Goal: Contribute content: Add original content to the website for others to see

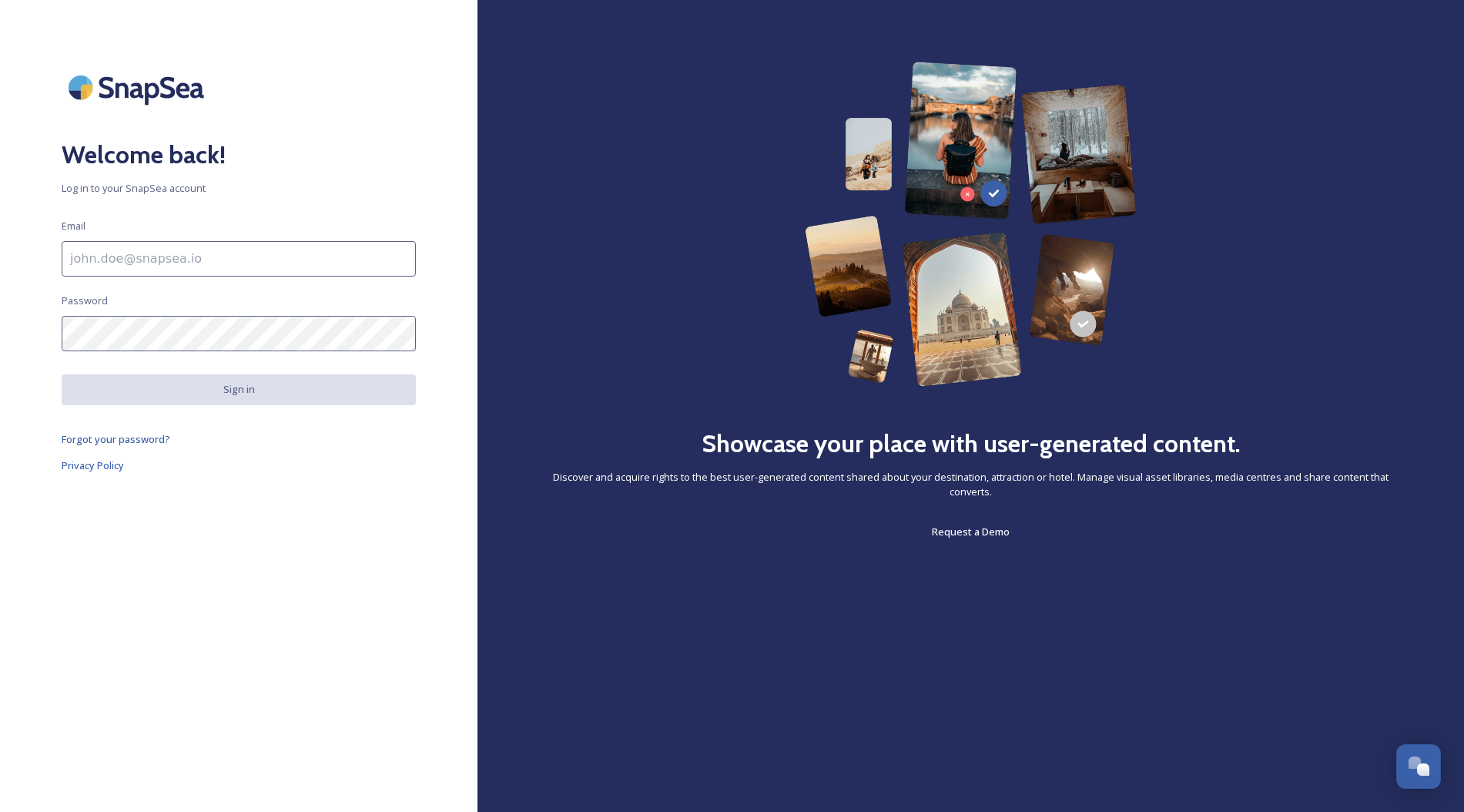
click at [183, 263] on input at bounding box center [239, 258] width 354 height 35
type input "[EMAIL_ADDRESS][DOMAIN_NAME]"
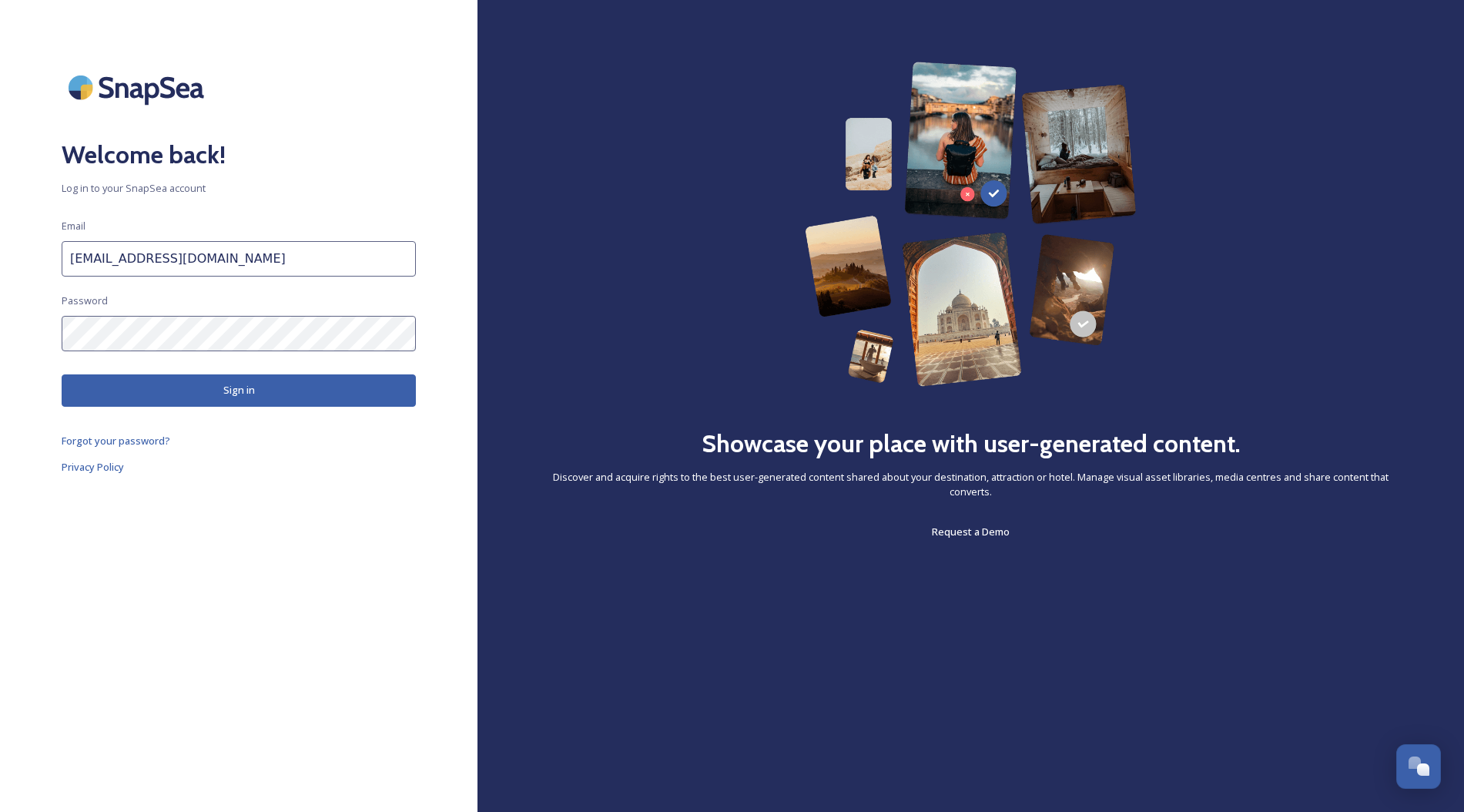
click at [227, 396] on button "Sign in" at bounding box center [239, 389] width 354 height 31
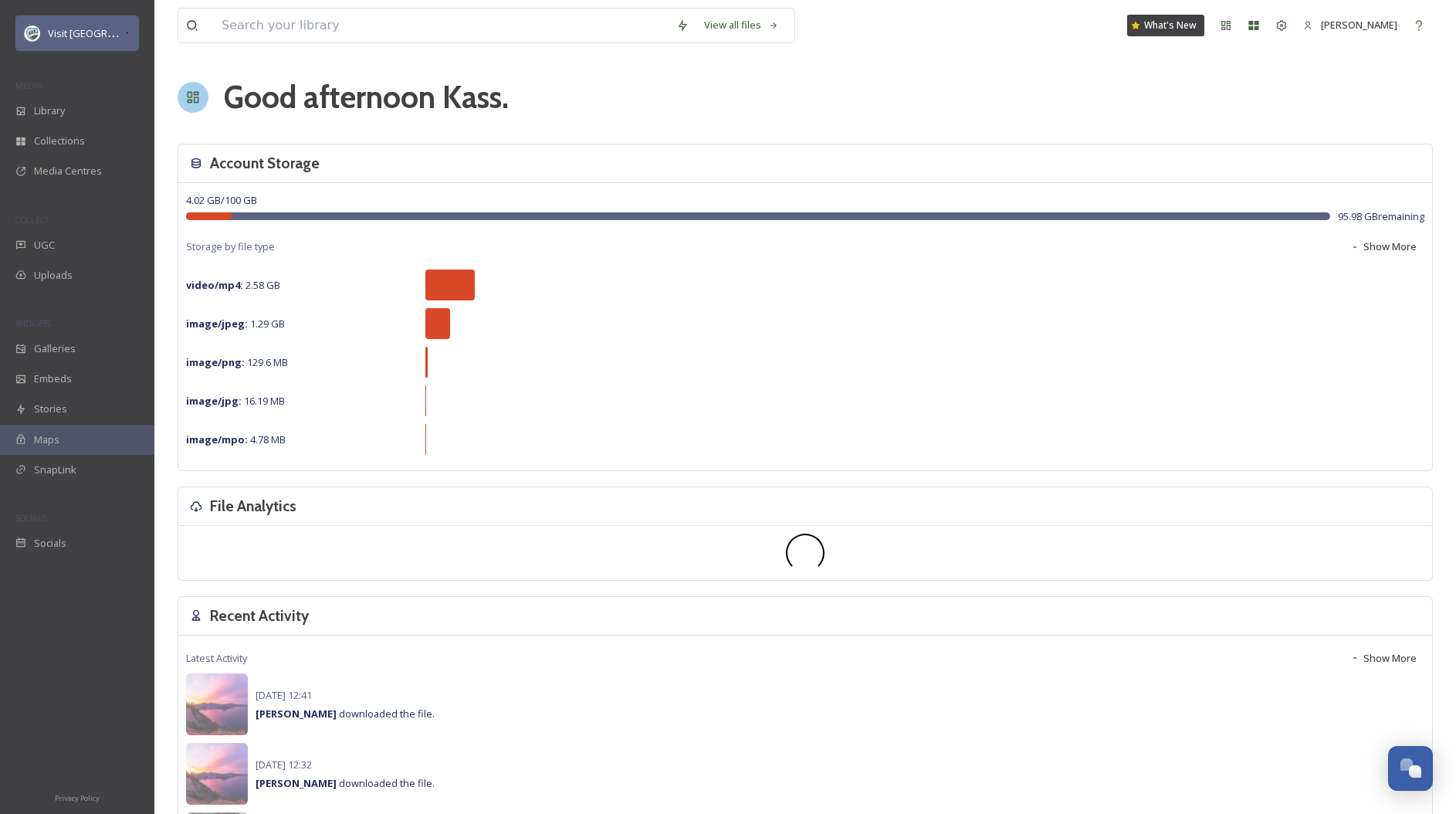
click at [103, 33] on span "Visit [GEOGRAPHIC_DATA] Parks" at bounding box center [122, 32] width 148 height 14
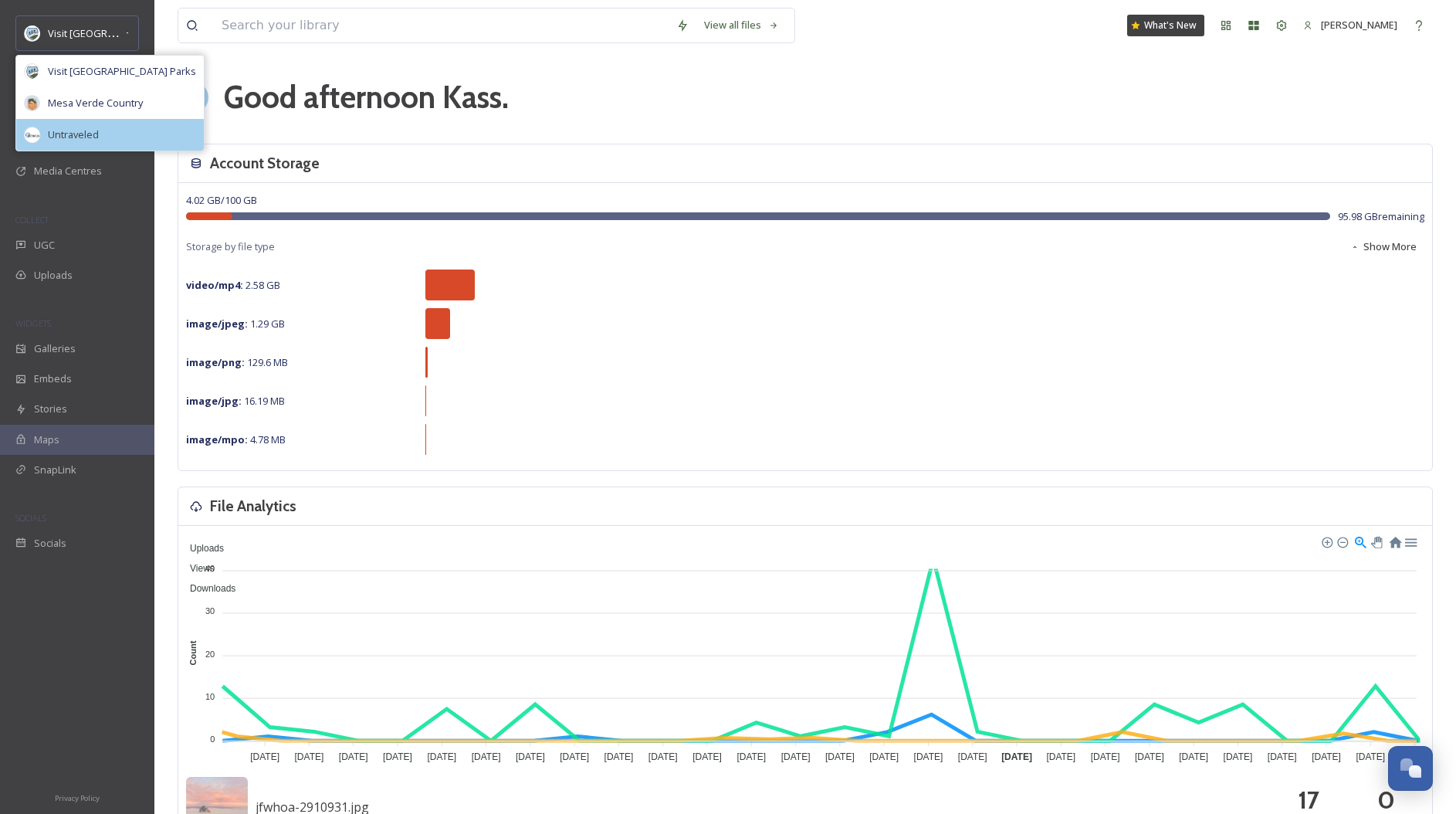
click at [87, 139] on span "Untraveled" at bounding box center [73, 134] width 51 height 14
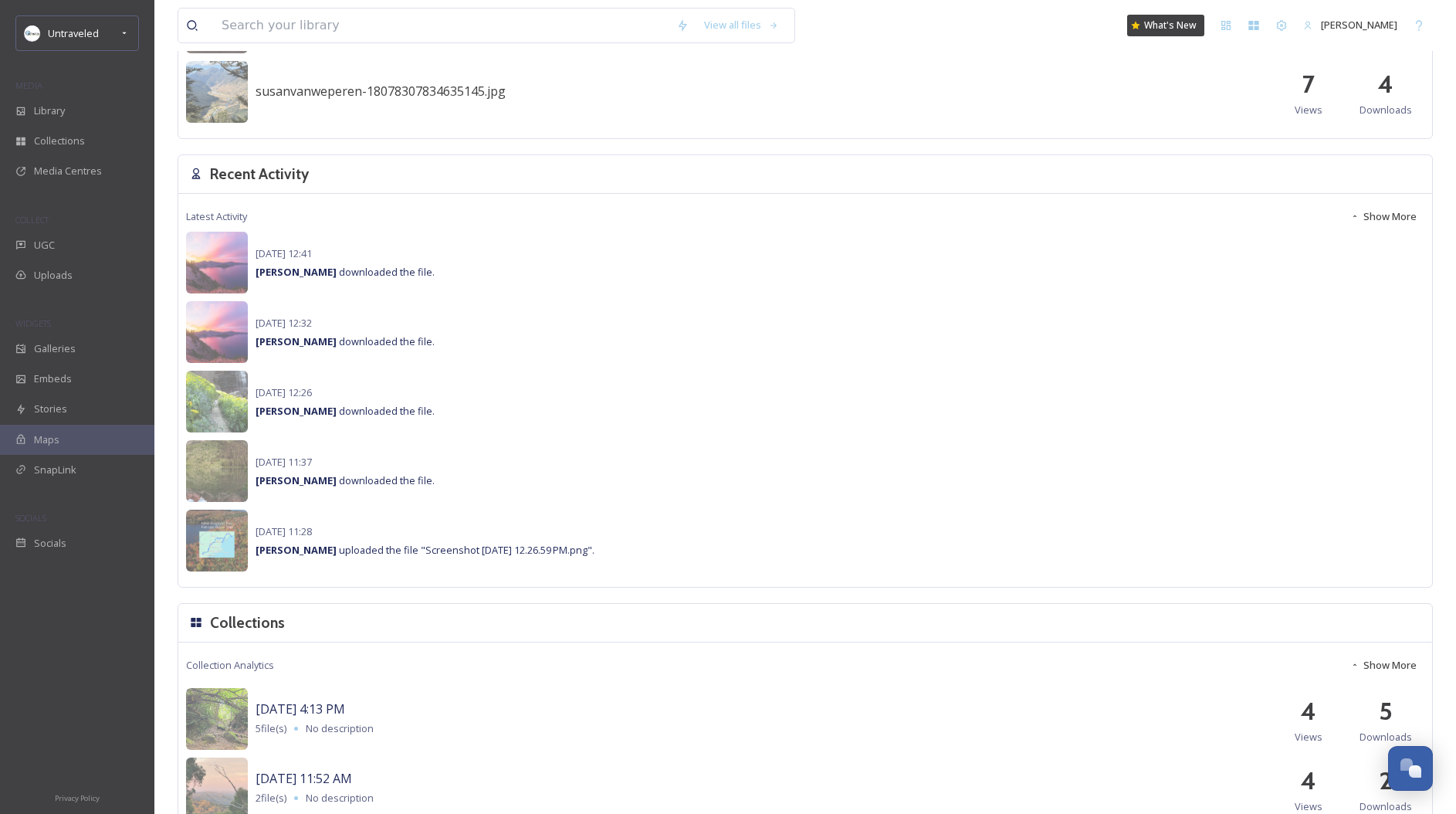
scroll to position [1055, 0]
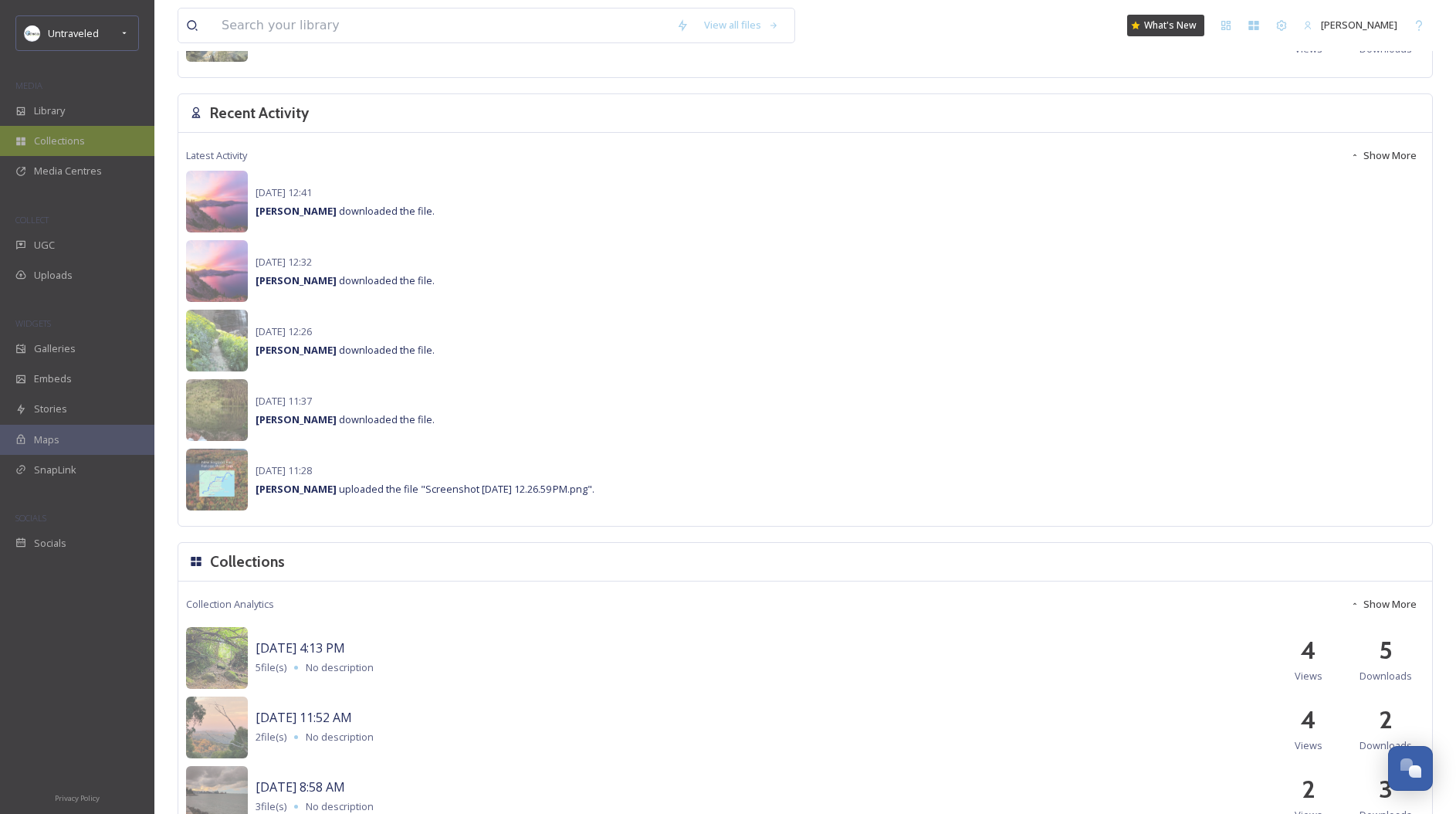
click at [69, 133] on span "Collections" at bounding box center [60, 141] width 51 height 14
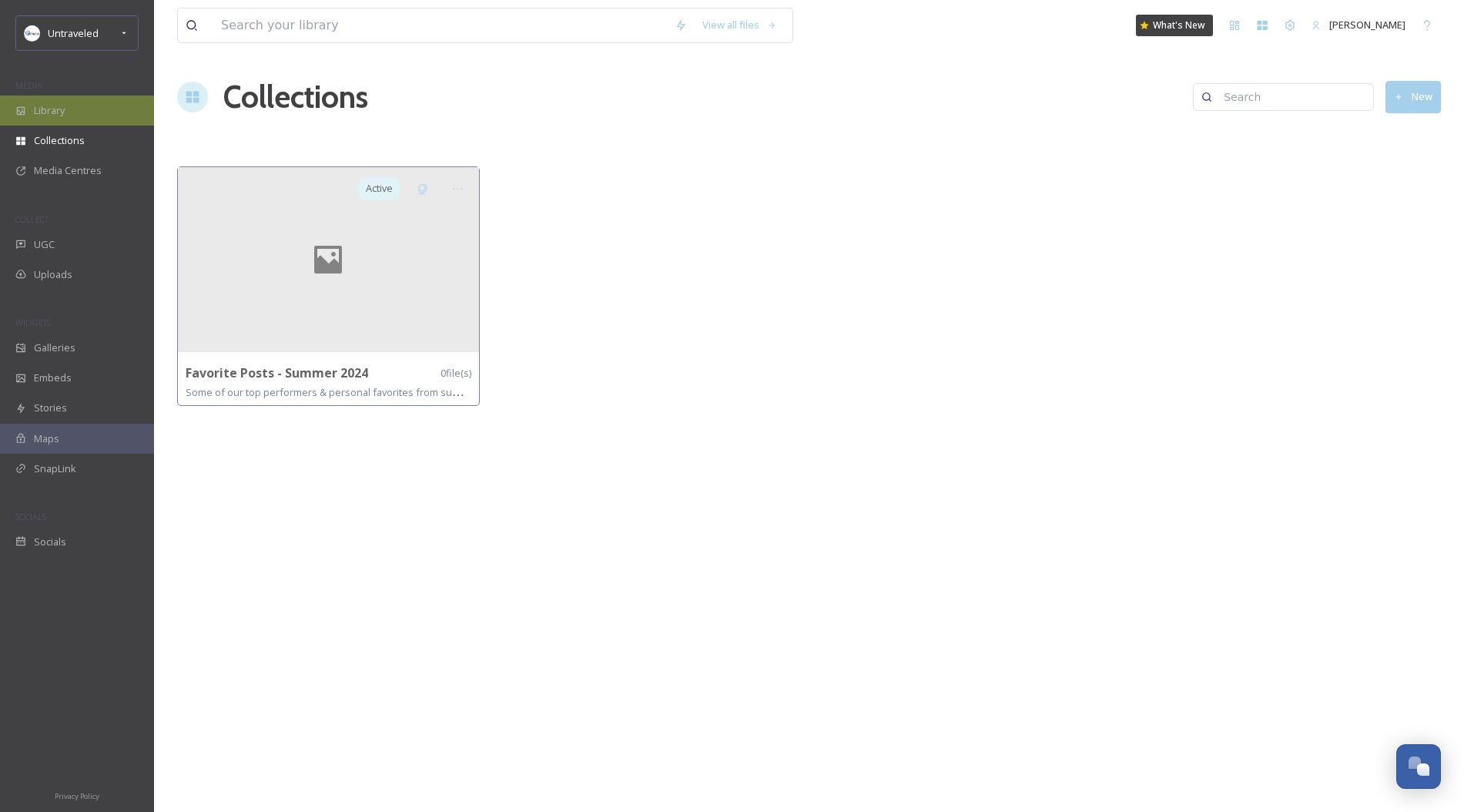
click at [60, 119] on div "Library" at bounding box center [76, 110] width 154 height 30
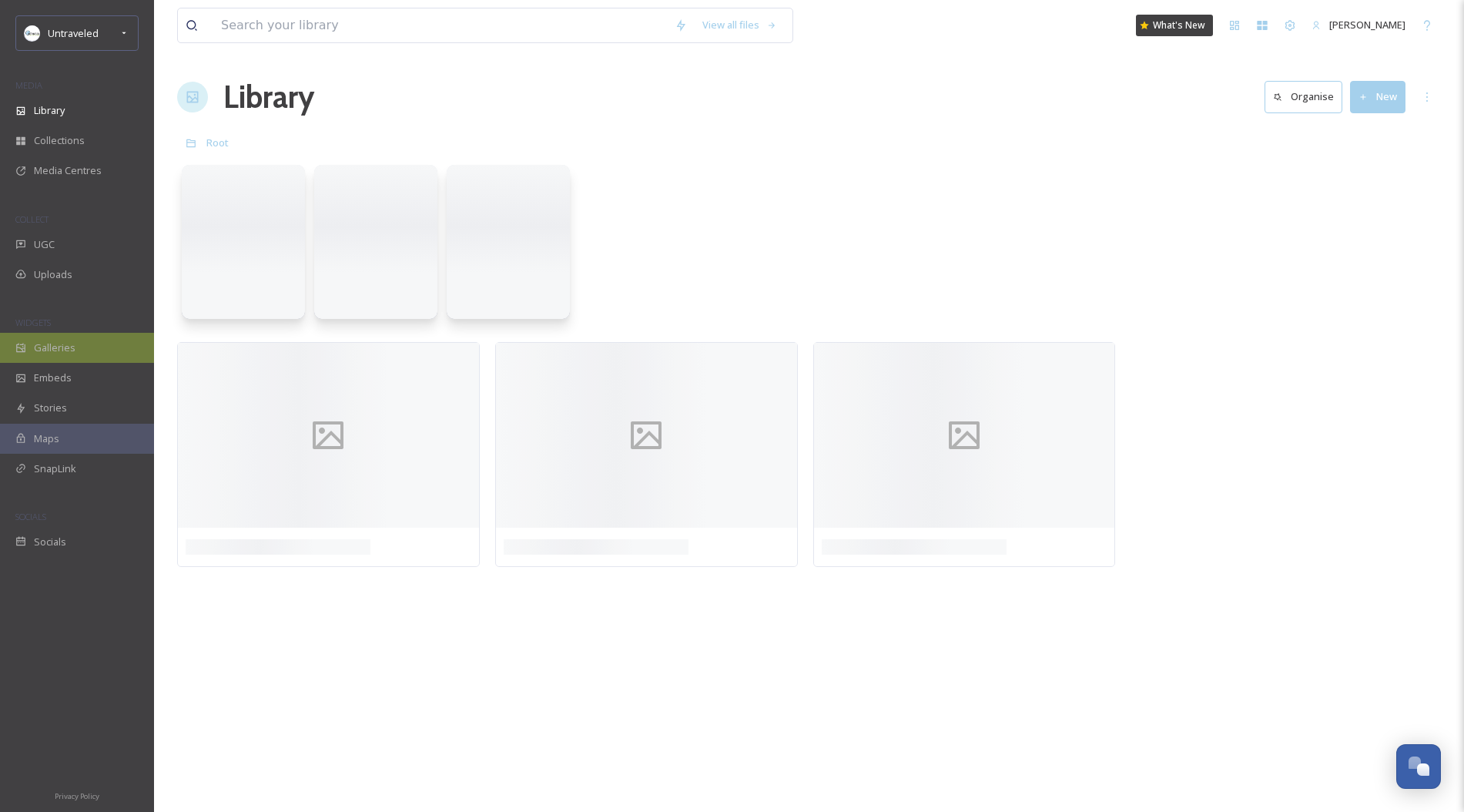
click at [57, 361] on div "Galleries" at bounding box center [76, 347] width 154 height 30
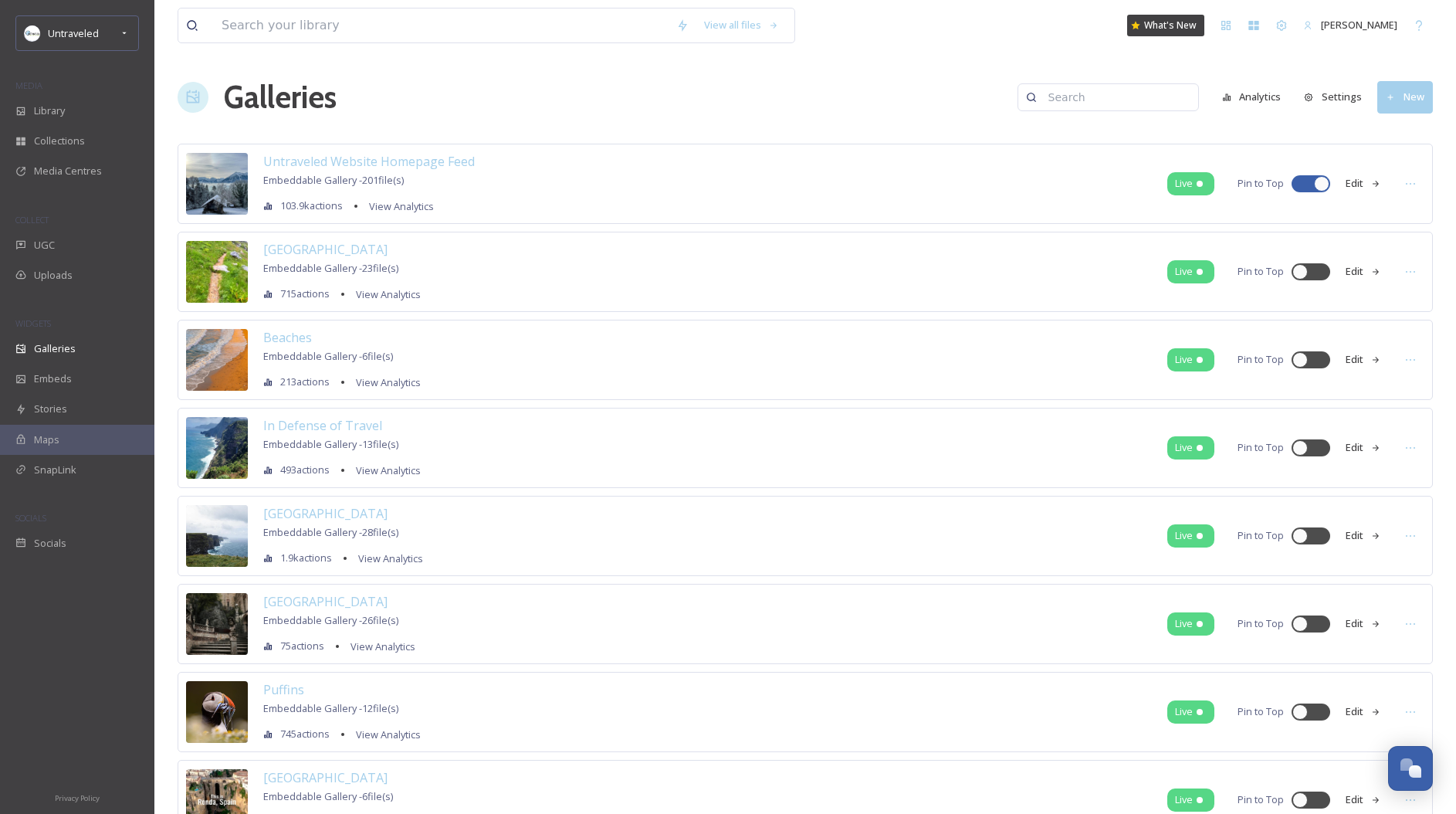
click at [1396, 100] on button "New" at bounding box center [1406, 96] width 56 height 32
click at [1397, 133] on span "Gallery" at bounding box center [1408, 133] width 32 height 14
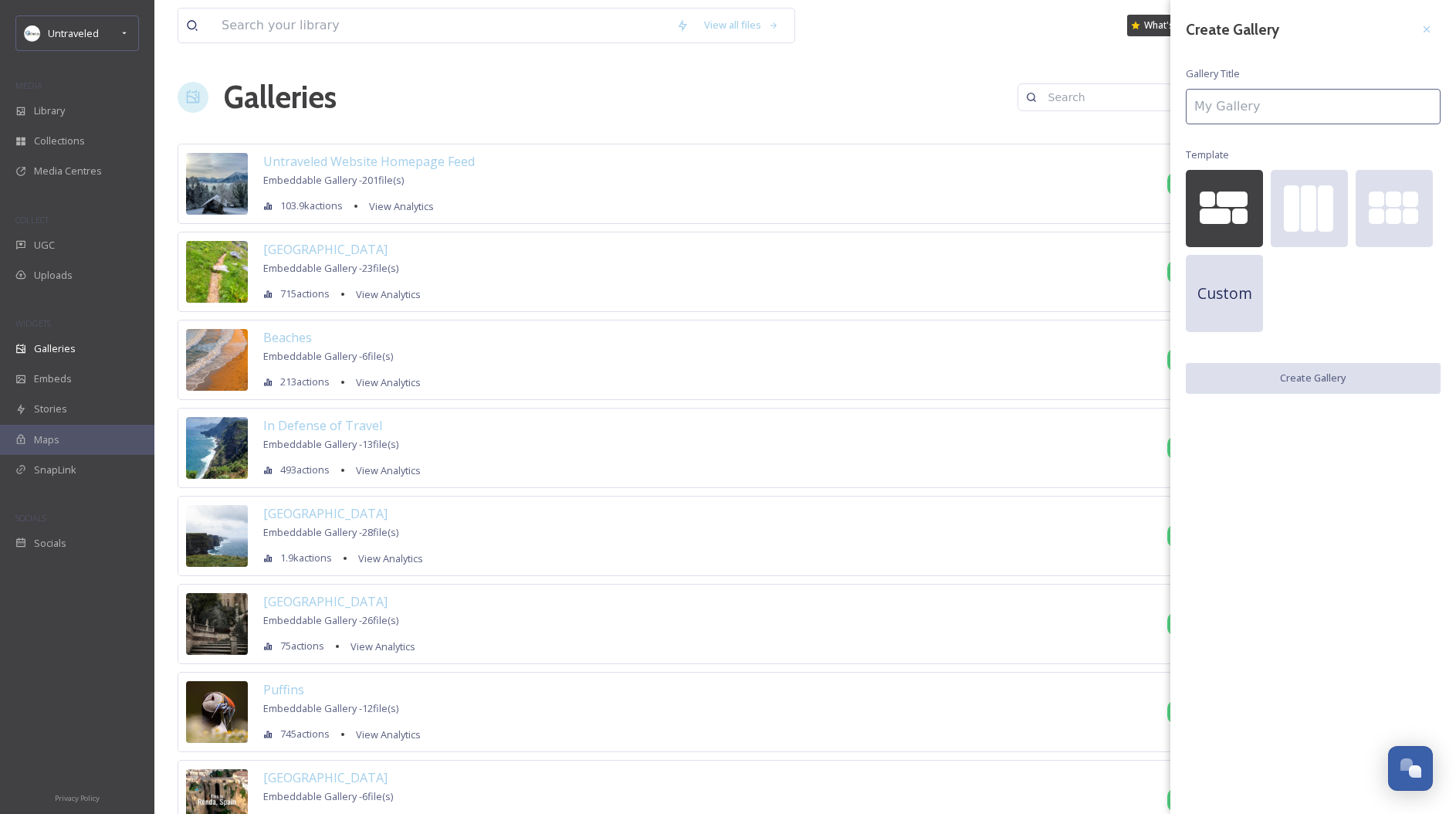
click at [1271, 108] on input at bounding box center [1313, 105] width 255 height 35
type input "Unique Swim + Snorkel"
click at [1275, 370] on button "Create Gallery" at bounding box center [1313, 379] width 255 height 32
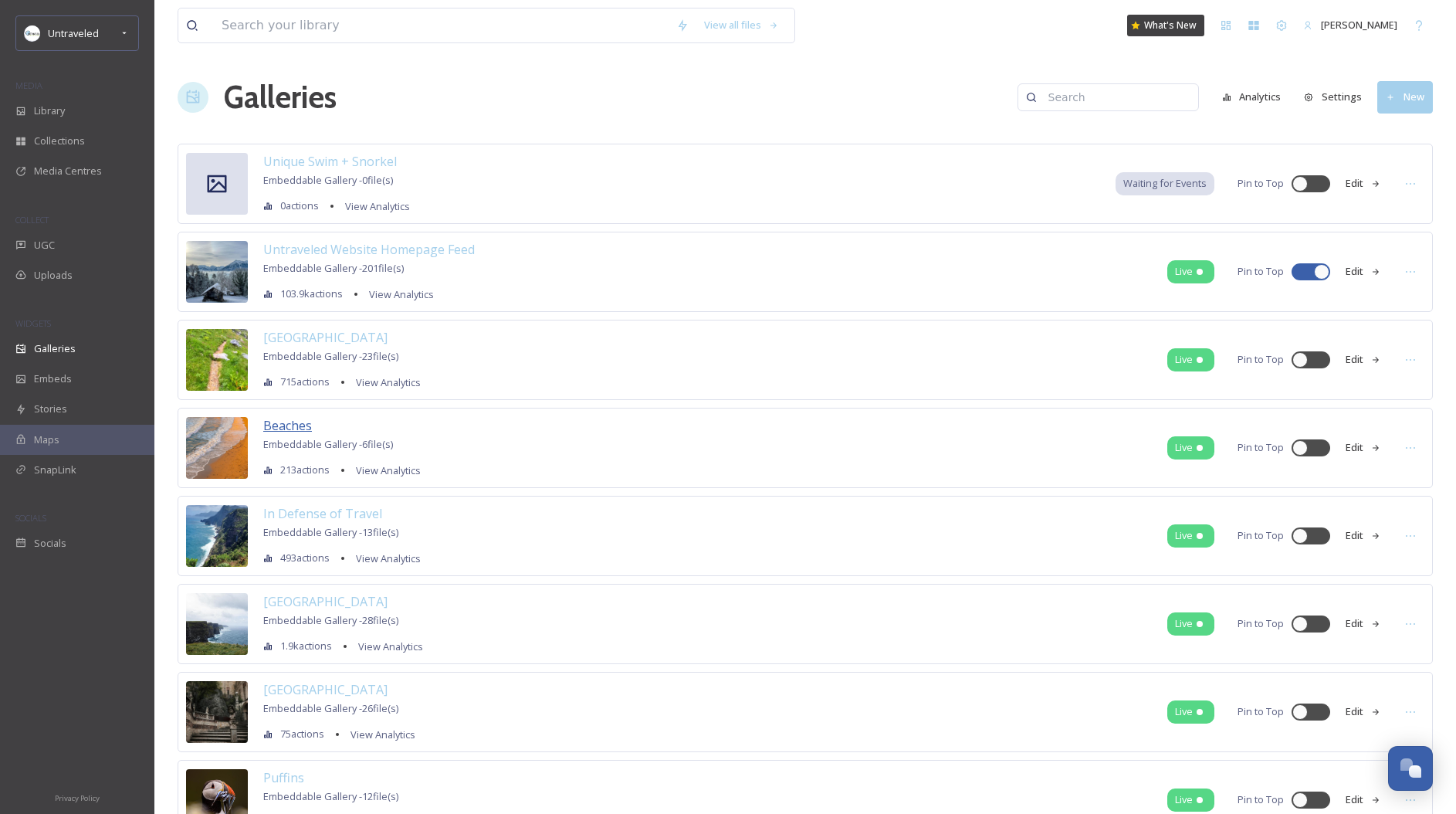
click at [286, 429] on span "Beaches" at bounding box center [288, 425] width 49 height 17
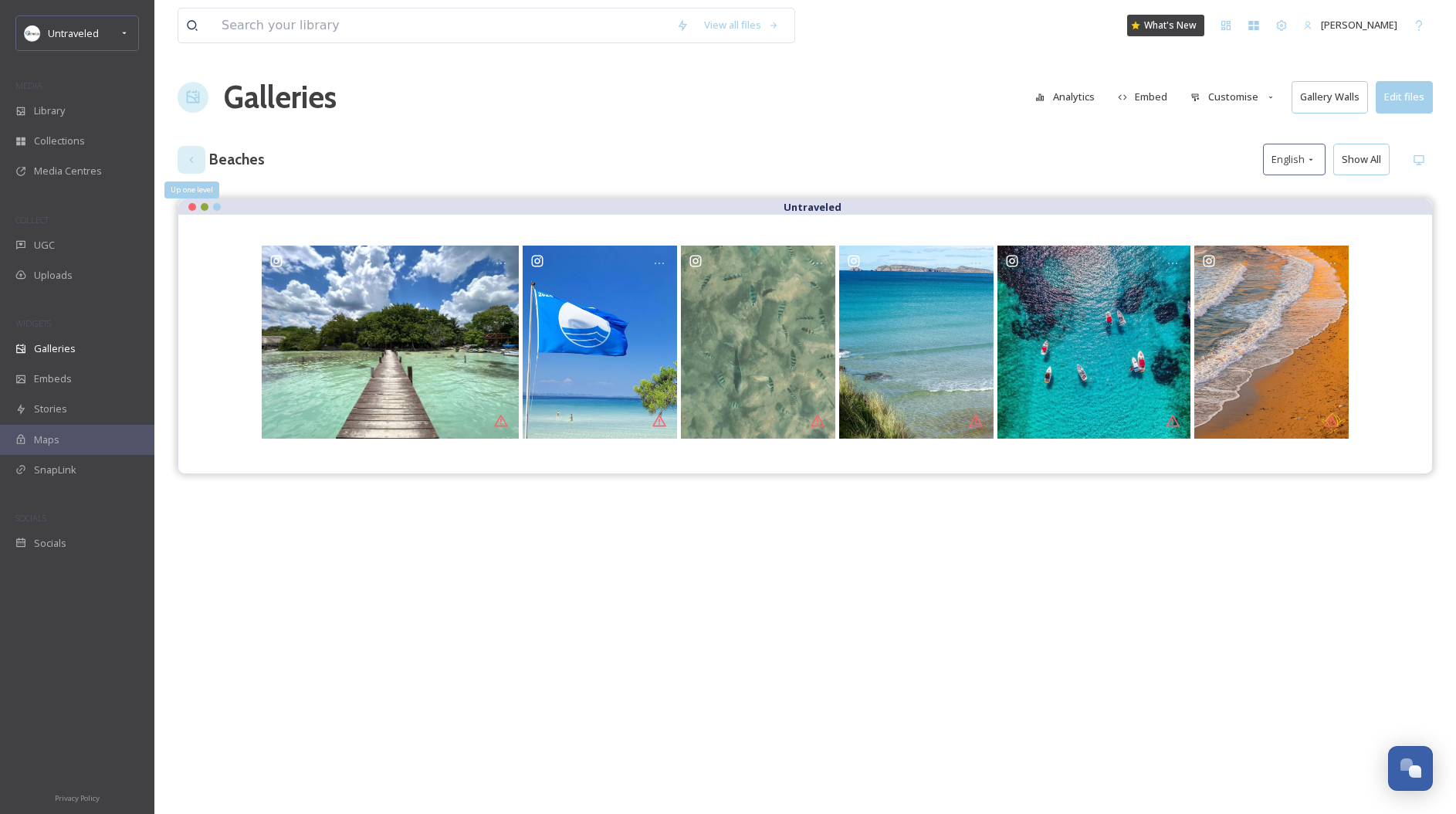
click at [184, 160] on div "Up one level" at bounding box center [191, 160] width 28 height 28
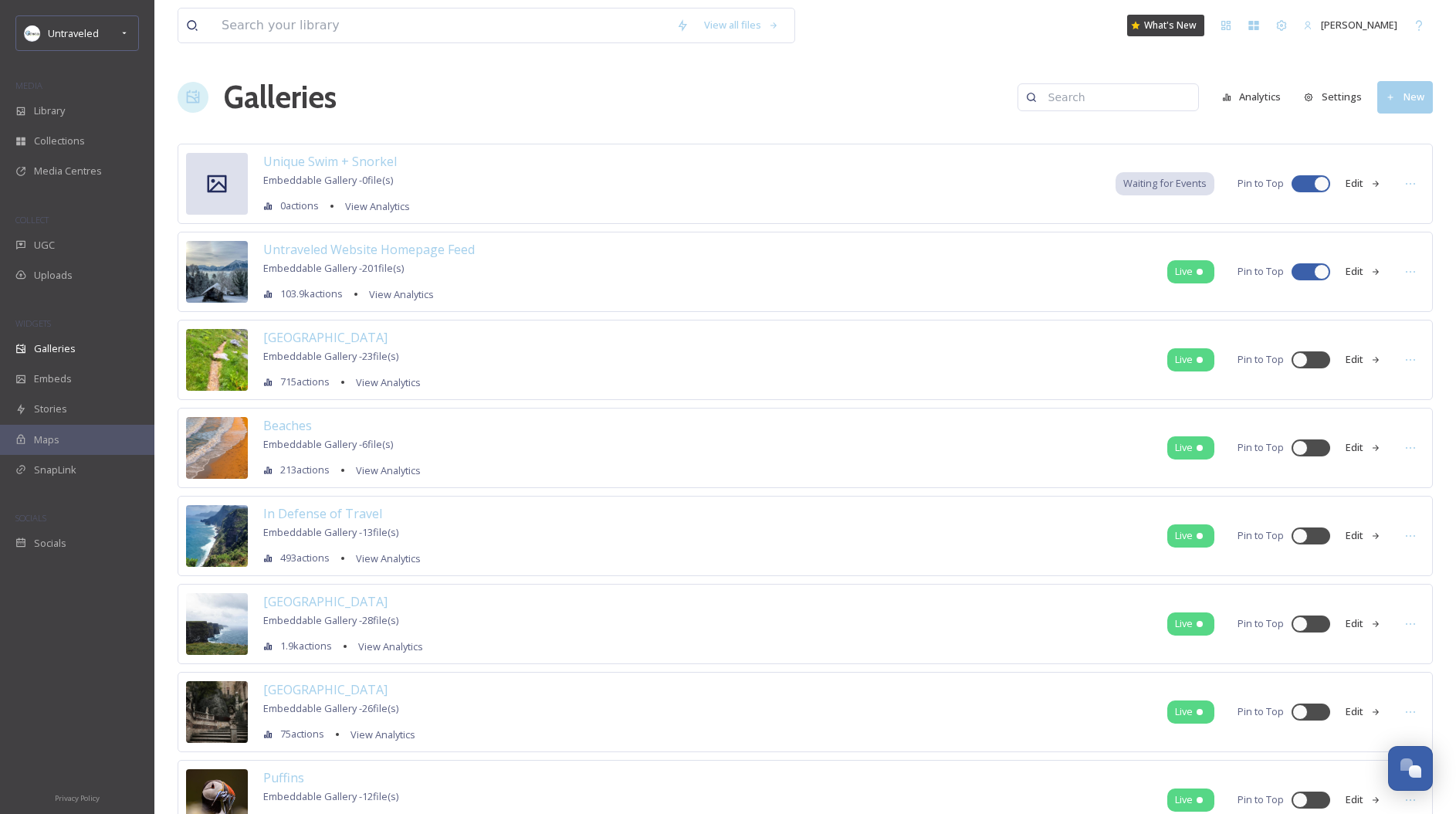
click at [1380, 184] on button "Edit" at bounding box center [1363, 183] width 51 height 30
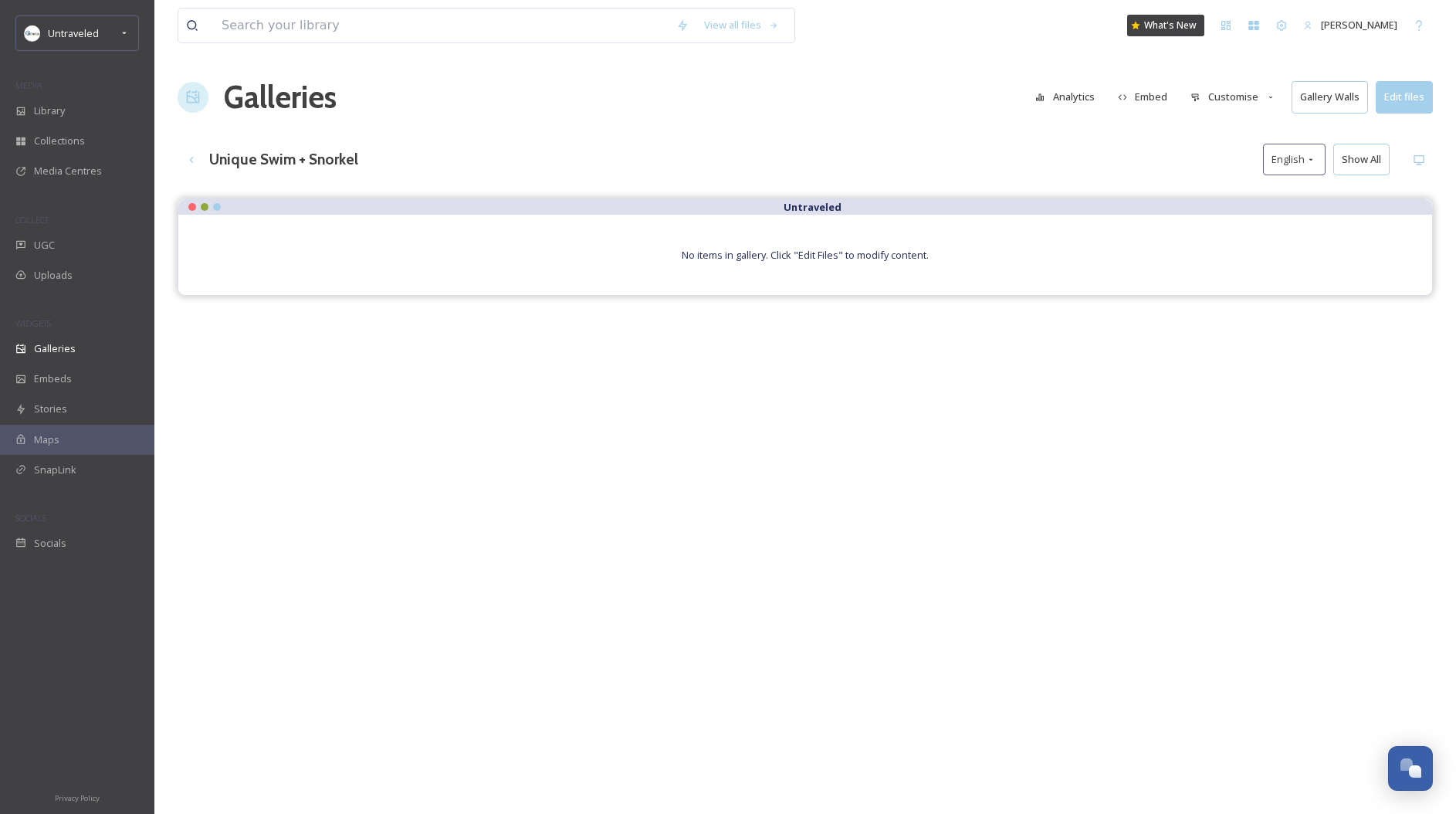
click at [1264, 95] on button "Customise" at bounding box center [1233, 96] width 101 height 30
click at [1233, 135] on div "Layout" at bounding box center [1237, 132] width 107 height 30
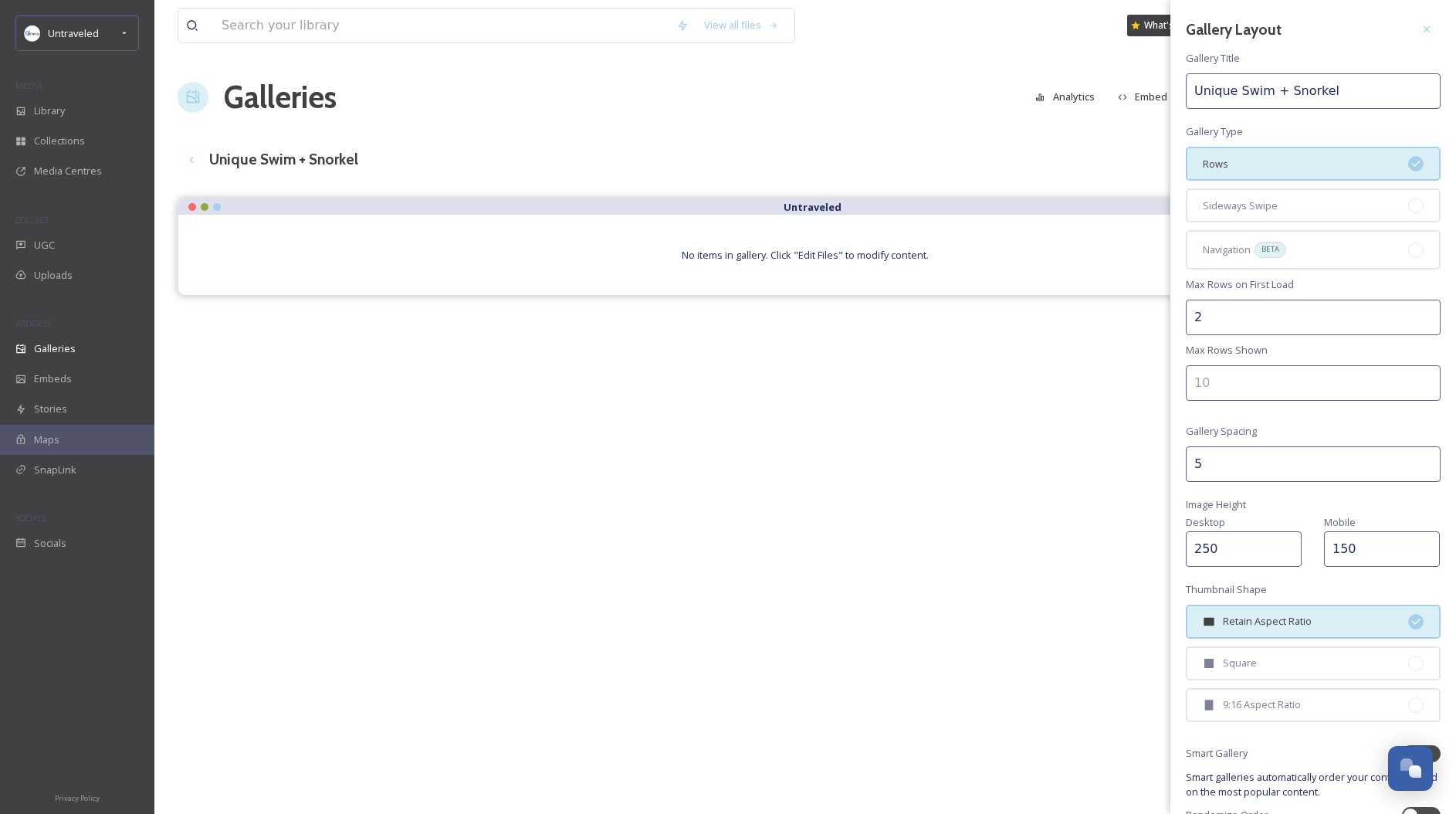
click at [1234, 315] on input "2" at bounding box center [1313, 316] width 255 height 35
drag, startPoint x: 1219, startPoint y: 316, endPoint x: 1187, endPoint y: 318, distance: 32.1
click at [1187, 318] on input "1" at bounding box center [1313, 316] width 255 height 35
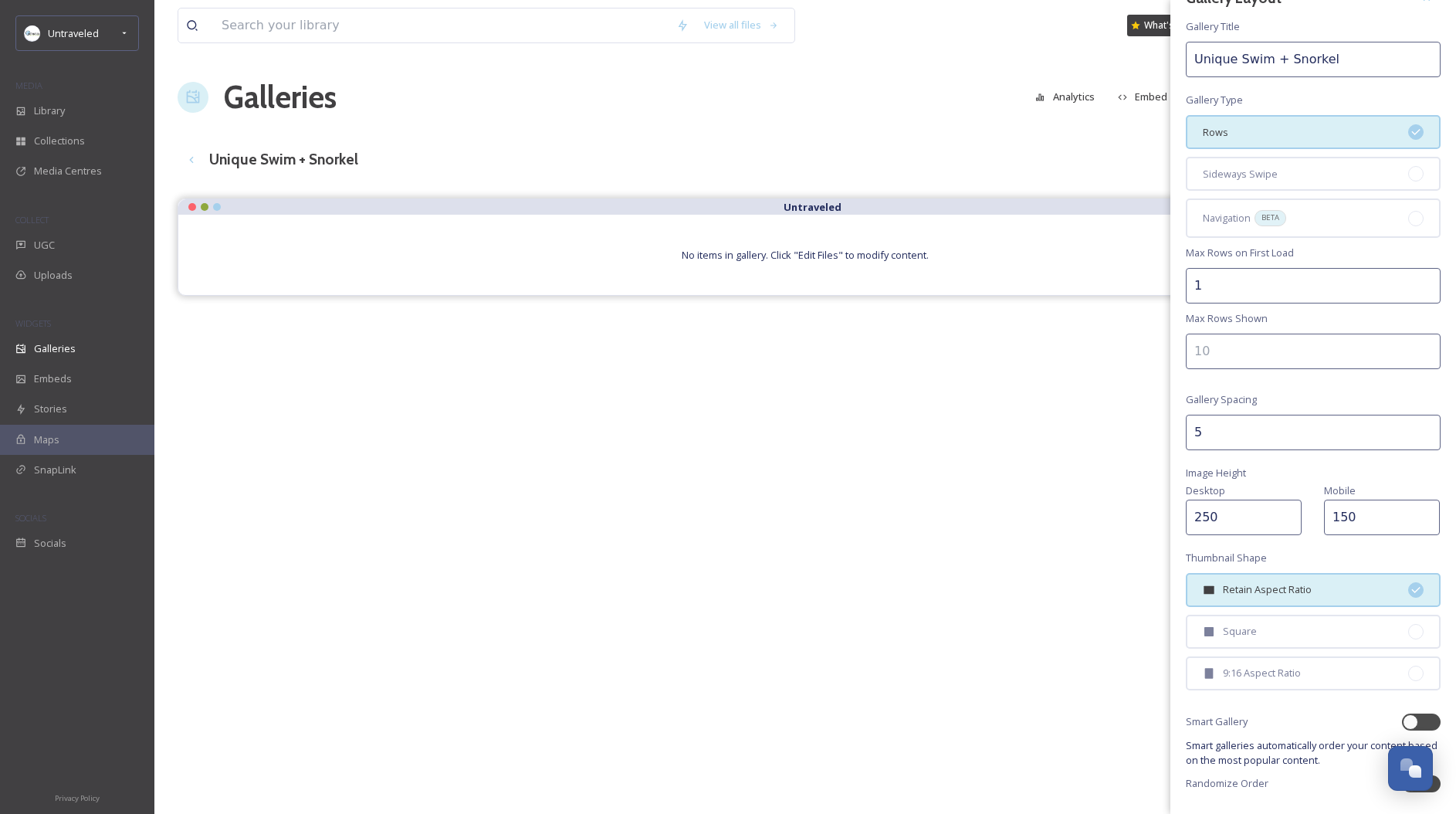
type input "1"
click at [1250, 434] on input "5" at bounding box center [1313, 432] width 255 height 35
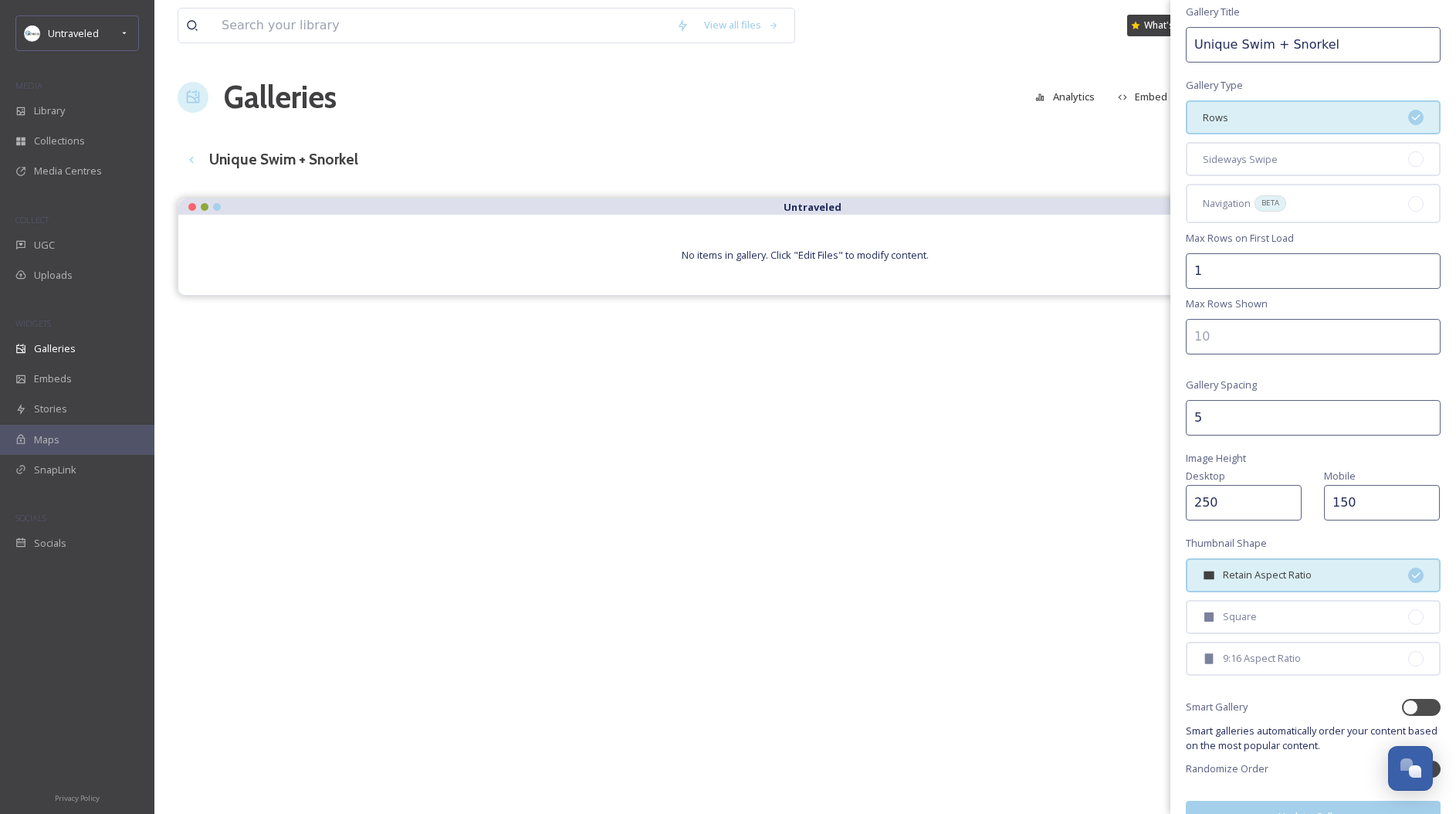
scroll to position [0, 0]
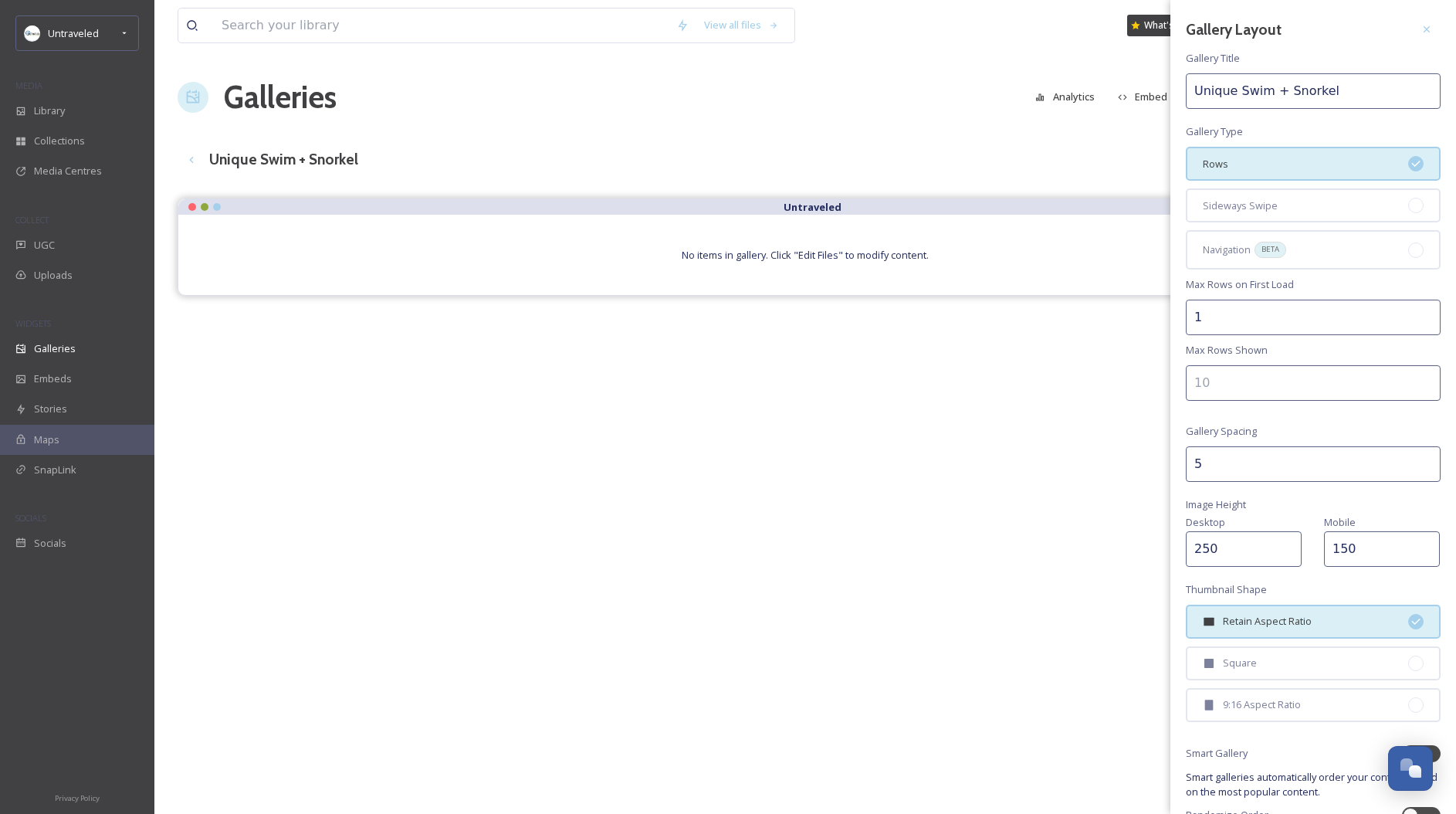
click at [1424, 461] on input "5" at bounding box center [1313, 463] width 255 height 35
click at [1417, 475] on input "5" at bounding box center [1313, 463] width 255 height 35
click at [1415, 470] on input "4" at bounding box center [1313, 463] width 255 height 35
type input "5"
click at [1412, 459] on input "5" at bounding box center [1313, 463] width 255 height 35
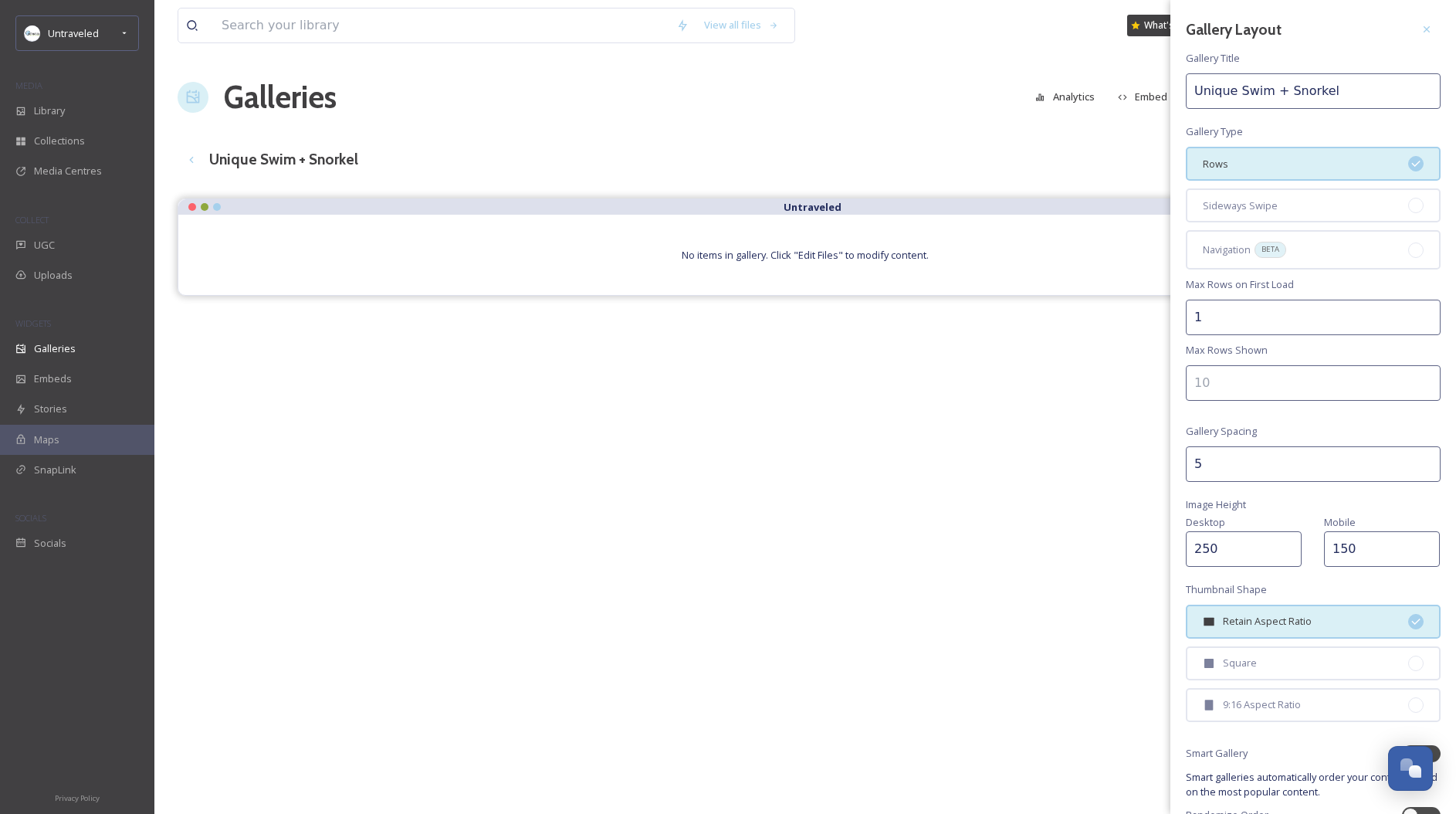
click at [1255, 325] on input "1" at bounding box center [1313, 316] width 255 height 35
click at [1277, 207] on div "Sideways Swipe" at bounding box center [1313, 206] width 255 height 34
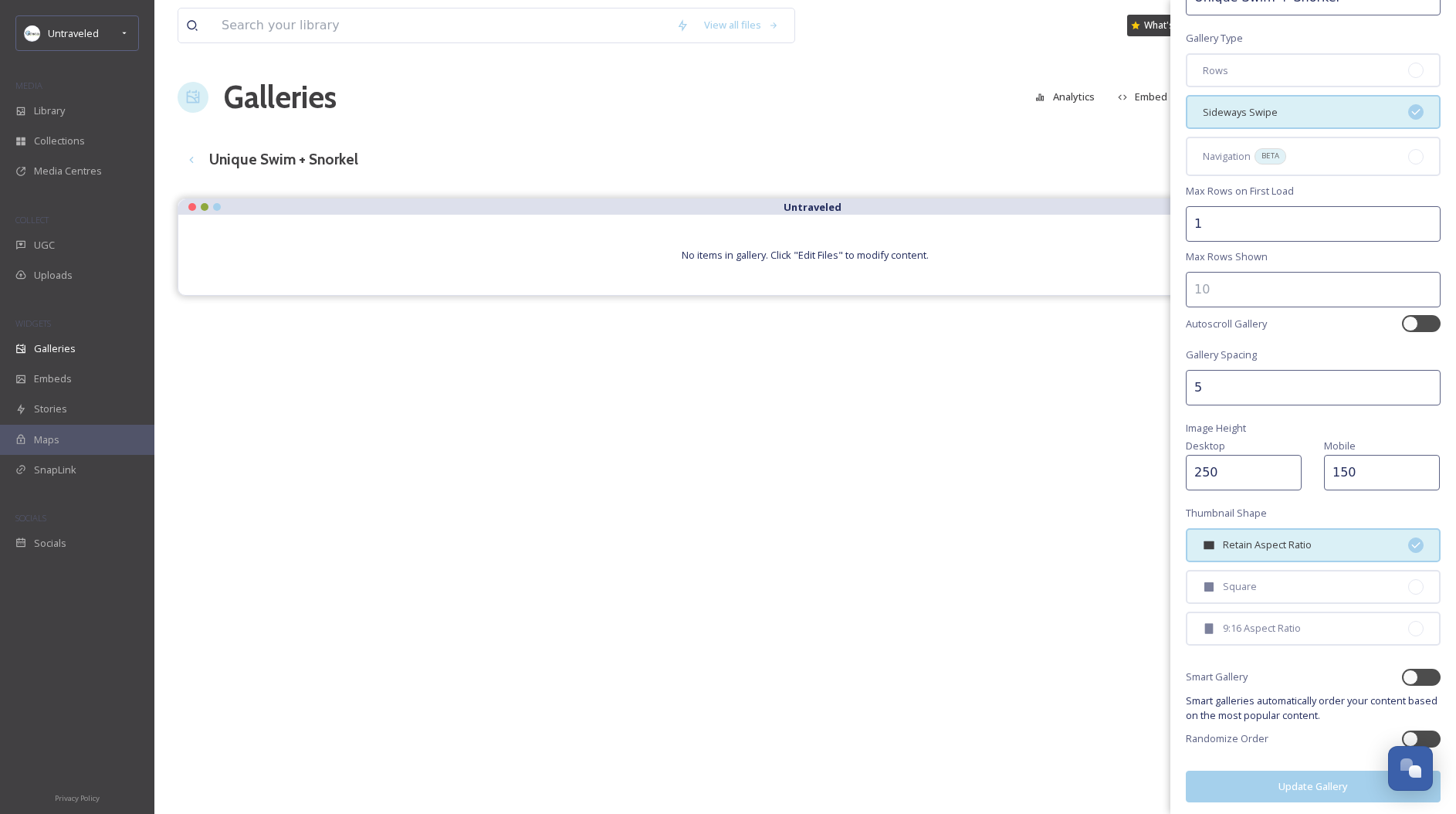
scroll to position [97, 0]
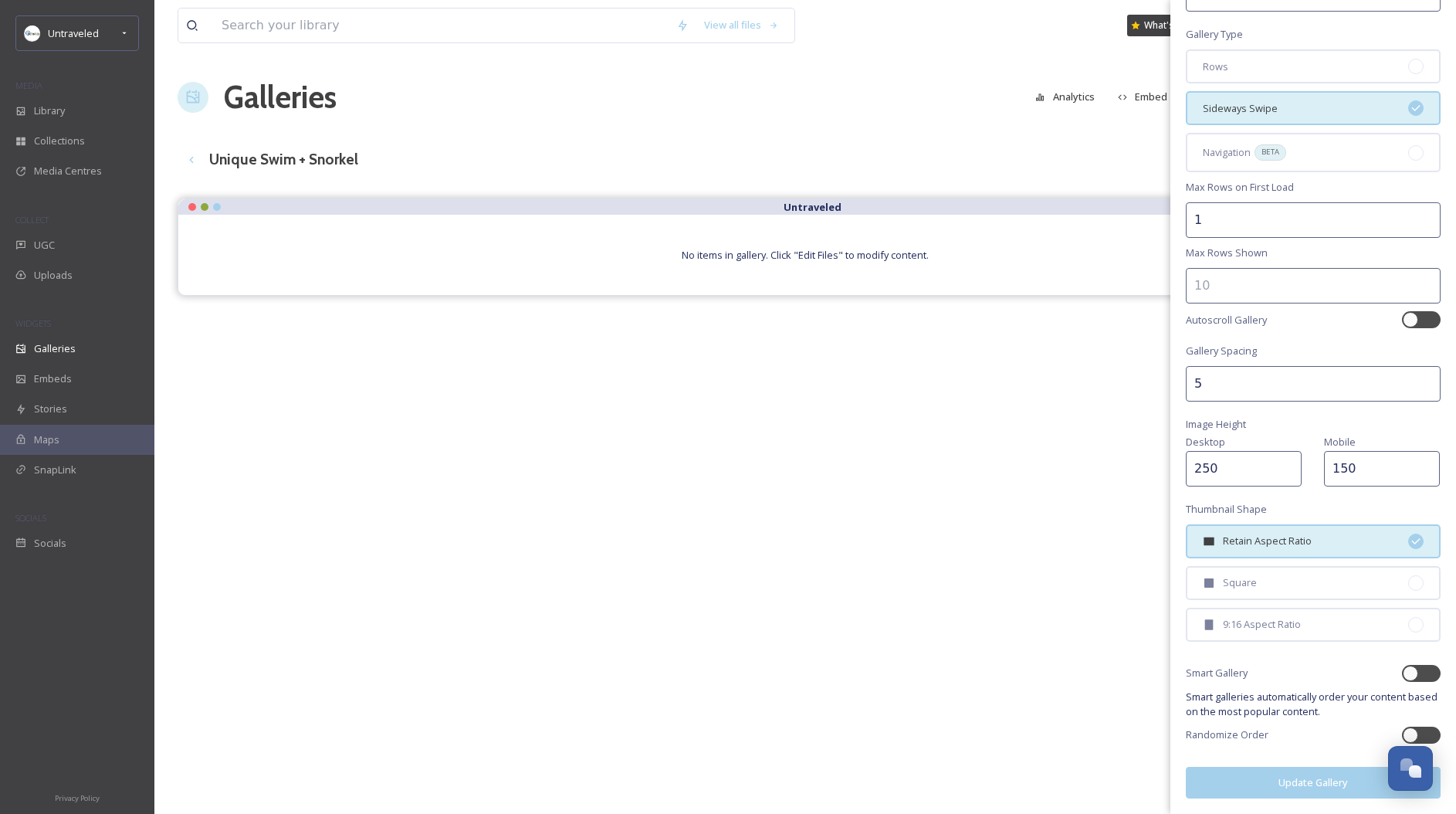
click at [1277, 786] on button "Update Gallery" at bounding box center [1313, 782] width 255 height 32
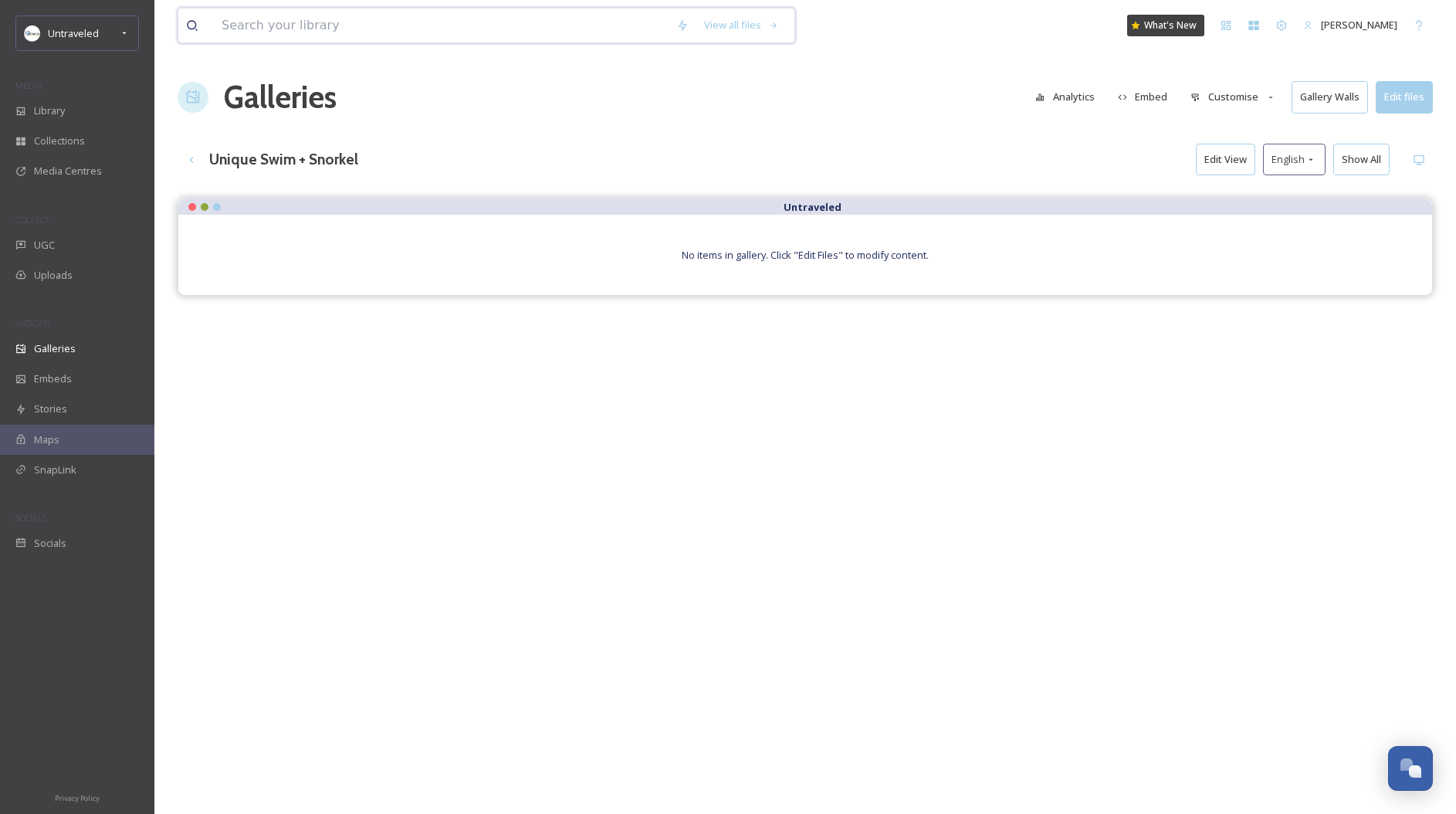
click at [334, 28] on input at bounding box center [441, 25] width 454 height 34
click at [57, 105] on span "Library" at bounding box center [50, 111] width 31 height 14
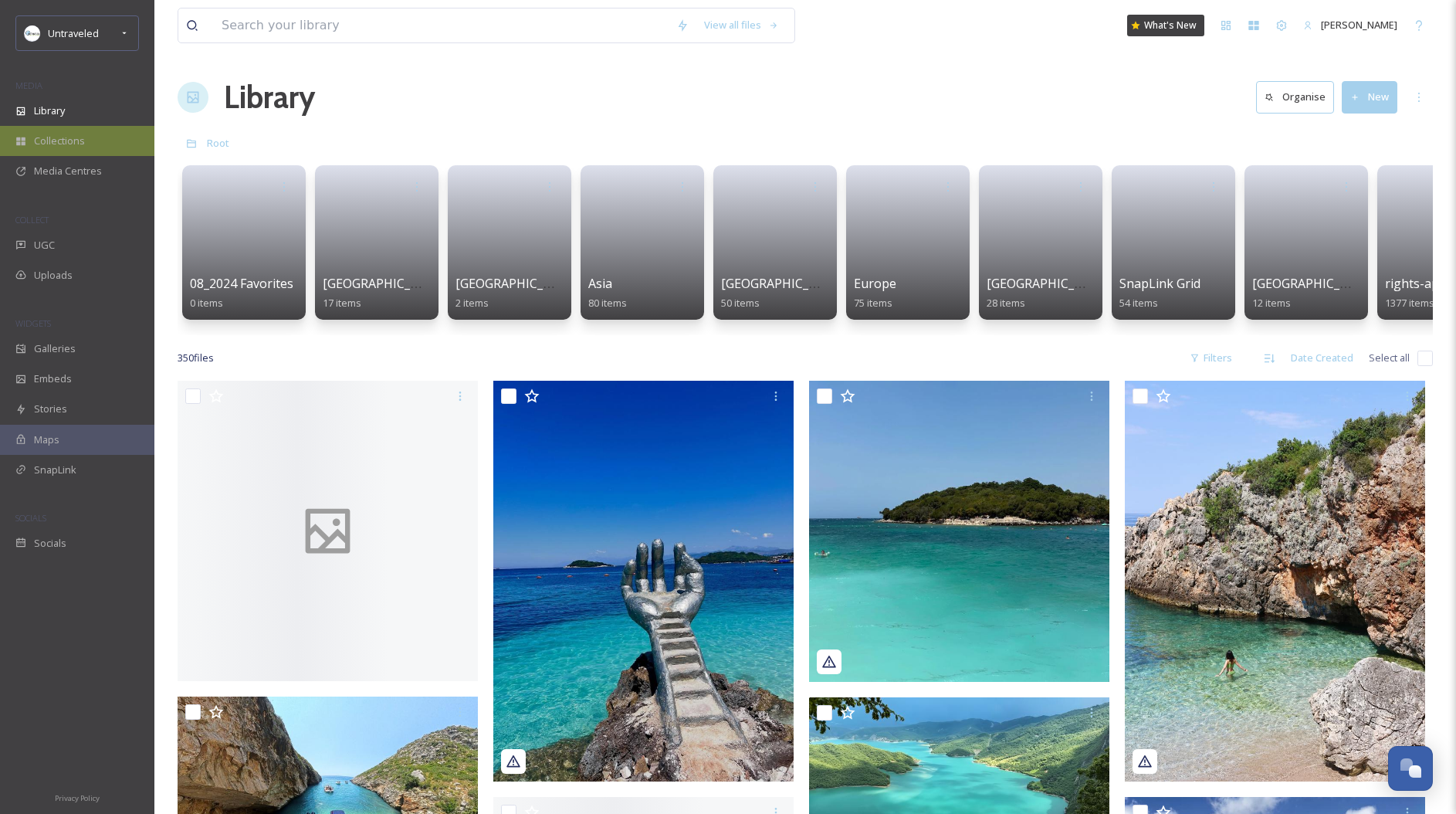
click at [63, 142] on span "Collections" at bounding box center [60, 141] width 51 height 14
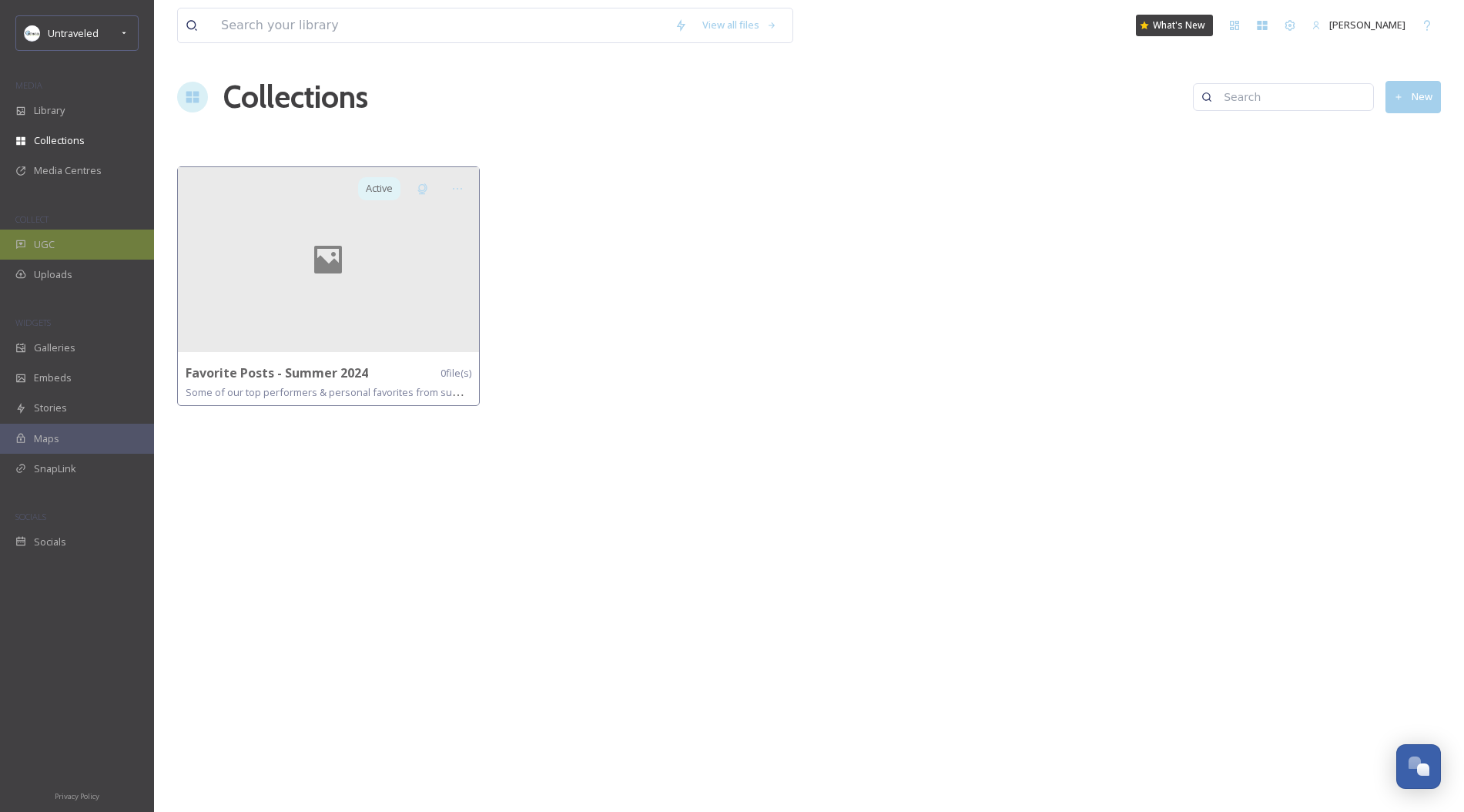
click at [59, 242] on div "UGC" at bounding box center [76, 244] width 154 height 30
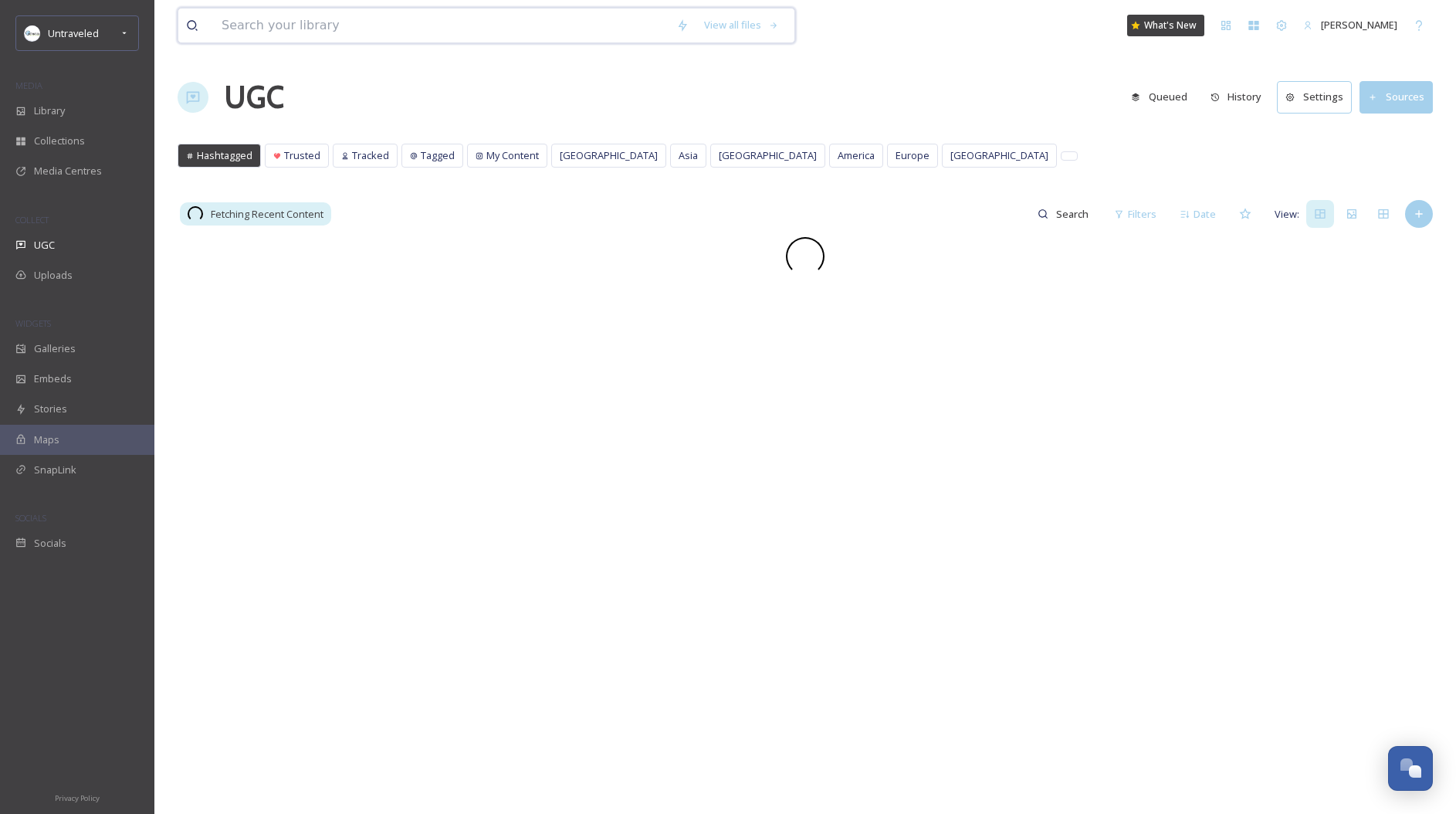
click at [514, 14] on input at bounding box center [441, 25] width 454 height 34
paste input "[GEOGRAPHIC_DATA], [GEOGRAPHIC_DATA]"
type input "[GEOGRAPHIC_DATA], [GEOGRAPHIC_DATA]"
click at [432, 24] on input at bounding box center [563, 25] width 261 height 34
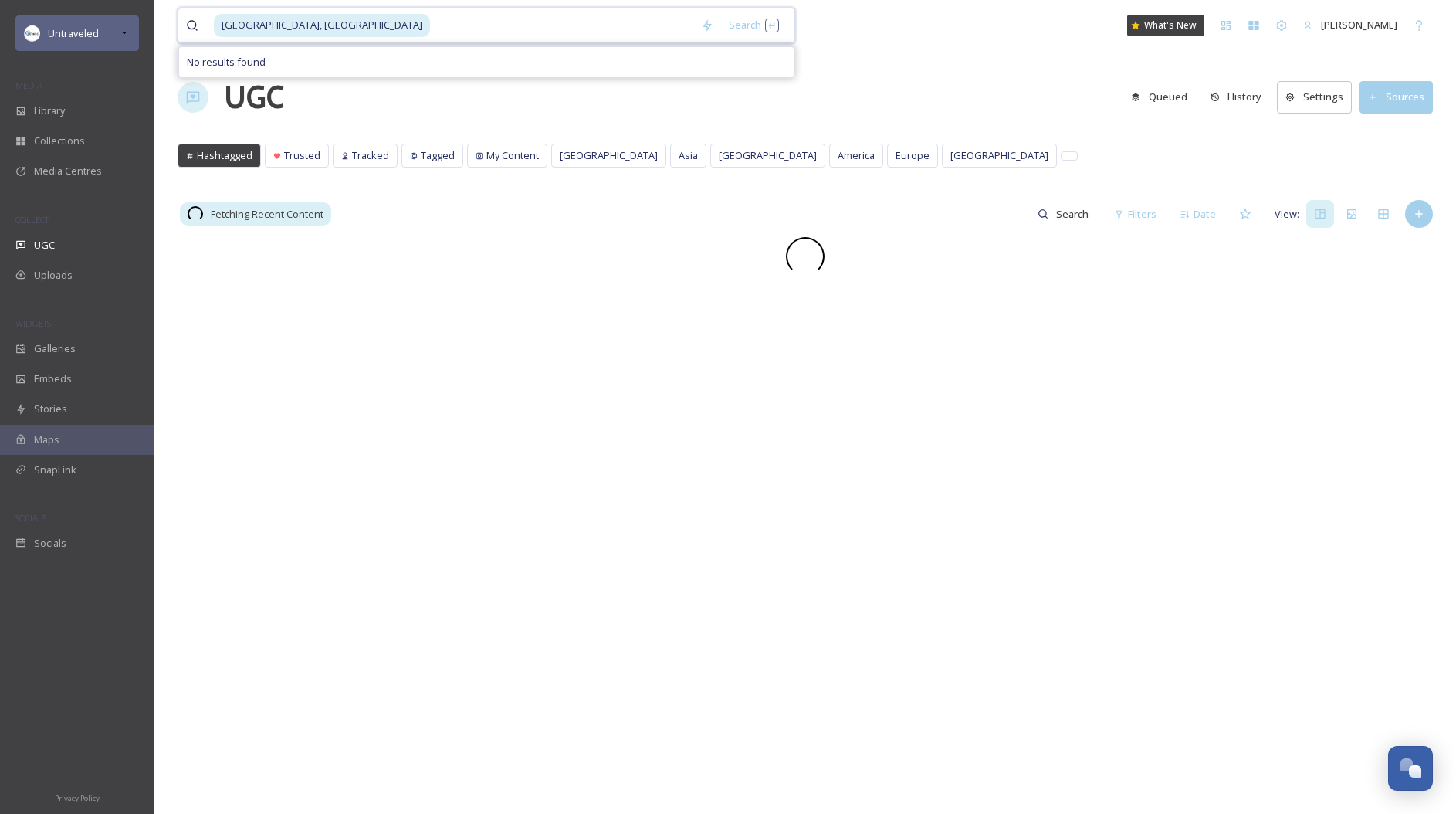
drag, startPoint x: 444, startPoint y: 23, endPoint x: 134, endPoint y: 34, distance: 310.2
click at [135, 34] on div "Untraveled MEDIA Library Collections Media Centres COLLECT UGC Uploads WIDGETS …" at bounding box center [728, 526] width 1456 height 1051
click at [511, 18] on input at bounding box center [563, 25] width 261 height 34
type input "[GEOGRAPHIC_DATA], [GEOGRAPHIC_DATA]"
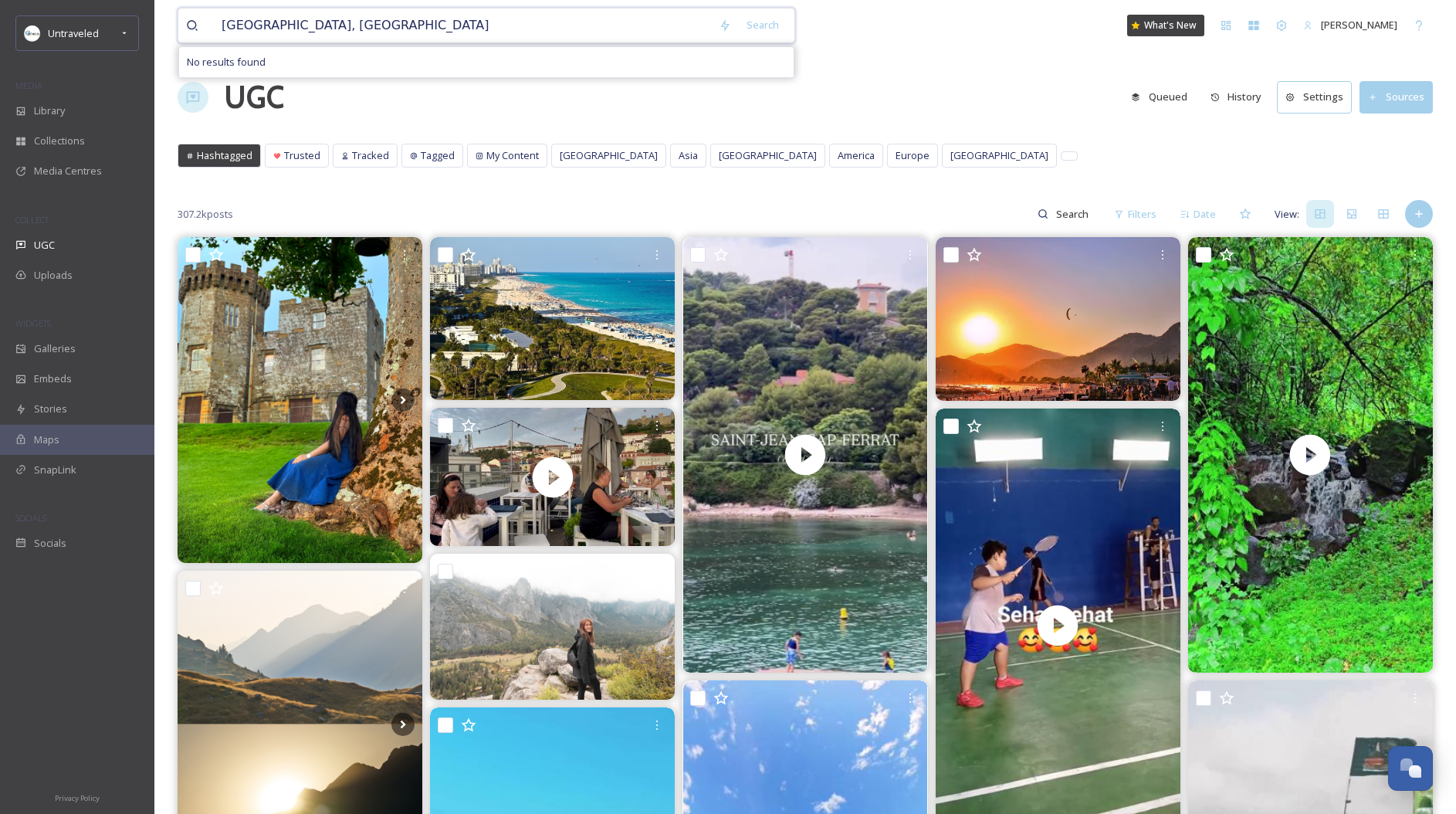
click at [592, 32] on input "[GEOGRAPHIC_DATA], [GEOGRAPHIC_DATA]" at bounding box center [462, 25] width 498 height 34
click at [591, 32] on input "[GEOGRAPHIC_DATA], [GEOGRAPHIC_DATA]" at bounding box center [462, 25] width 498 height 34
click at [1420, 99] on button "Sources" at bounding box center [1396, 96] width 73 height 32
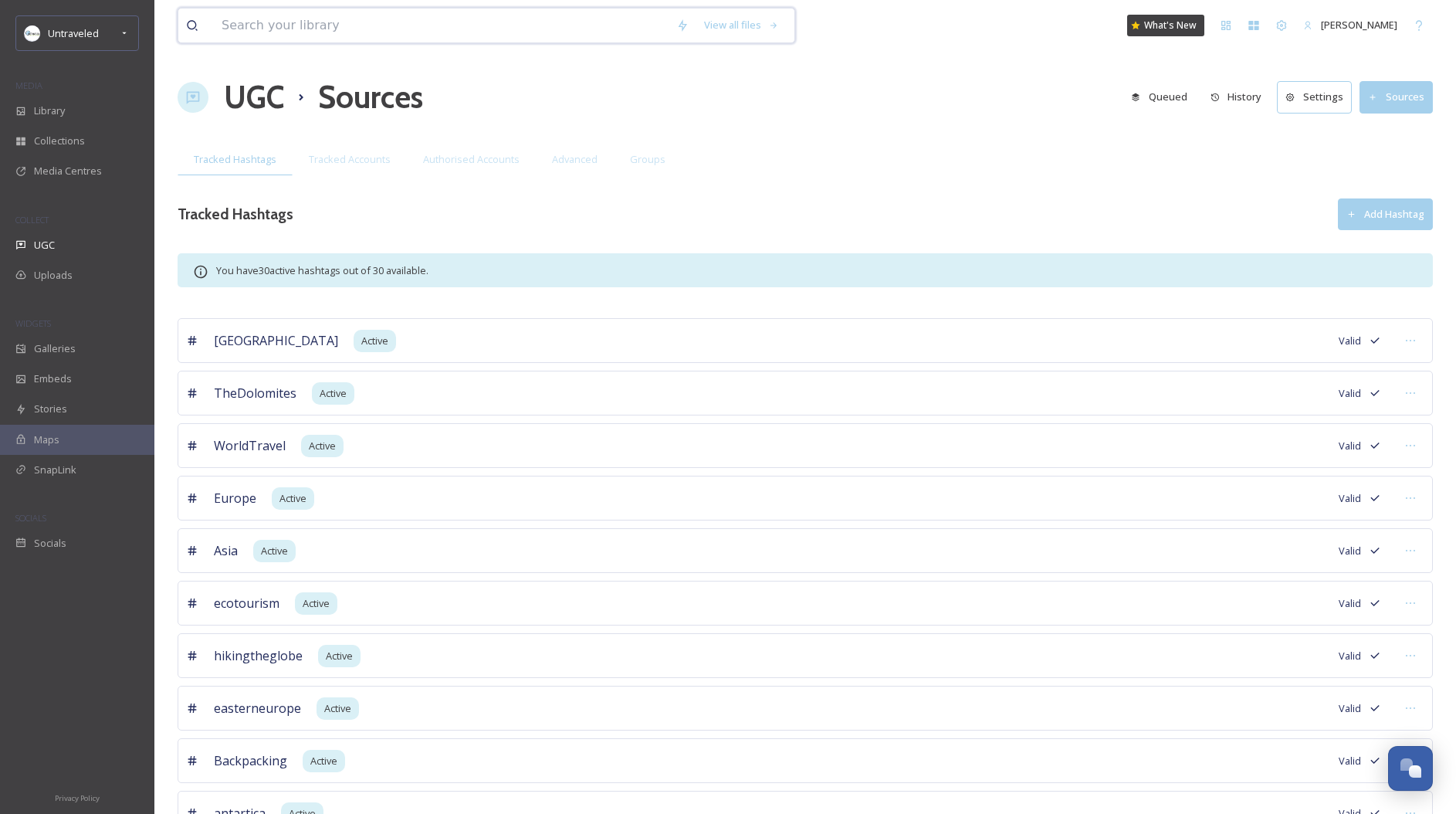
click at [587, 19] on input at bounding box center [441, 25] width 454 height 34
click at [61, 288] on div "Uploads" at bounding box center [77, 275] width 154 height 30
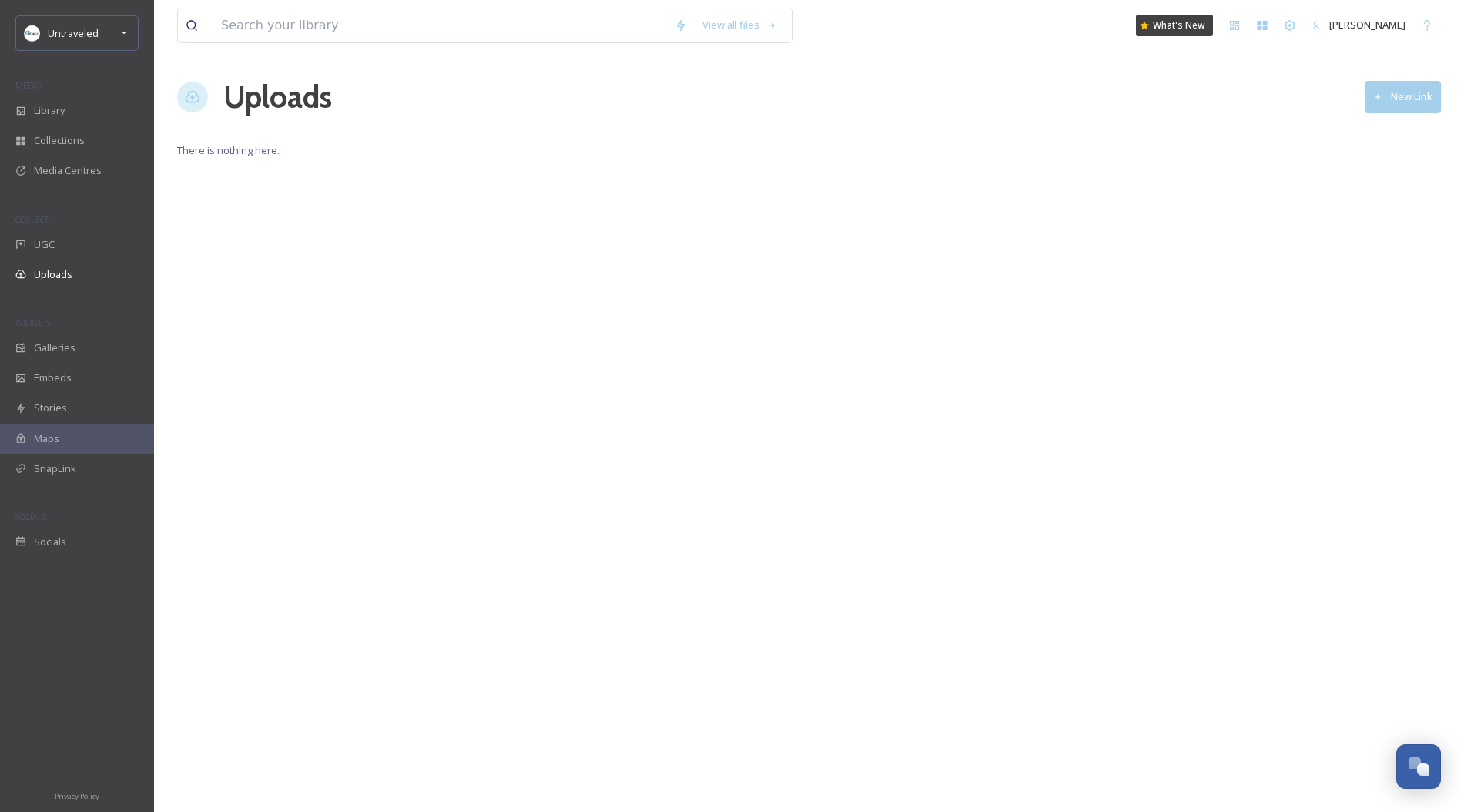
click at [1404, 96] on button "New Link" at bounding box center [1403, 96] width 76 height 31
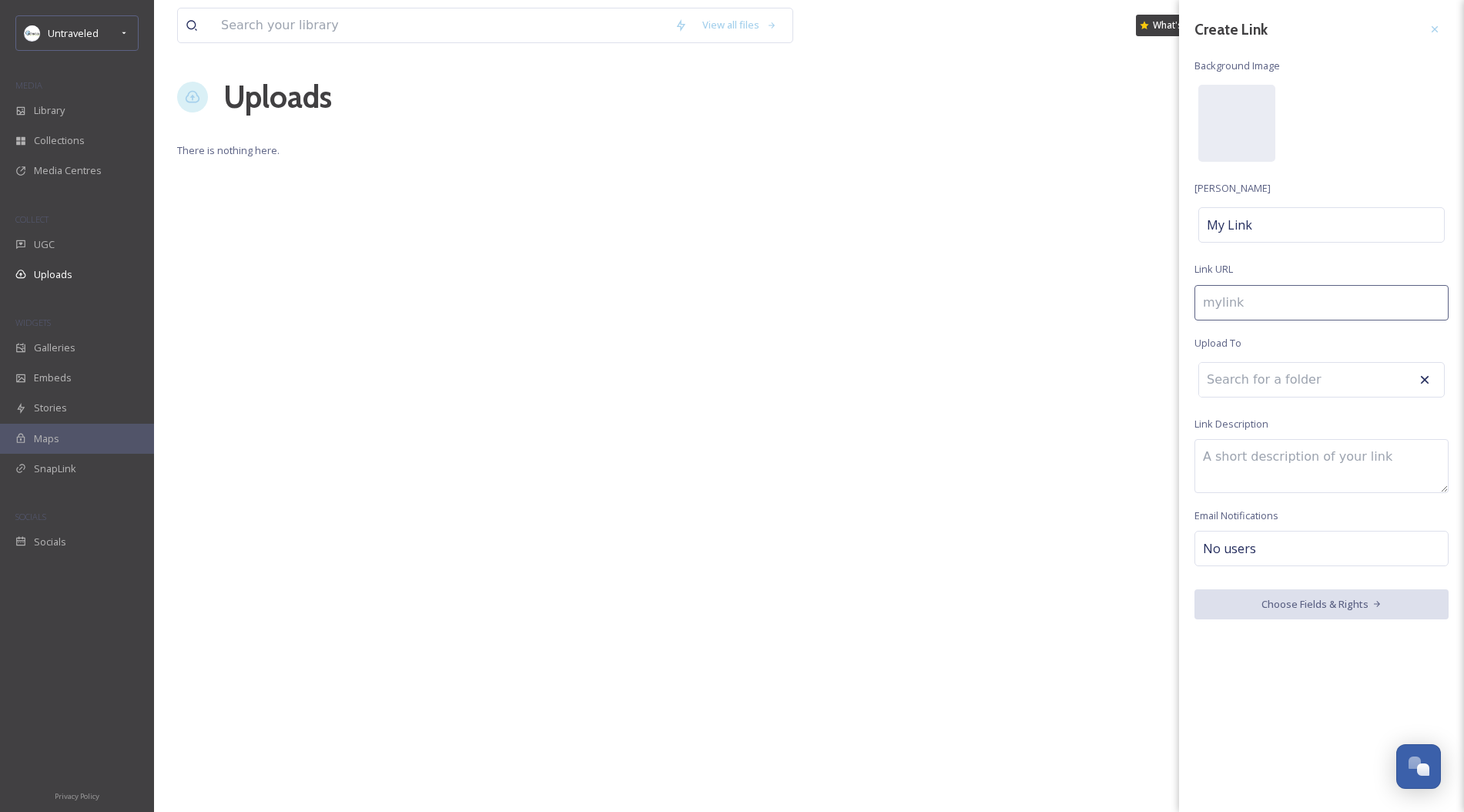
click at [1250, 308] on input at bounding box center [1321, 302] width 254 height 35
paste input "httpswwwinstagramcompbhdkl5clu0p"
type input "httpswwwinstagramcompbhdkl5clu0p"
click at [1243, 392] on input at bounding box center [1283, 379] width 169 height 34
click at [1282, 383] on input at bounding box center [1283, 379] width 169 height 34
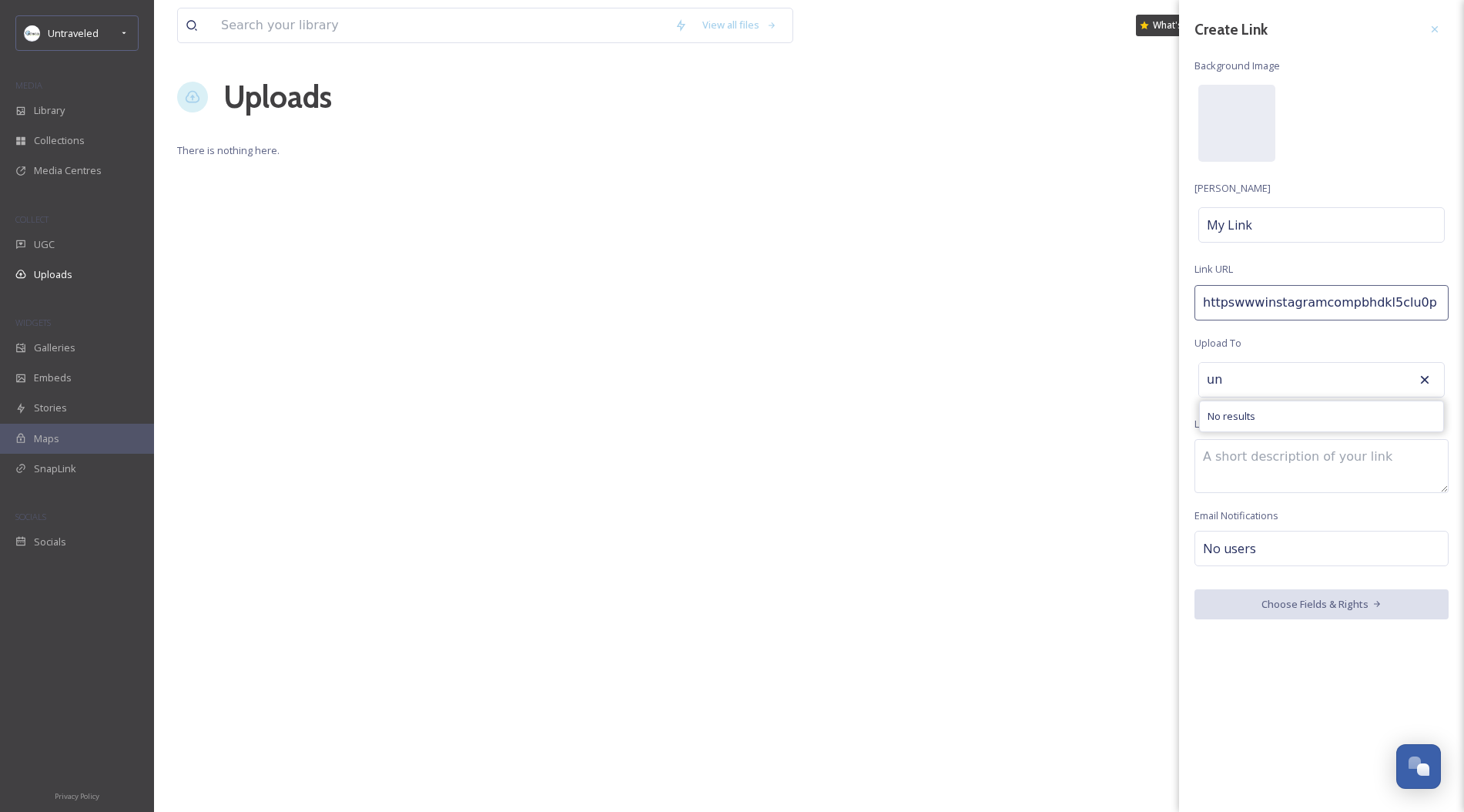
type input "u"
click at [1445, 24] on div at bounding box center [1434, 29] width 28 height 28
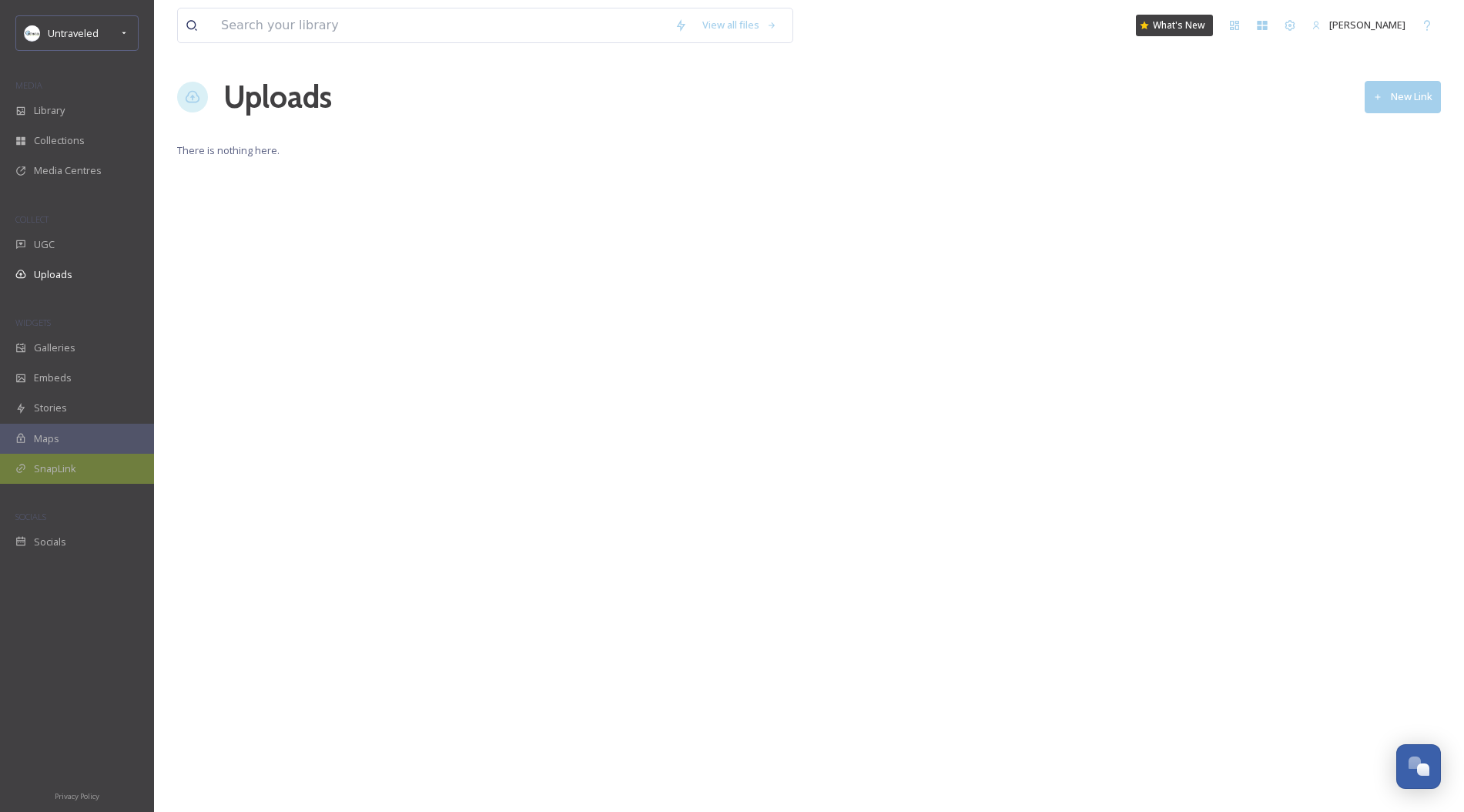
click at [57, 469] on span "SnapLink" at bounding box center [55, 468] width 42 height 14
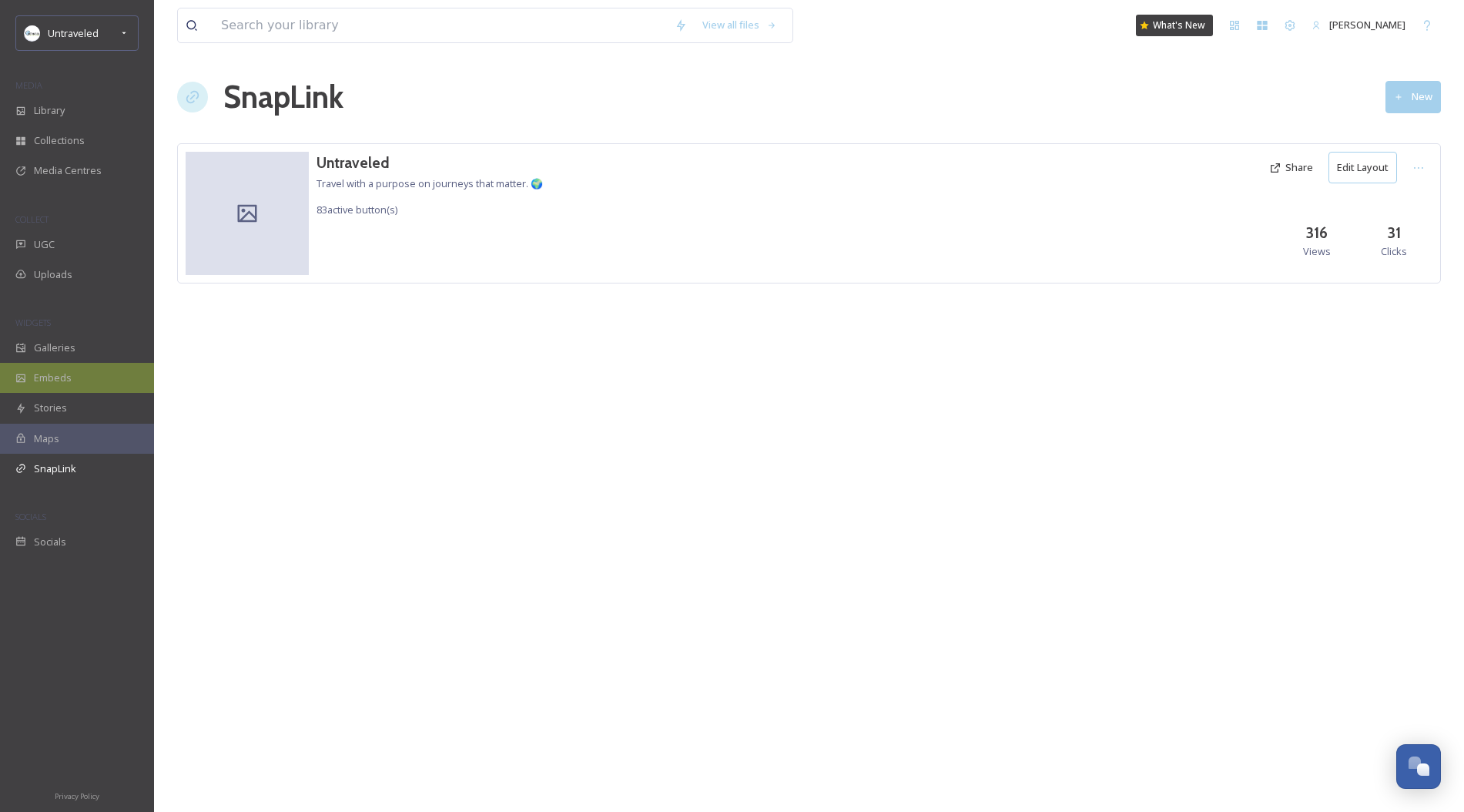
click at [72, 376] on div "Embeds" at bounding box center [76, 377] width 154 height 30
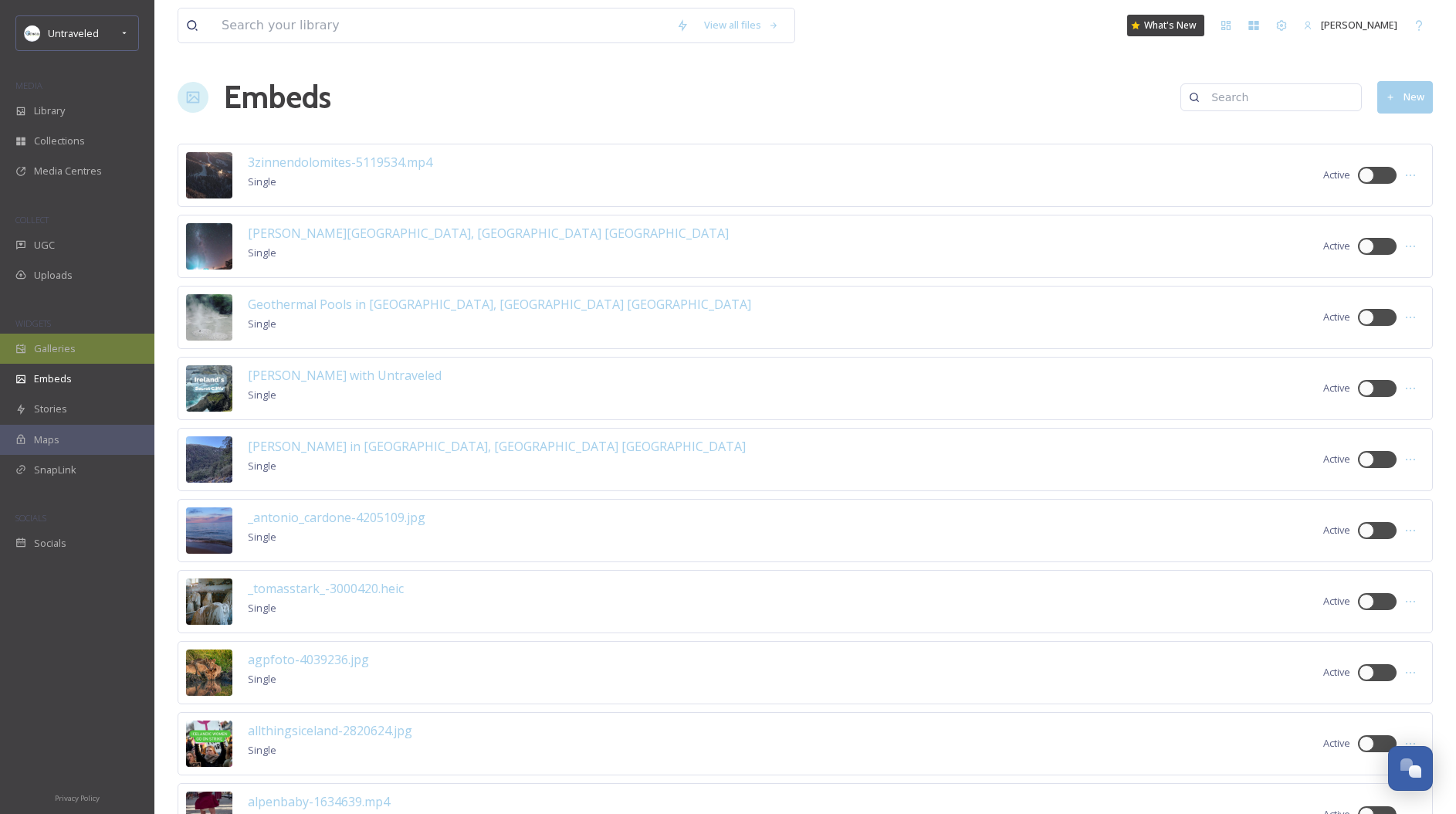
click at [77, 346] on div "Galleries" at bounding box center [77, 348] width 154 height 30
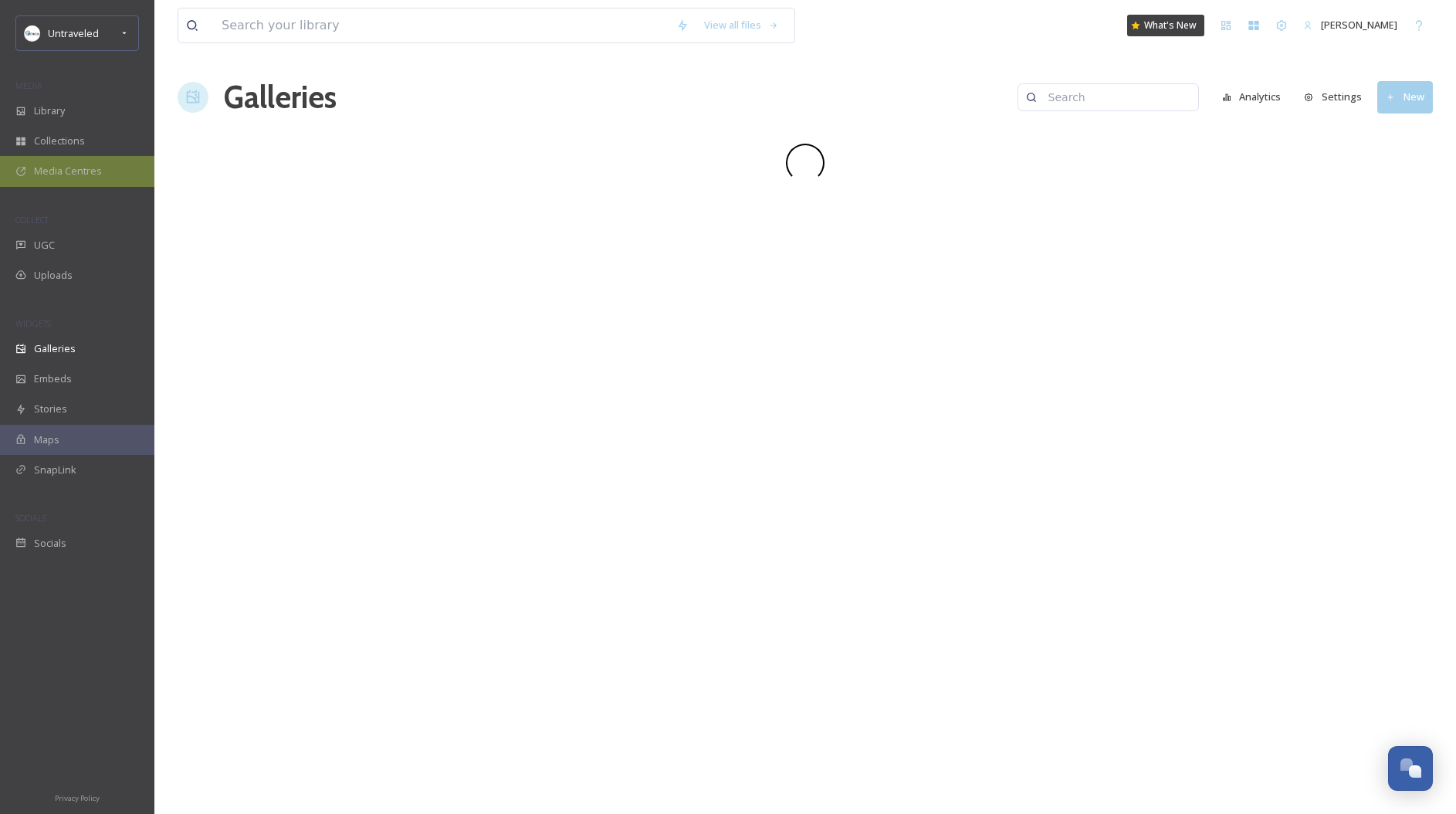
click at [51, 180] on div "Media Centres" at bounding box center [77, 170] width 154 height 30
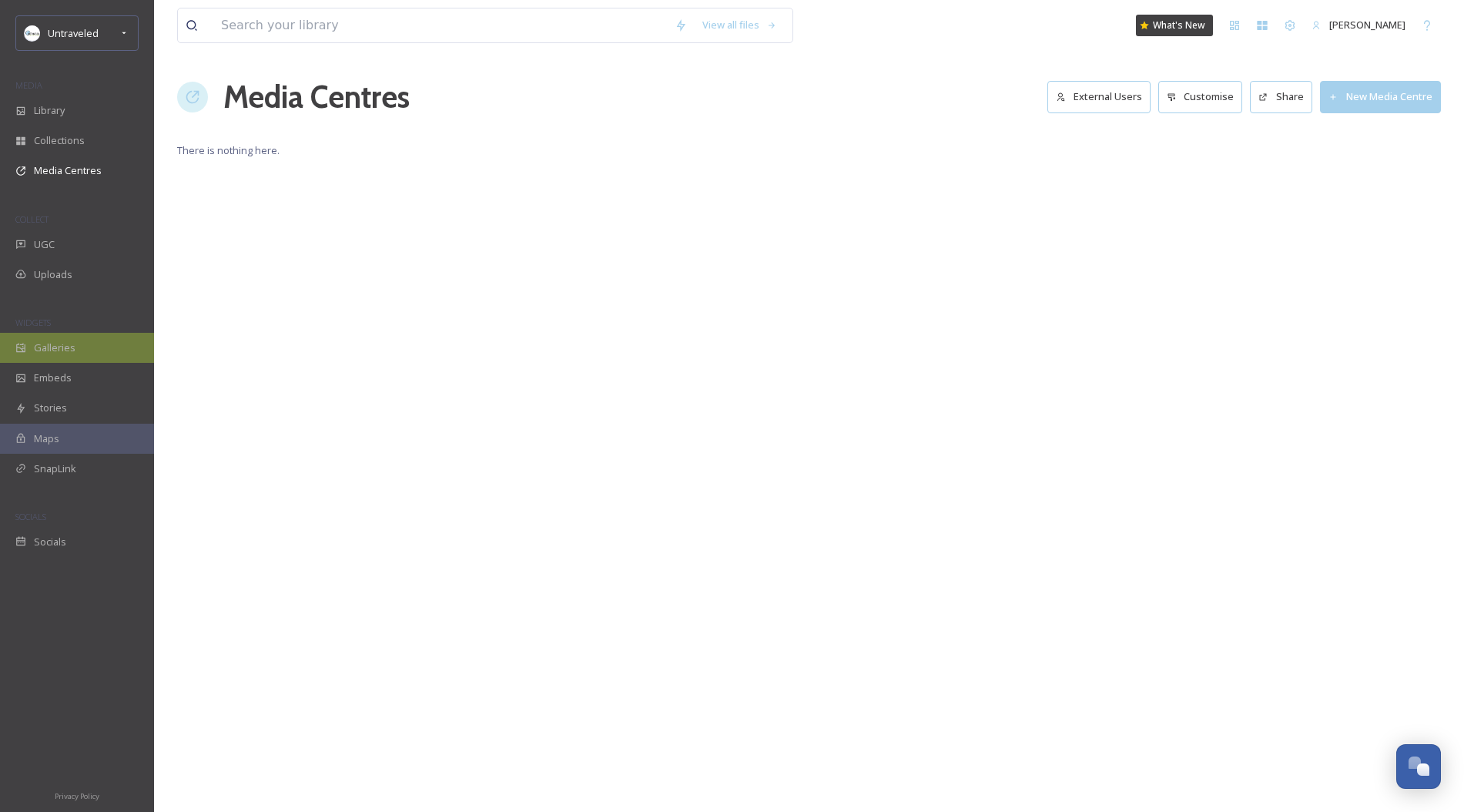
click at [57, 347] on span "Galleries" at bounding box center [55, 348] width 41 height 14
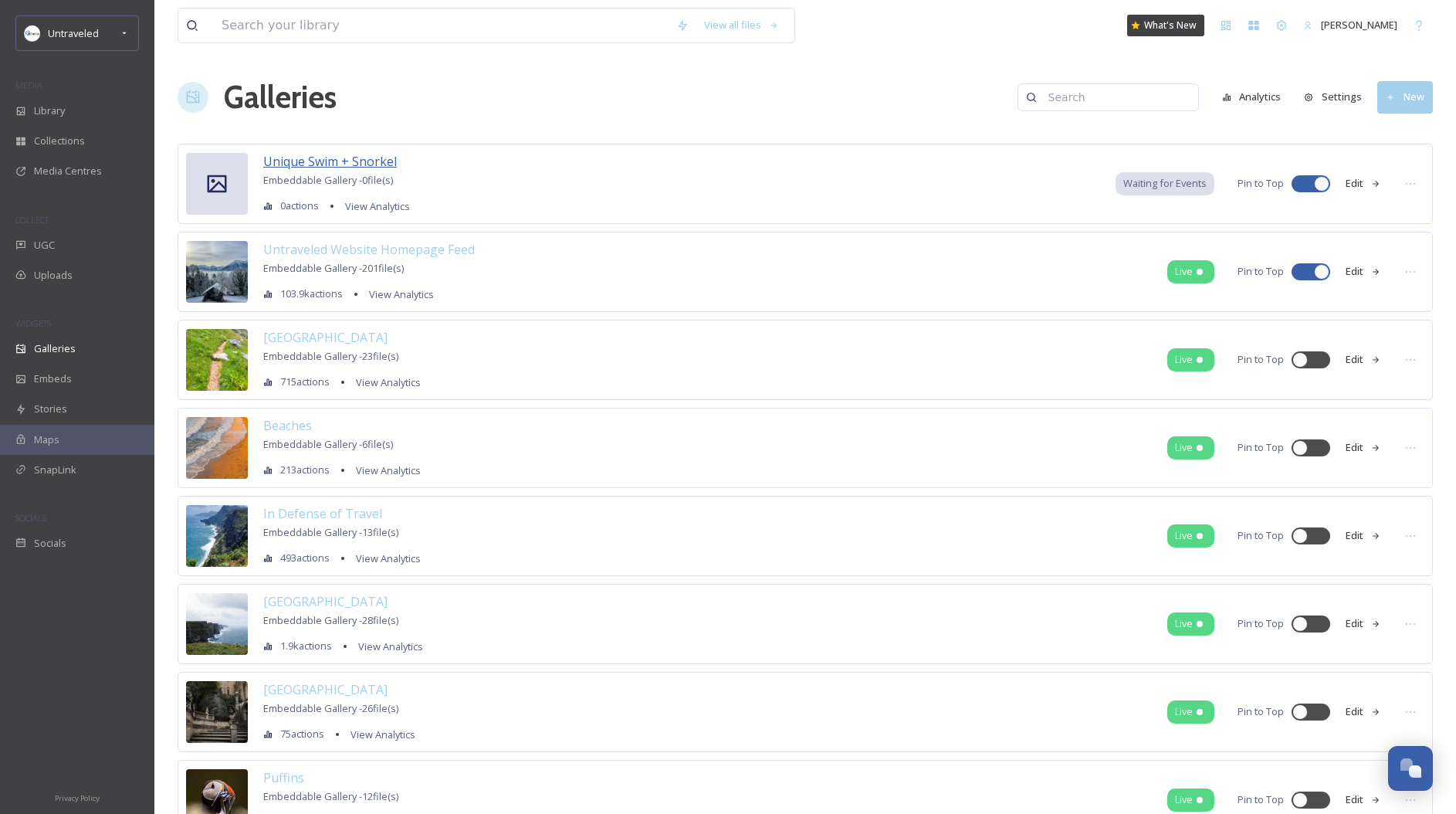
click at [343, 162] on span "Unique Swim + Snorkel" at bounding box center [330, 161] width 133 height 17
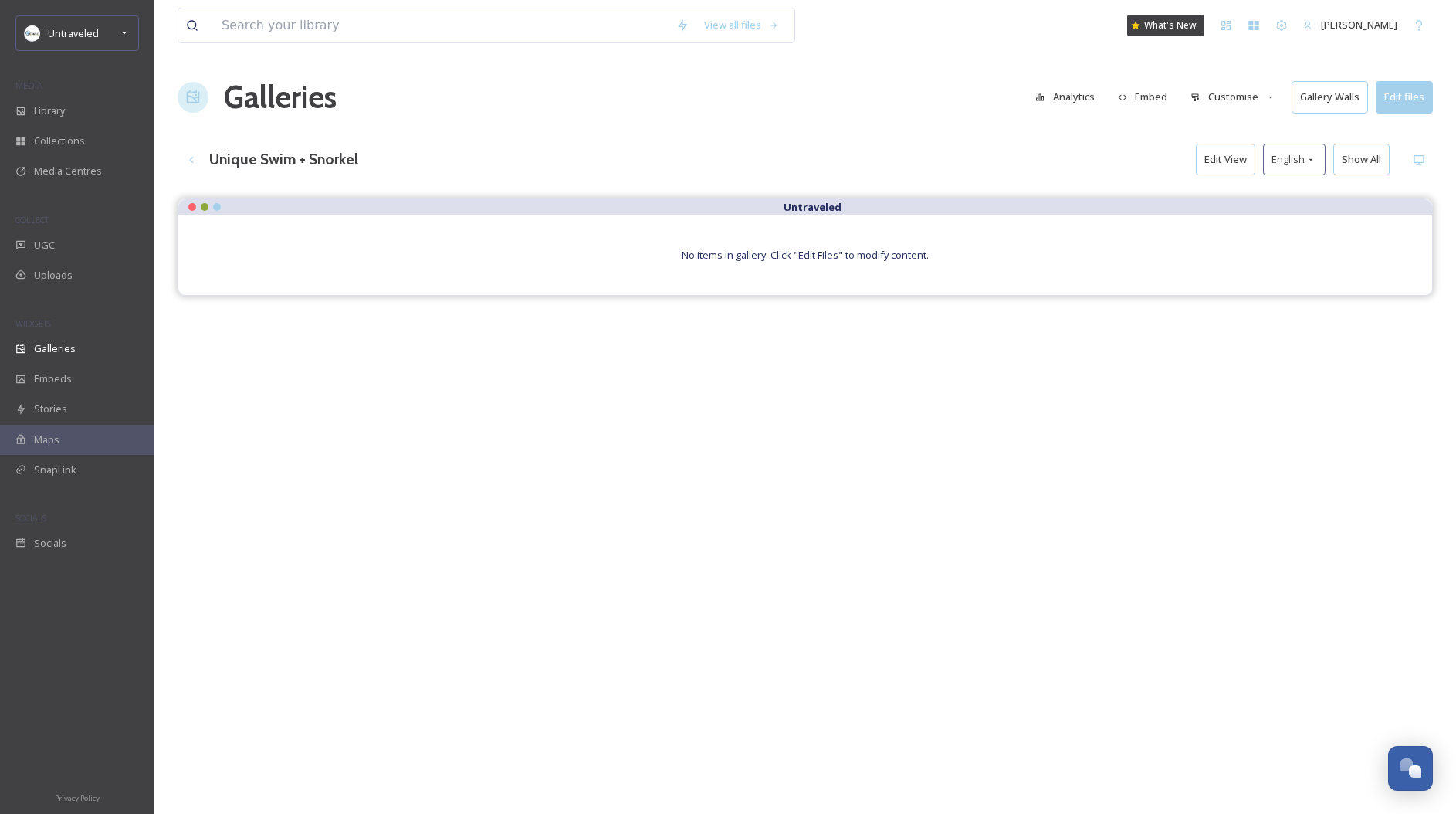
click at [759, 246] on div "No items in gallery. Click "Edit Files" to modify content." at bounding box center [805, 254] width 1254 height 80
click at [1415, 87] on button "Edit files" at bounding box center [1404, 96] width 57 height 32
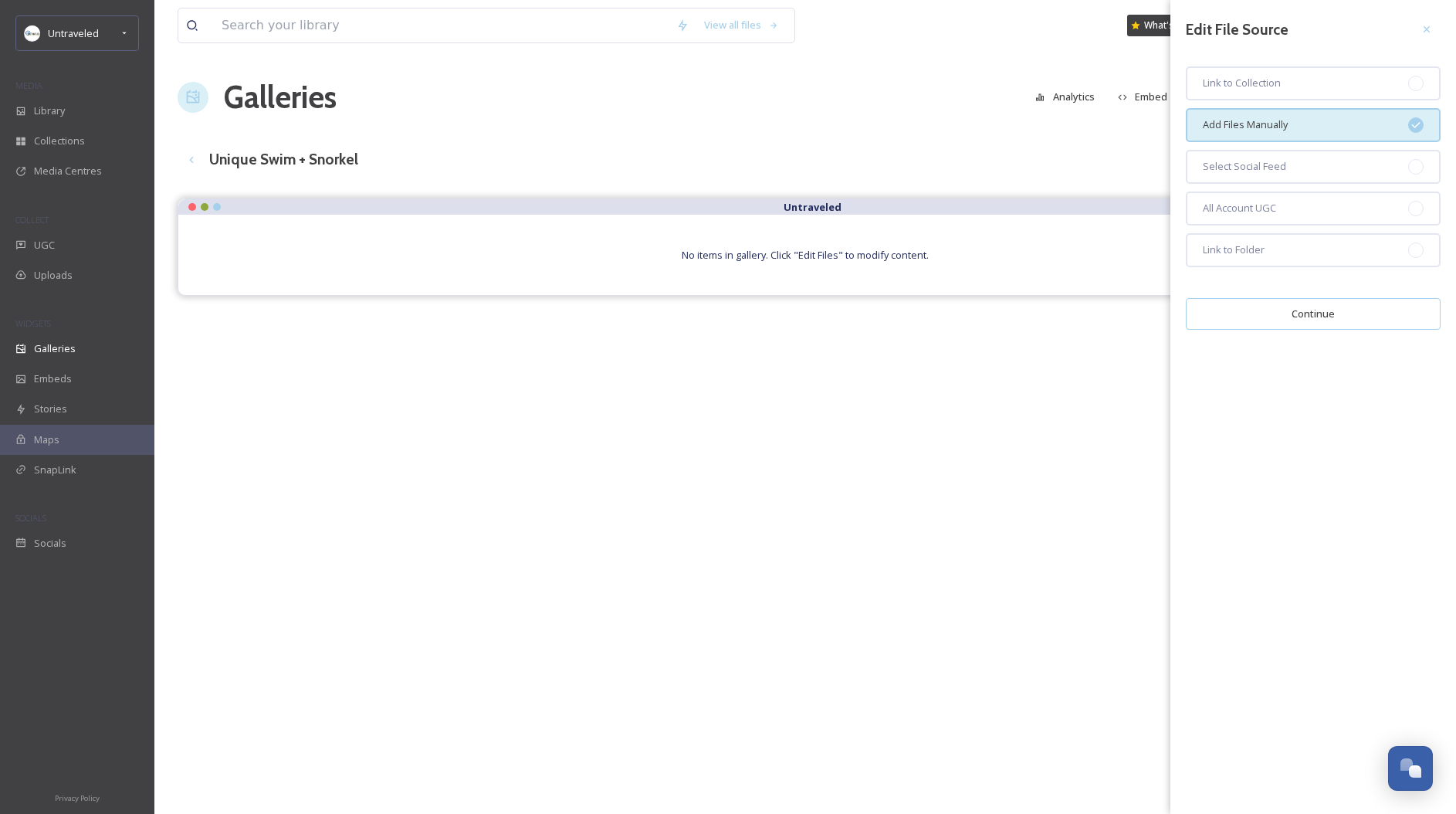
click at [1300, 314] on button "Continue" at bounding box center [1313, 314] width 255 height 32
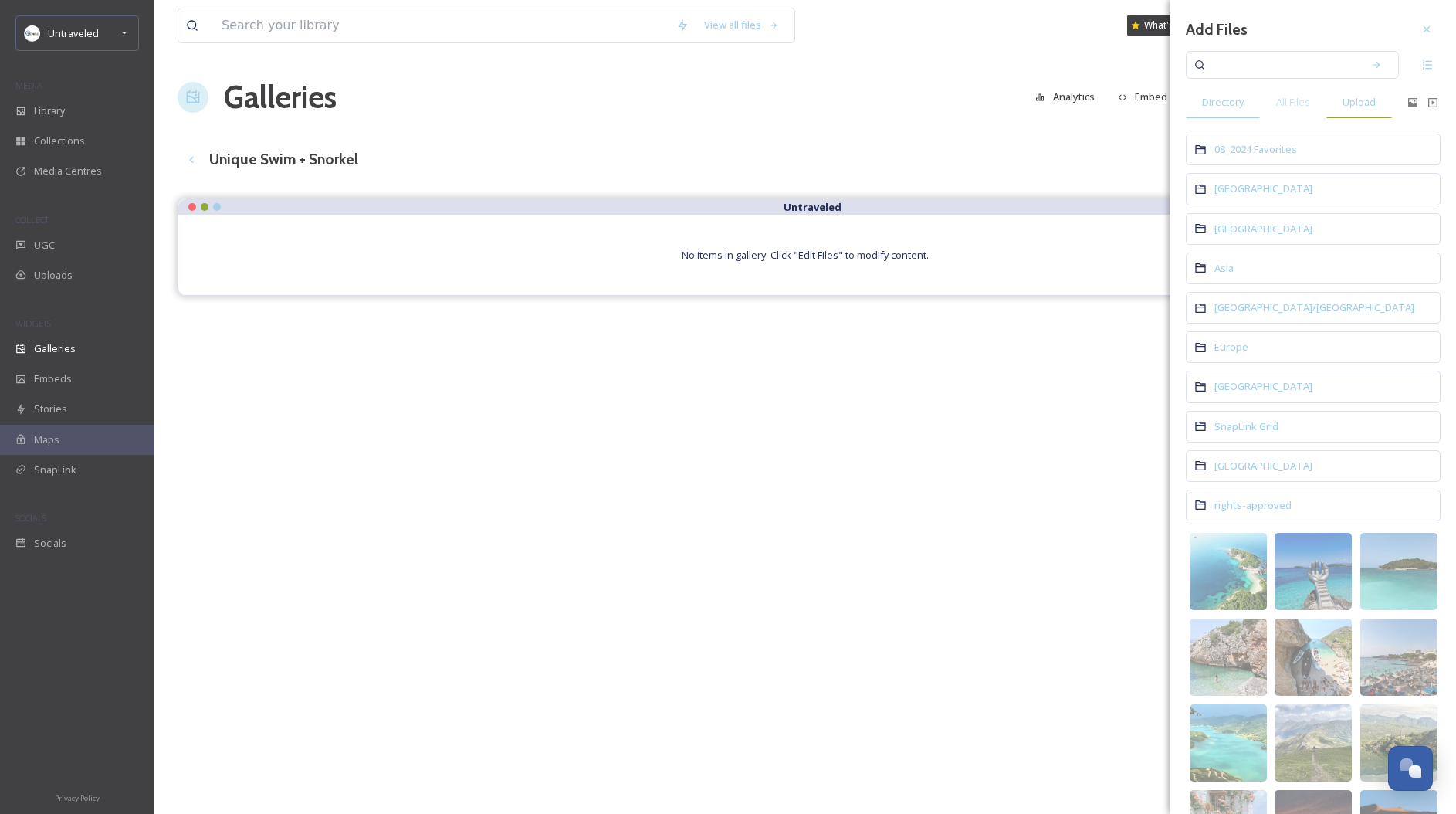
click at [1366, 99] on span "Upload" at bounding box center [1359, 102] width 33 height 14
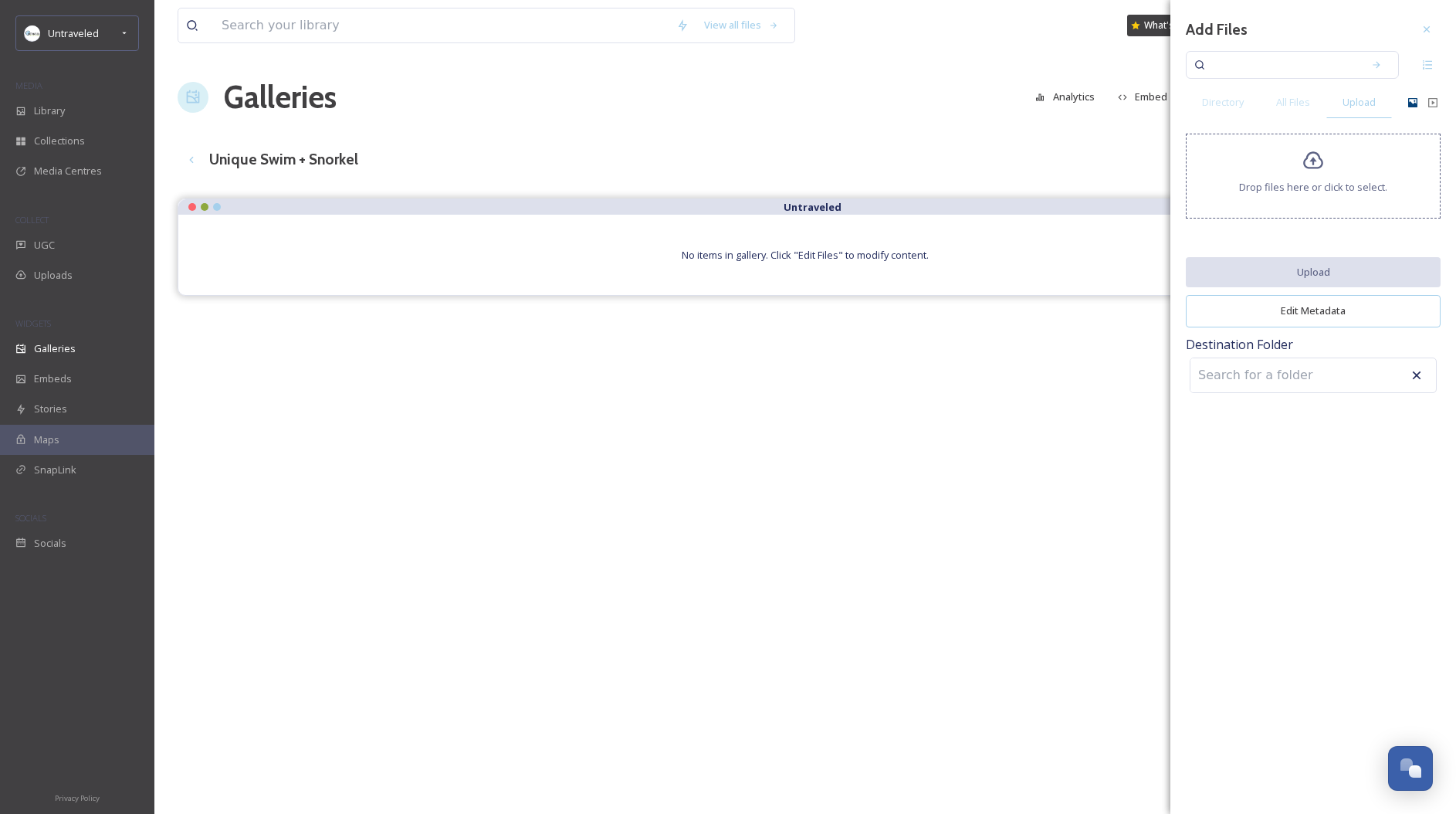
click at [1414, 104] on icon at bounding box center [1413, 103] width 9 height 9
click at [1441, 99] on div "Add Files Directory All Files Upload Drop files here or click to select. Upload…" at bounding box center [1313, 206] width 286 height 412
click at [1433, 62] on icon at bounding box center [1428, 65] width 13 height 13
click at [1294, 98] on span "All Files" at bounding box center [1294, 102] width 34 height 14
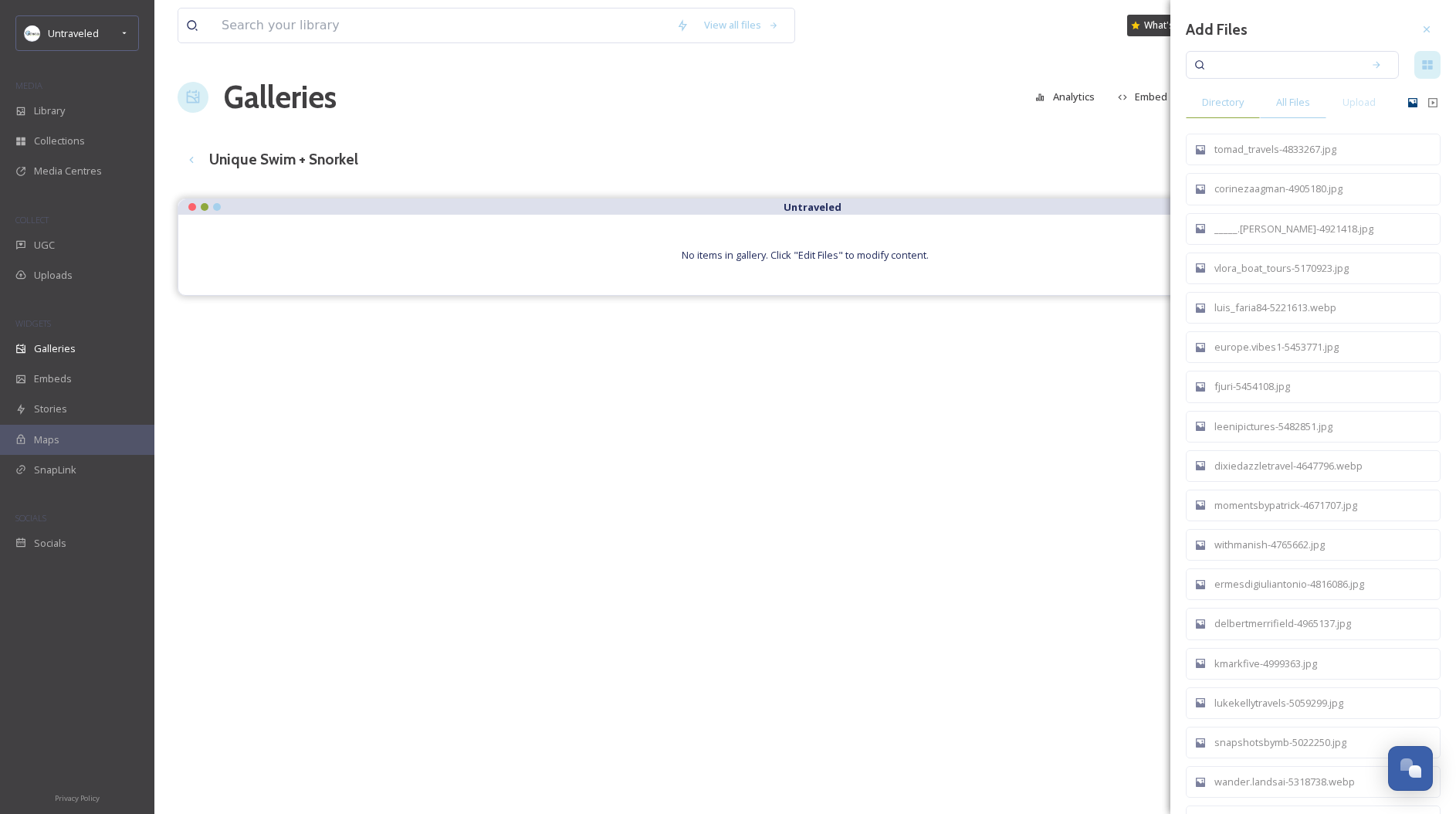
click at [1213, 107] on span "Directory" at bounding box center [1222, 102] width 41 height 14
click at [1246, 62] on input at bounding box center [1282, 65] width 146 height 34
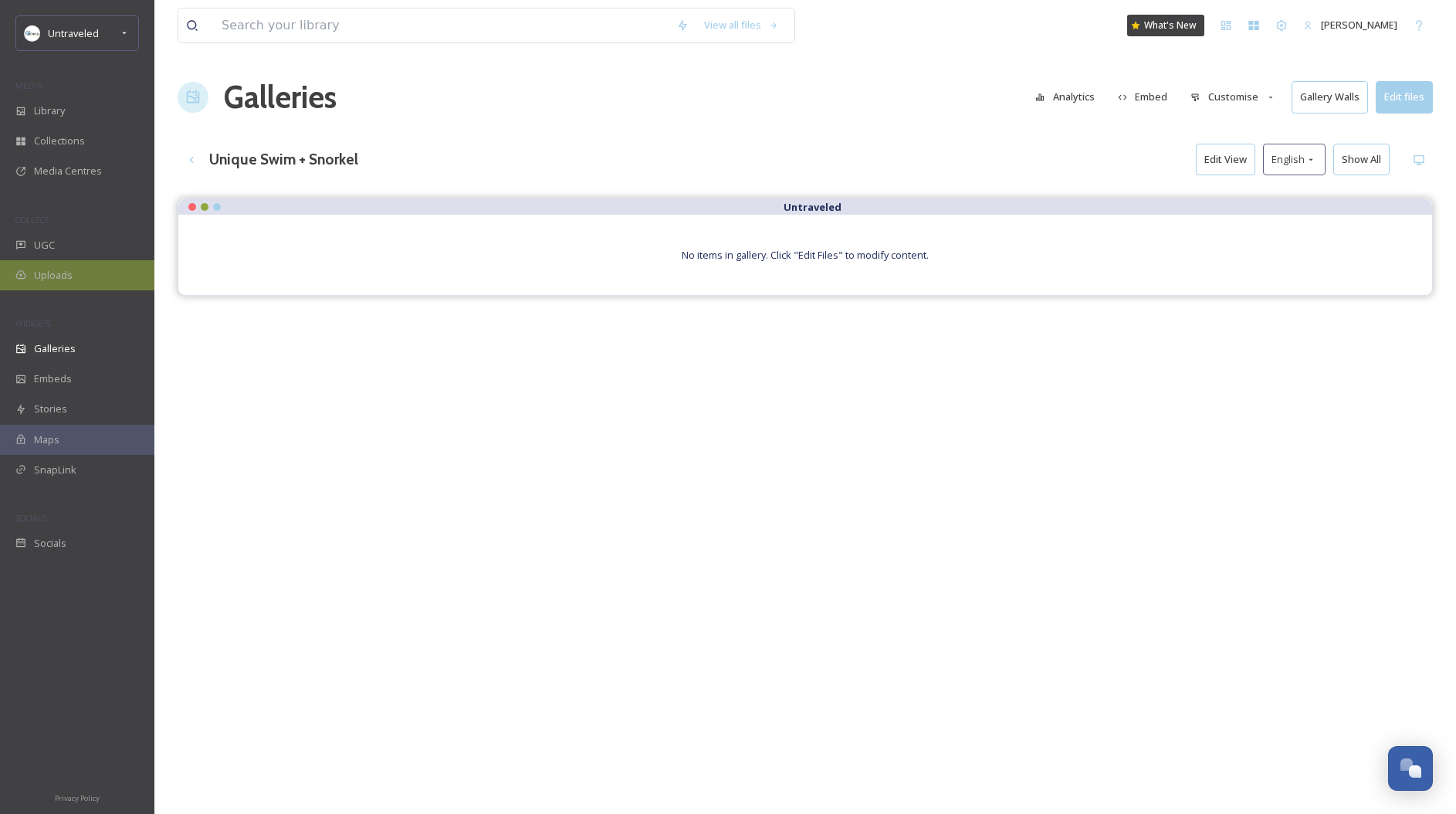
click at [53, 261] on div "Uploads" at bounding box center [77, 275] width 154 height 30
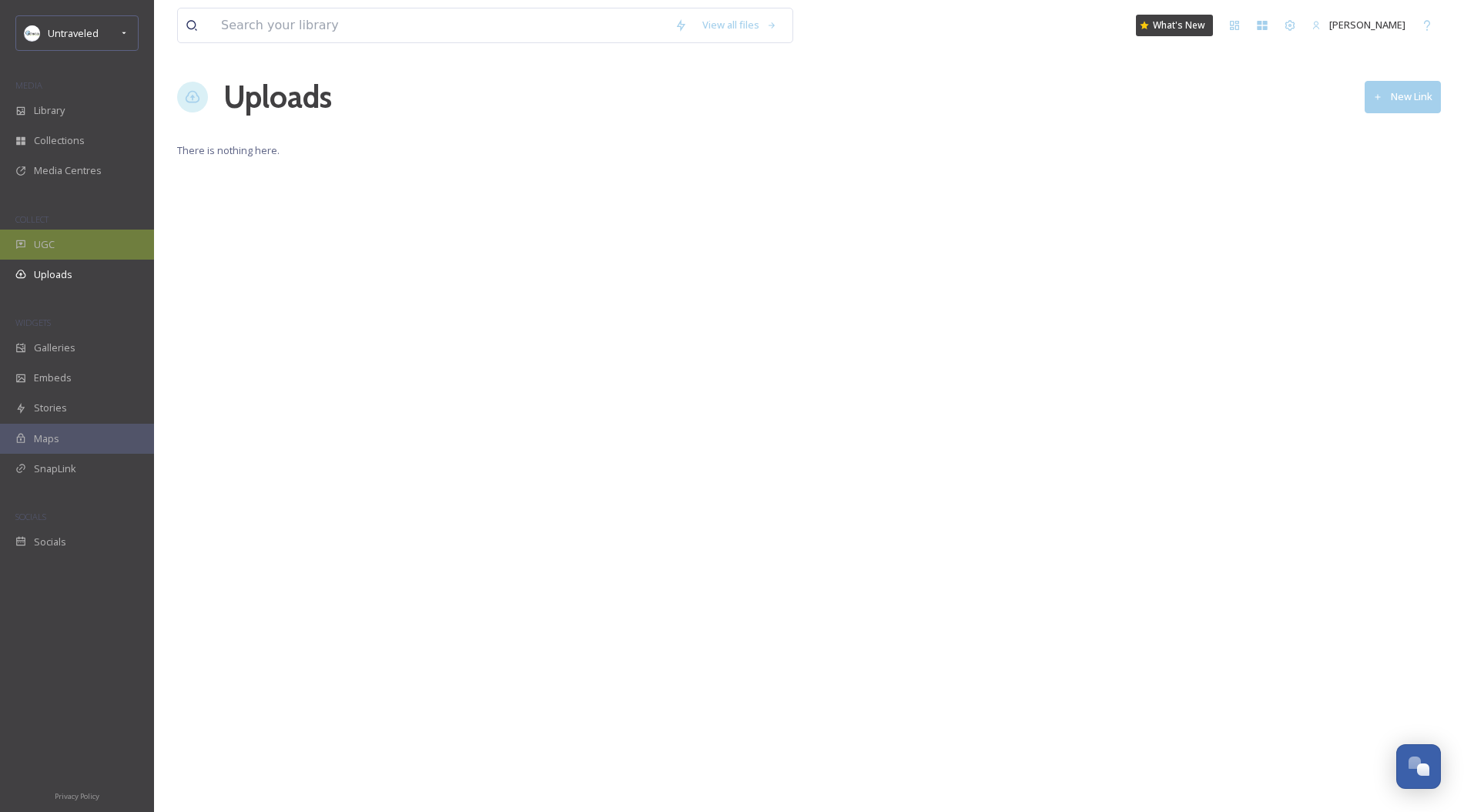
click at [69, 239] on div "UGC" at bounding box center [76, 244] width 154 height 30
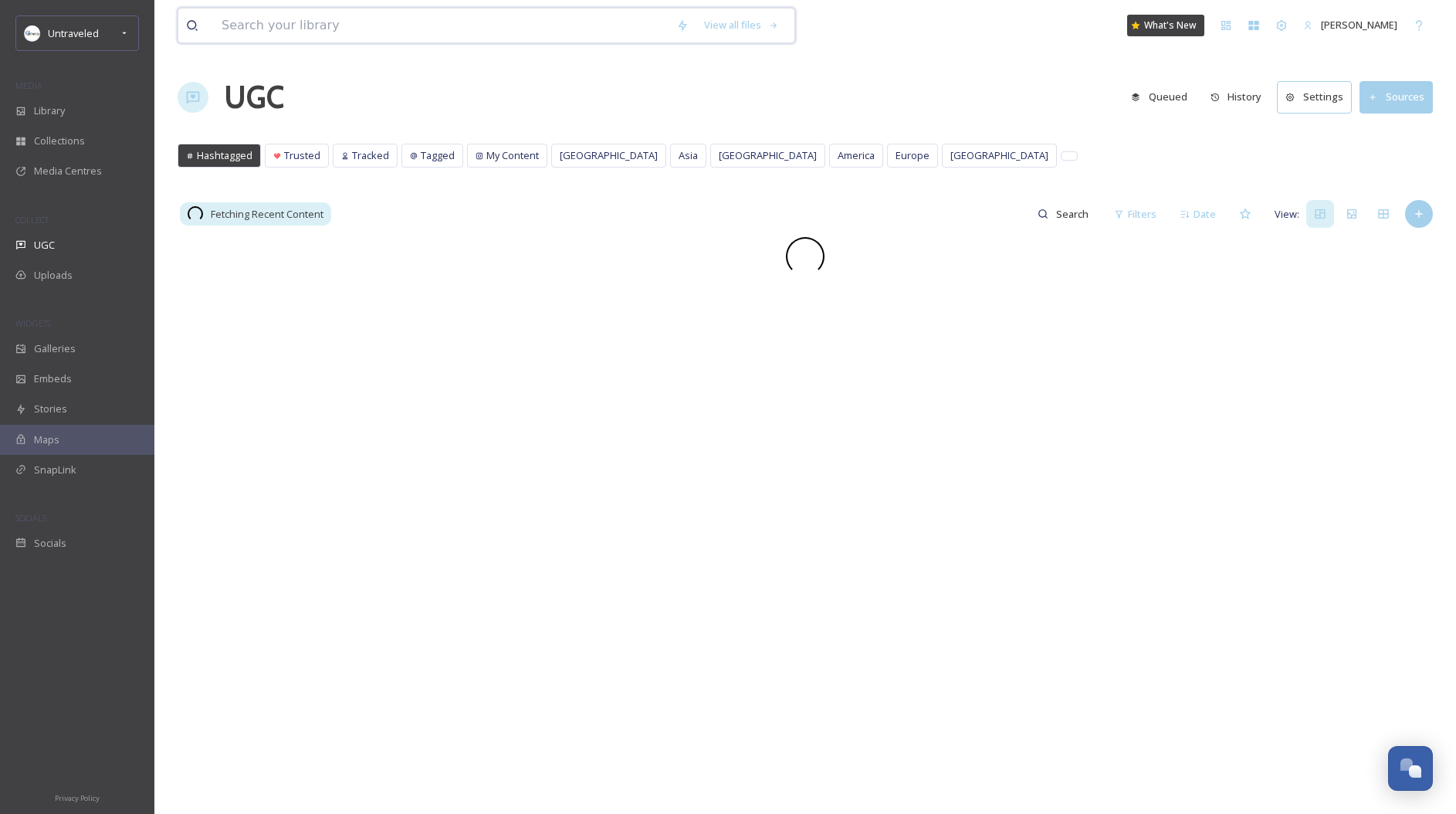
click at [454, 10] on input at bounding box center [441, 25] width 454 height 34
paste input "[URL][DOMAIN_NAME]"
type input "[URL][DOMAIN_NAME]"
click at [774, 26] on div "Search" at bounding box center [763, 24] width 48 height 30
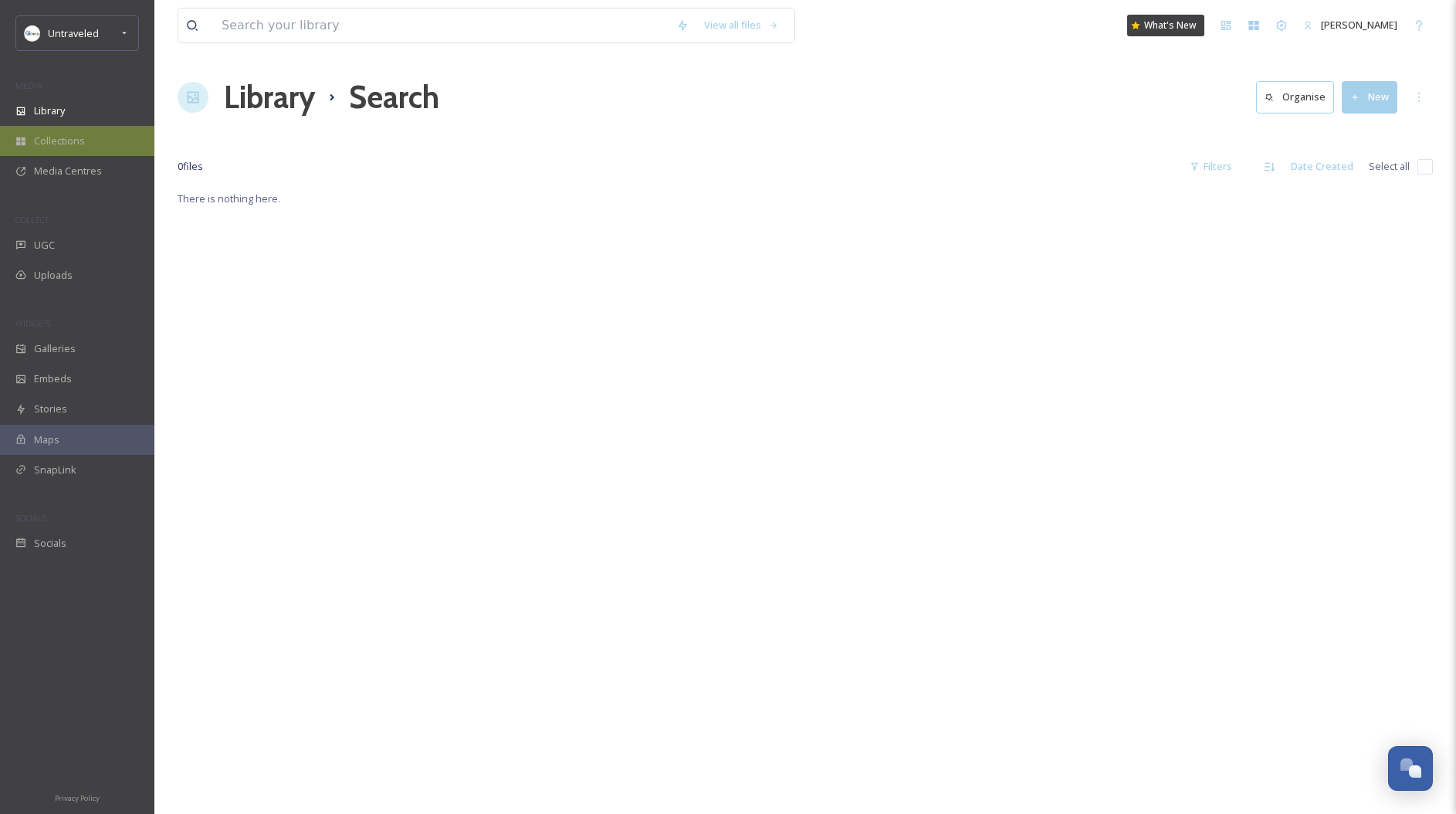
click at [78, 133] on span "Collections" at bounding box center [60, 141] width 51 height 14
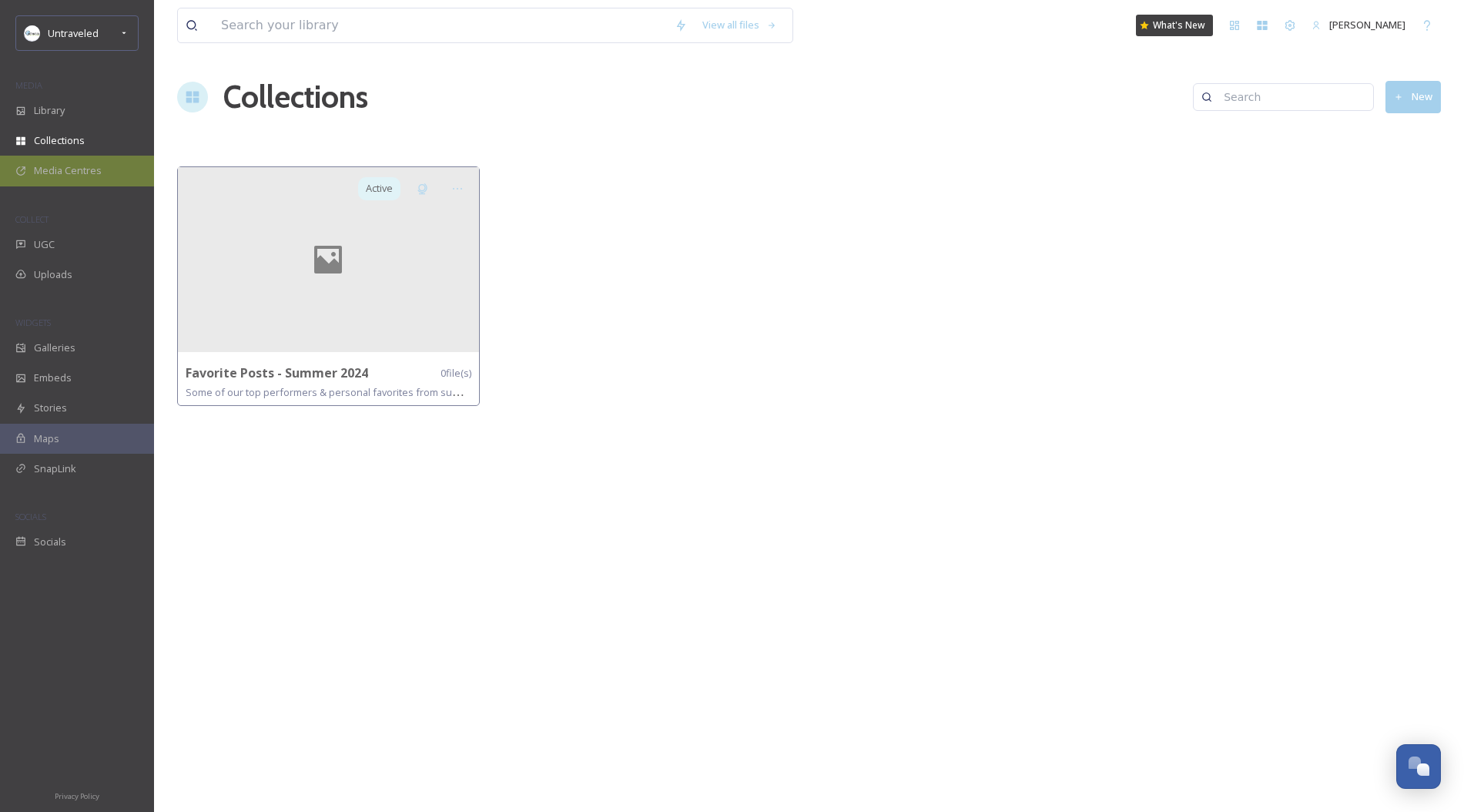
click at [64, 175] on span "Media Centres" at bounding box center [67, 171] width 67 height 14
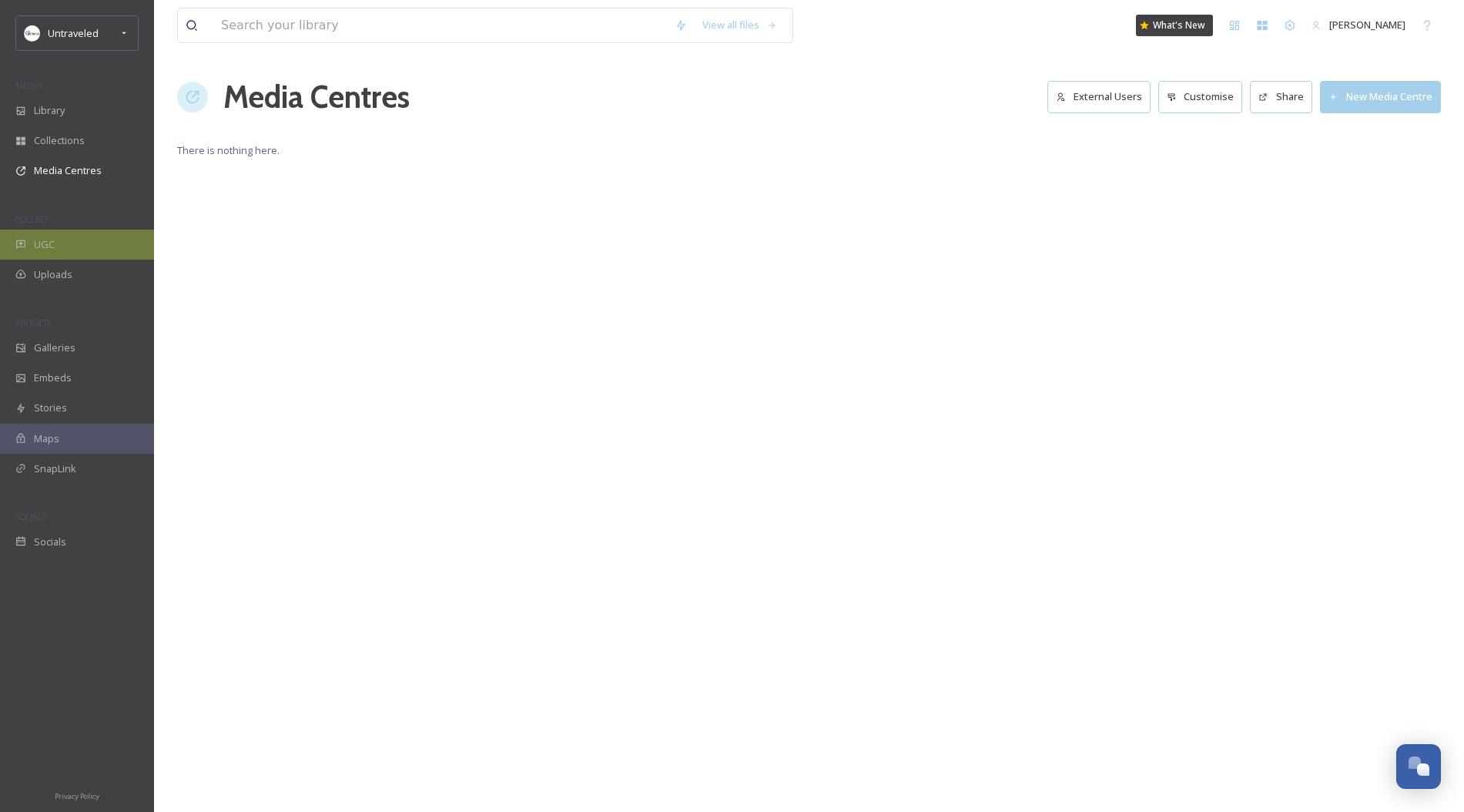
click at [49, 240] on span "UGC" at bounding box center [44, 245] width 21 height 14
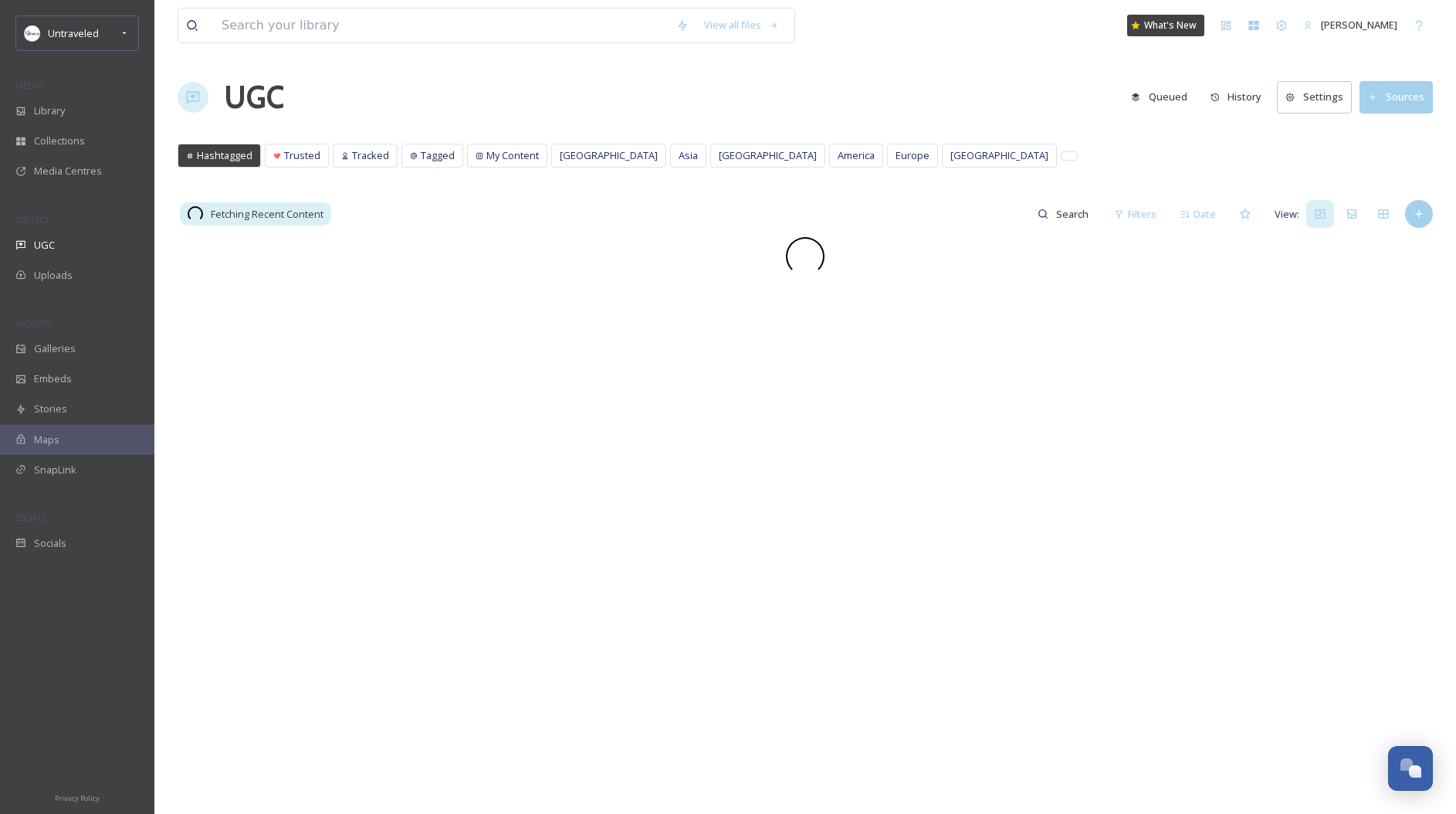
click at [1411, 99] on button "Sources" at bounding box center [1396, 96] width 73 height 32
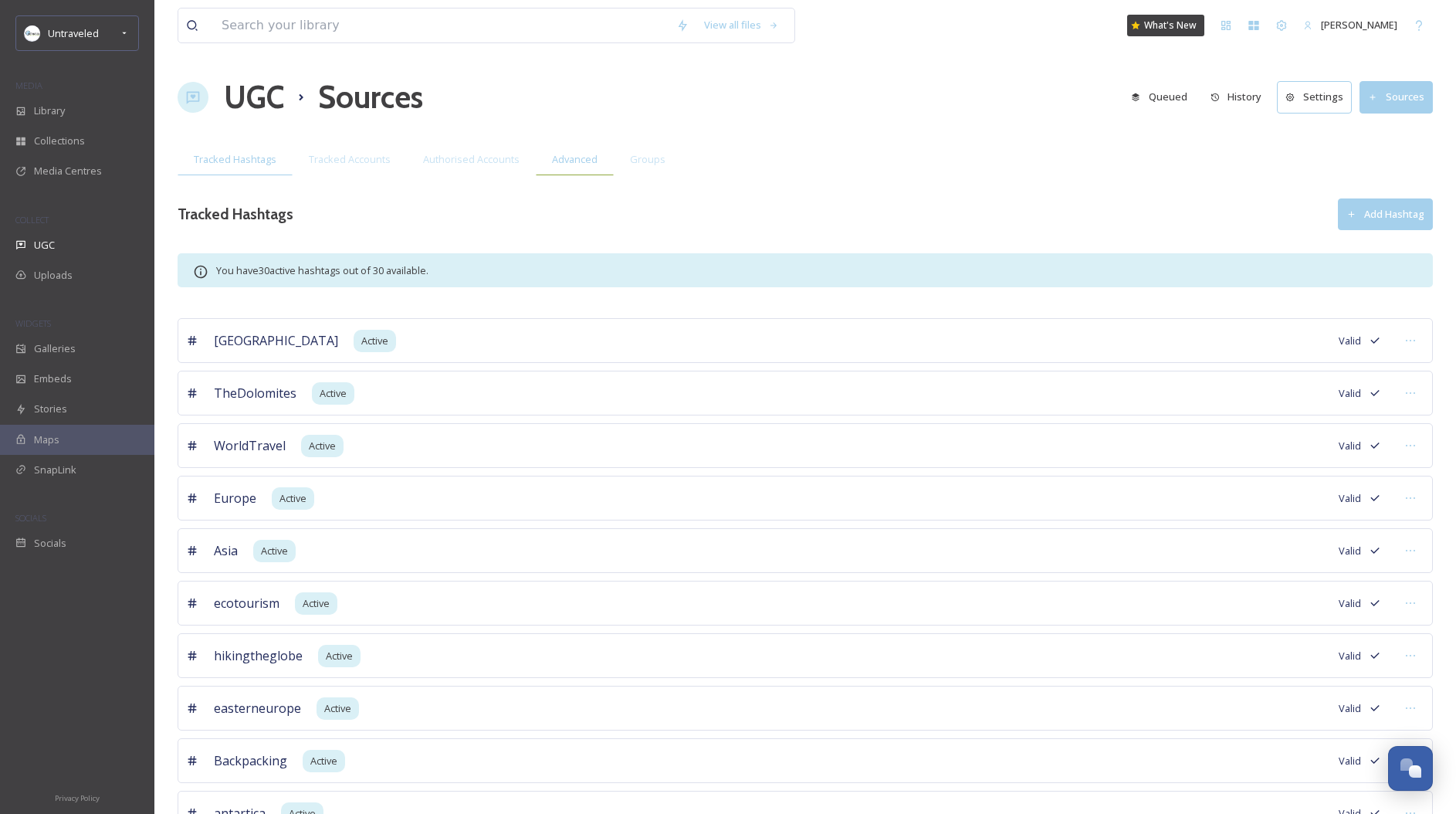
click at [559, 160] on span "Advanced" at bounding box center [574, 160] width 46 height 14
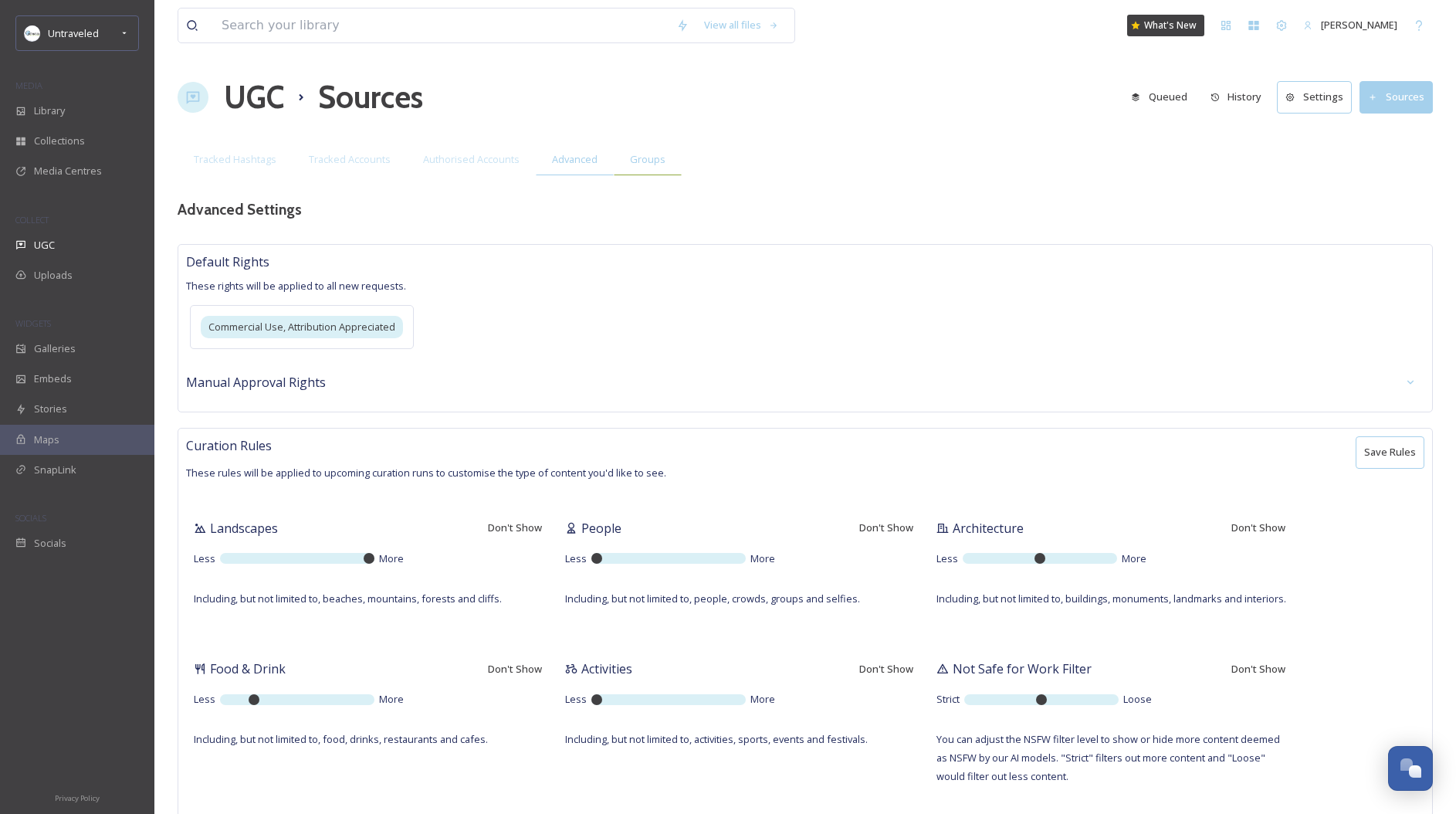
type textarea "volcano"
click at [646, 173] on div "Groups" at bounding box center [647, 159] width 68 height 32
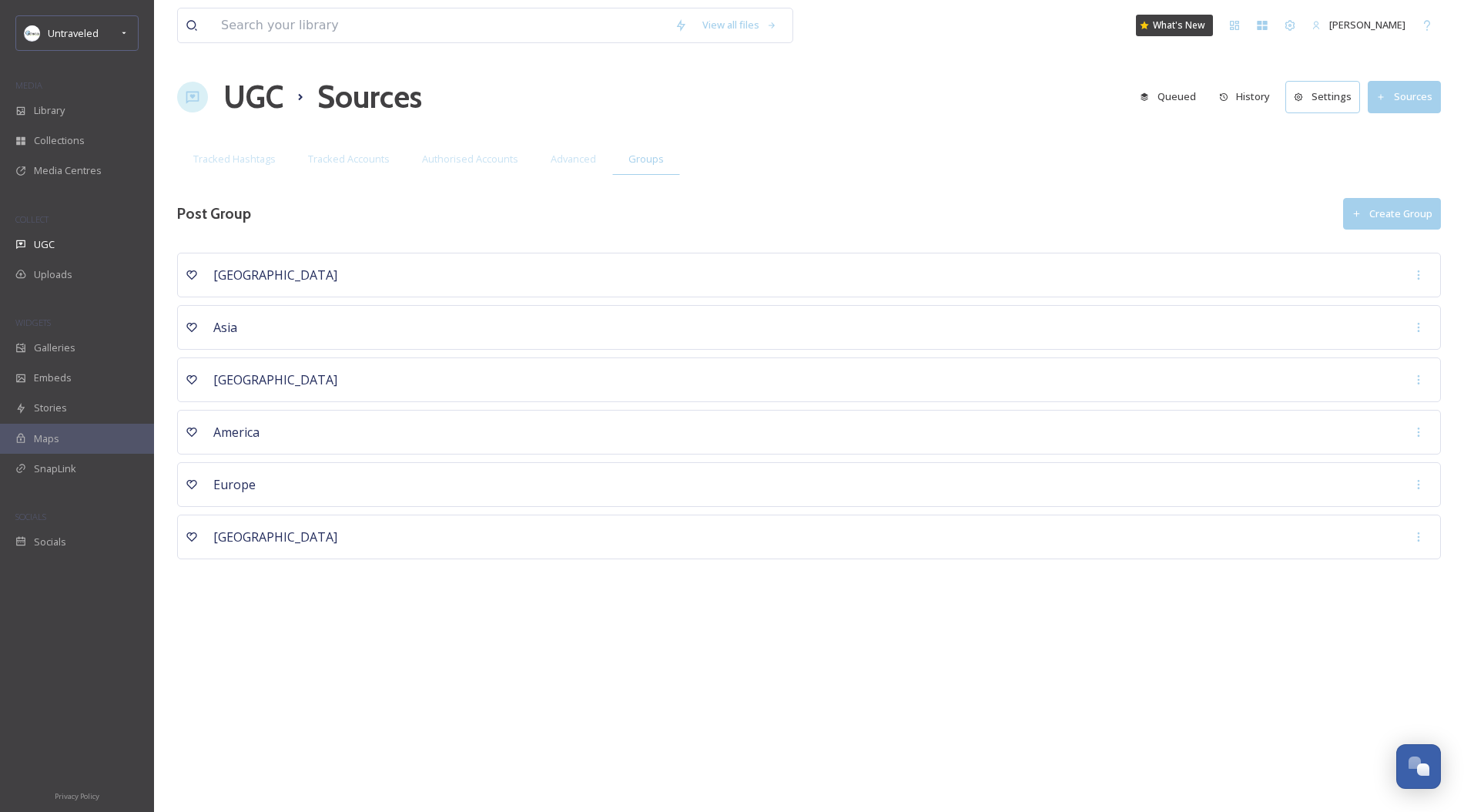
click at [1182, 94] on button "Queued" at bounding box center [1168, 96] width 72 height 30
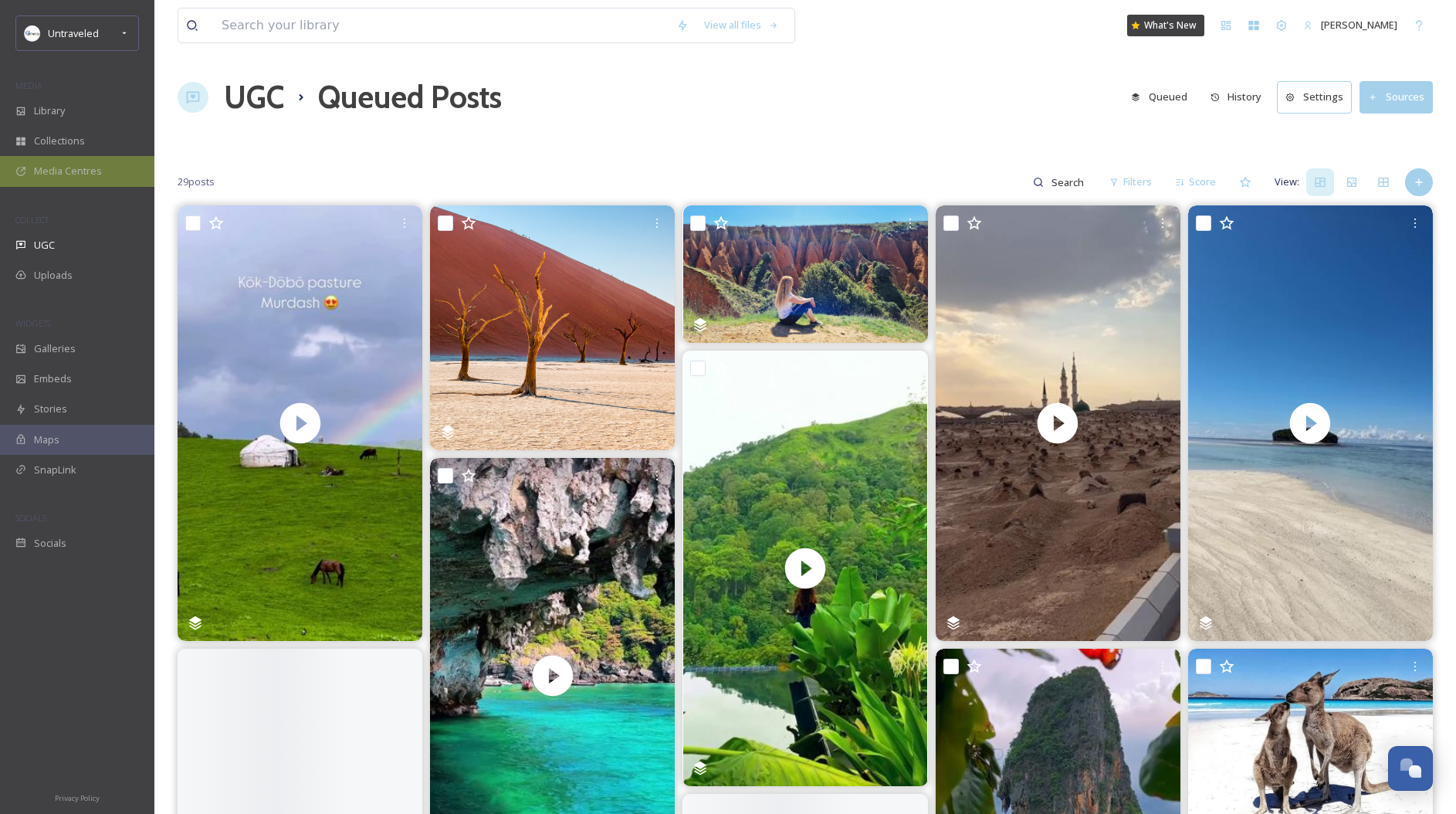
click at [64, 164] on span "Media Centres" at bounding box center [68, 171] width 68 height 14
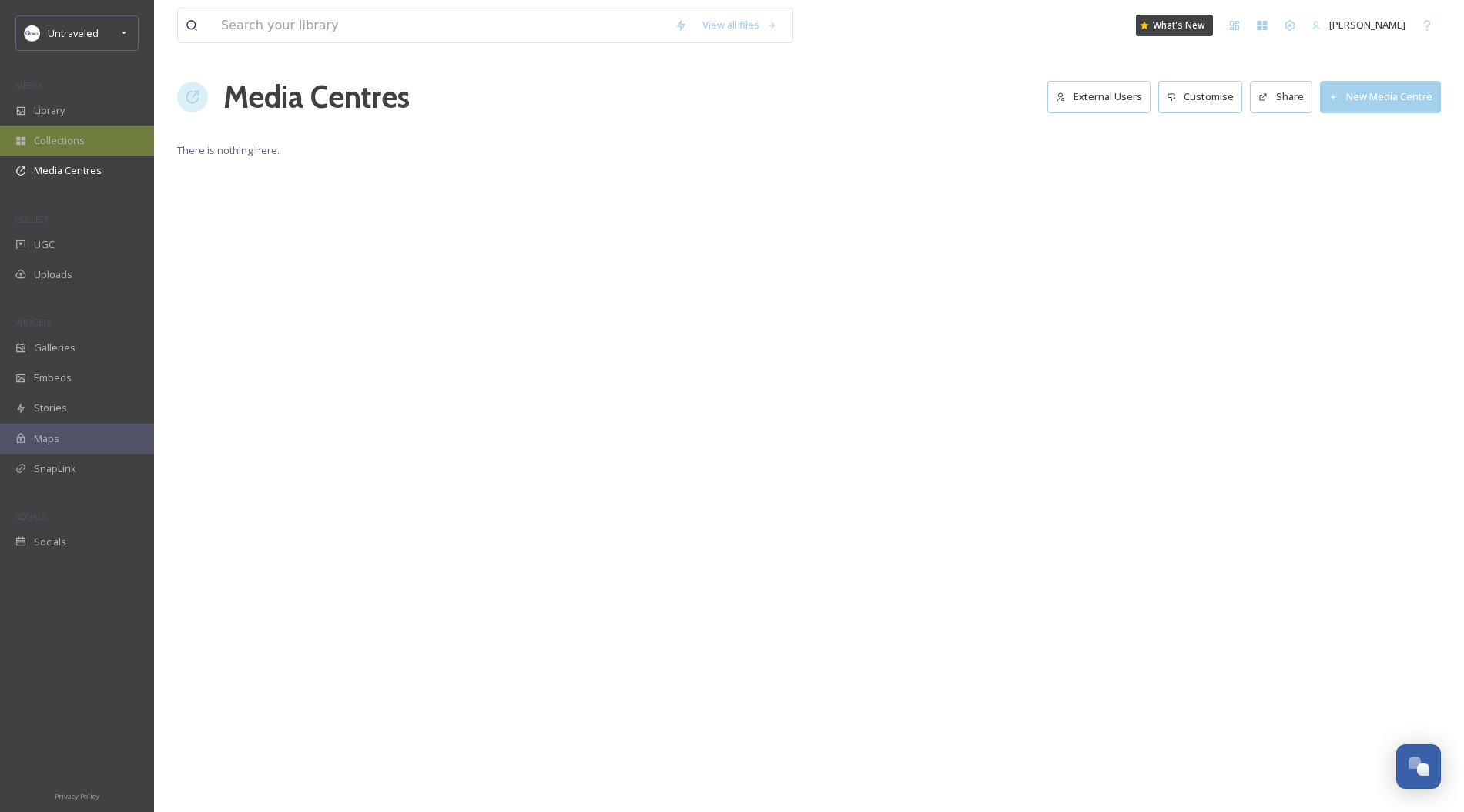
click at [94, 131] on div "Collections" at bounding box center [76, 140] width 154 height 30
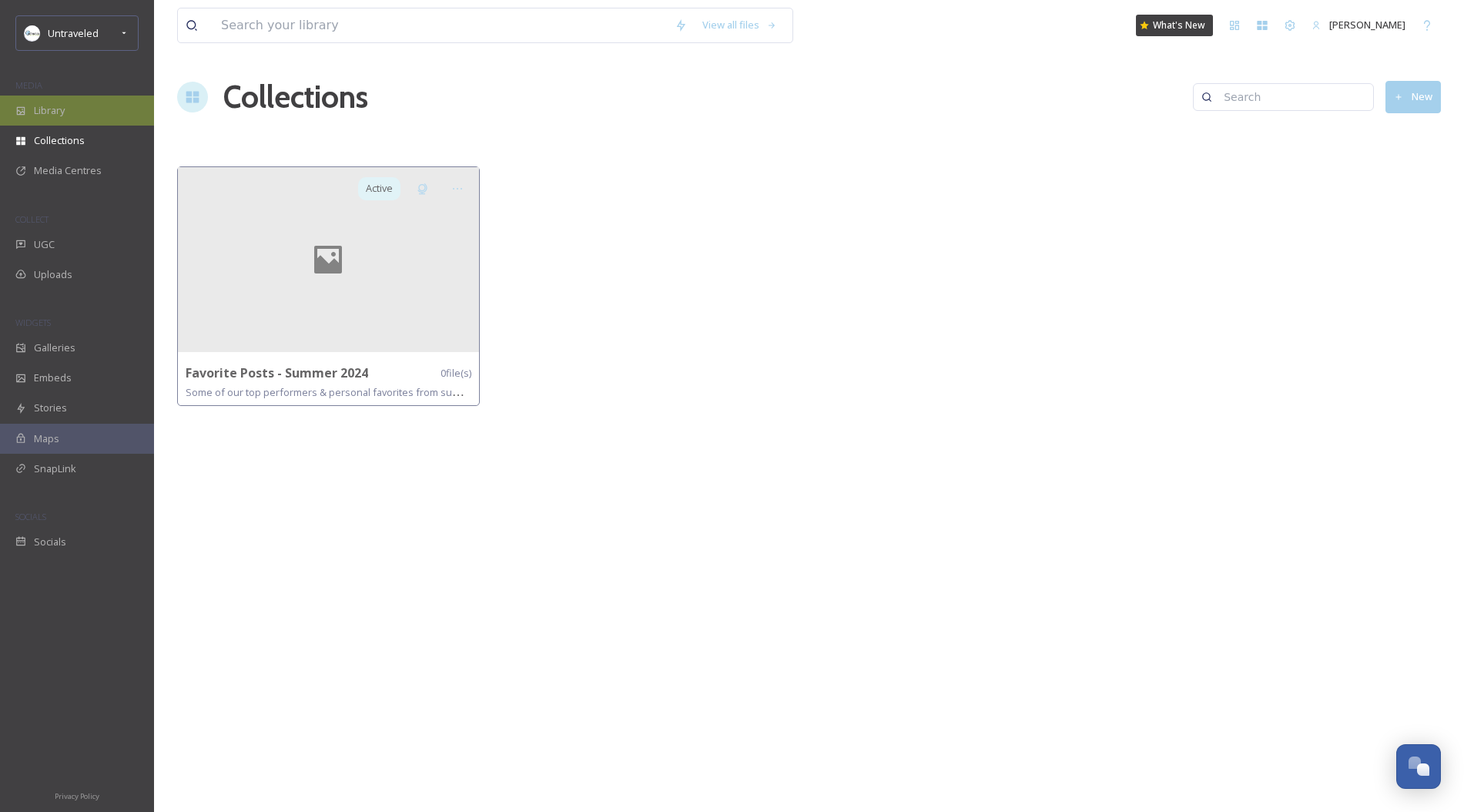
click at [105, 102] on div "Library" at bounding box center [76, 110] width 154 height 30
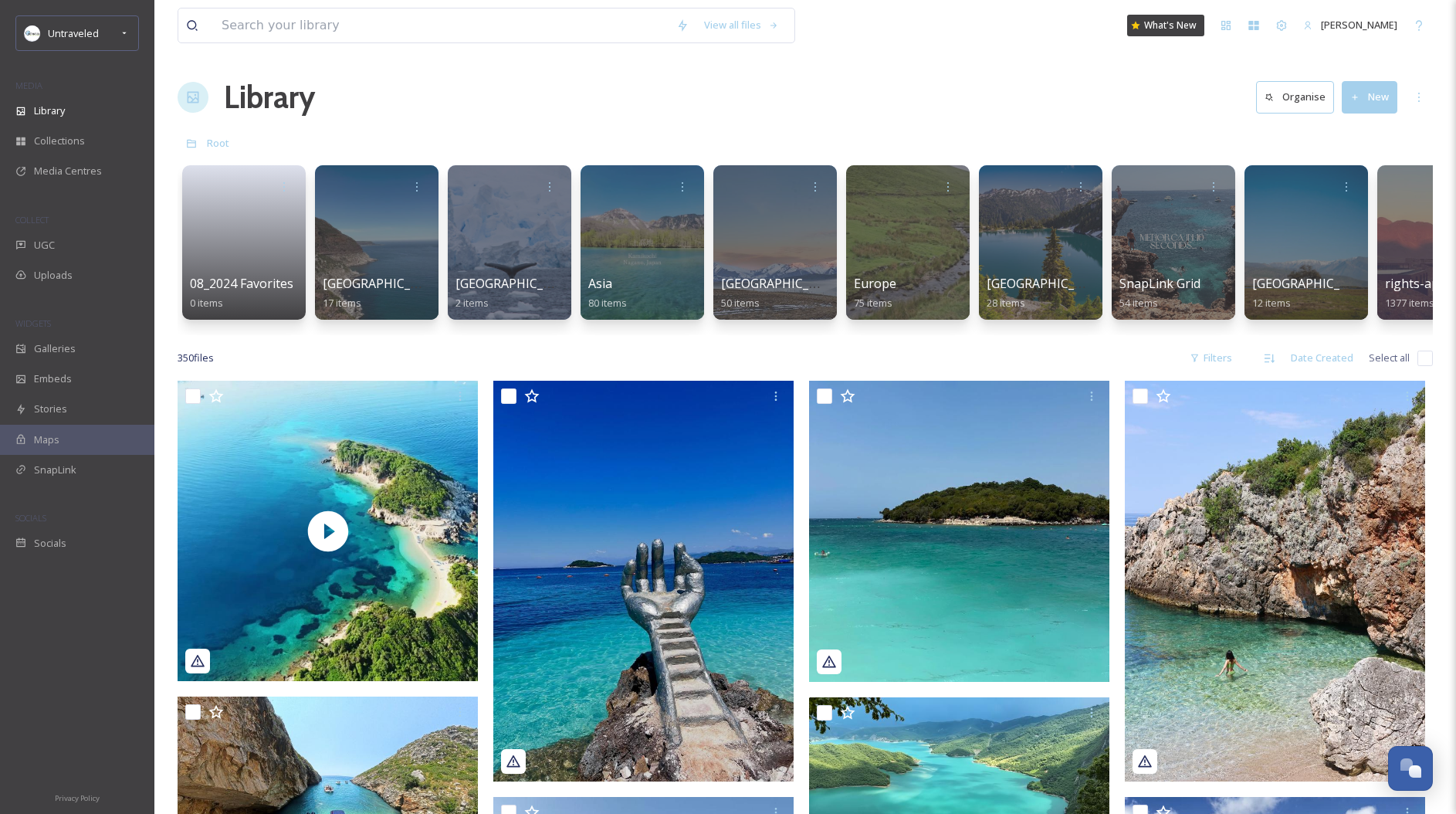
click at [1367, 83] on button "New" at bounding box center [1369, 96] width 56 height 32
click at [931, 98] on div "Library Organise New File Upload .zip Upload Folder" at bounding box center [805, 96] width 1255 height 46
click at [249, 30] on input at bounding box center [441, 25] width 454 height 34
click at [1421, 768] on div "Open Chat" at bounding box center [1415, 772] width 14 height 14
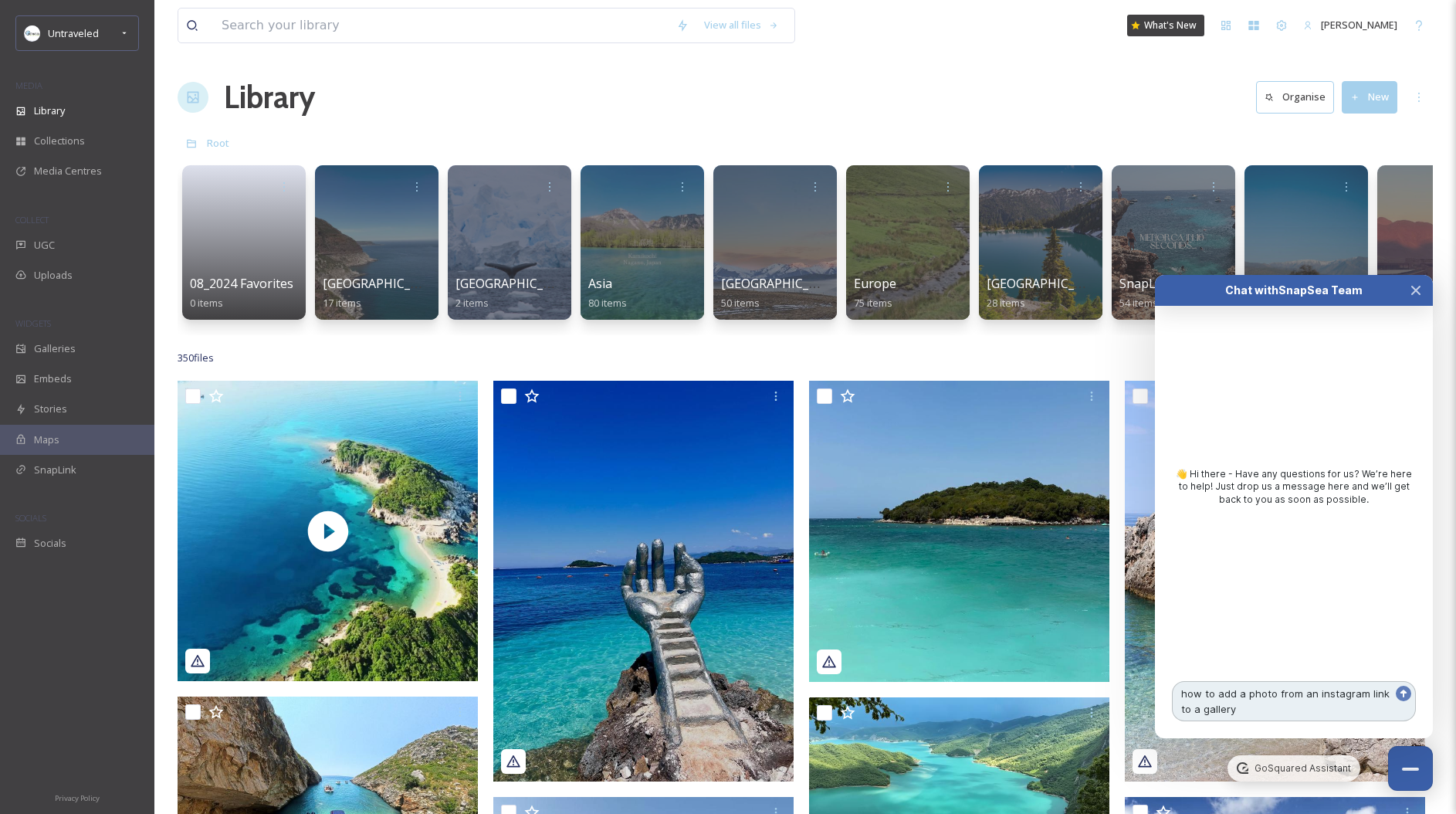
type textarea "how to add a photo from an instagram link to a gallery?"
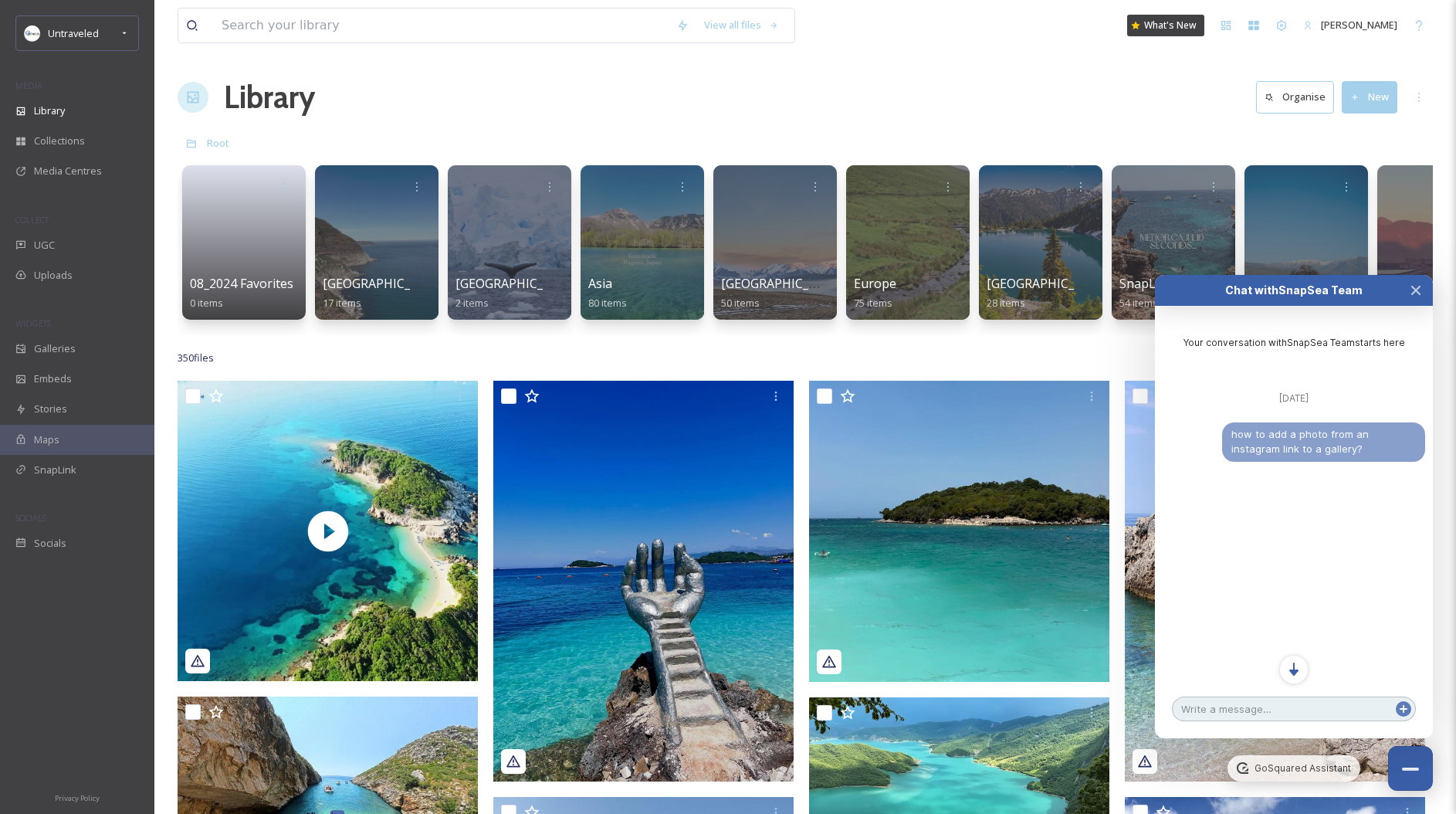
scroll to position [23, 0]
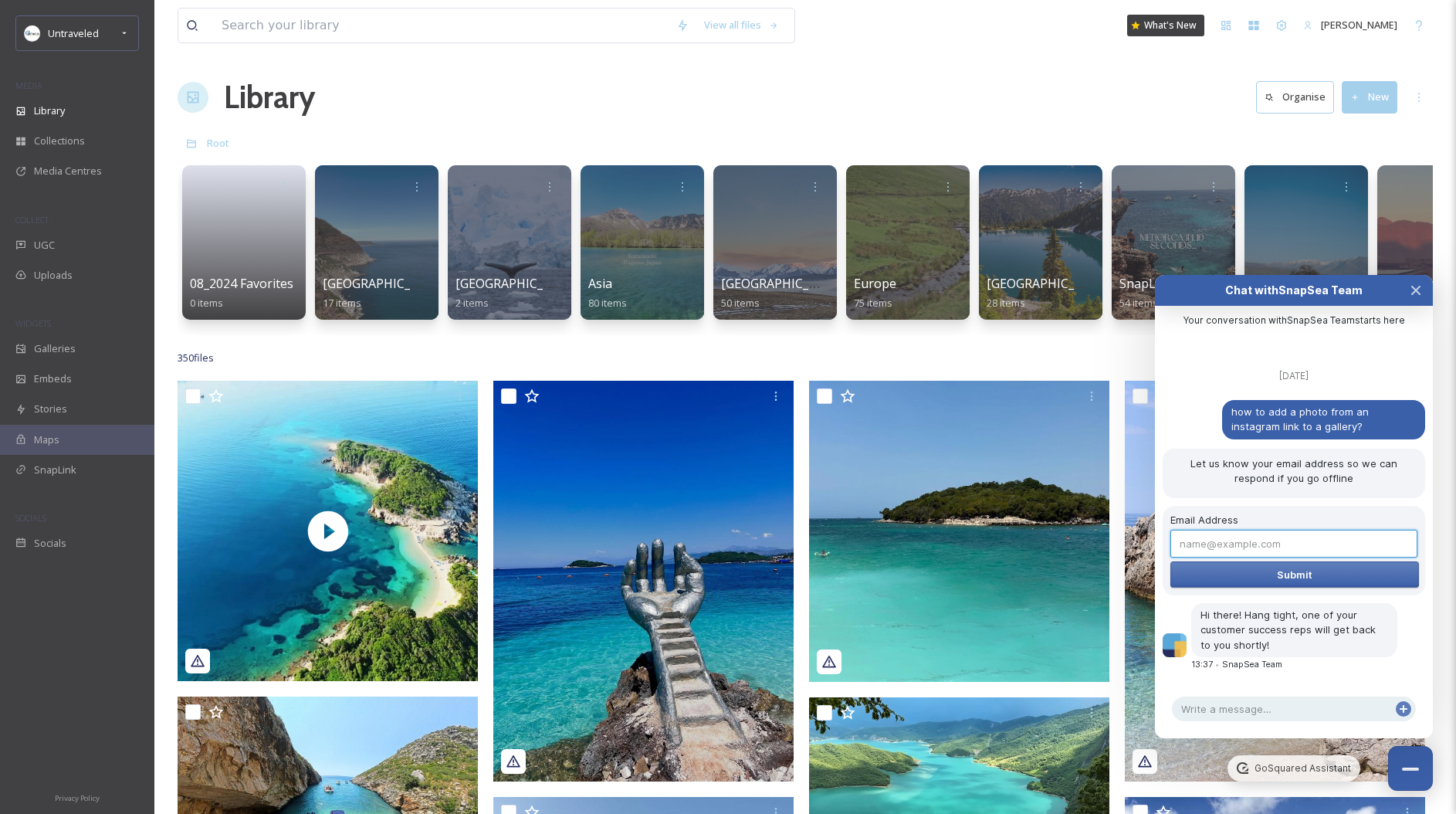
click at [1250, 540] on input "Email Address" at bounding box center [1294, 543] width 247 height 28
type input "[EMAIL_ADDRESS][DOMAIN_NAME]"
click at [1170, 562] on button "Submit" at bounding box center [1295, 574] width 249 height 26
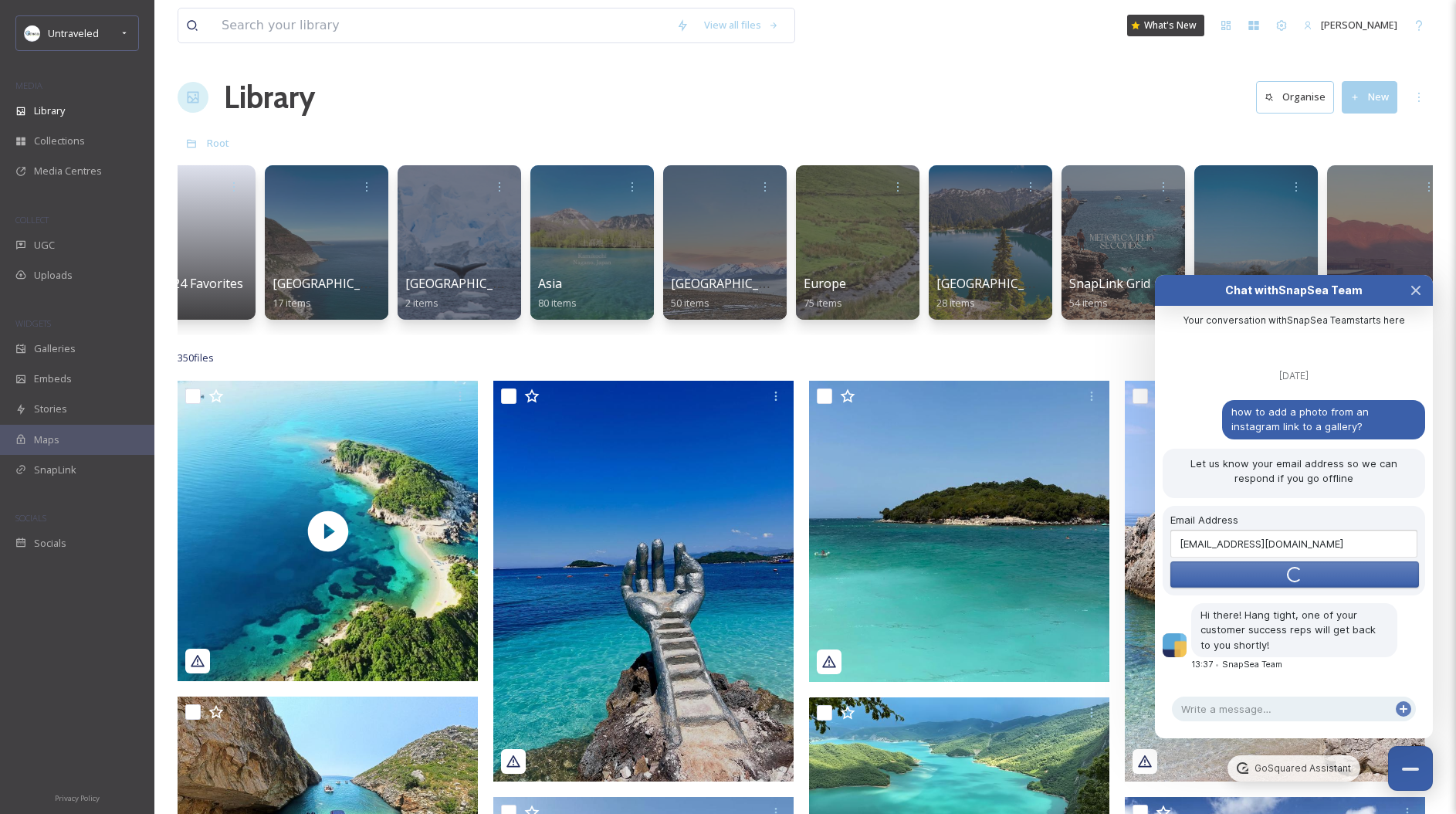
scroll to position [0, 73]
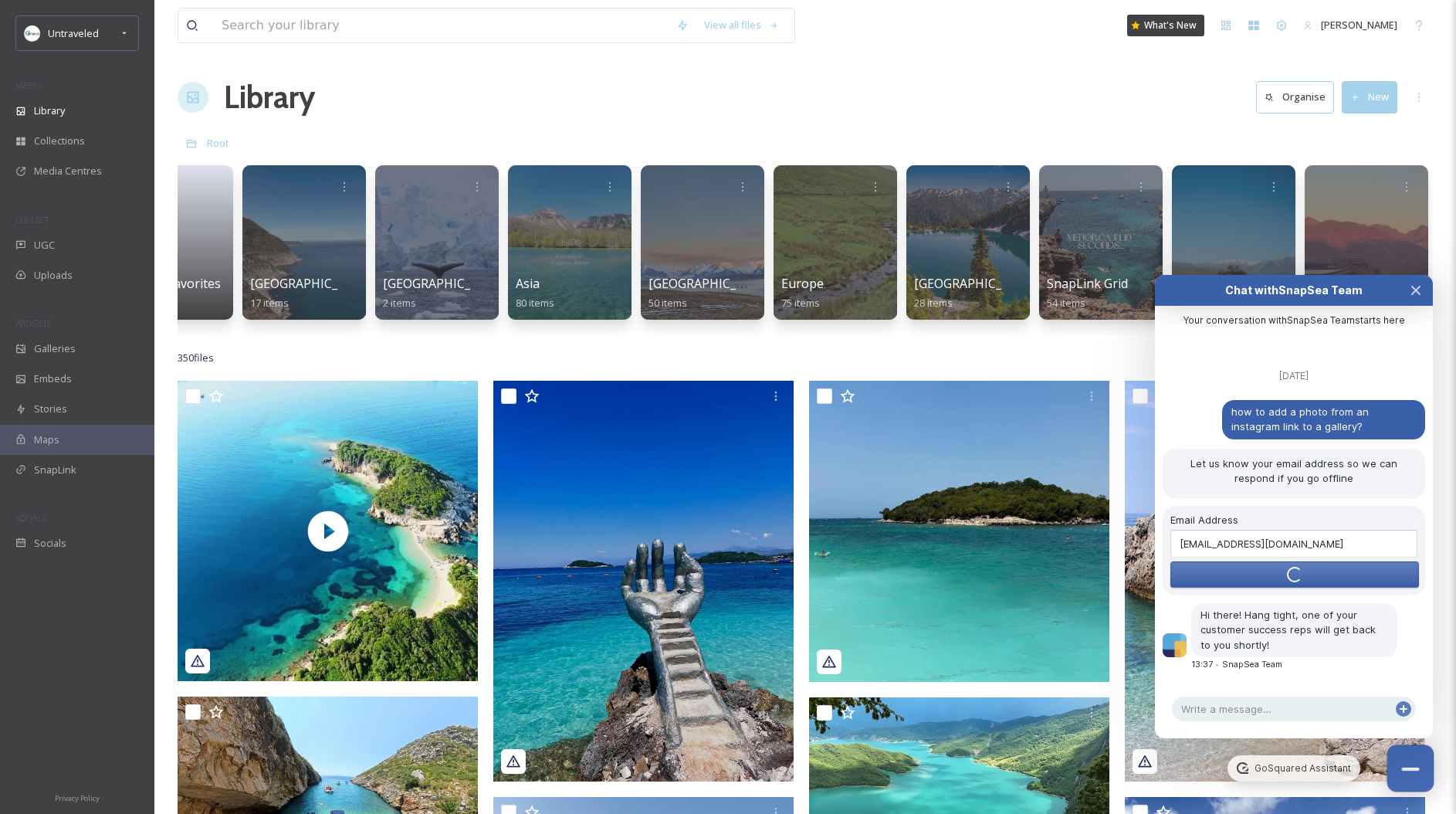
click at [1424, 779] on button "Close Chat" at bounding box center [1411, 768] width 47 height 47
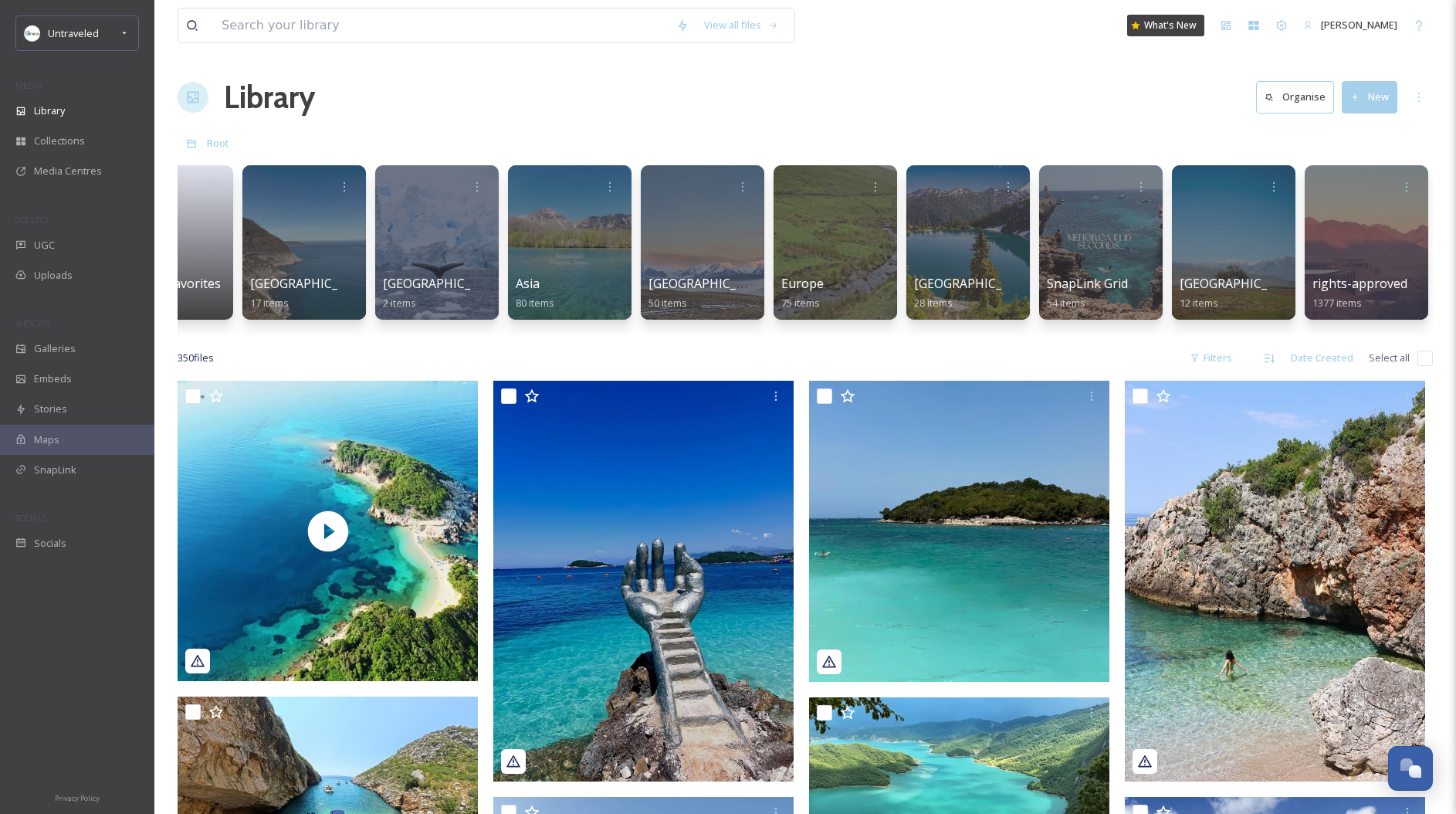
drag, startPoint x: 380, startPoint y: 328, endPoint x: 264, endPoint y: 349, distance: 117.9
click at [216, 331] on div "08_2024 Favorites 0 items [GEOGRAPHIC_DATA] 17 items [GEOGRAPHIC_DATA] 2 items …" at bounding box center [805, 246] width 1255 height 178
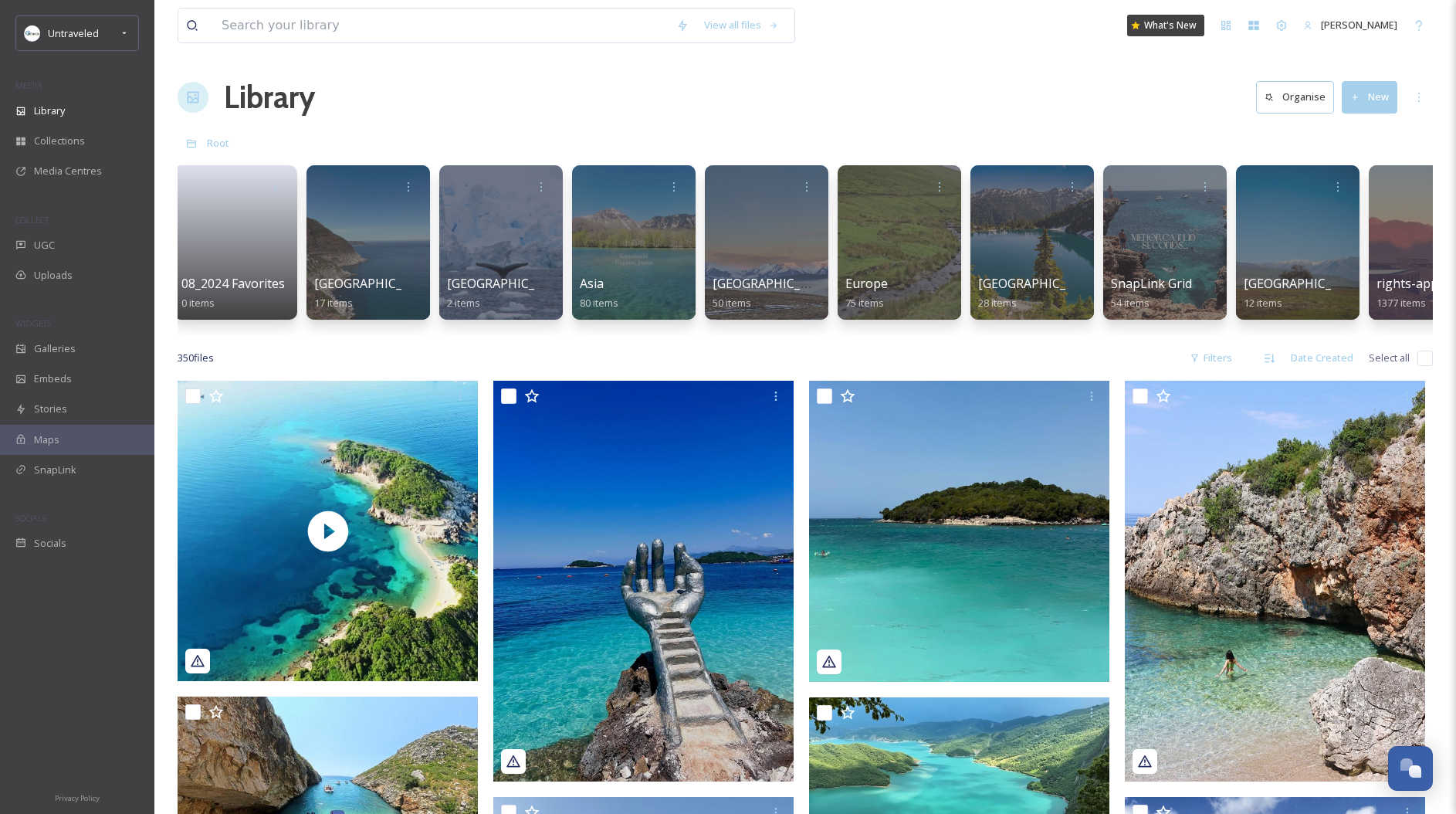
scroll to position [0, 0]
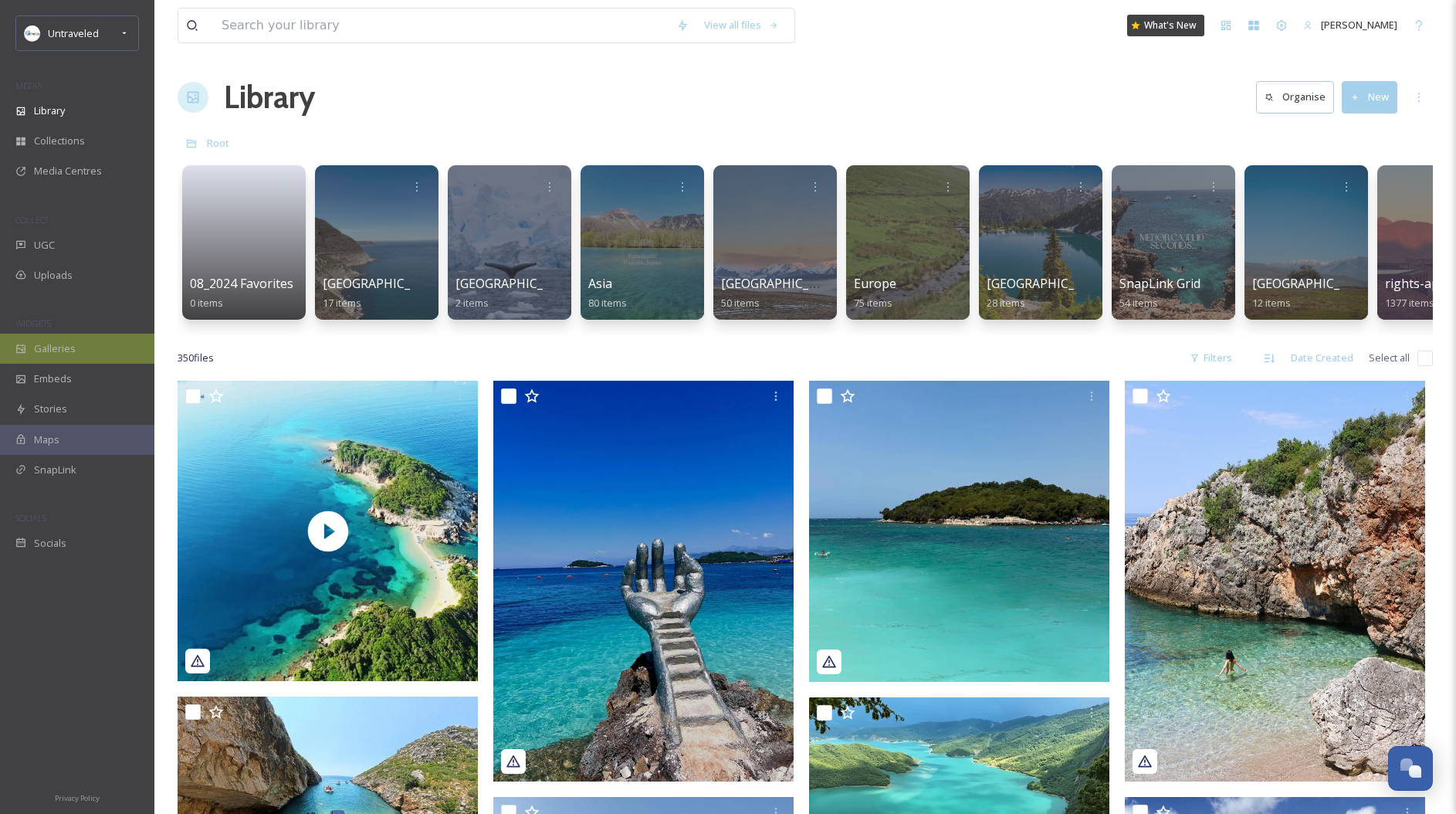
click at [56, 342] on span "Galleries" at bounding box center [55, 349] width 41 height 14
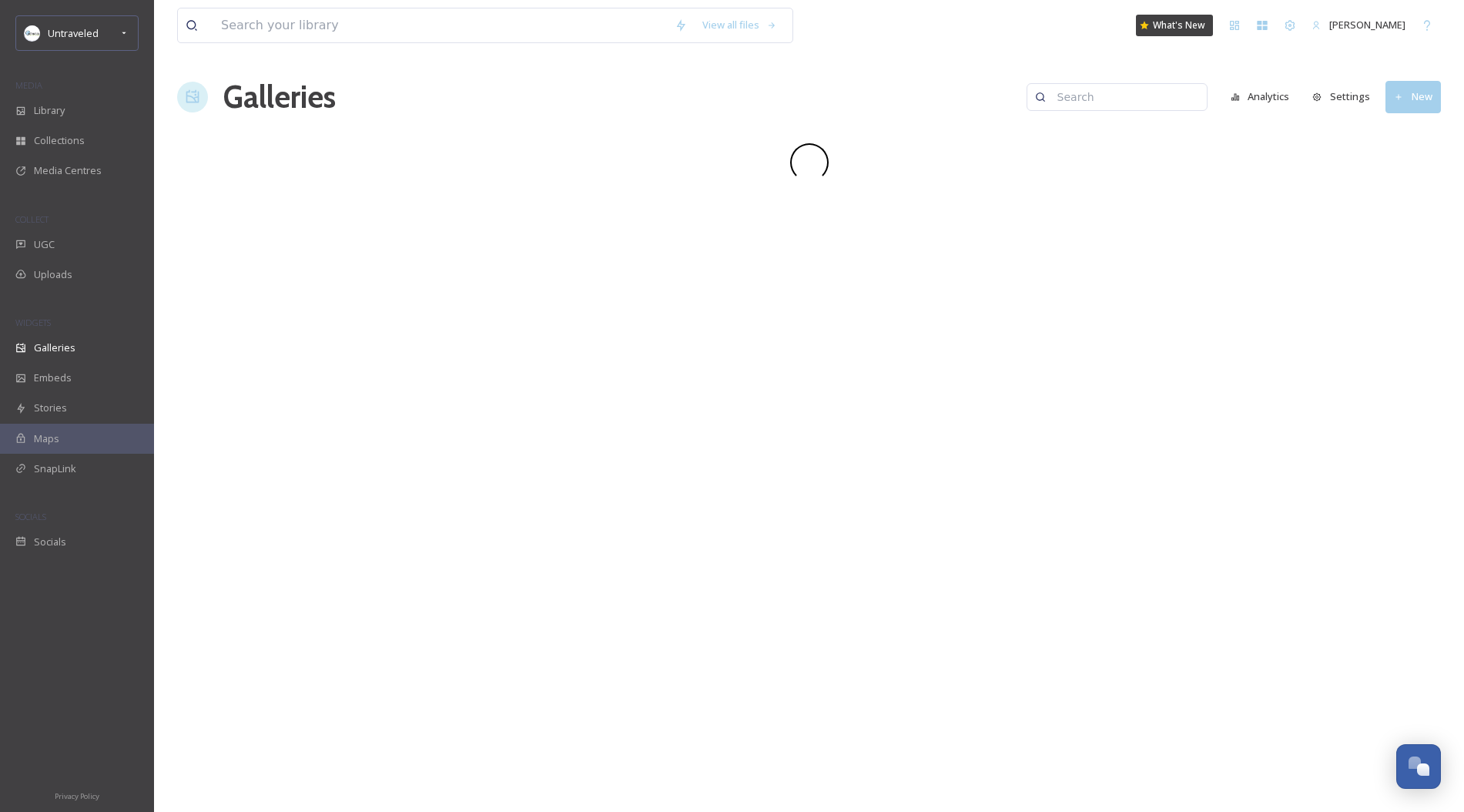
click at [1097, 94] on input at bounding box center [1124, 97] width 149 height 31
click at [57, 249] on div "UGC" at bounding box center [76, 244] width 154 height 30
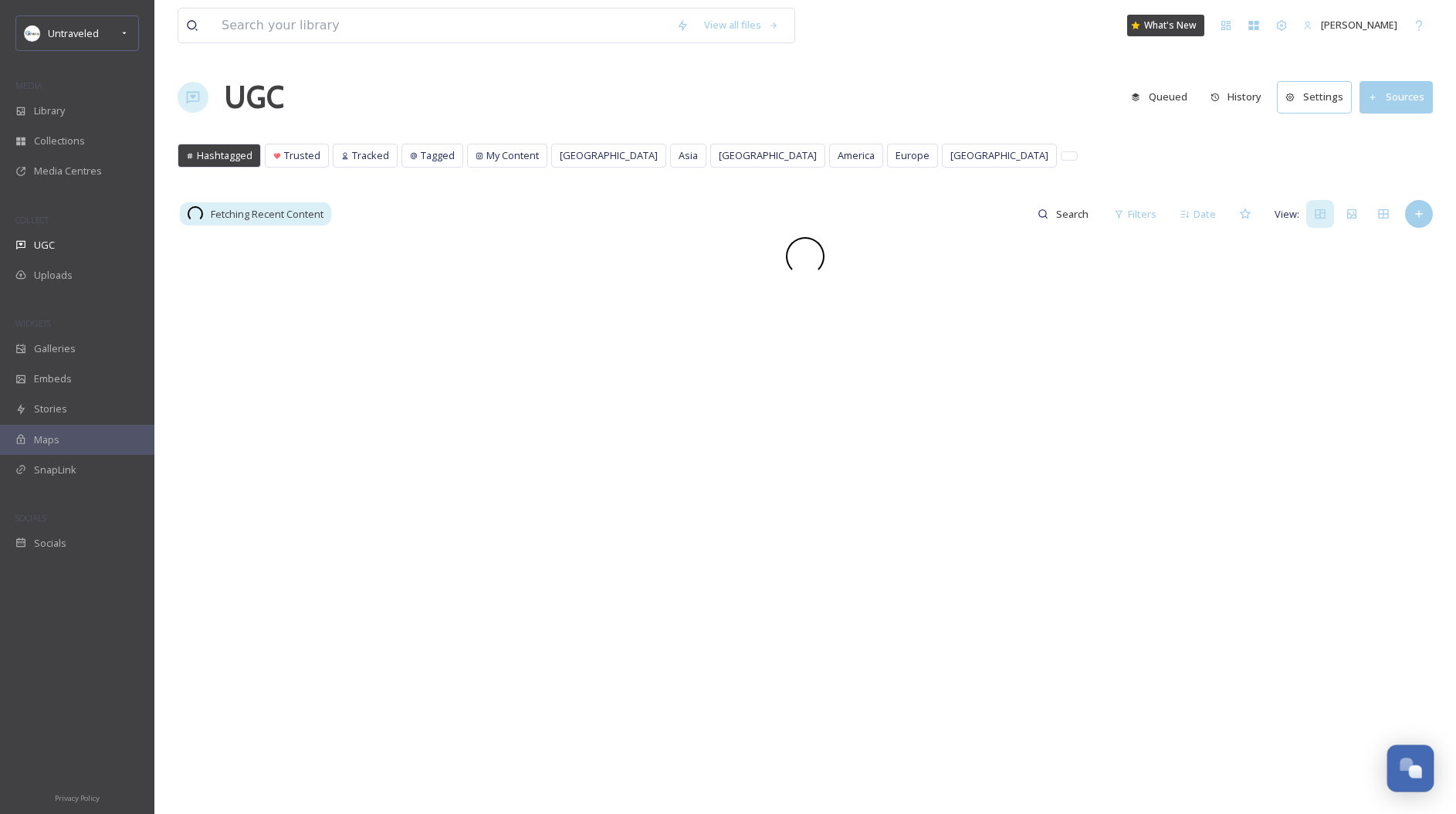
click at [1407, 766] on div "Open Chat" at bounding box center [1406, 764] width 14 height 14
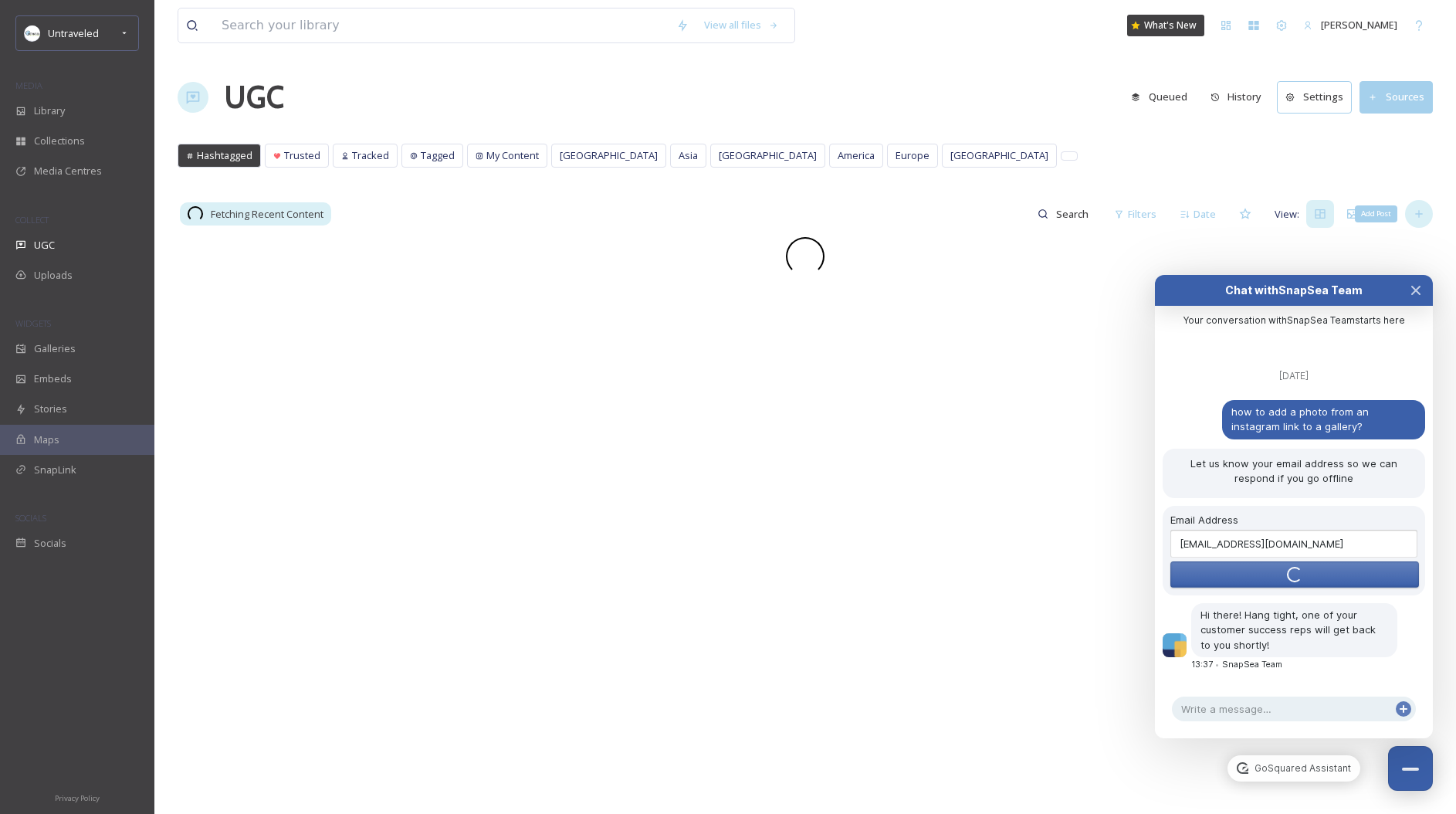
click at [1425, 215] on div "Add Post" at bounding box center [1419, 214] width 28 height 28
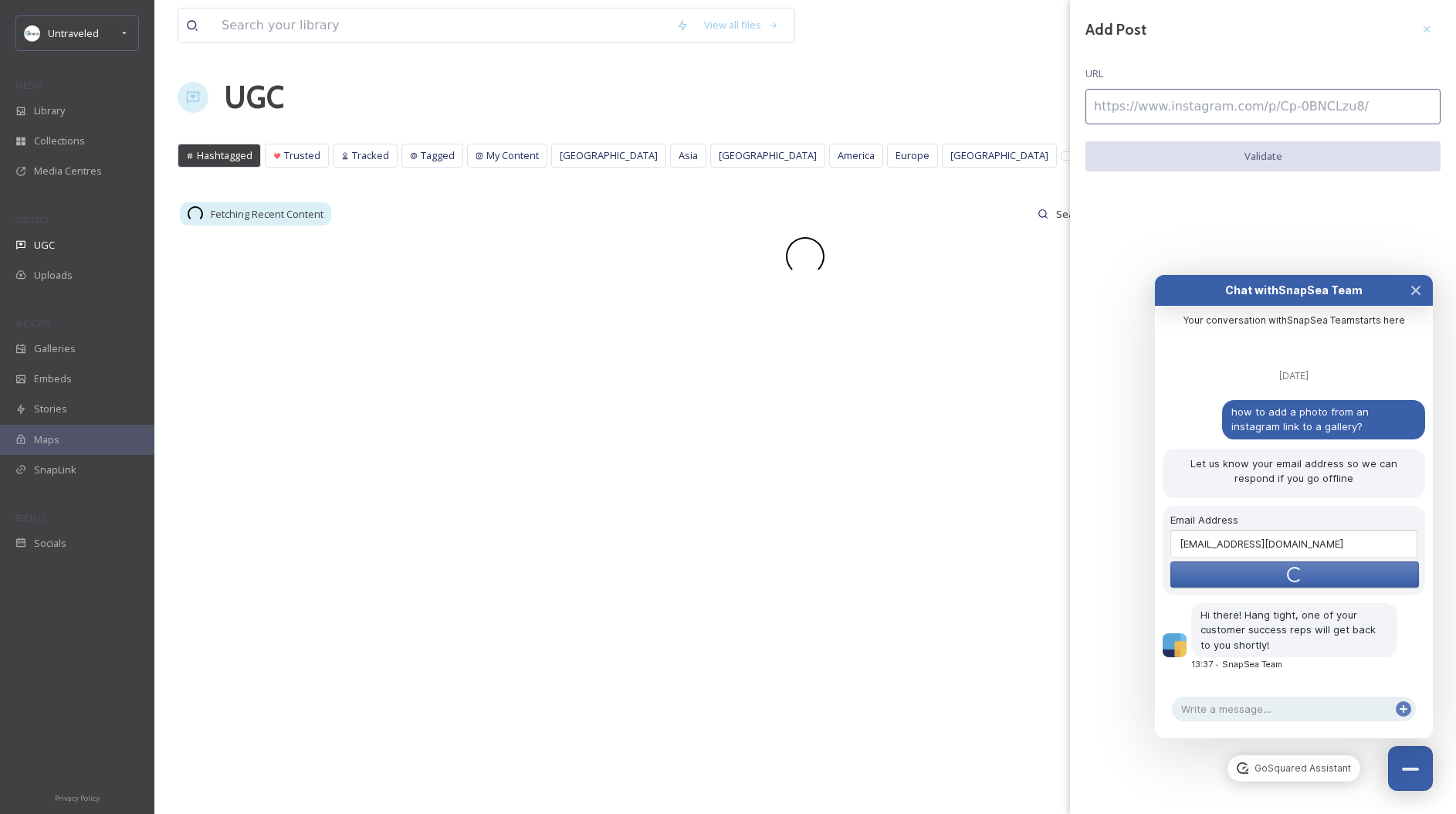
click at [1185, 106] on input at bounding box center [1263, 105] width 355 height 35
paste input "[URL][DOMAIN_NAME]"
type input "[URL][DOMAIN_NAME]"
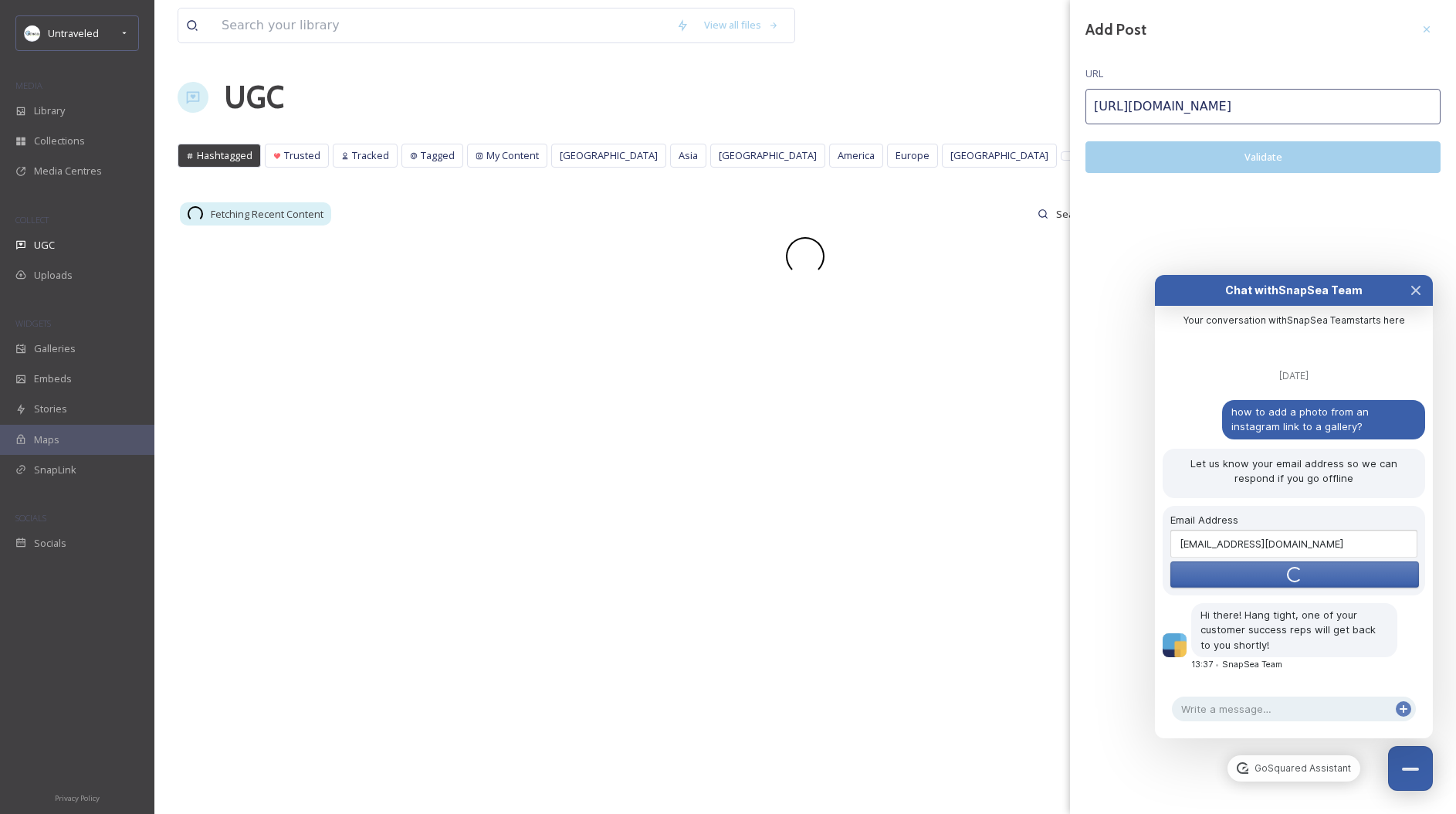
scroll to position [51, 0]
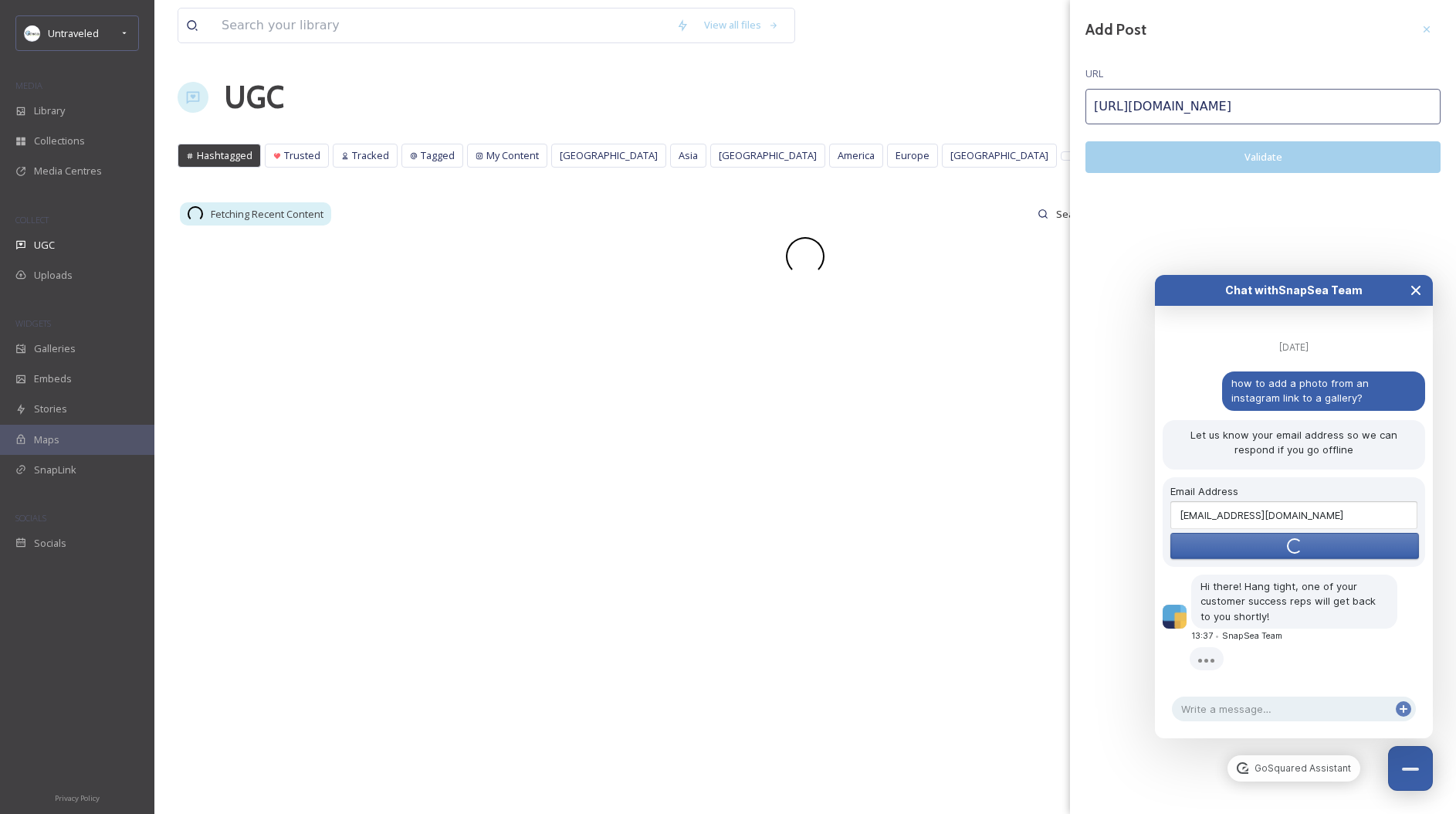
click at [1411, 284] on icon "Close Chat" at bounding box center [1416, 290] width 13 height 13
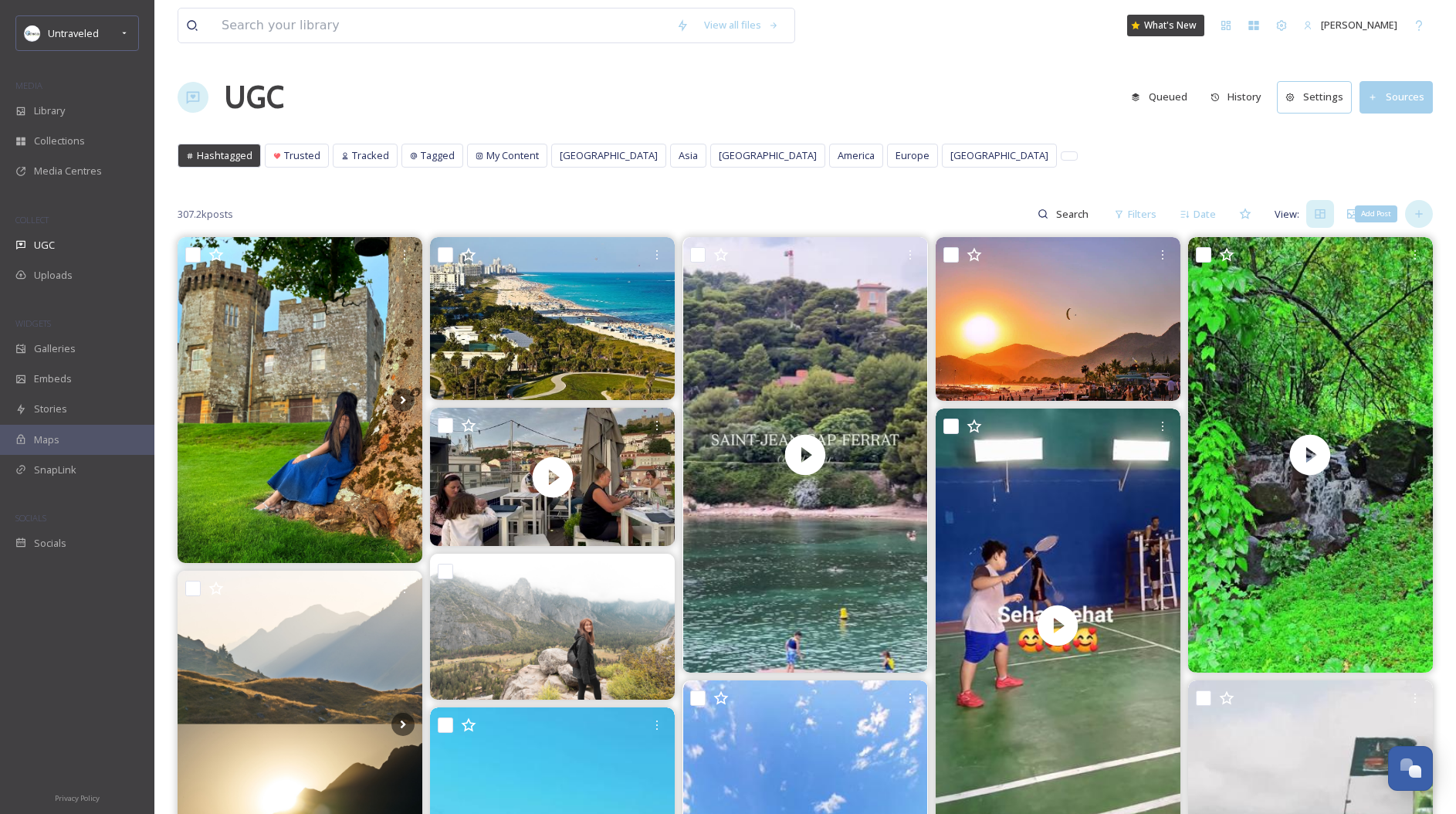
click at [1413, 217] on icon at bounding box center [1419, 214] width 13 height 13
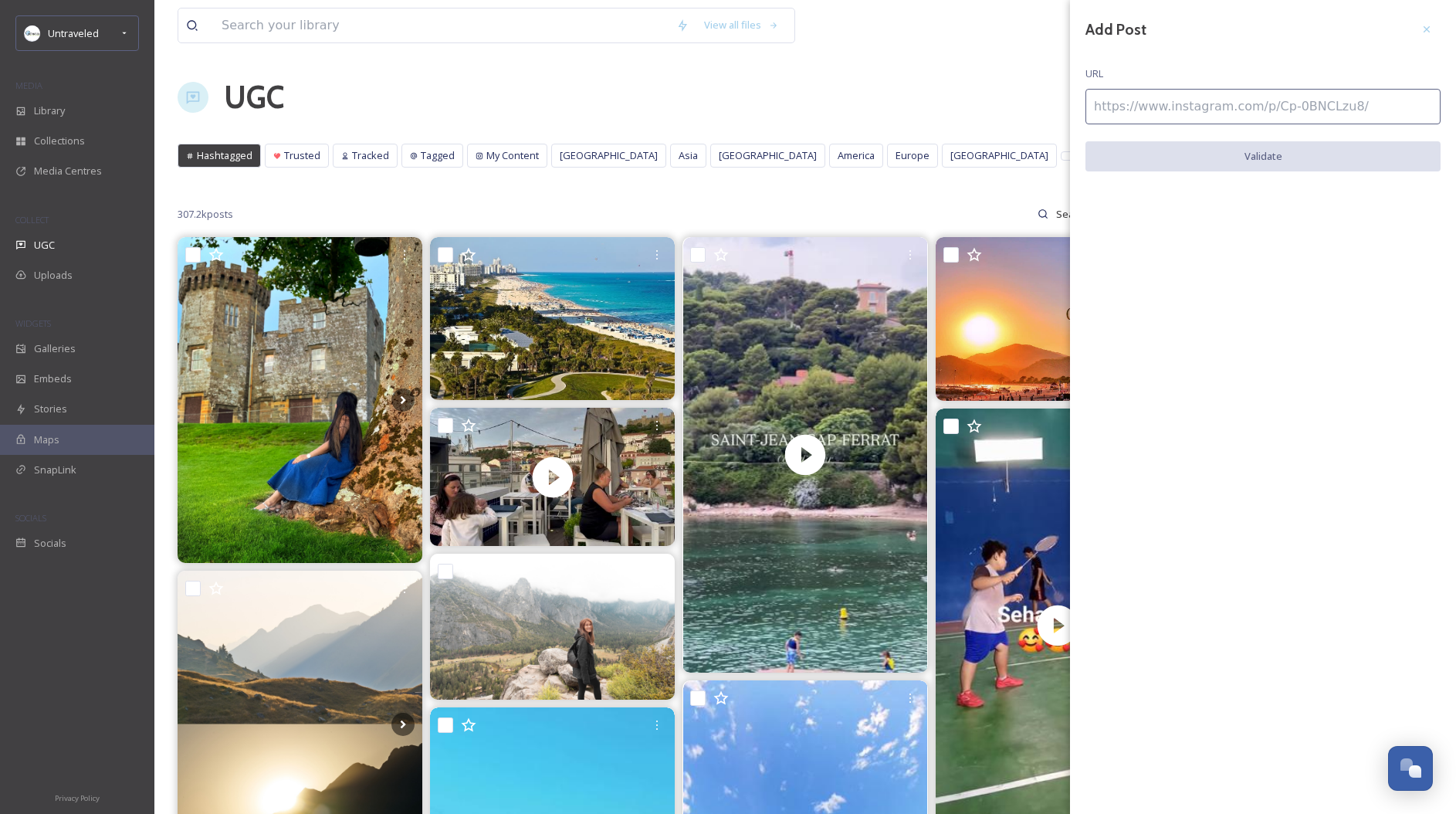
click at [1262, 111] on input at bounding box center [1263, 105] width 355 height 35
paste input "[URL][DOMAIN_NAME]"
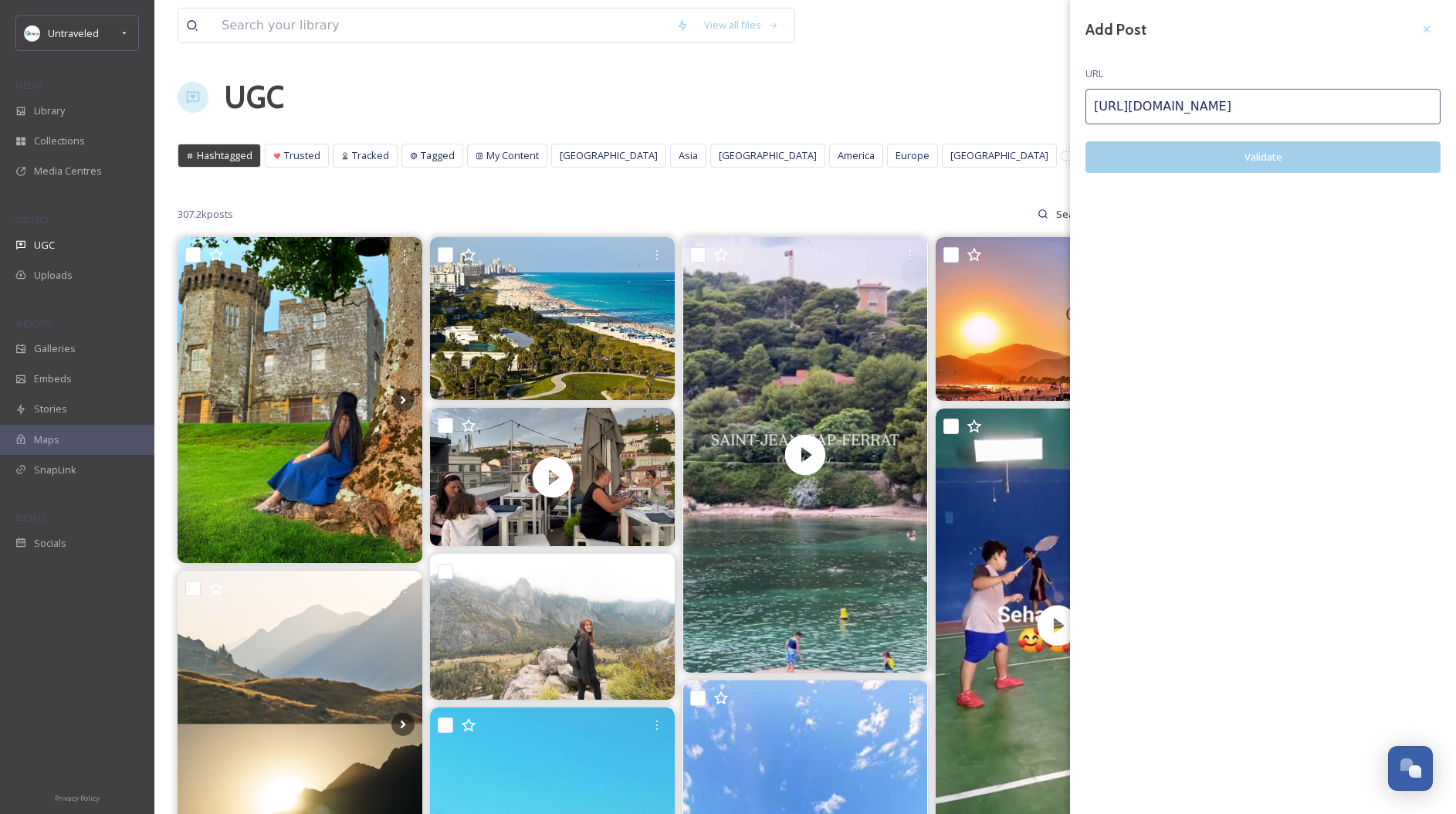
type input "[URL][DOMAIN_NAME]"
click at [1250, 148] on button "Validate" at bounding box center [1263, 157] width 355 height 32
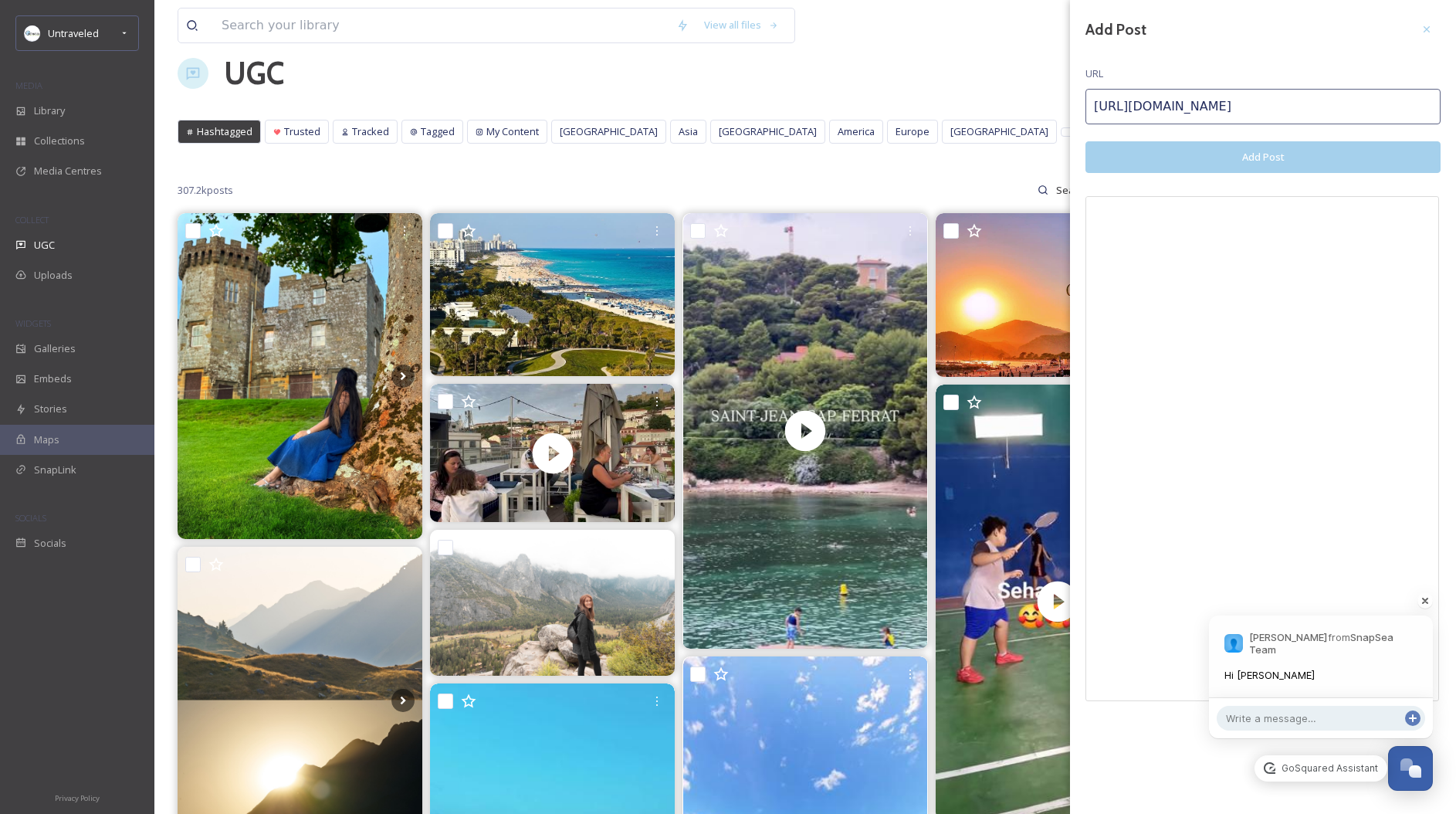
scroll to position [158, 0]
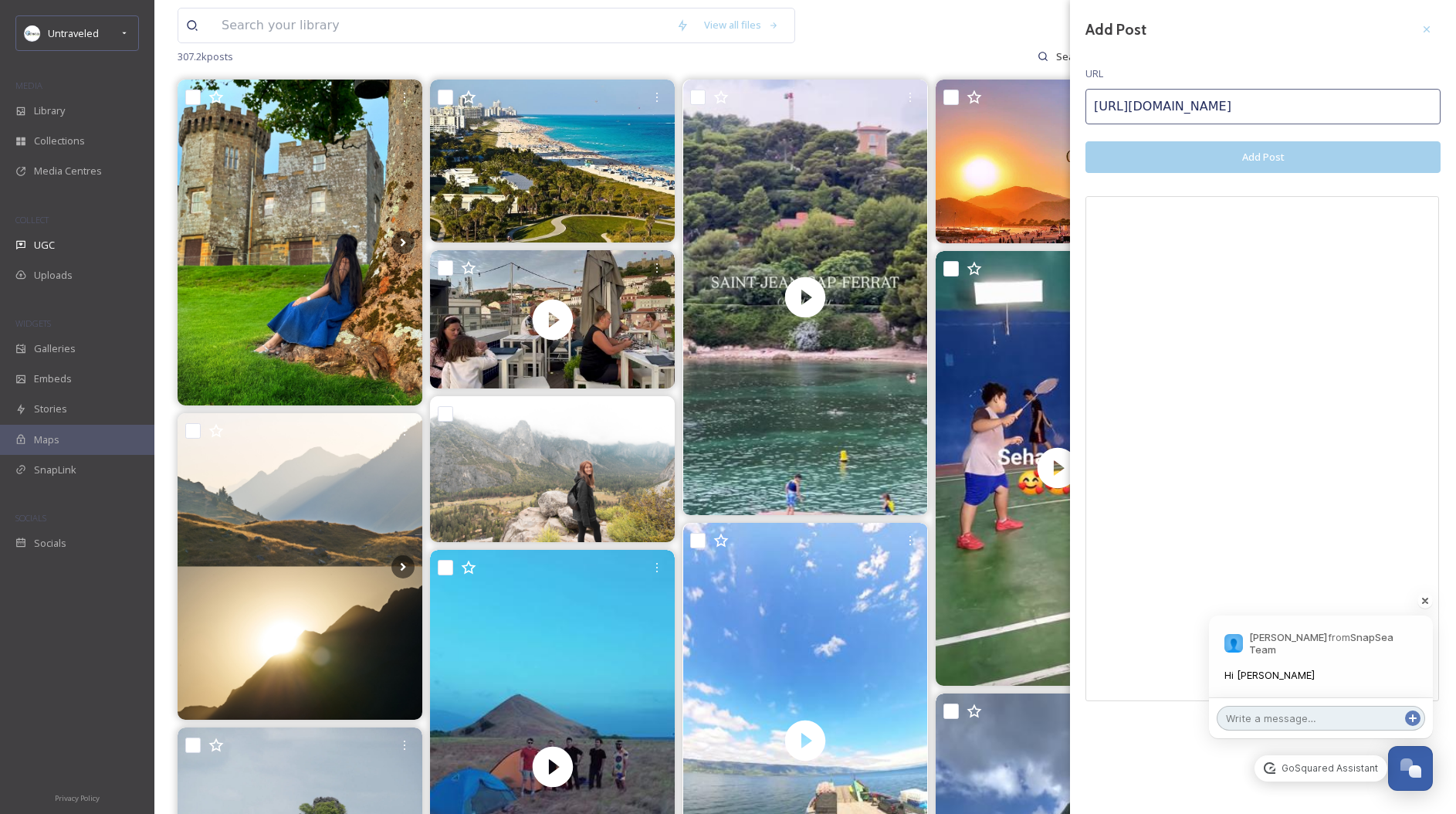
click at [1337, 723] on textarea at bounding box center [1321, 718] width 208 height 24
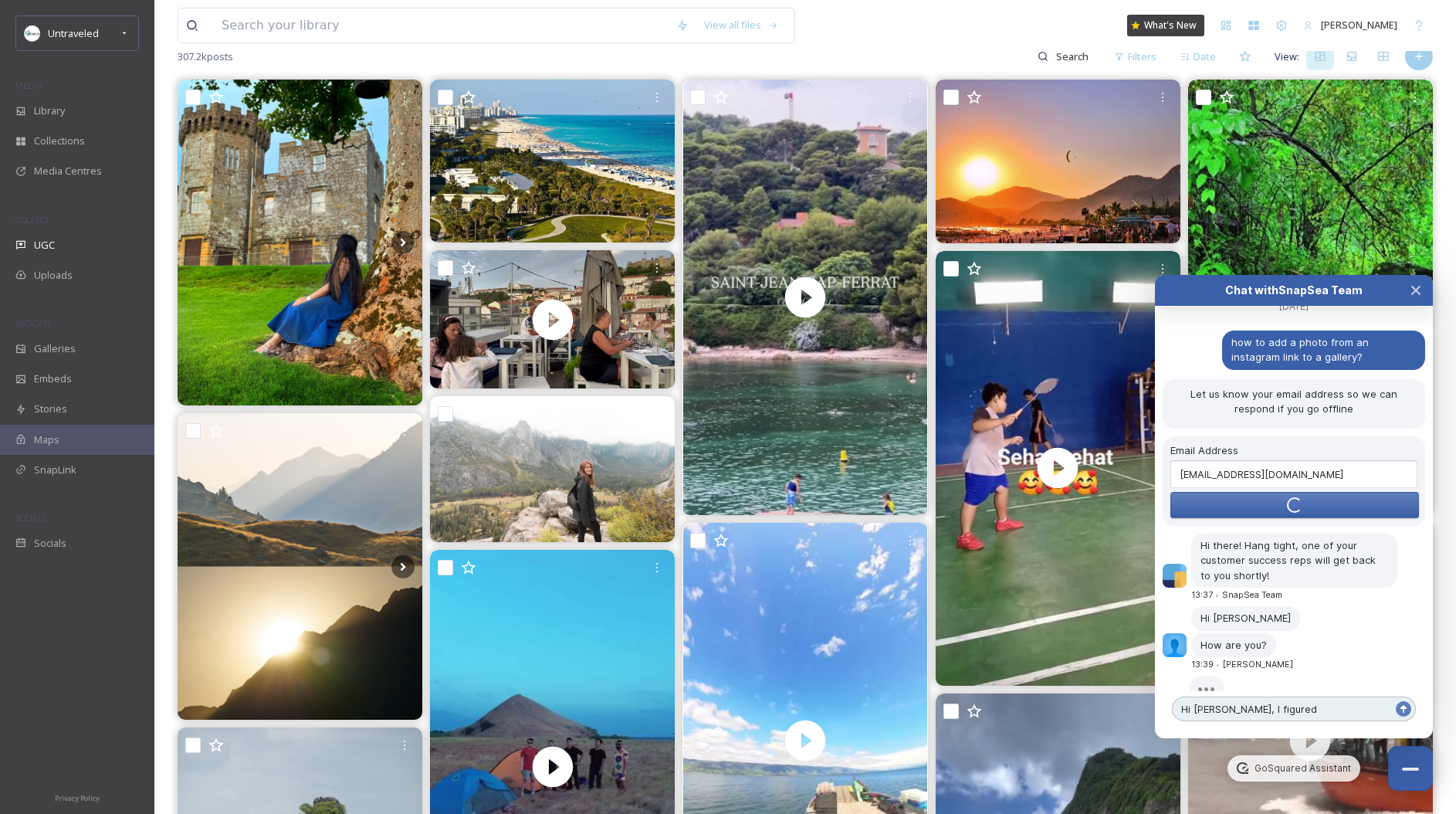
scroll to position [121, 0]
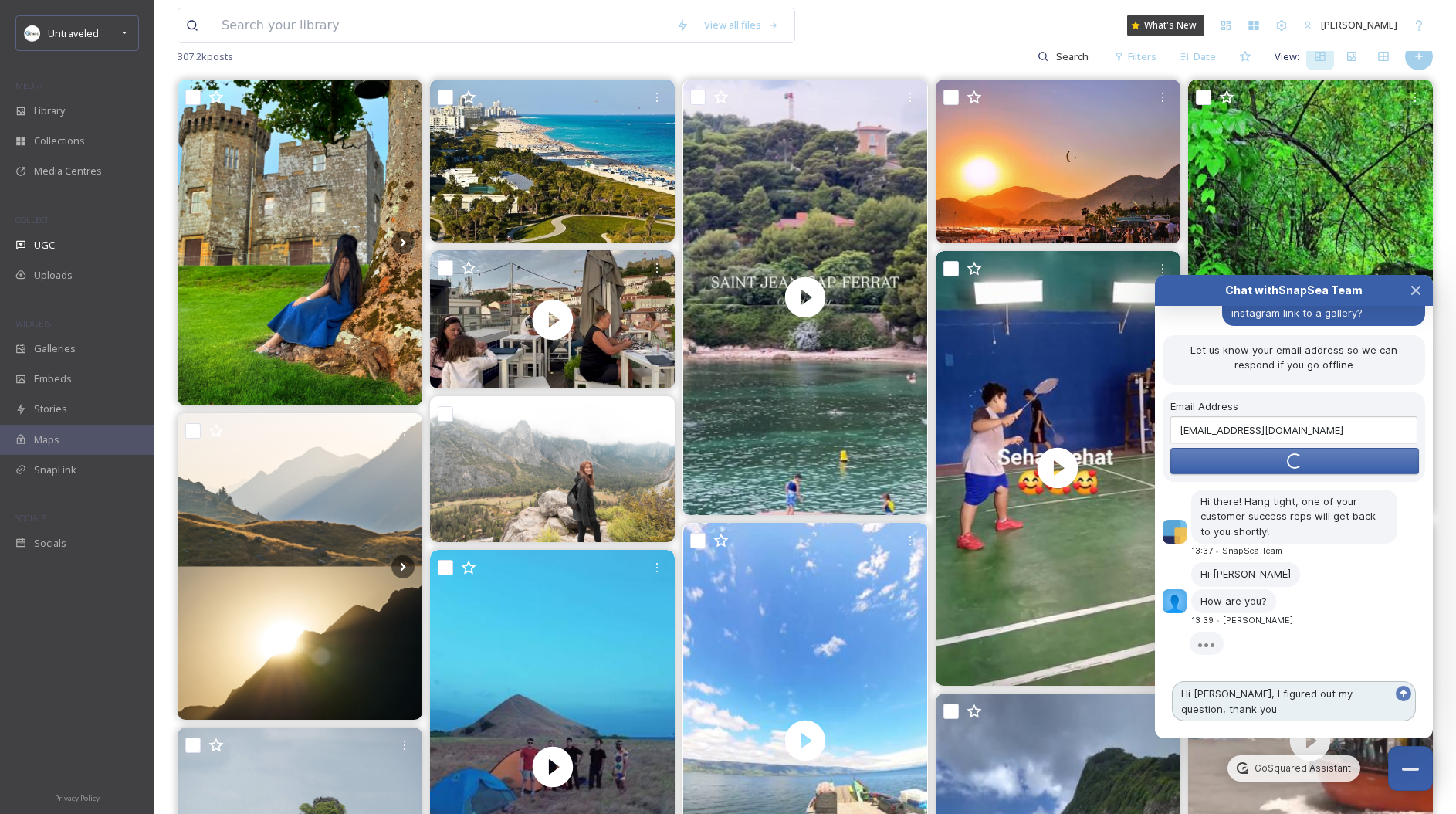
type textarea "Hi [PERSON_NAME], I figured out my question, thank you!"
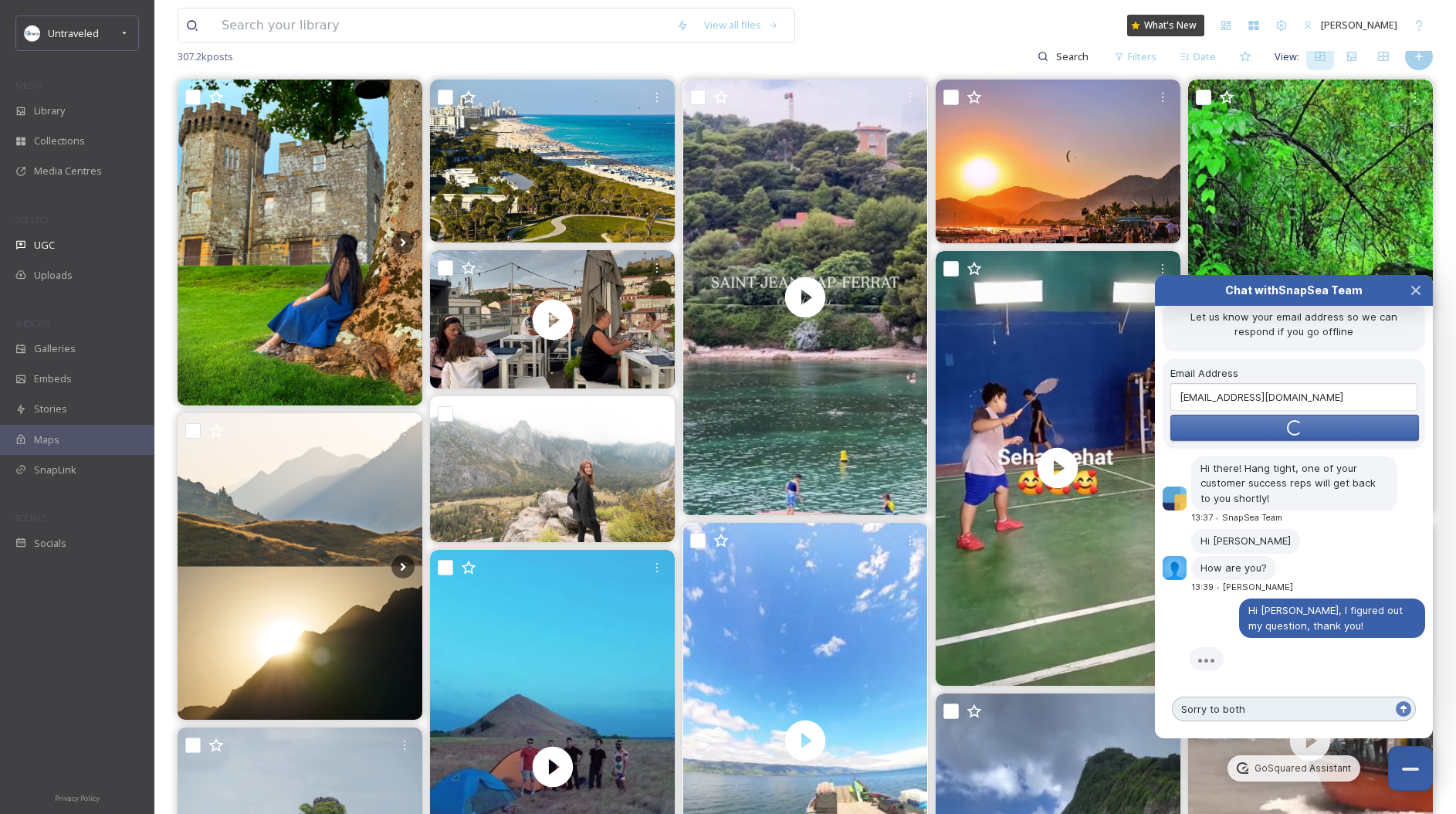
scroll to position [141, 0]
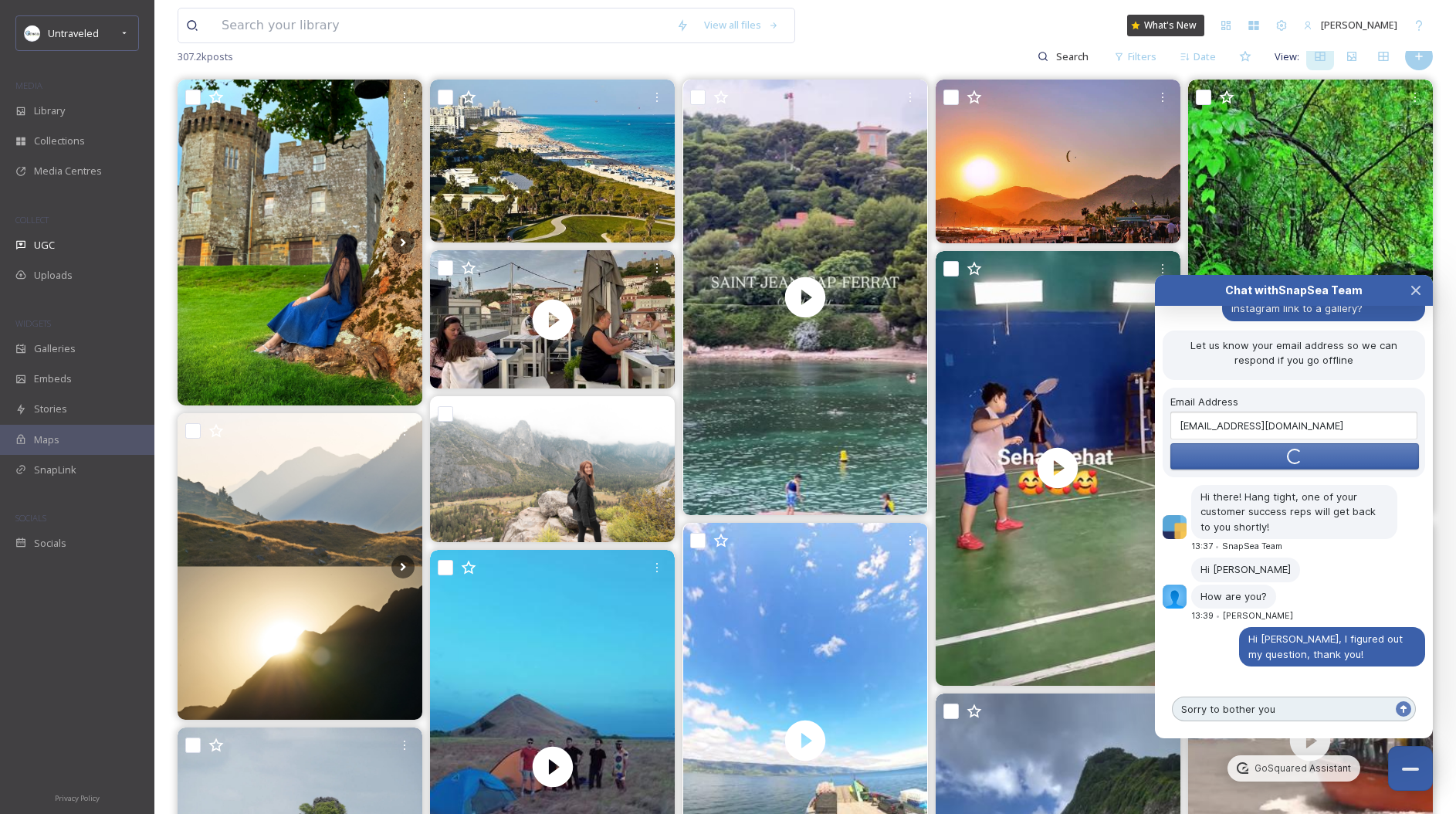
type textarea "Sorry to bother you!"
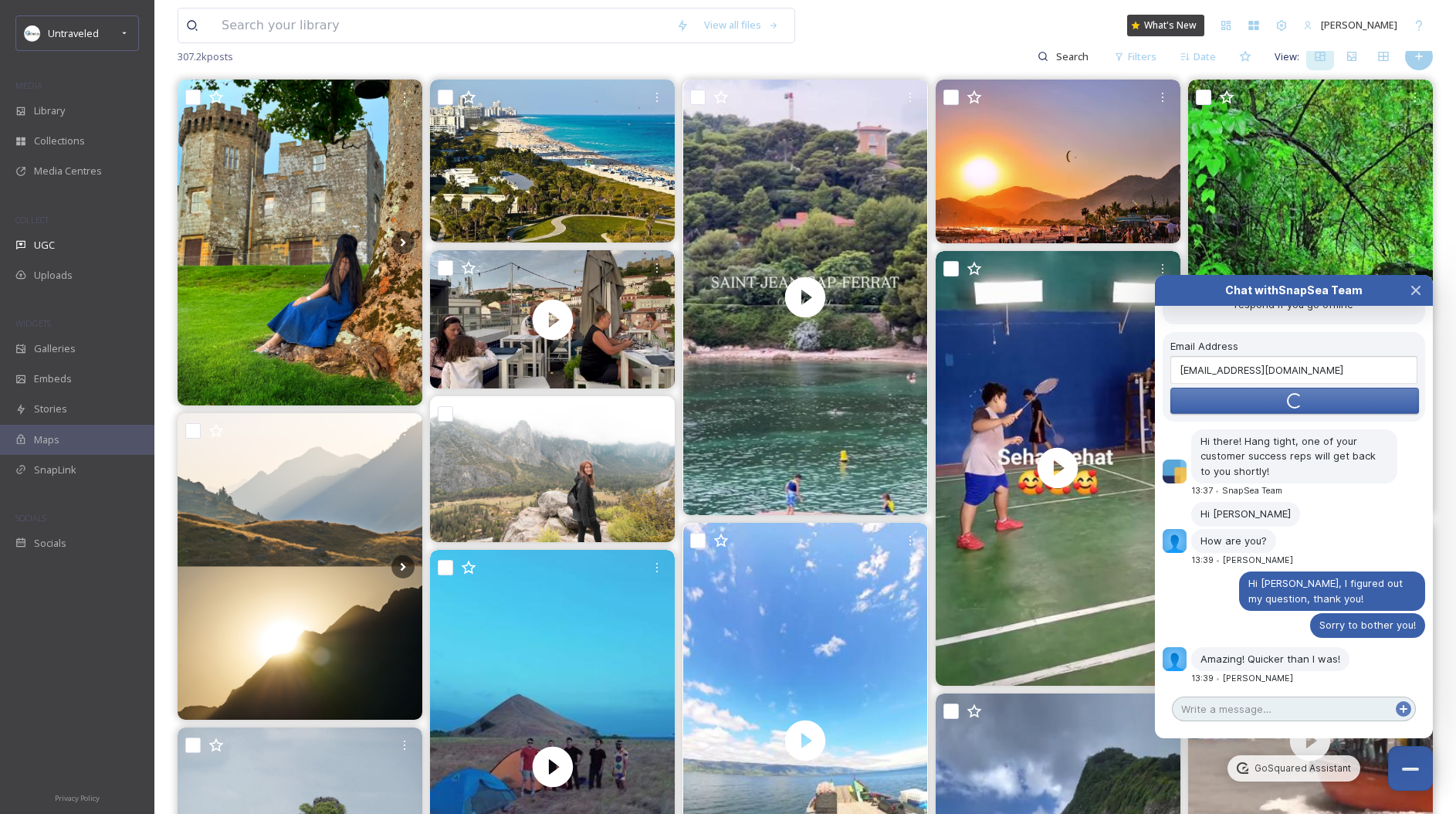
scroll to position [210, 0]
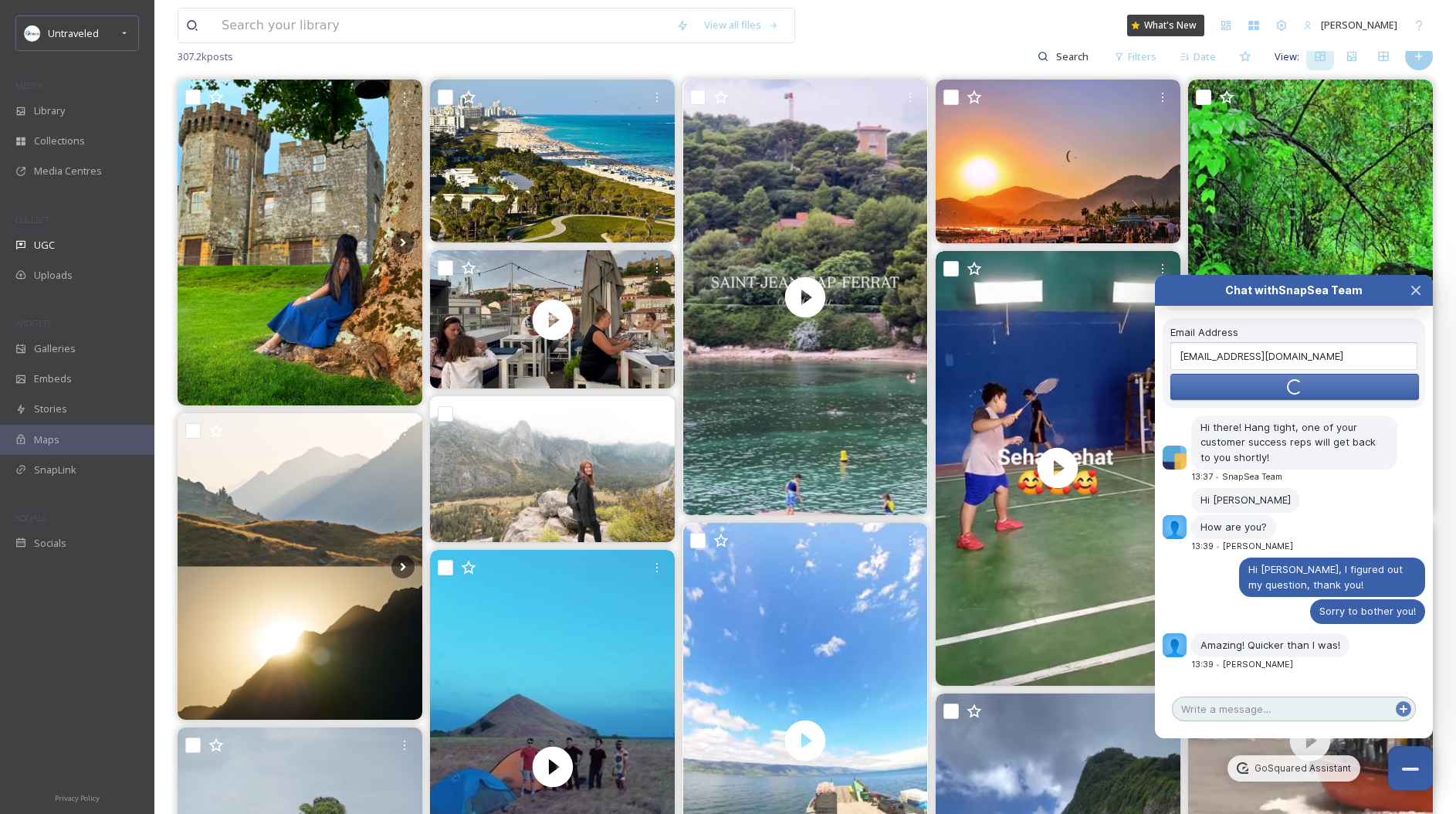
click at [1255, 710] on textarea at bounding box center [1294, 708] width 244 height 24
type textarea "B"
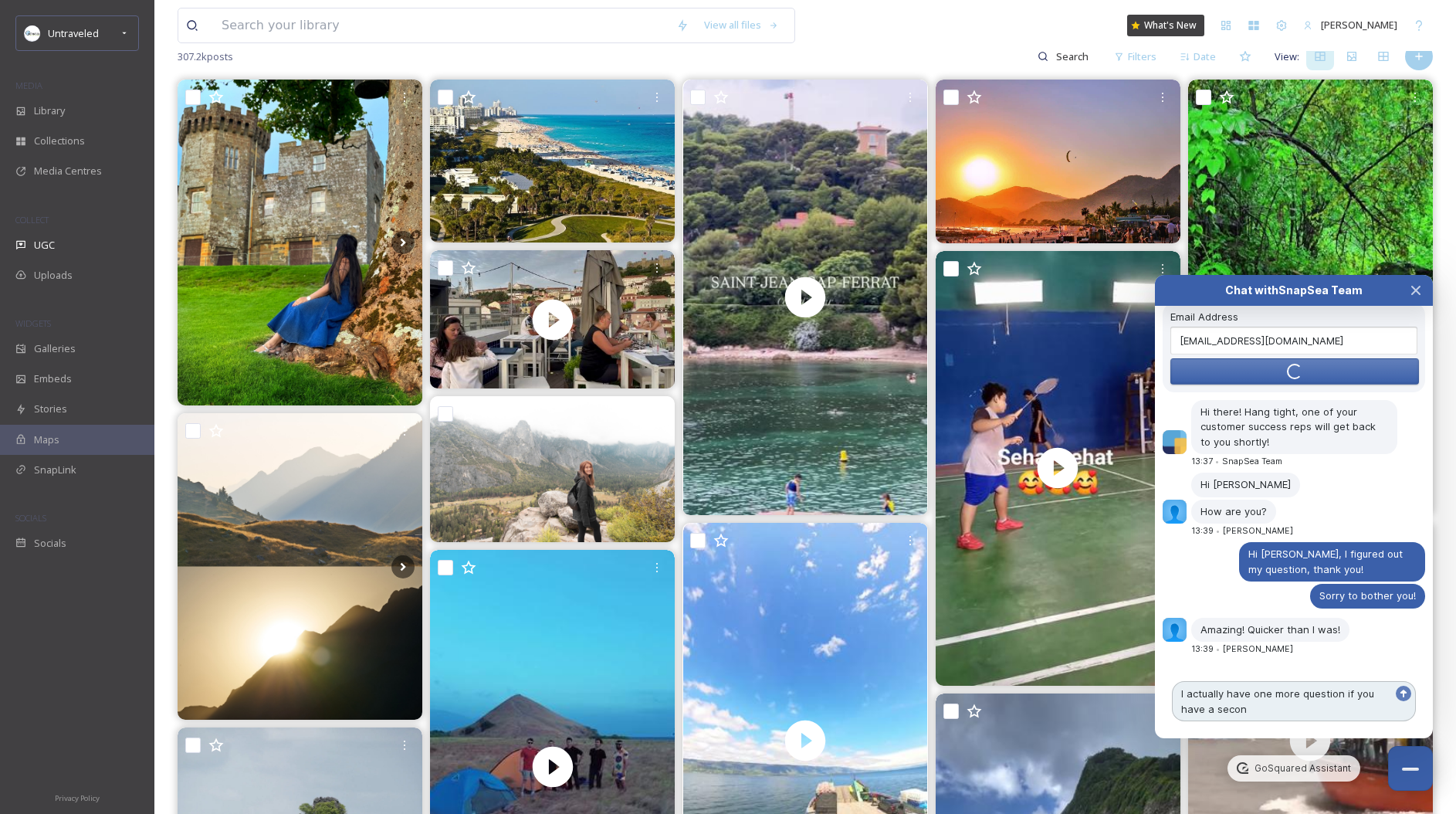
type textarea "I actually have one more question if you have a second"
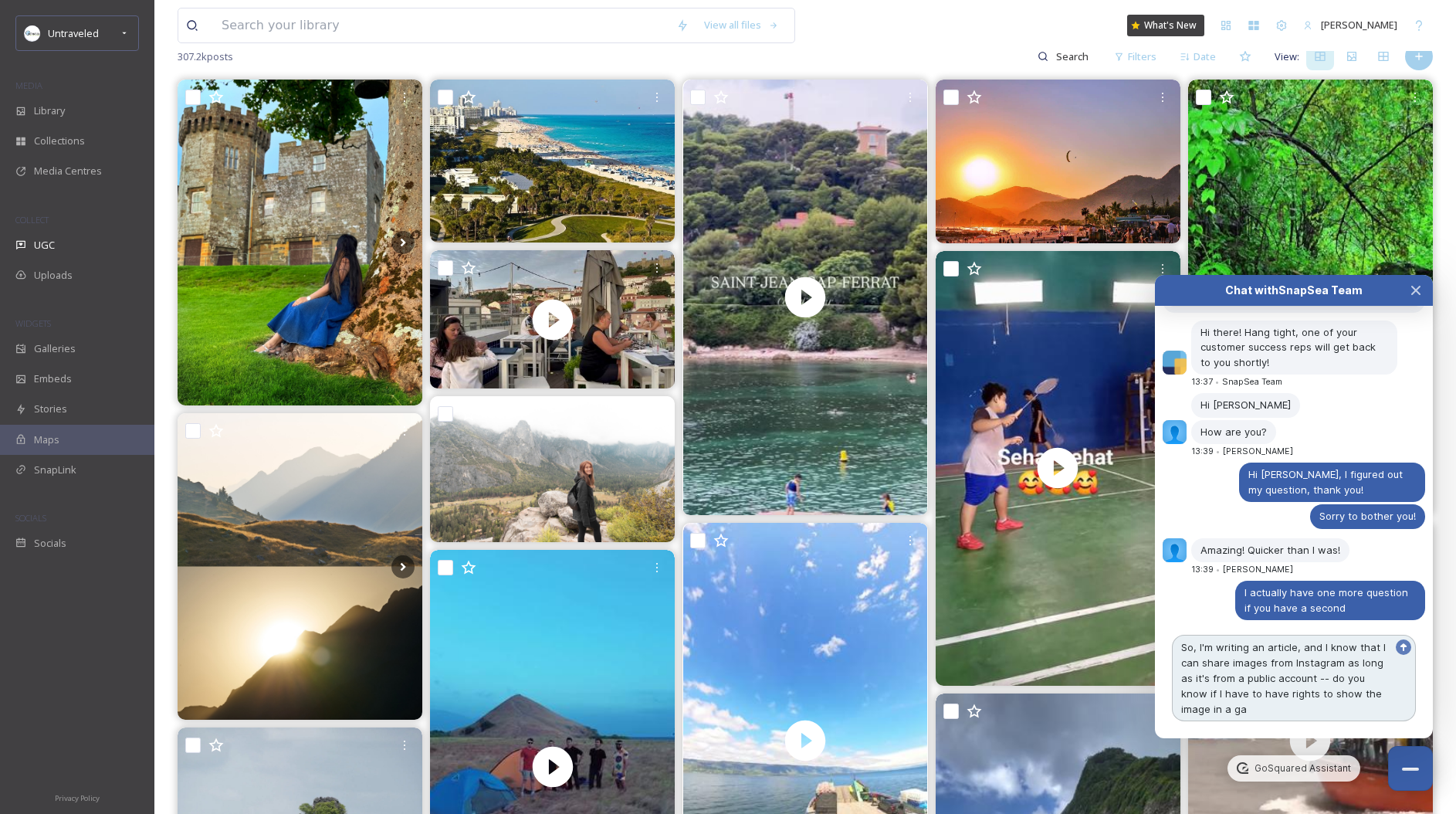
scroll to position [320, 0]
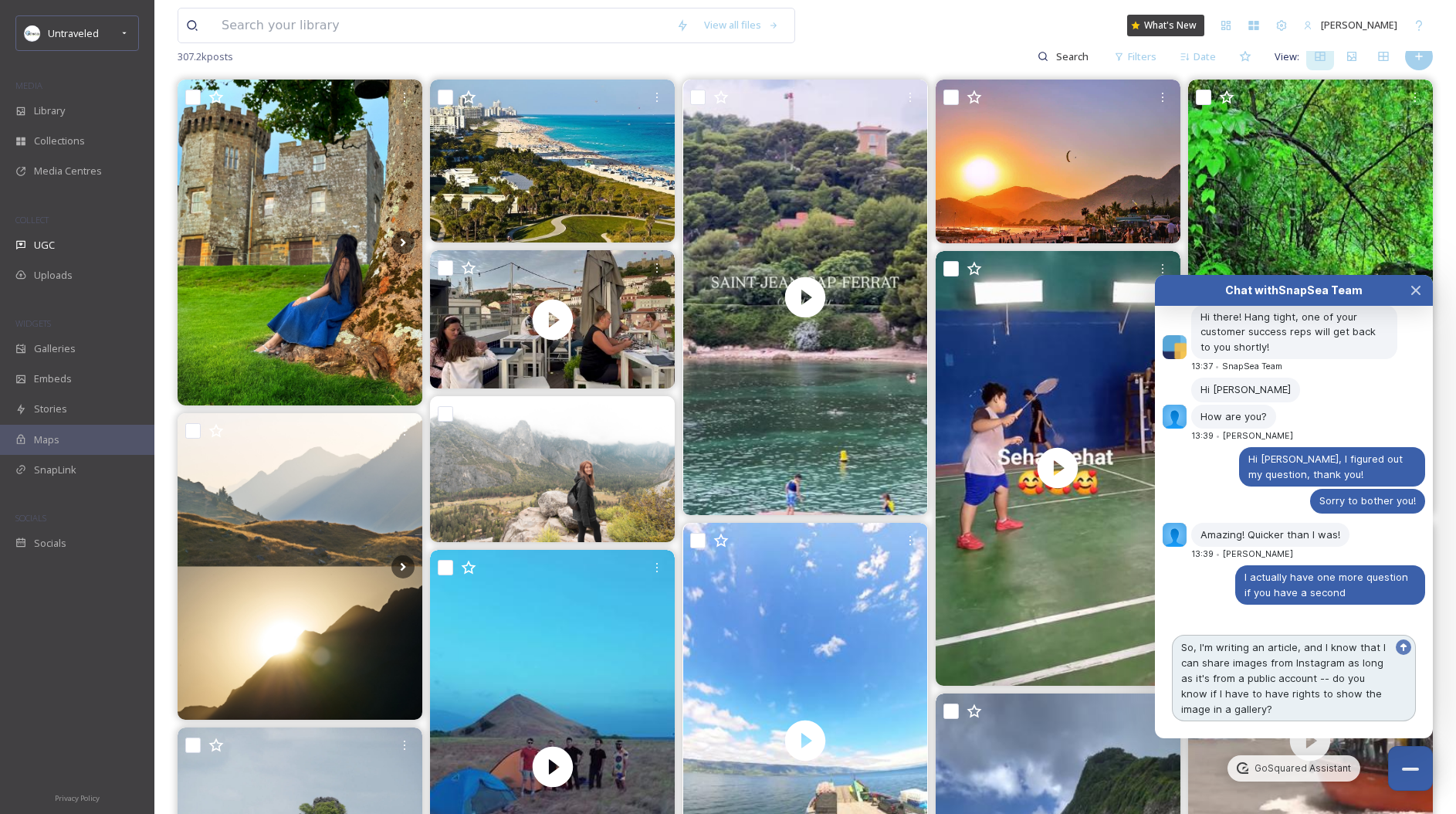
type textarea "So, I'm writing an article, and I know that I can share images from Instagram a…"
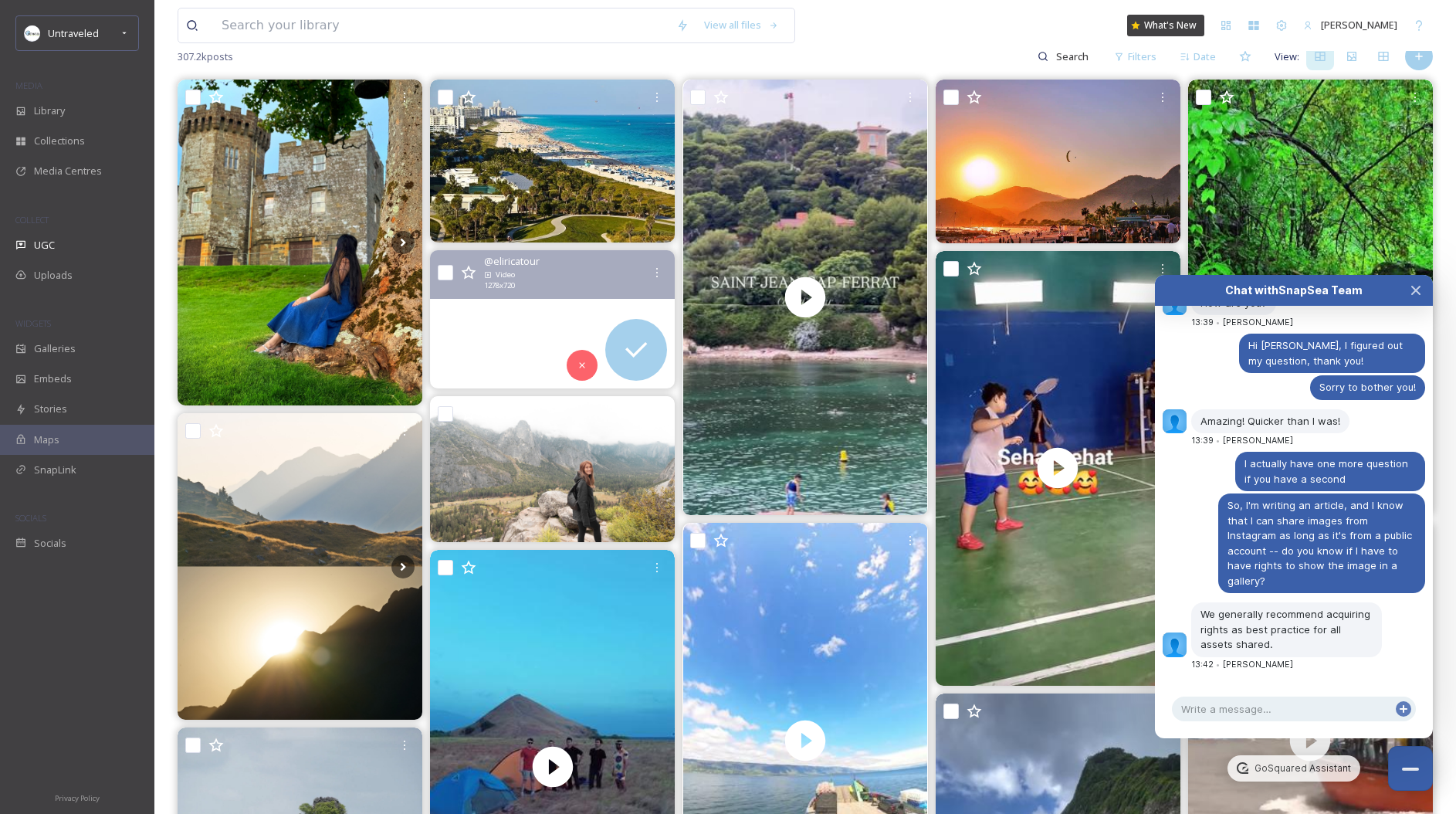
scroll to position [418, 0]
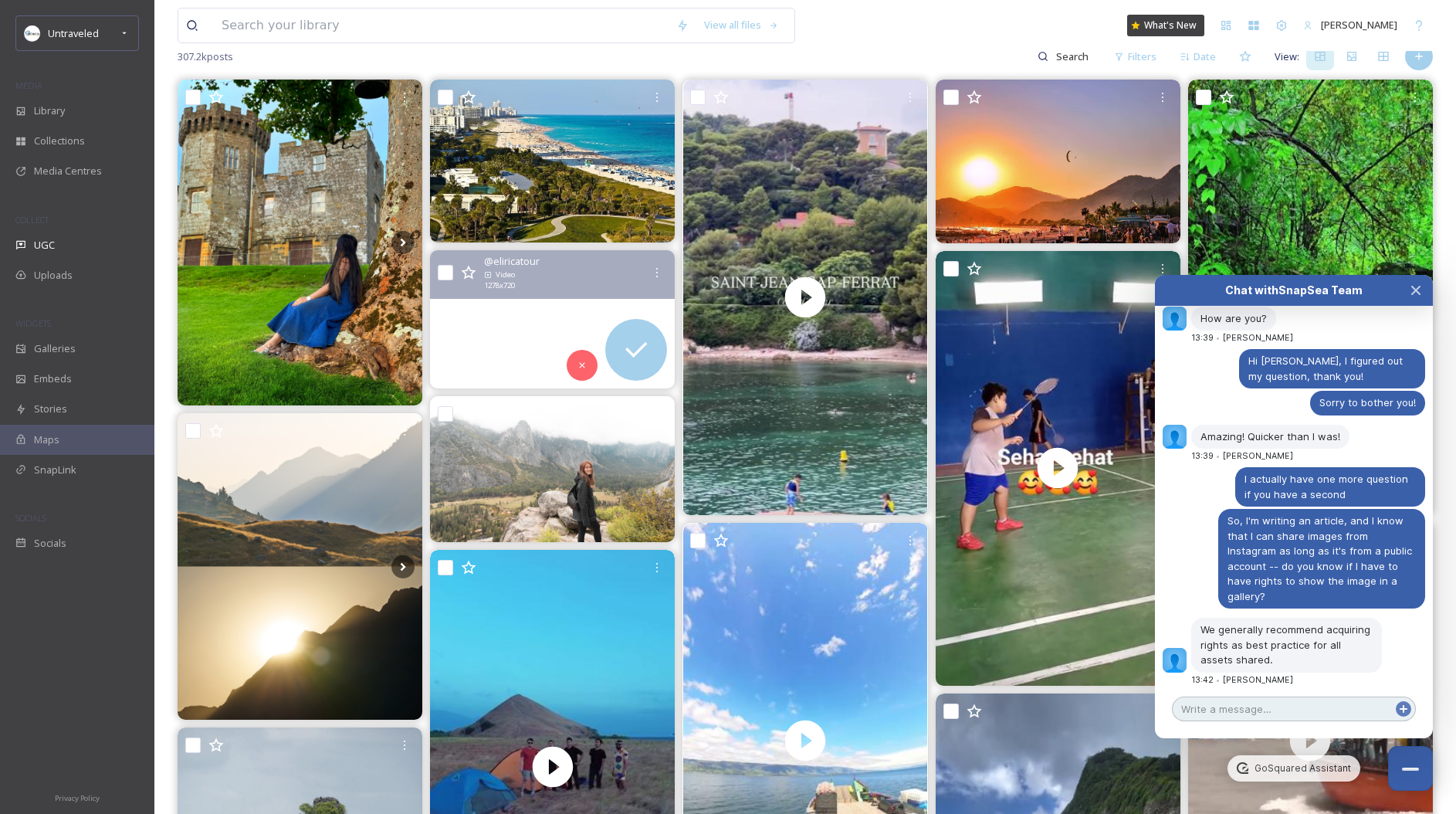
click at [1329, 710] on textarea at bounding box center [1294, 708] width 244 height 24
type textarea "Thanks [PERSON_NAME]!"
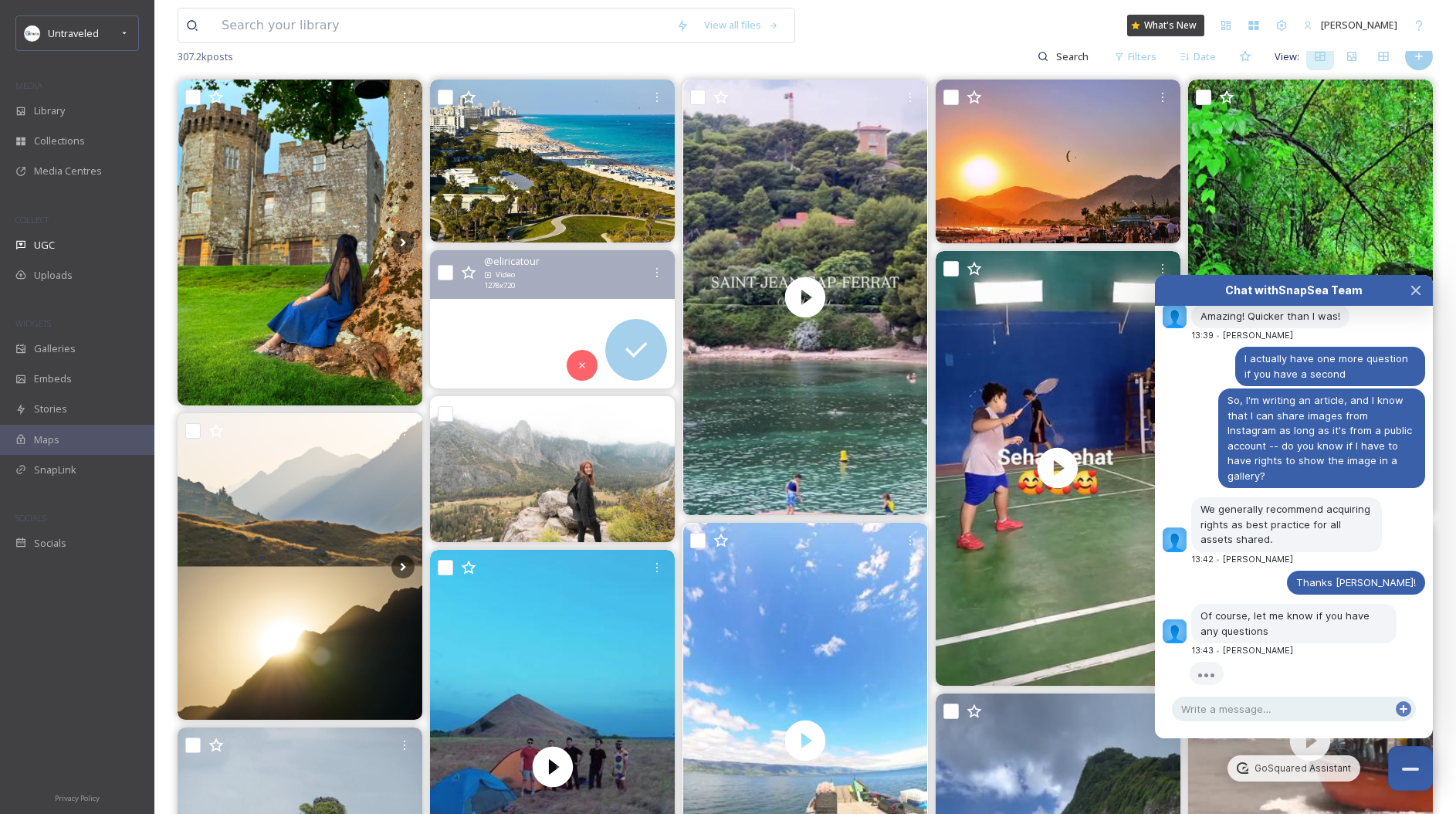
scroll to position [552, 0]
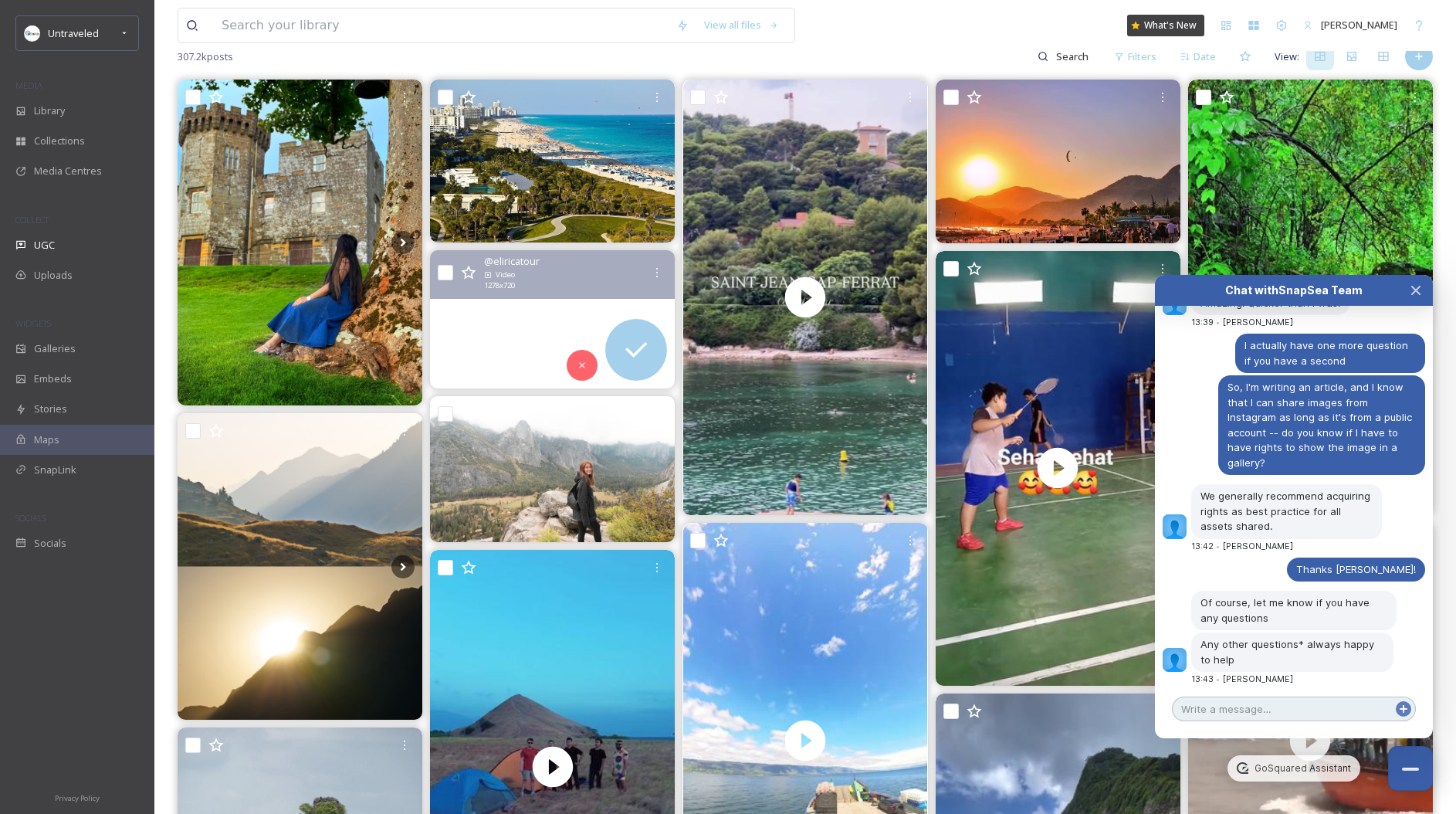
click at [1331, 715] on textarea at bounding box center [1294, 708] width 244 height 24
type textarea "All good, thanks [PERSON_NAME]!"
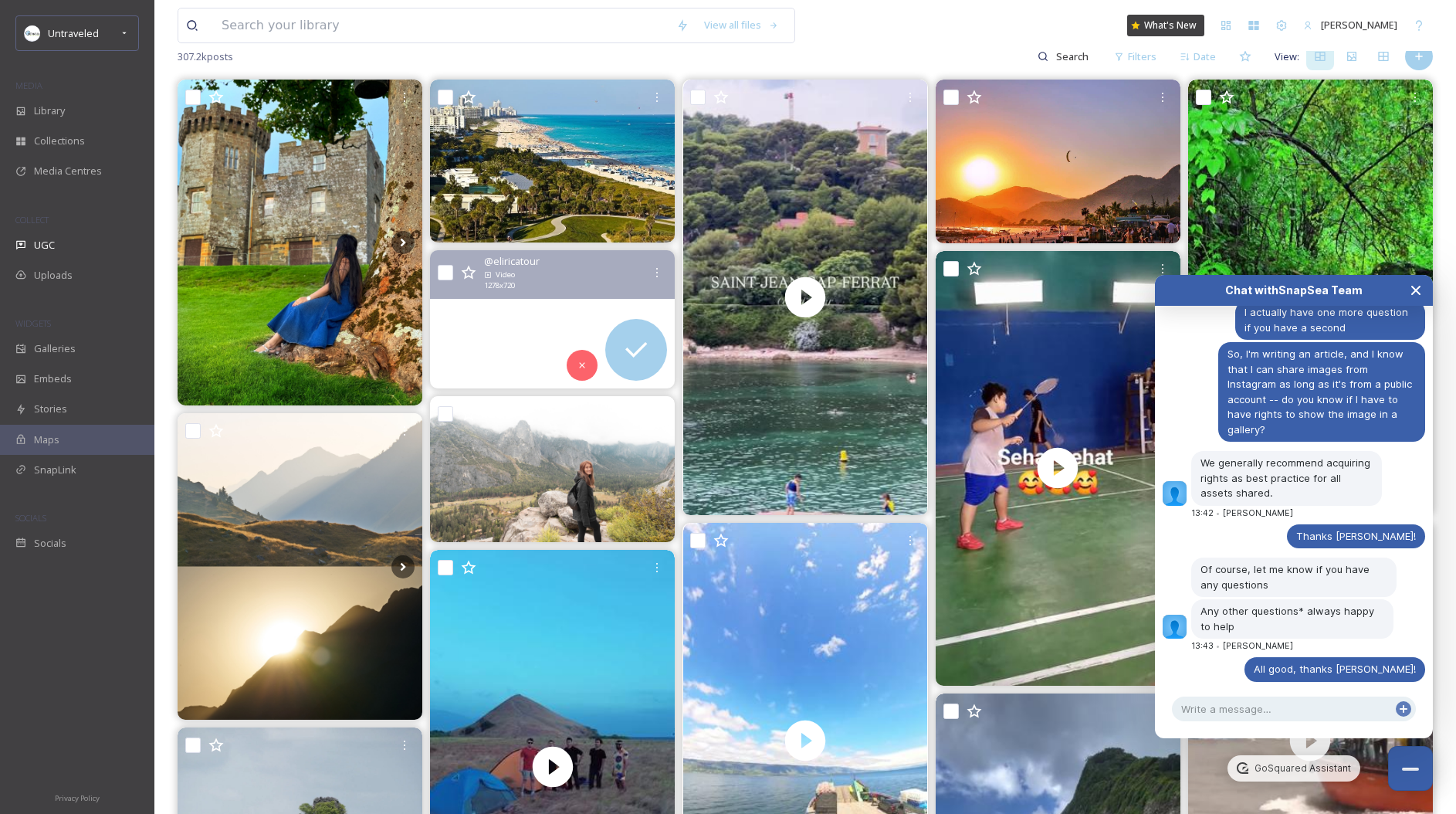
click at [1411, 289] on icon "Close Chat" at bounding box center [1416, 290] width 13 height 13
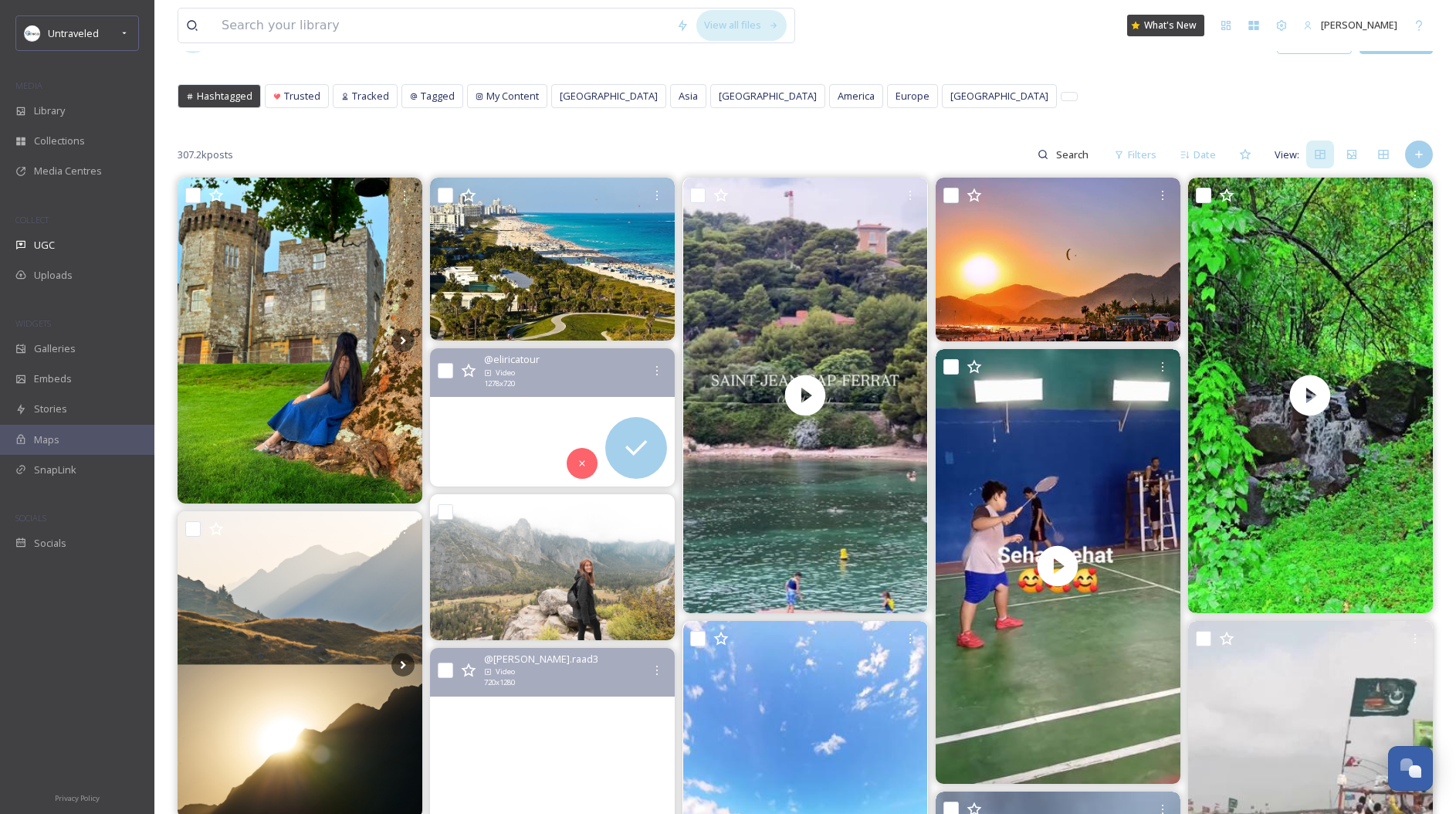
scroll to position [0, 0]
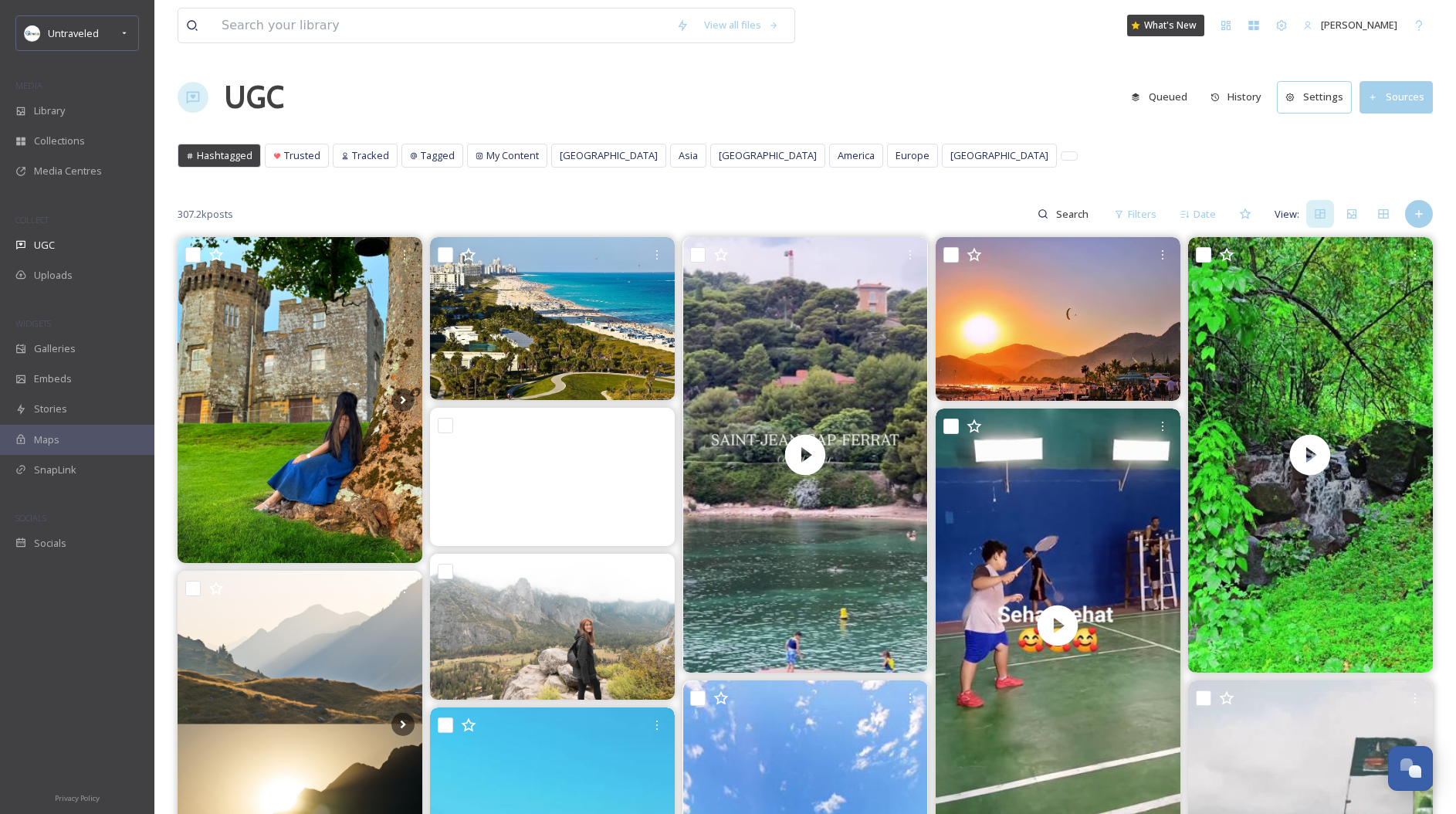
click at [1414, 96] on button "Sources" at bounding box center [1396, 96] width 73 height 32
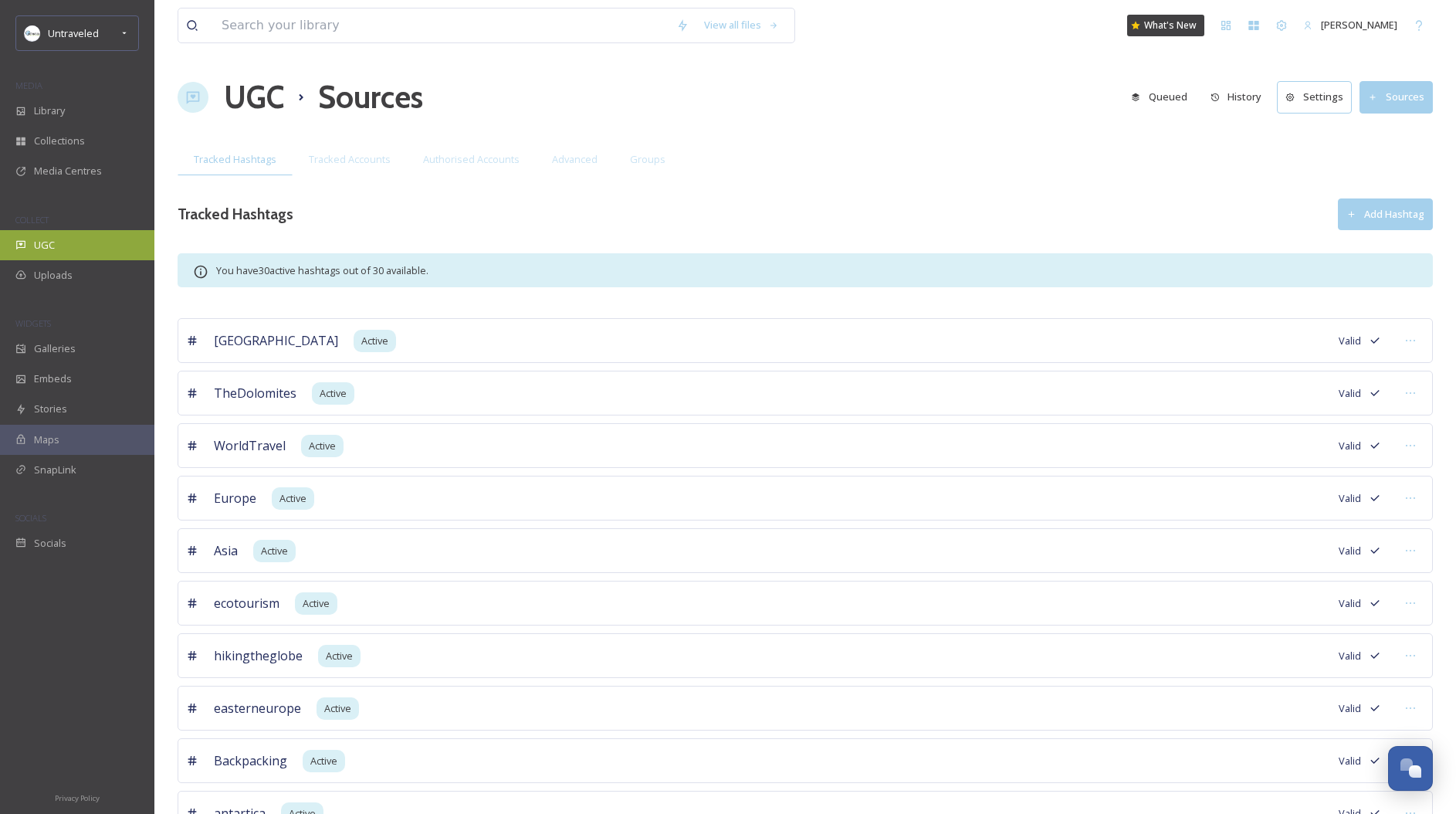
click at [52, 250] on span "UGC" at bounding box center [44, 245] width 21 height 14
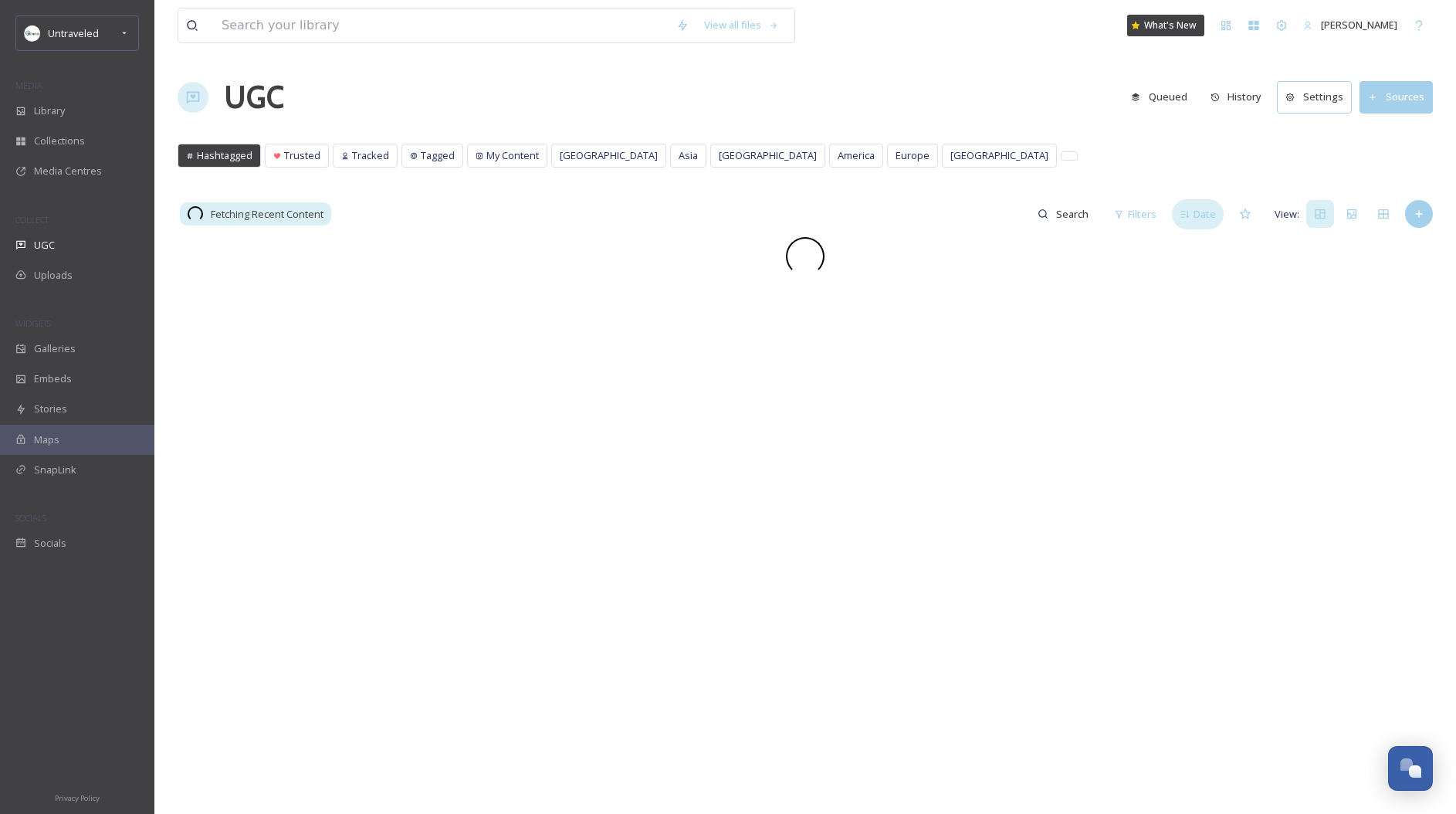
click at [1194, 212] on div "Date" at bounding box center [1197, 214] width 51 height 30
click at [1199, 217] on span "Score" at bounding box center [1203, 215] width 27 height 14
click at [1196, 219] on span "Date" at bounding box center [1204, 215] width 23 height 14
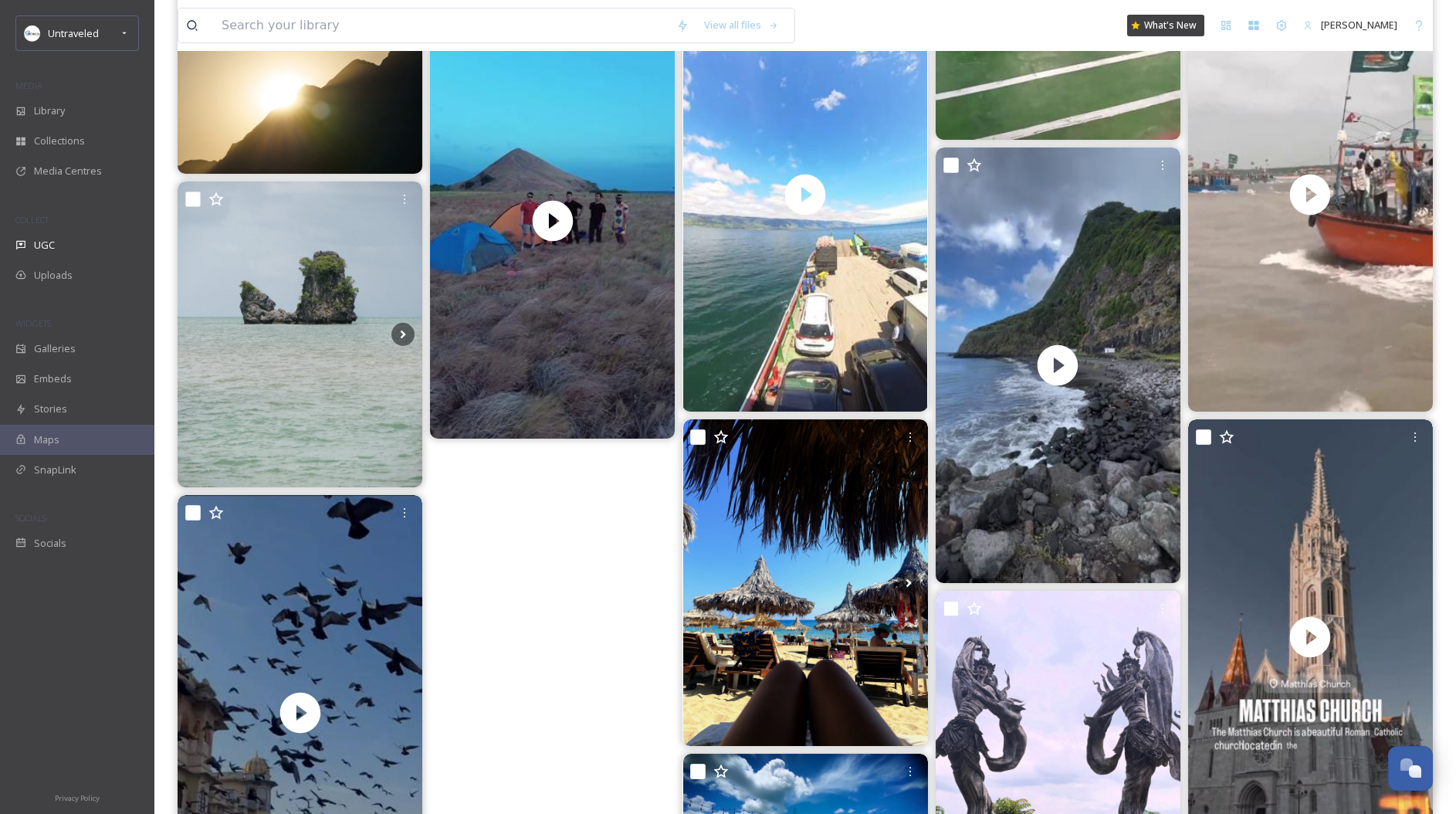
scroll to position [864, 0]
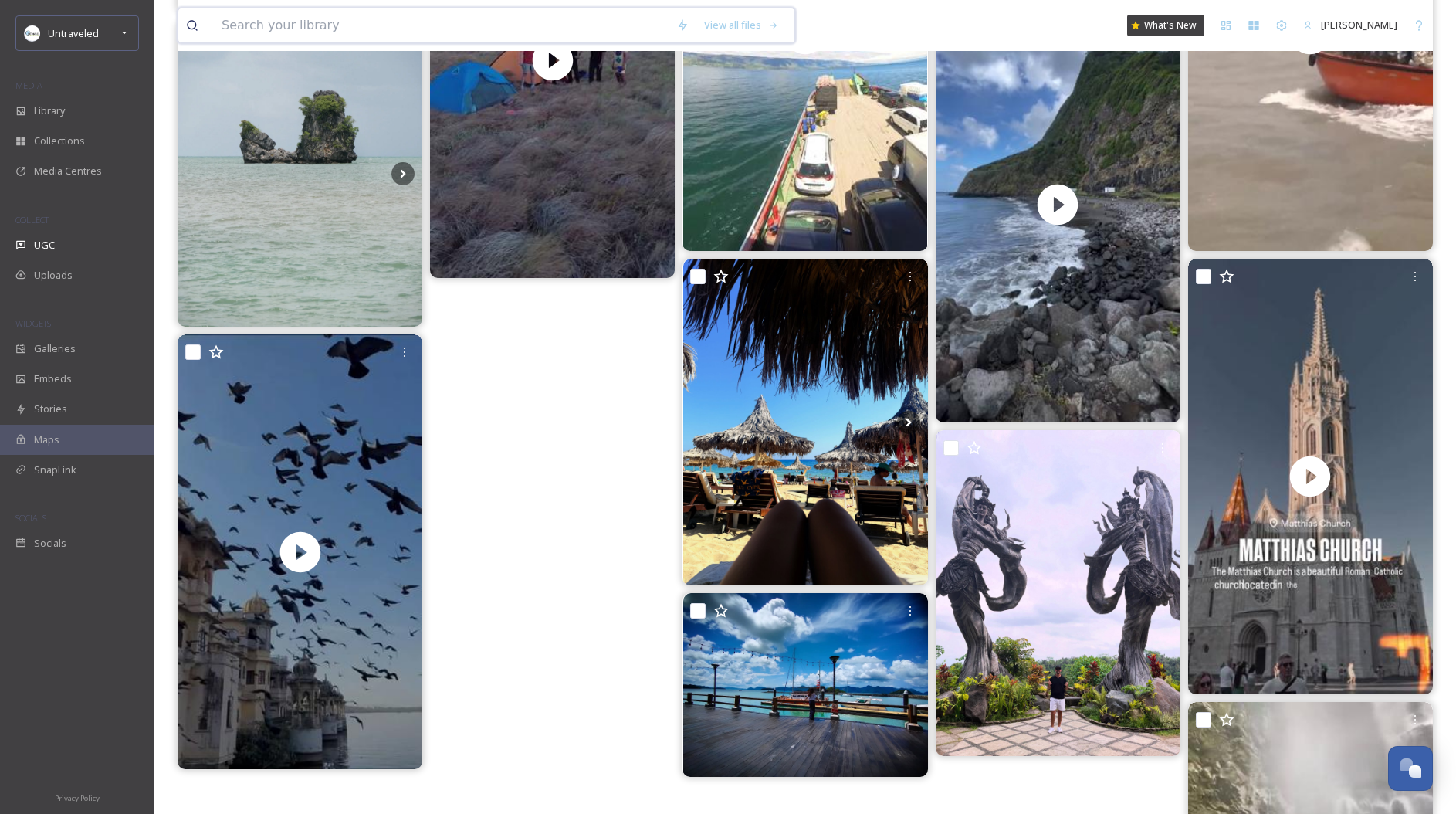
click at [319, 29] on input at bounding box center [441, 25] width 454 height 34
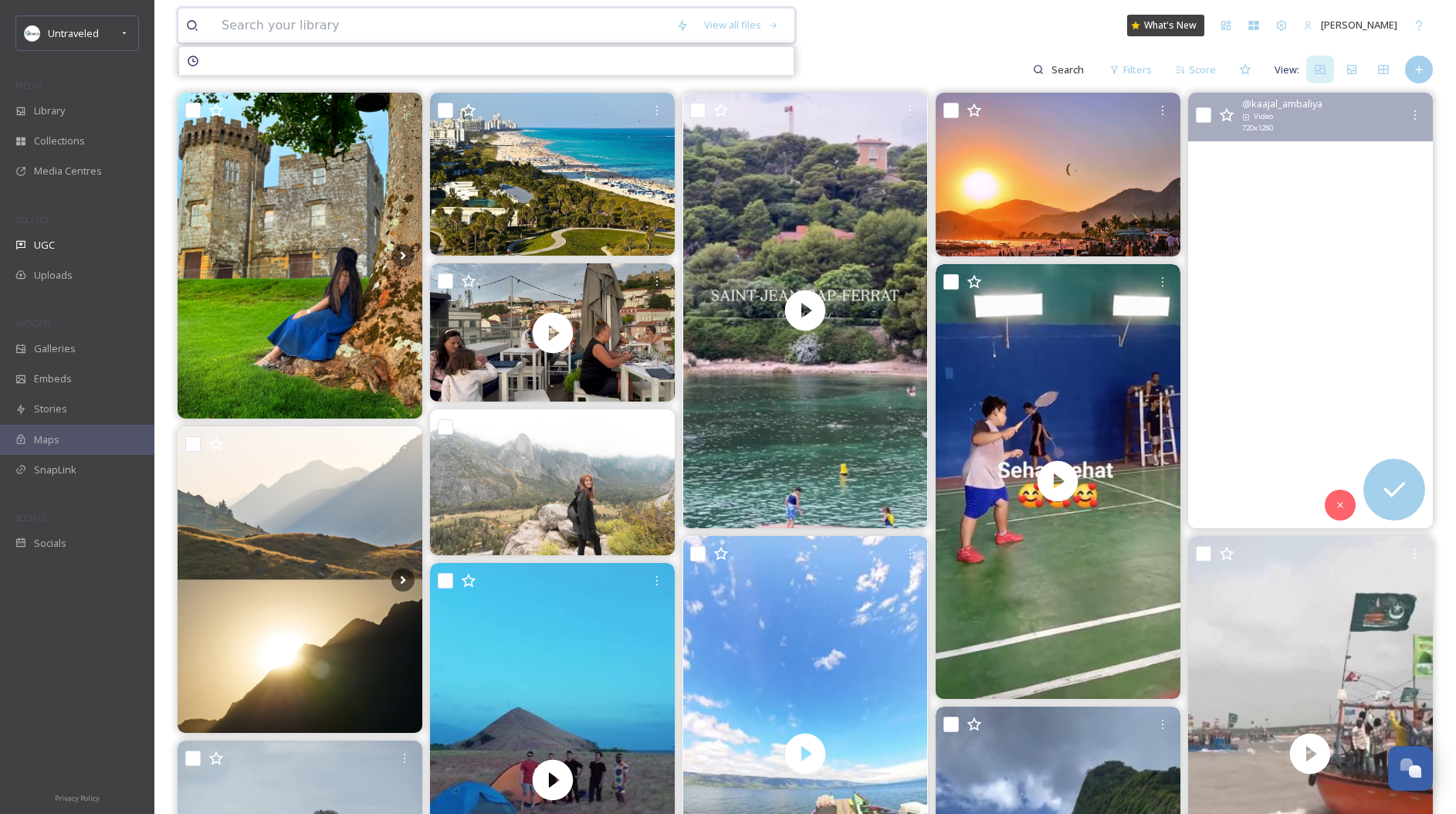
scroll to position [0, 0]
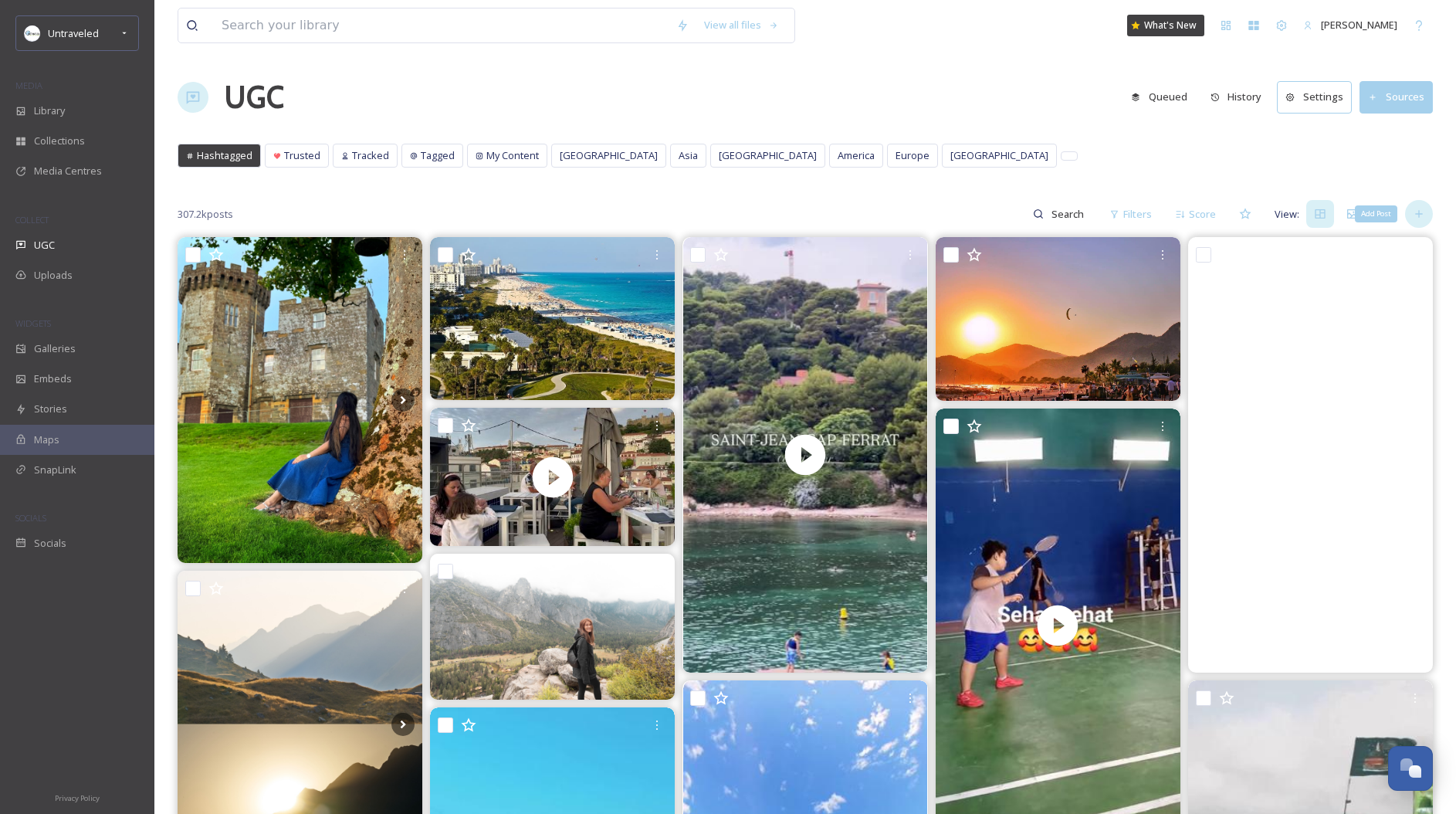
click at [1416, 206] on div "Add Post" at bounding box center [1419, 214] width 28 height 28
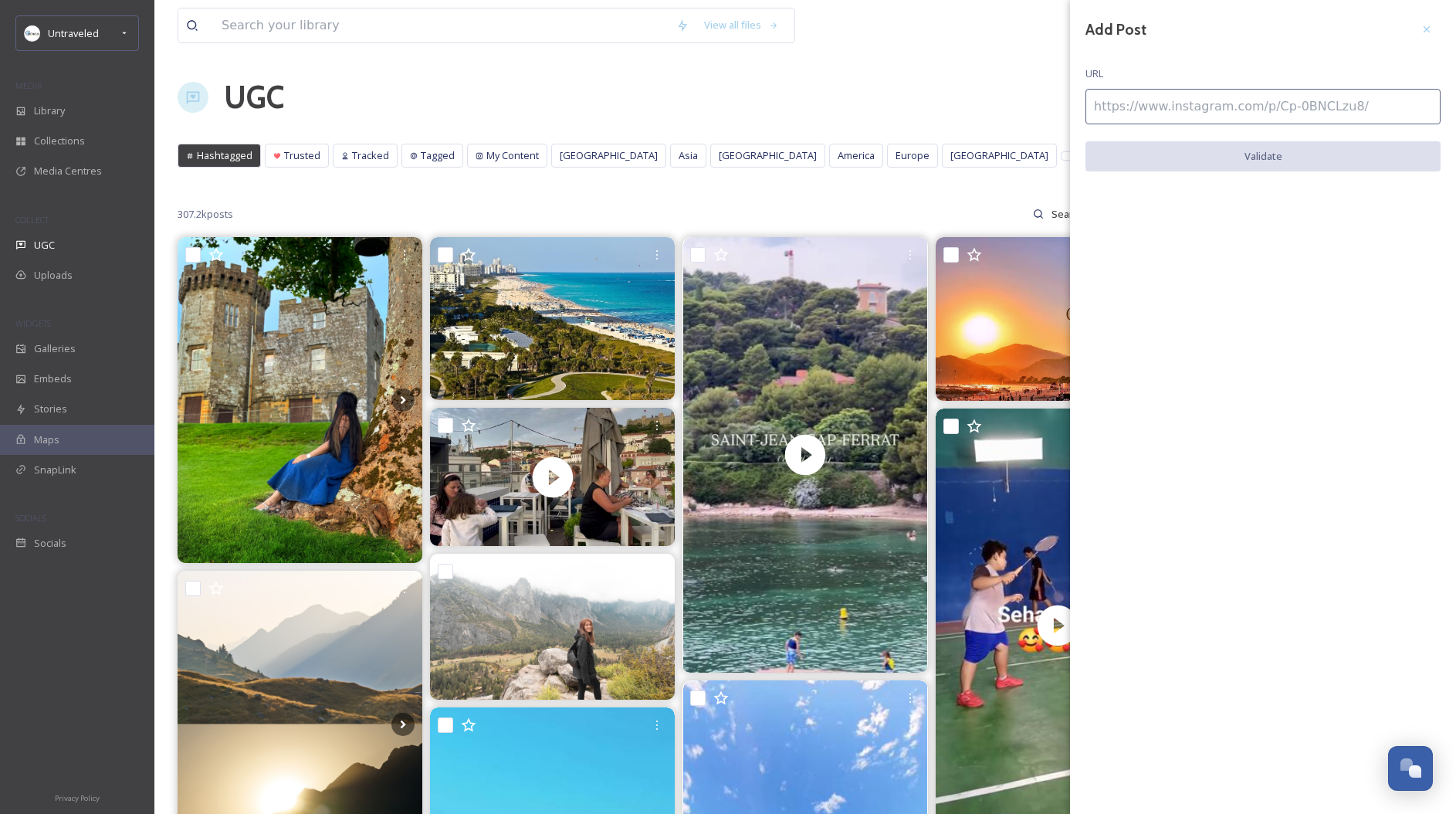
click at [1251, 107] on input at bounding box center [1263, 105] width 355 height 35
paste input "[URL][DOMAIN_NAME]"
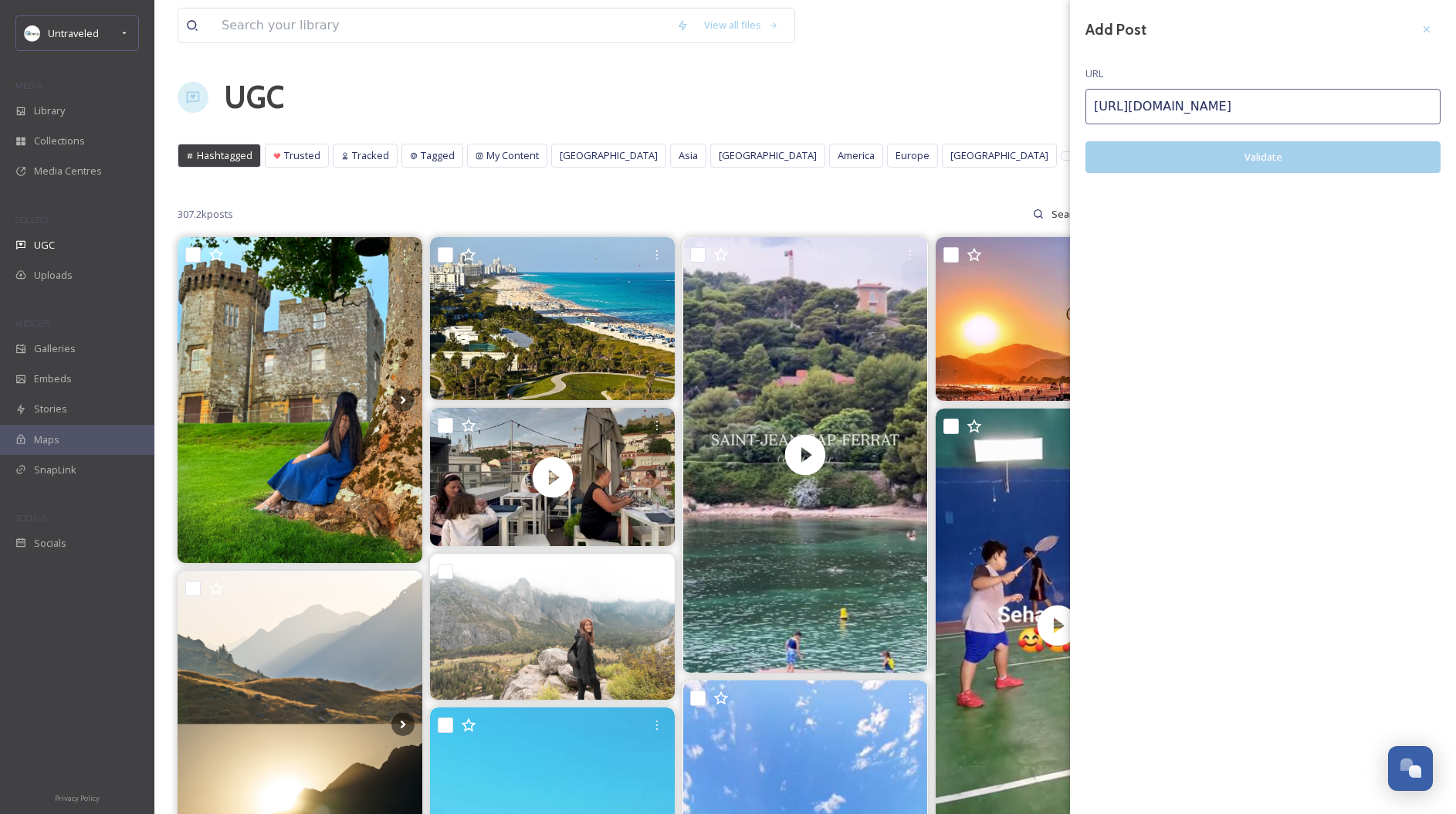
type input "[URL][DOMAIN_NAME]"
click at [1245, 154] on button "Validate" at bounding box center [1263, 157] width 355 height 32
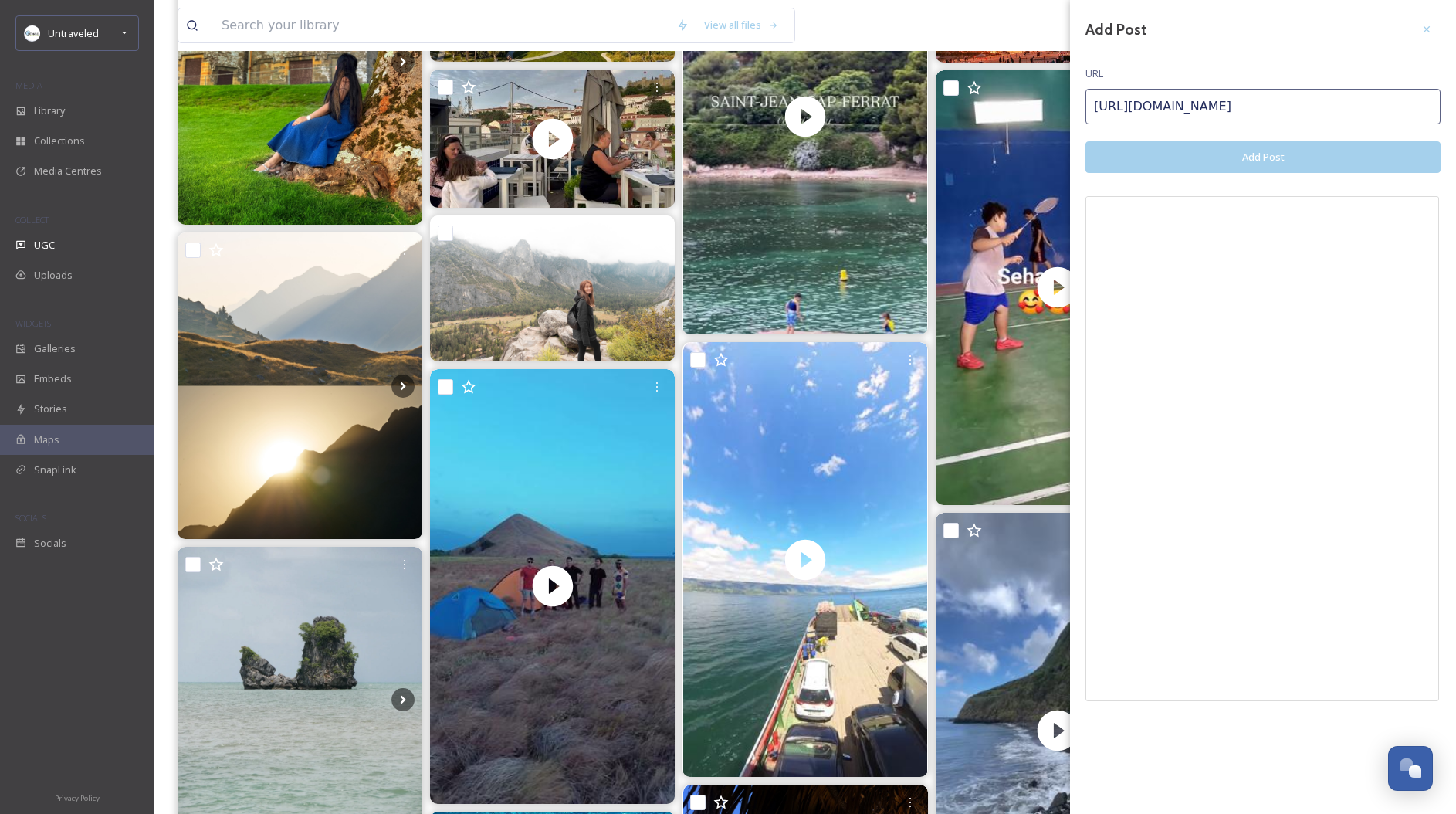
scroll to position [17, 0]
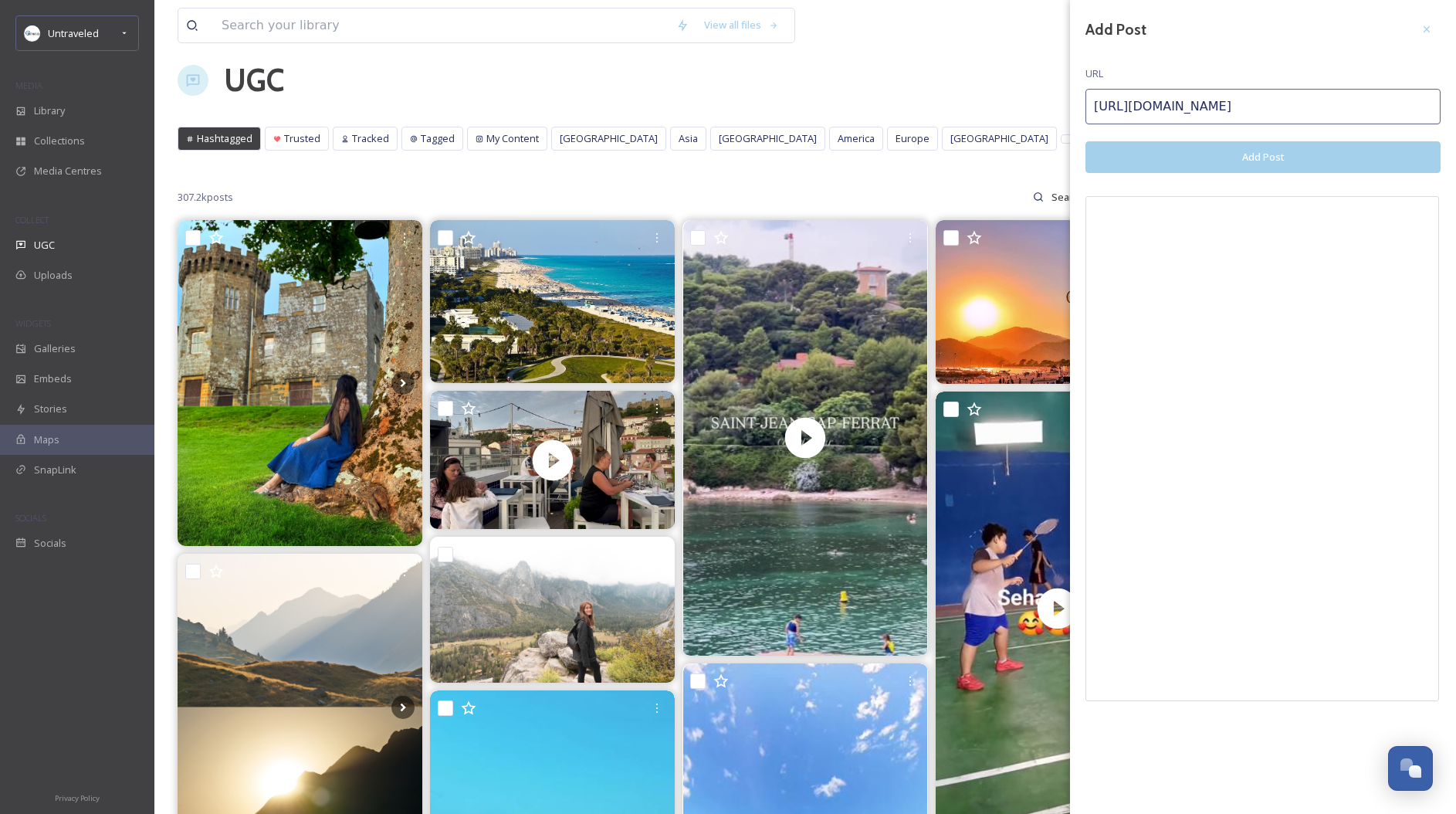
click at [1277, 160] on button "Add Post" at bounding box center [1263, 157] width 355 height 32
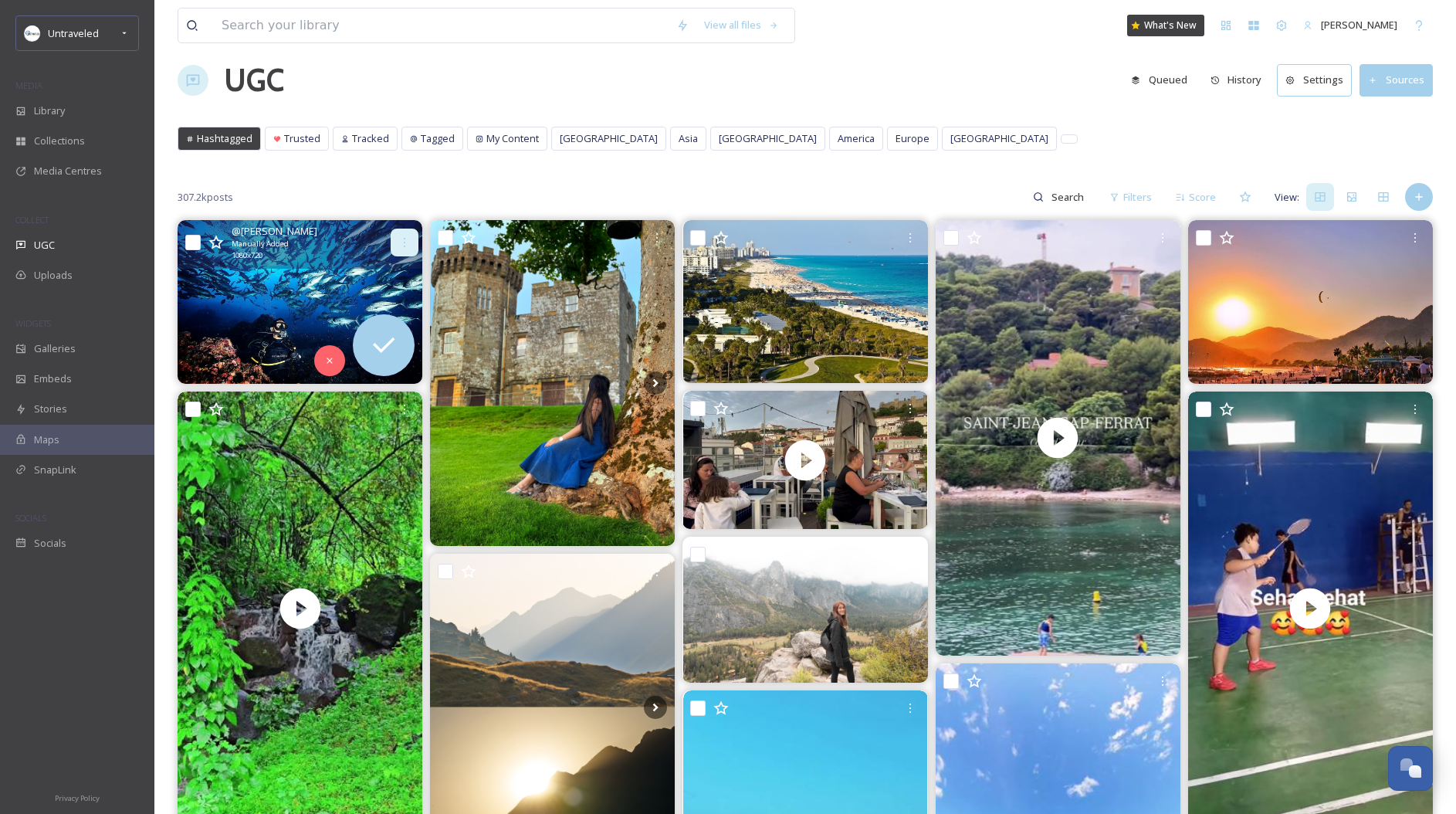
click at [393, 244] on div at bounding box center [404, 242] width 28 height 28
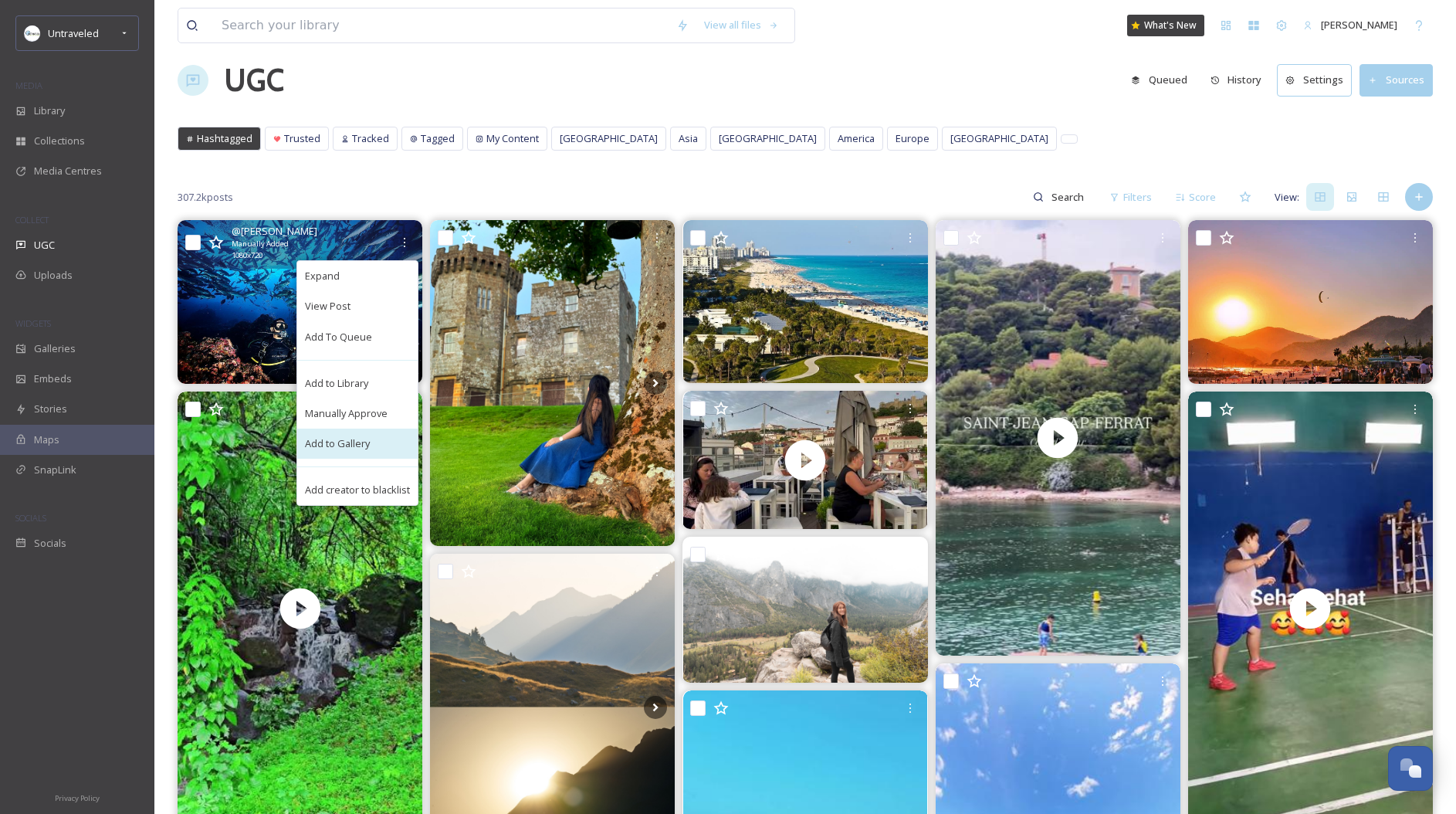
click at [358, 446] on span "Add to Gallery" at bounding box center [337, 444] width 65 height 14
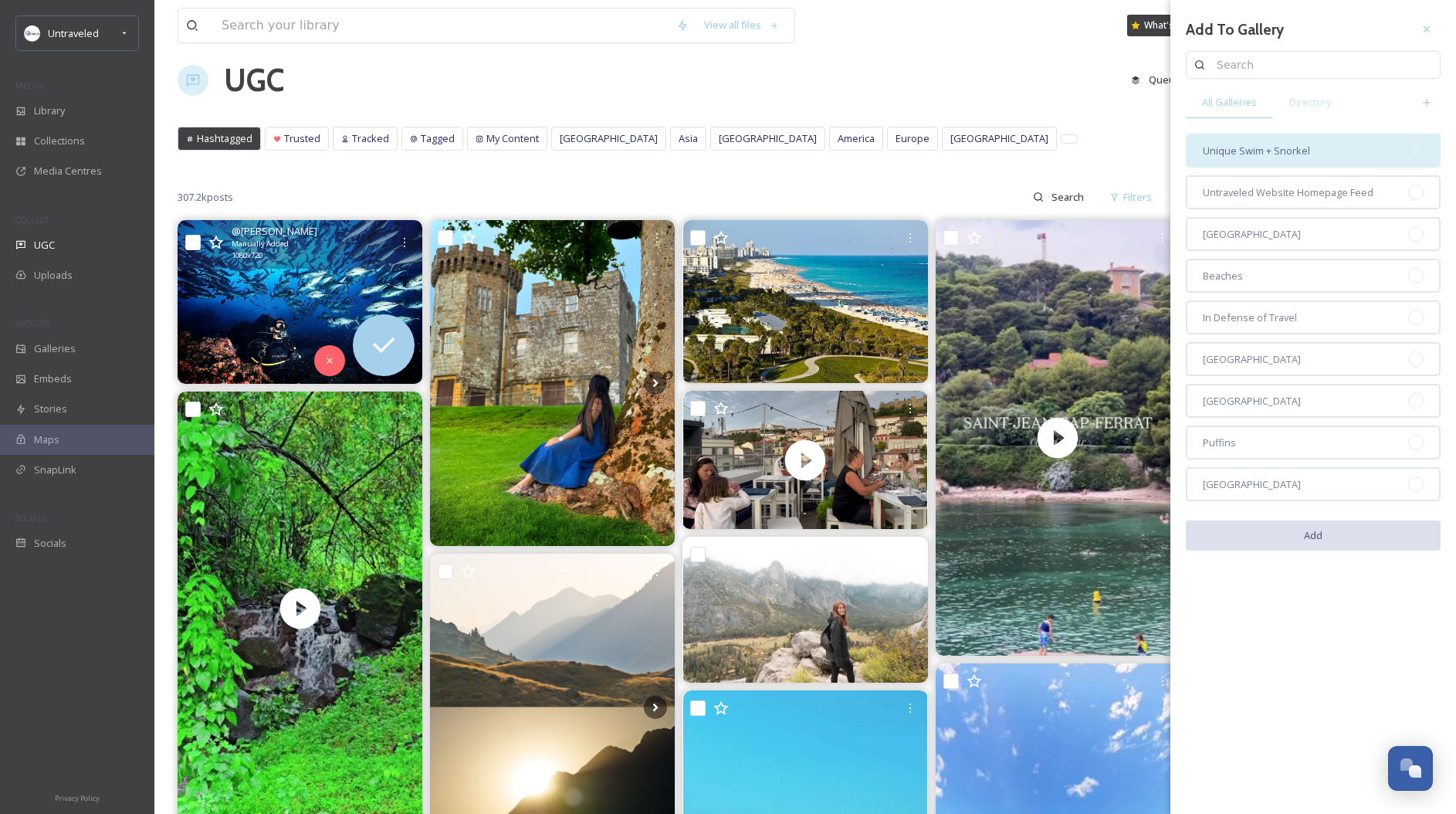
click at [1345, 137] on div "Unique Swim + Snorkel" at bounding box center [1313, 151] width 255 height 34
click at [1390, 543] on button "Add" at bounding box center [1313, 535] width 255 height 32
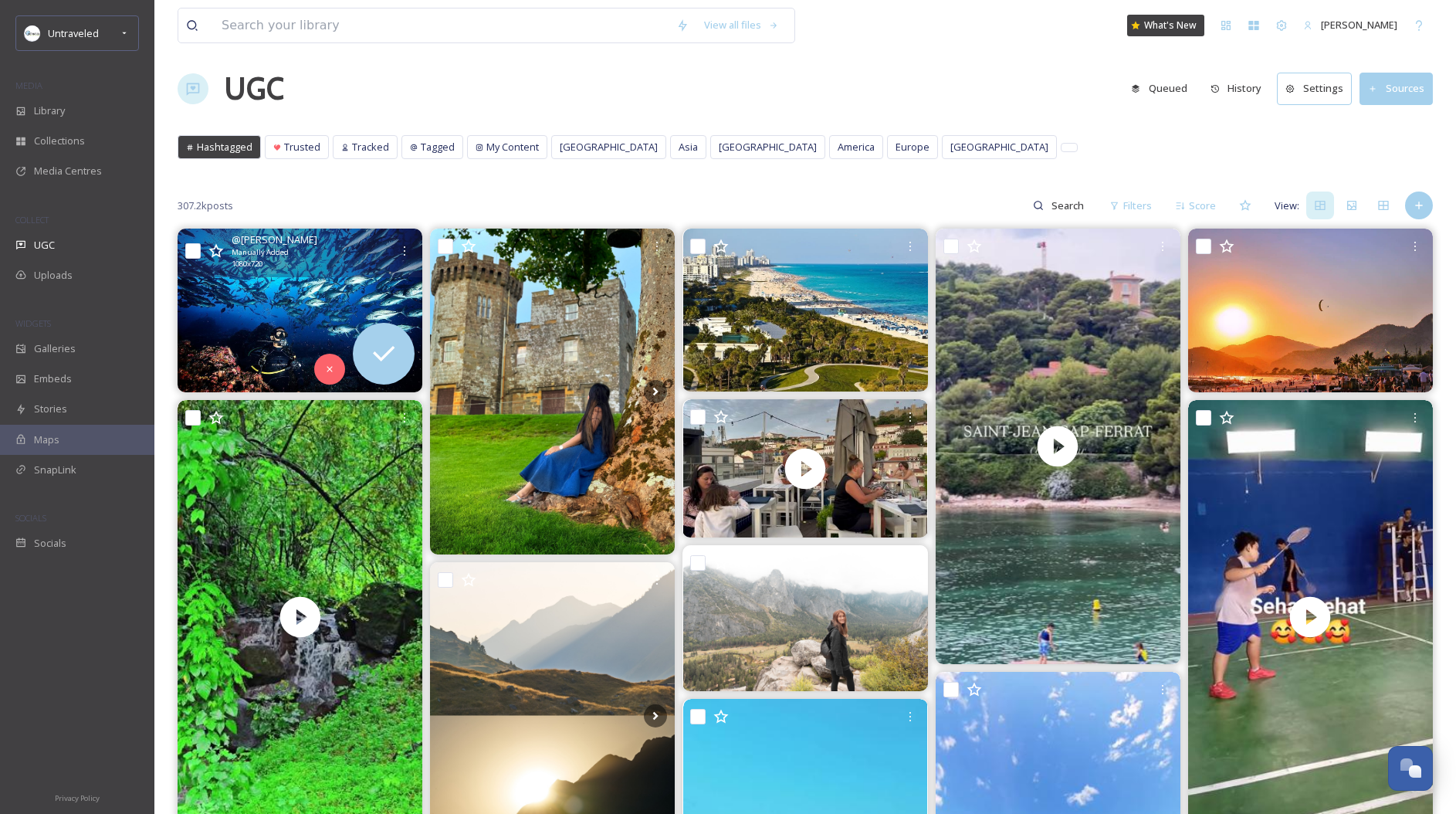
scroll to position [4, 0]
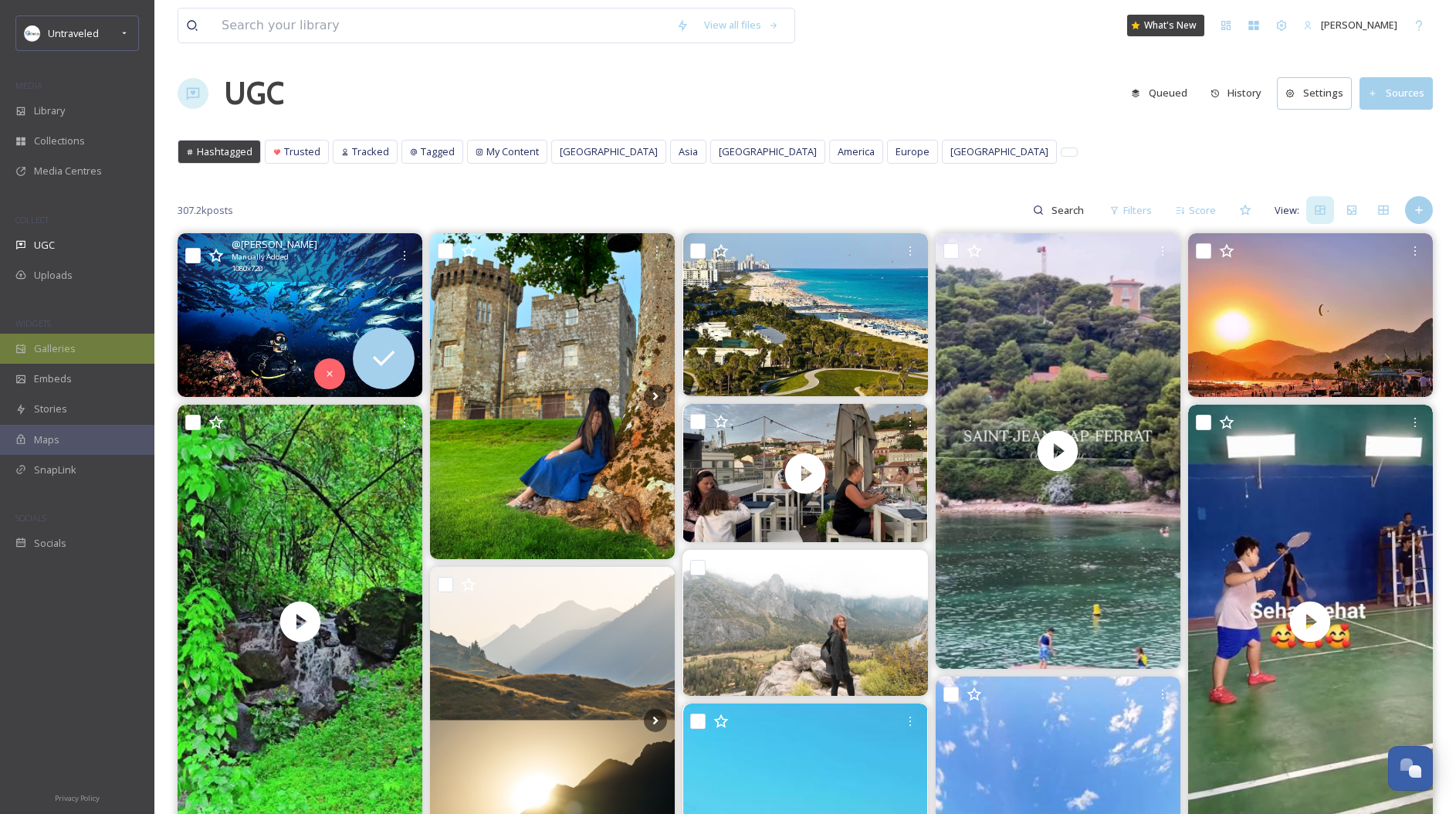
click at [67, 351] on span "Galleries" at bounding box center [55, 349] width 41 height 14
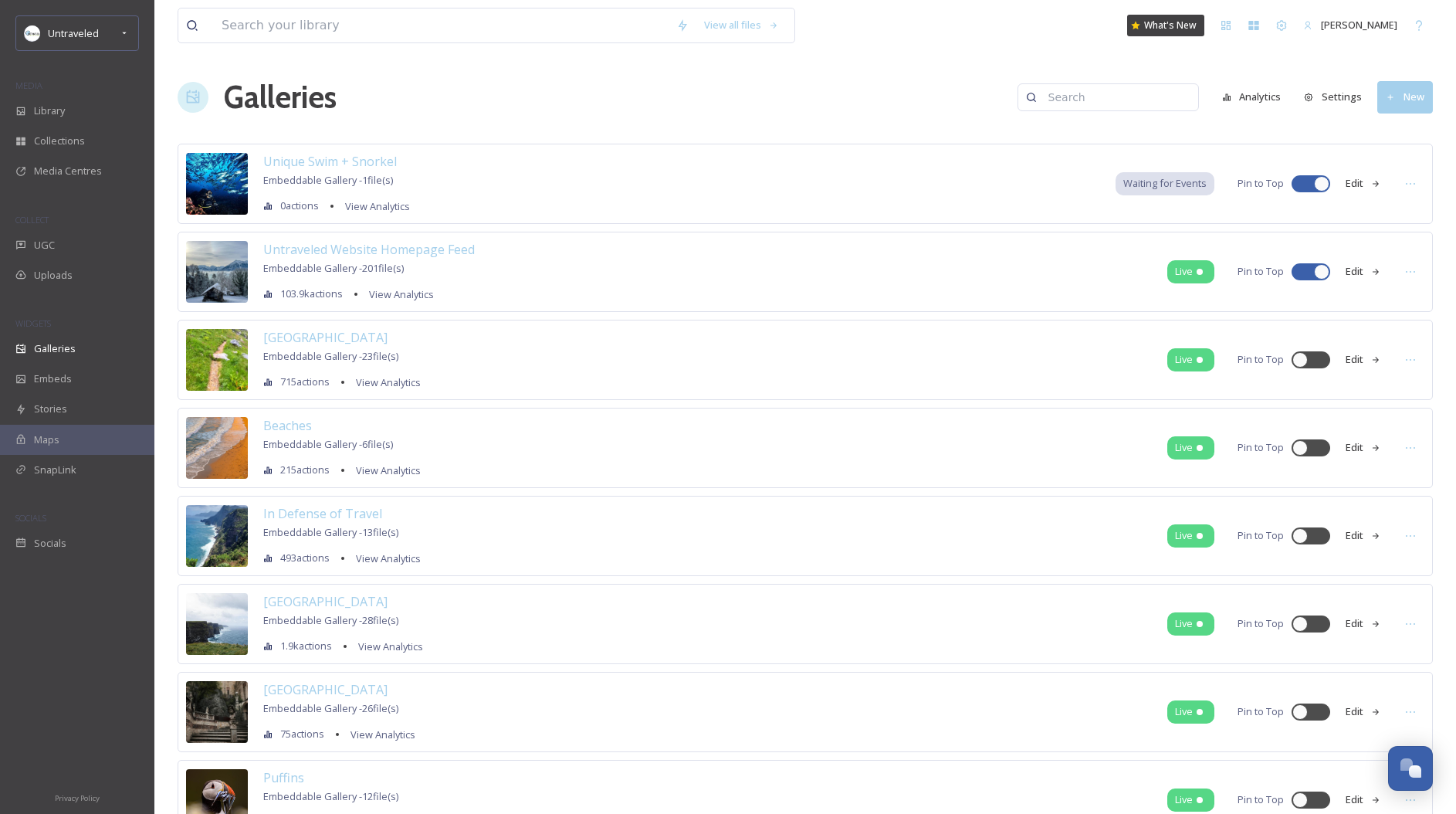
click at [358, 434] on div "Beaches Embeddable Gallery - 6 file(s) 215 actions View Analytics" at bounding box center [342, 448] width 158 height 63
click at [331, 454] on div "Beaches Embeddable Gallery - 6 file(s) 215 actions View Analytics" at bounding box center [342, 448] width 158 height 63
click at [277, 429] on span "Beaches" at bounding box center [288, 425] width 49 height 17
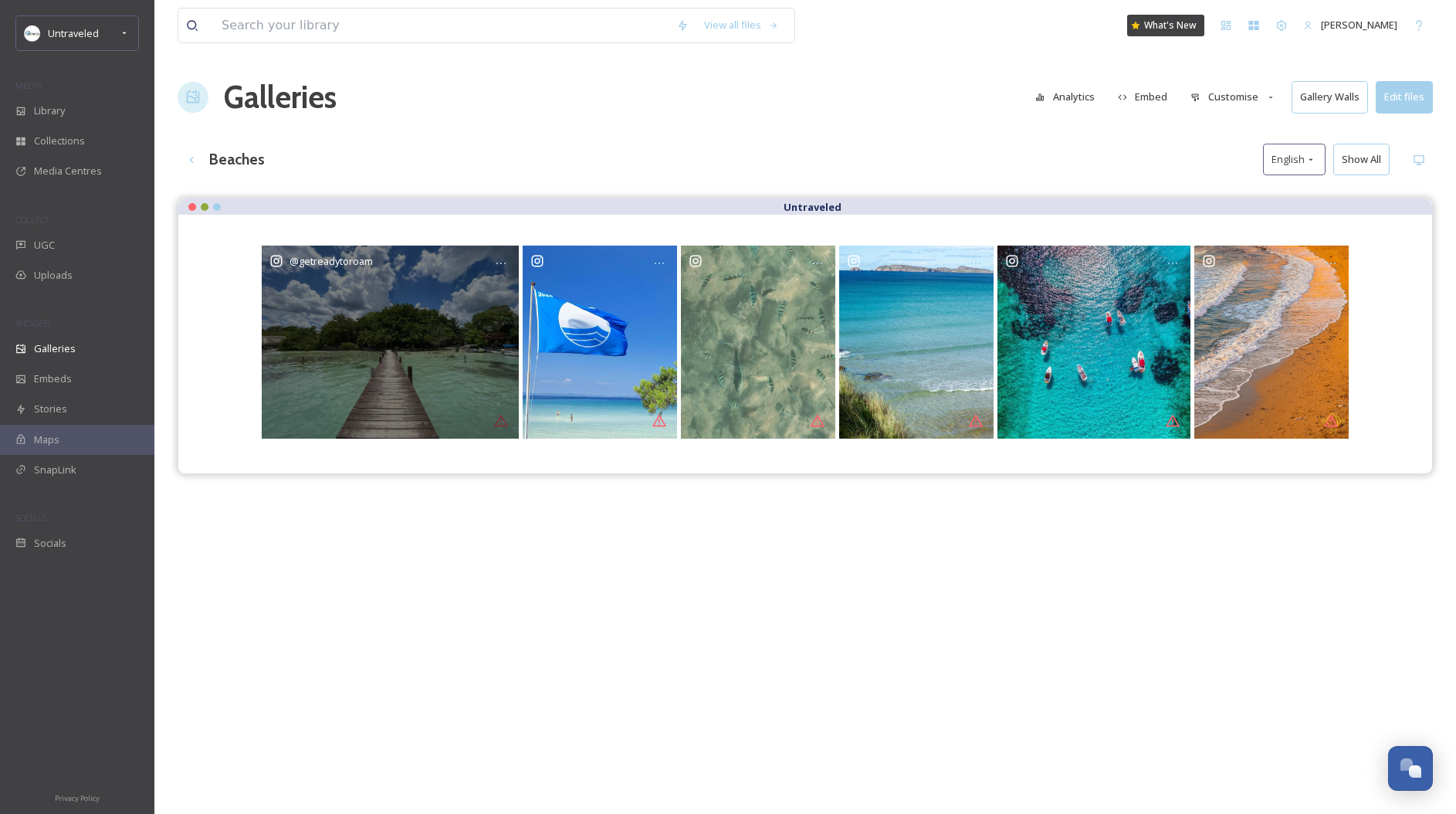
click at [398, 367] on div "@ getreadytoroam" at bounding box center [389, 342] width 257 height 193
click at [483, 274] on div "@ getreadytoroam" at bounding box center [389, 342] width 257 height 193
click at [499, 271] on div at bounding box center [500, 263] width 28 height 28
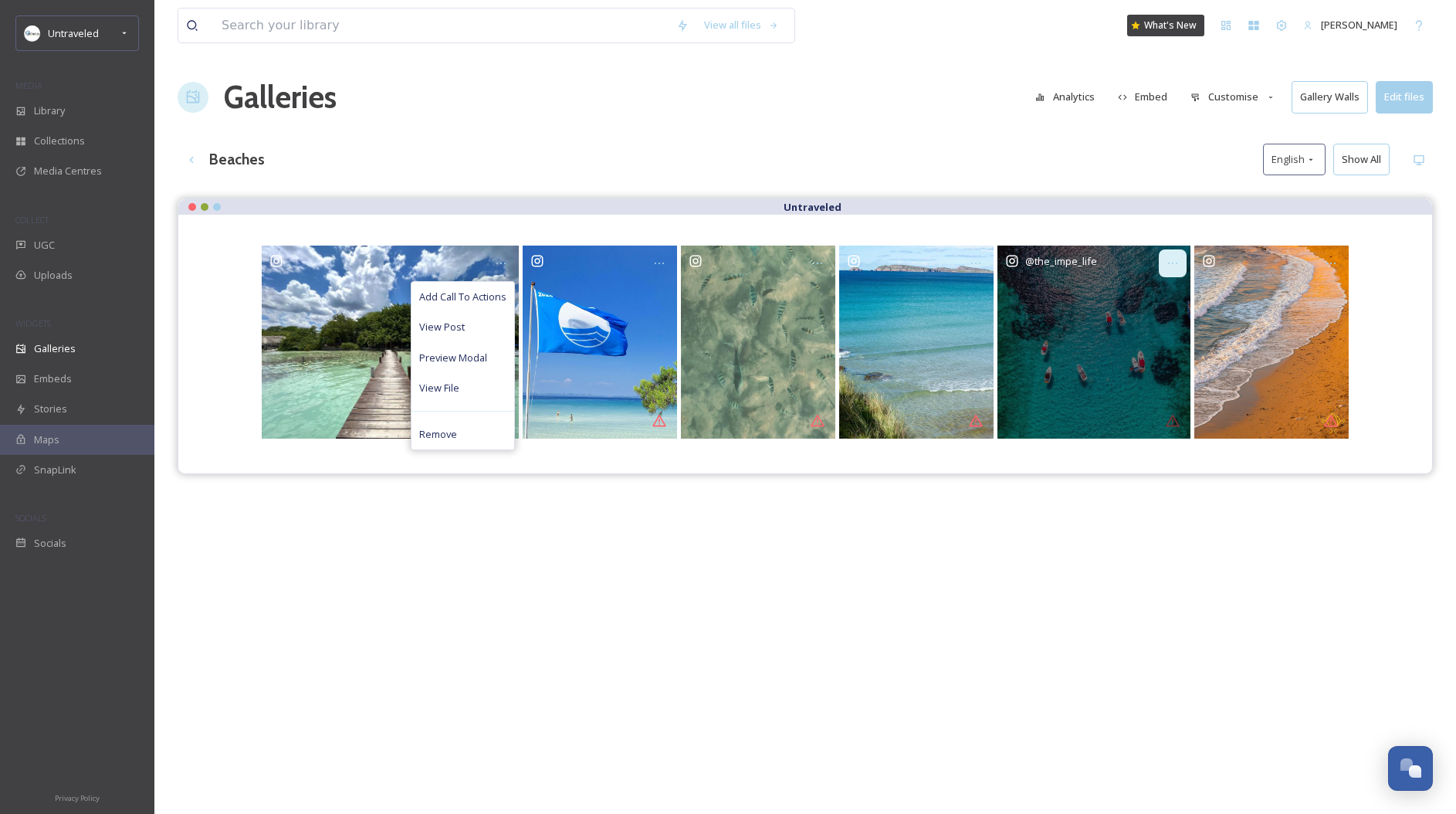
click at [1168, 262] on icon at bounding box center [1173, 263] width 13 height 13
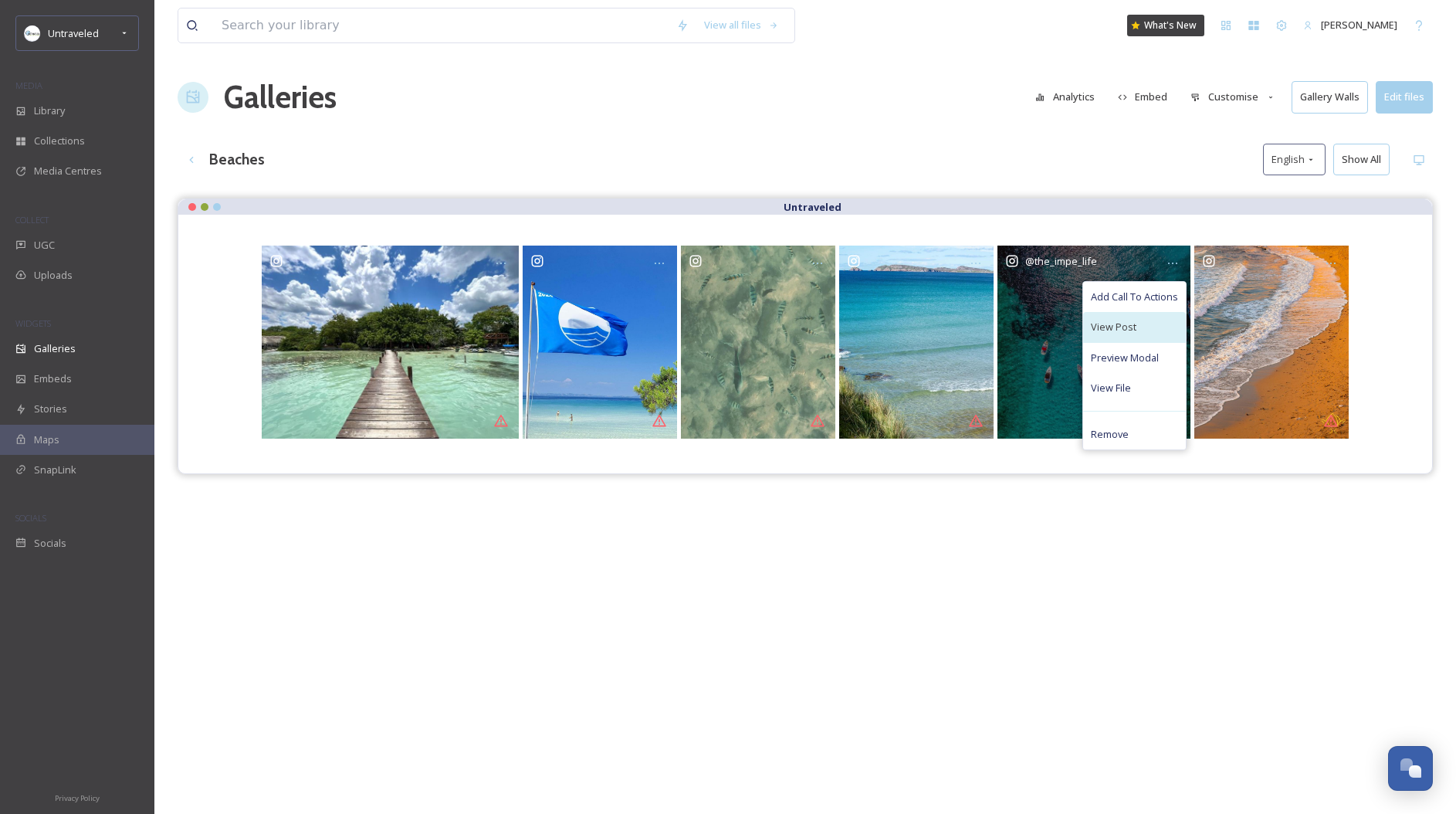
click at [1094, 338] on div "View Post" at bounding box center [1135, 326] width 103 height 30
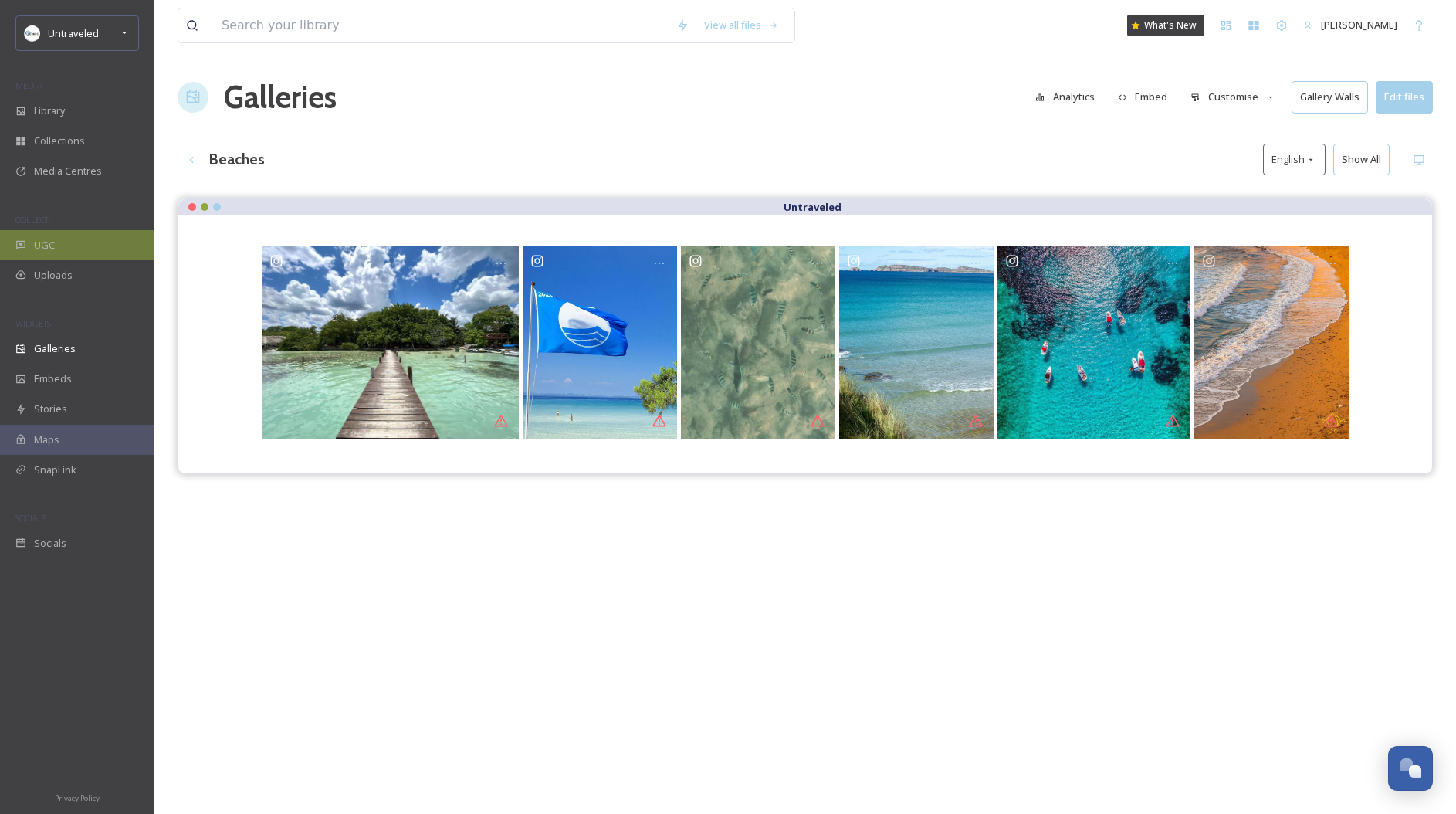
click at [72, 235] on div "UGC" at bounding box center [77, 244] width 154 height 30
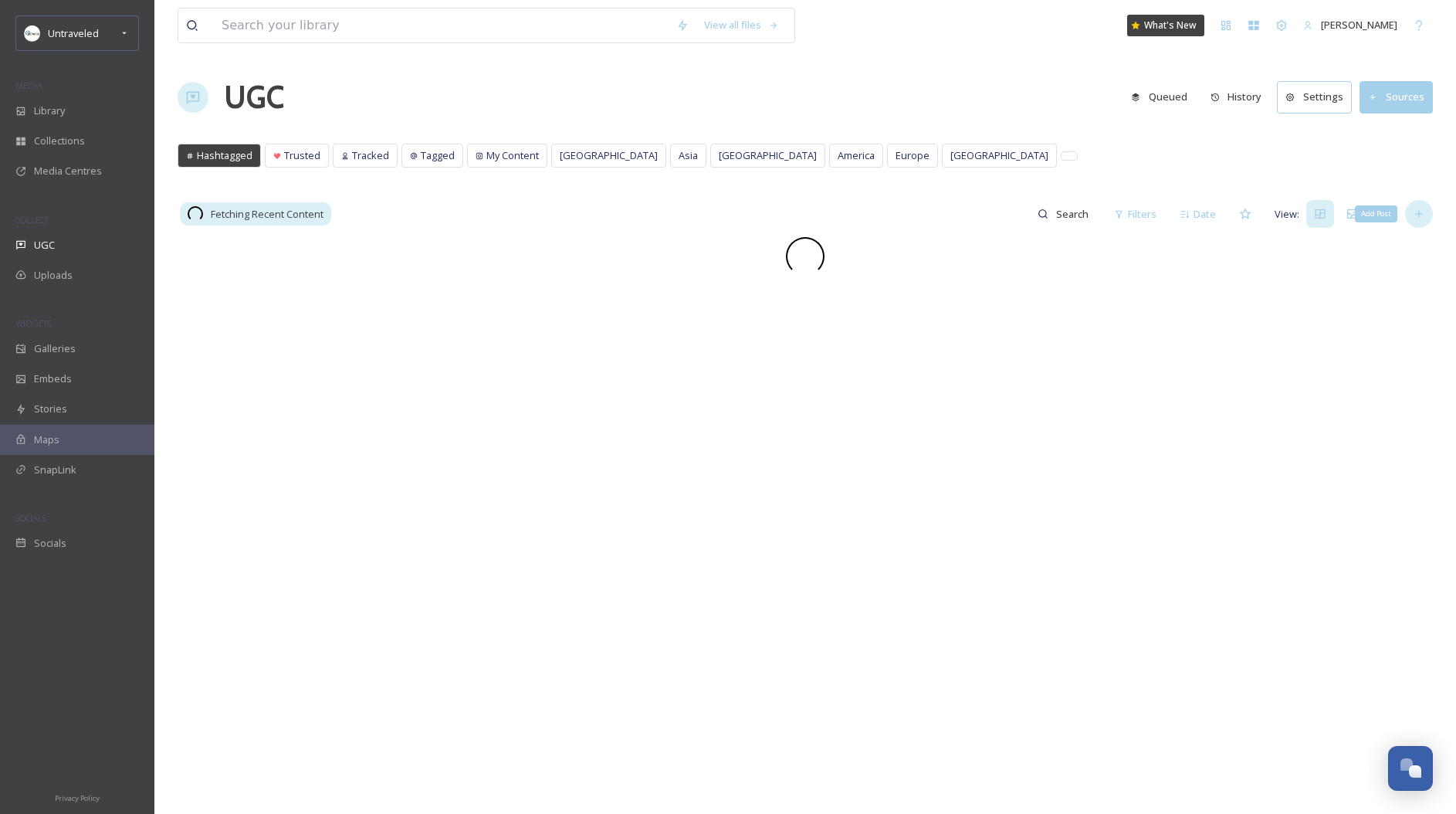
click at [1424, 214] on icon at bounding box center [1419, 214] width 13 height 13
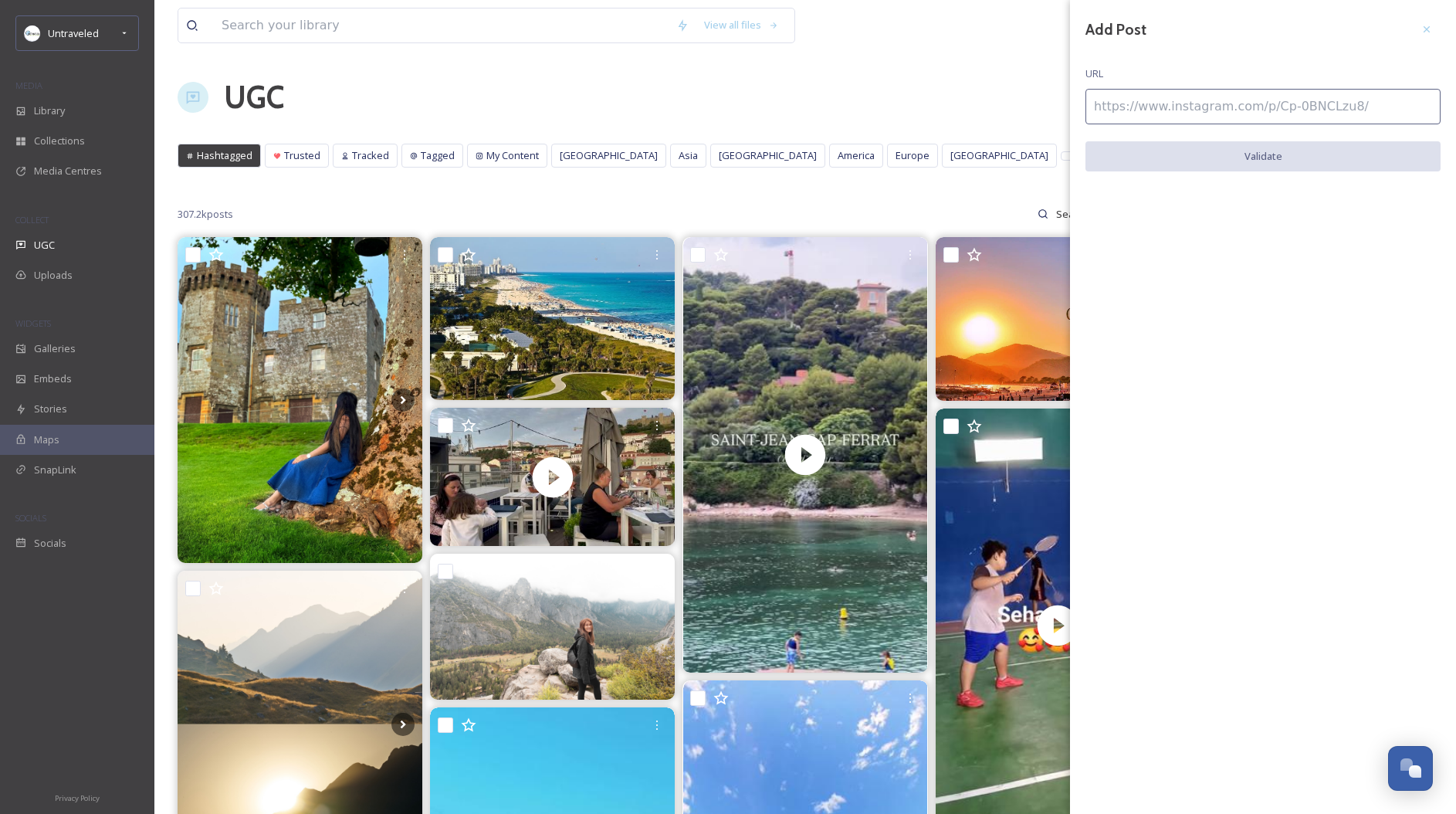
click at [1395, 116] on input at bounding box center [1263, 105] width 355 height 35
paste input "[URL][DOMAIN_NAME]"
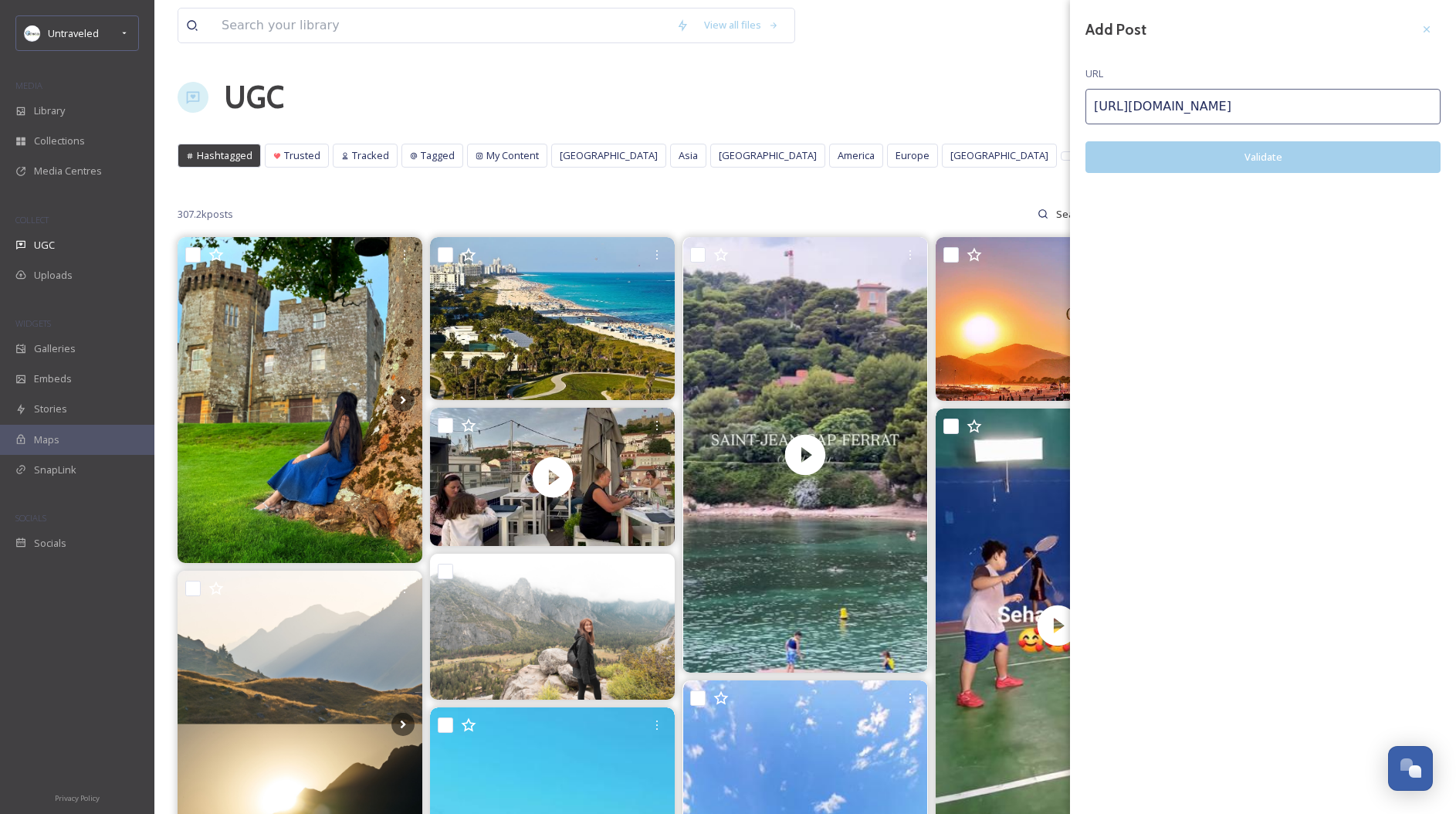
type input "[URL][DOMAIN_NAME]"
click at [1356, 164] on button "Validate" at bounding box center [1263, 157] width 355 height 32
click at [1325, 156] on button "Add Post" at bounding box center [1263, 157] width 355 height 32
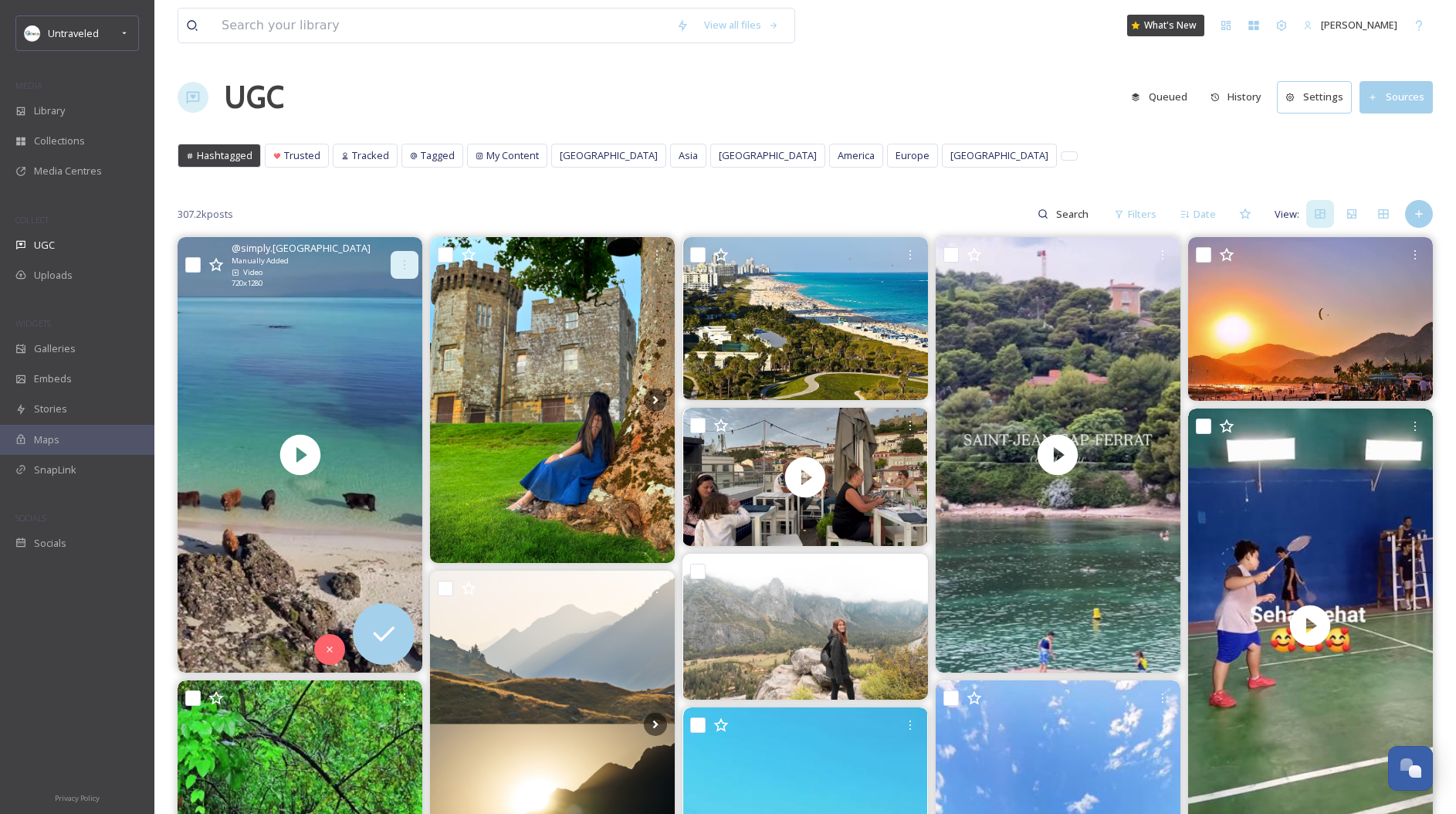
click at [407, 269] on icon at bounding box center [405, 265] width 13 height 13
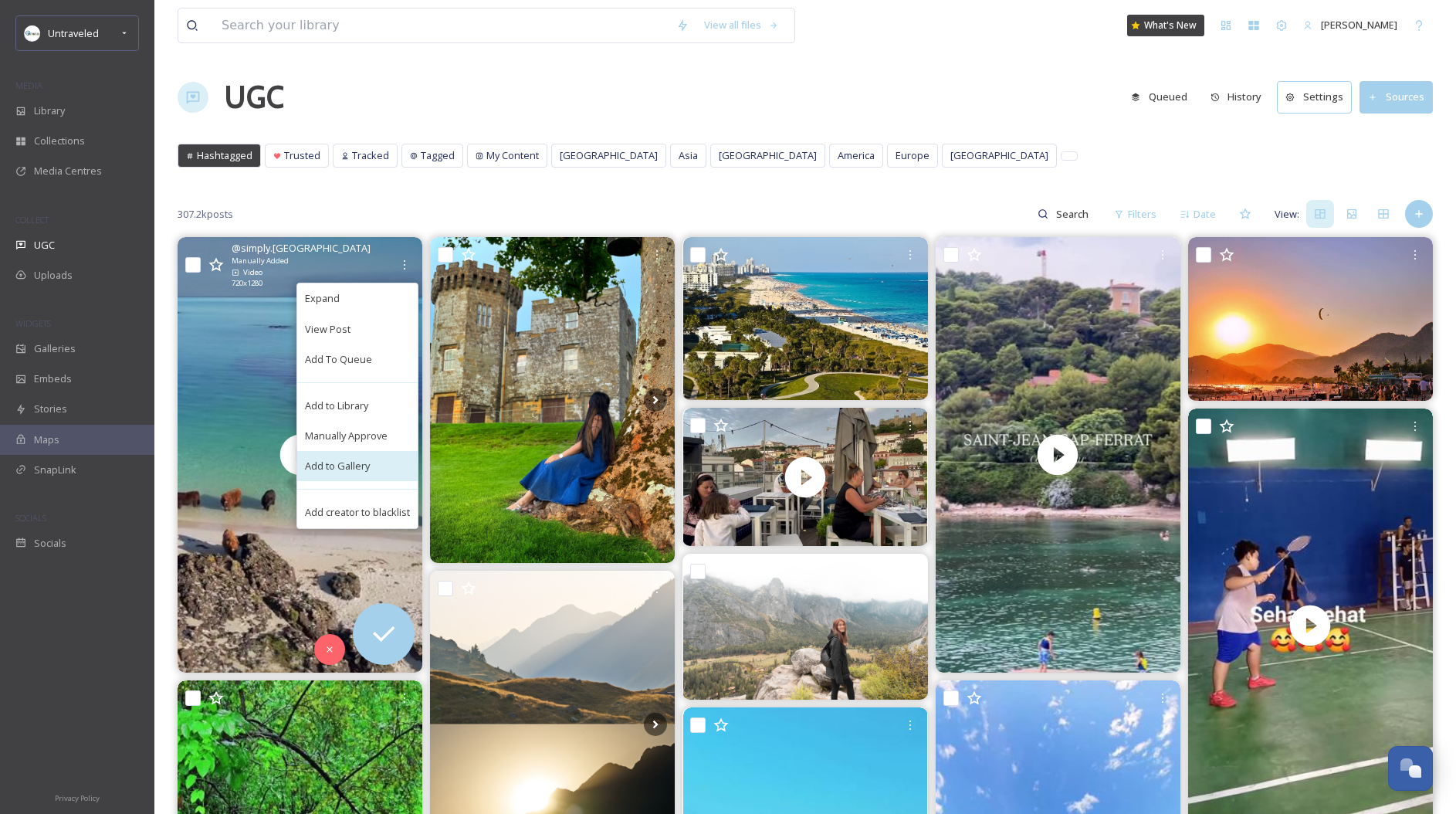
click at [359, 470] on span "Add to Gallery" at bounding box center [337, 466] width 65 height 14
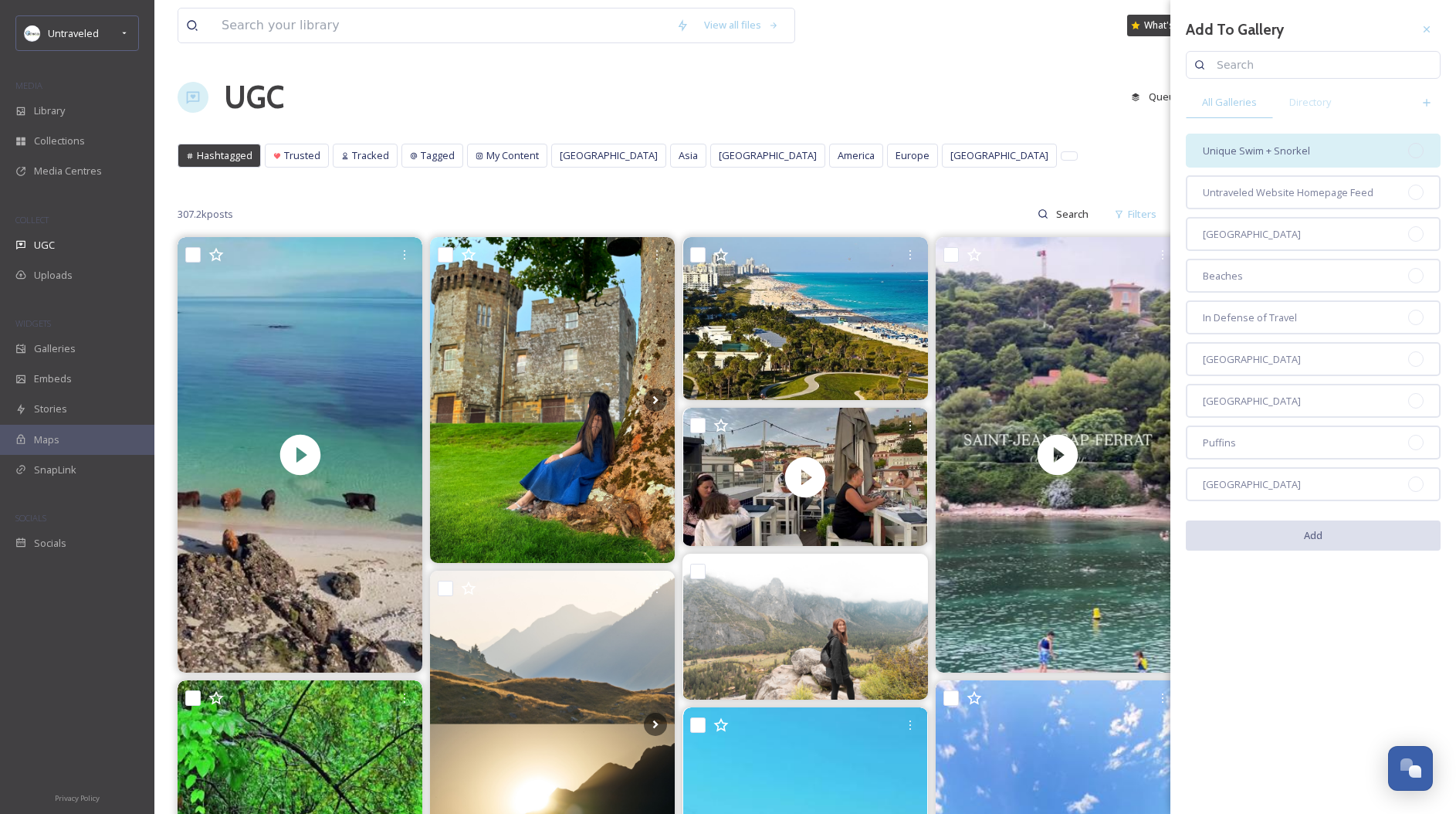
click at [1214, 150] on span "Unique Swim + Snorkel" at bounding box center [1256, 151] width 107 height 14
click at [1304, 537] on button "Add" at bounding box center [1313, 535] width 255 height 32
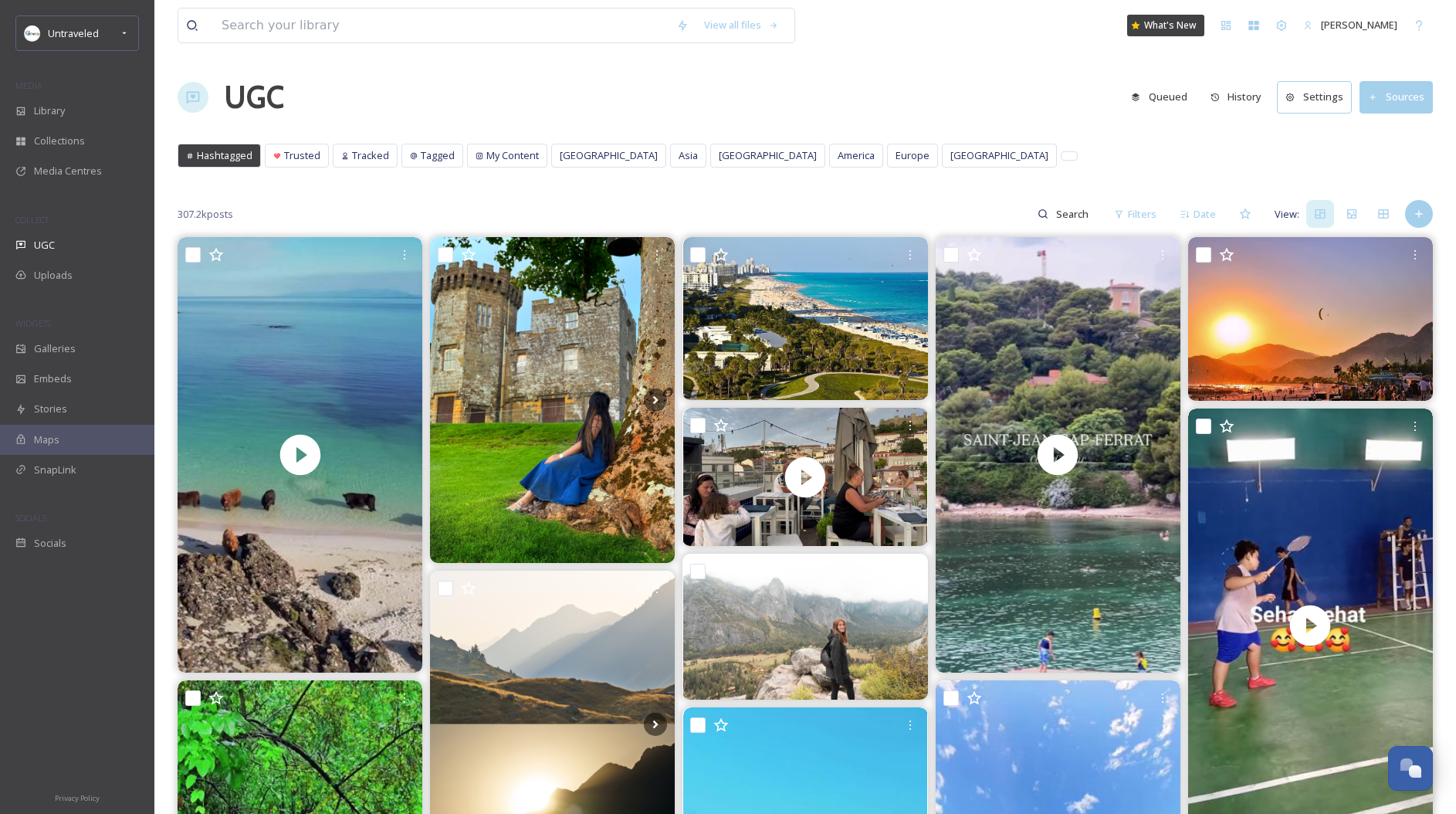
scroll to position [521, 0]
click at [1420, 215] on icon at bounding box center [1419, 214] width 13 height 13
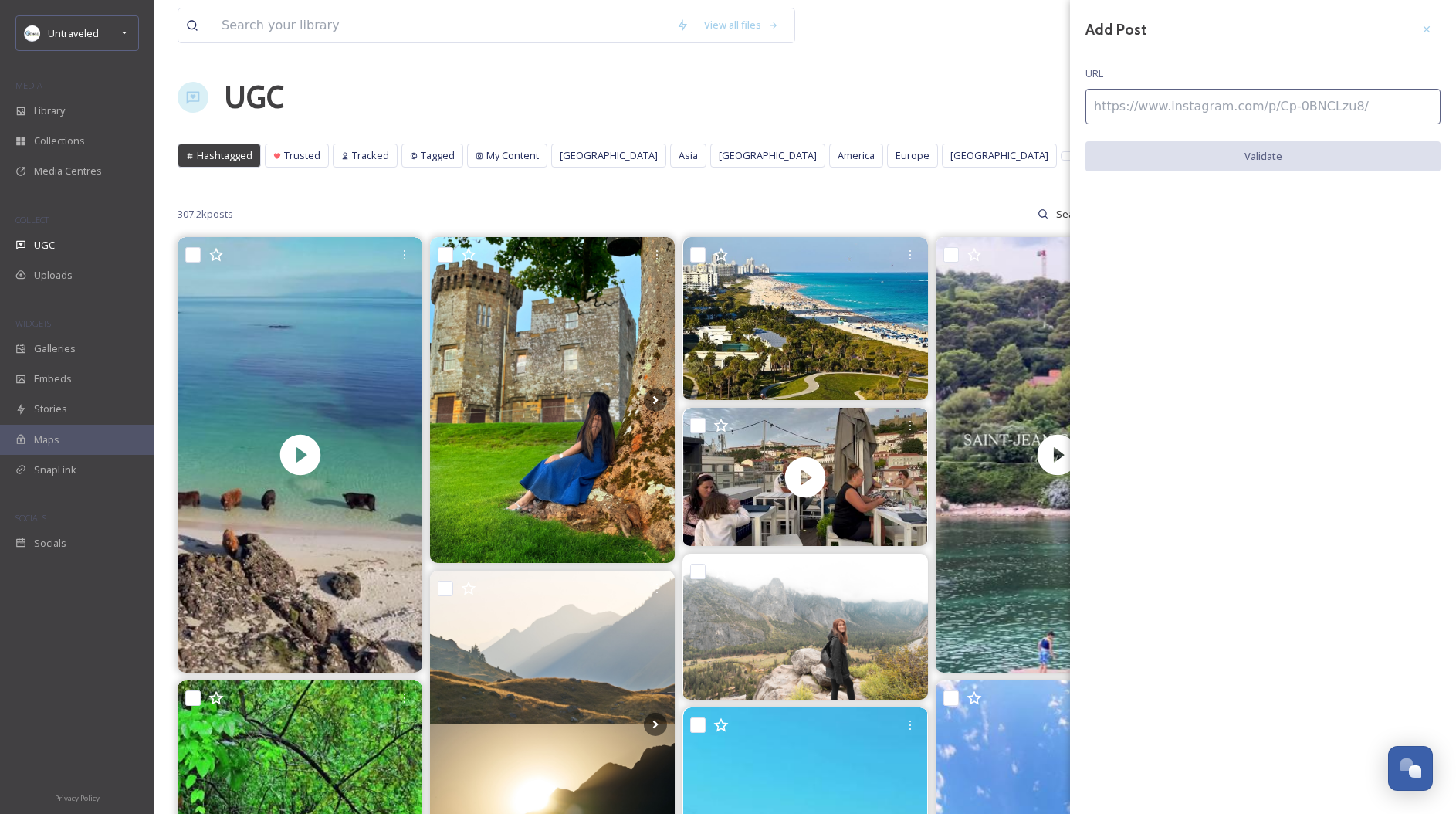
click at [1321, 103] on input at bounding box center [1263, 105] width 355 height 35
paste input "[URL][DOMAIN_NAME]"
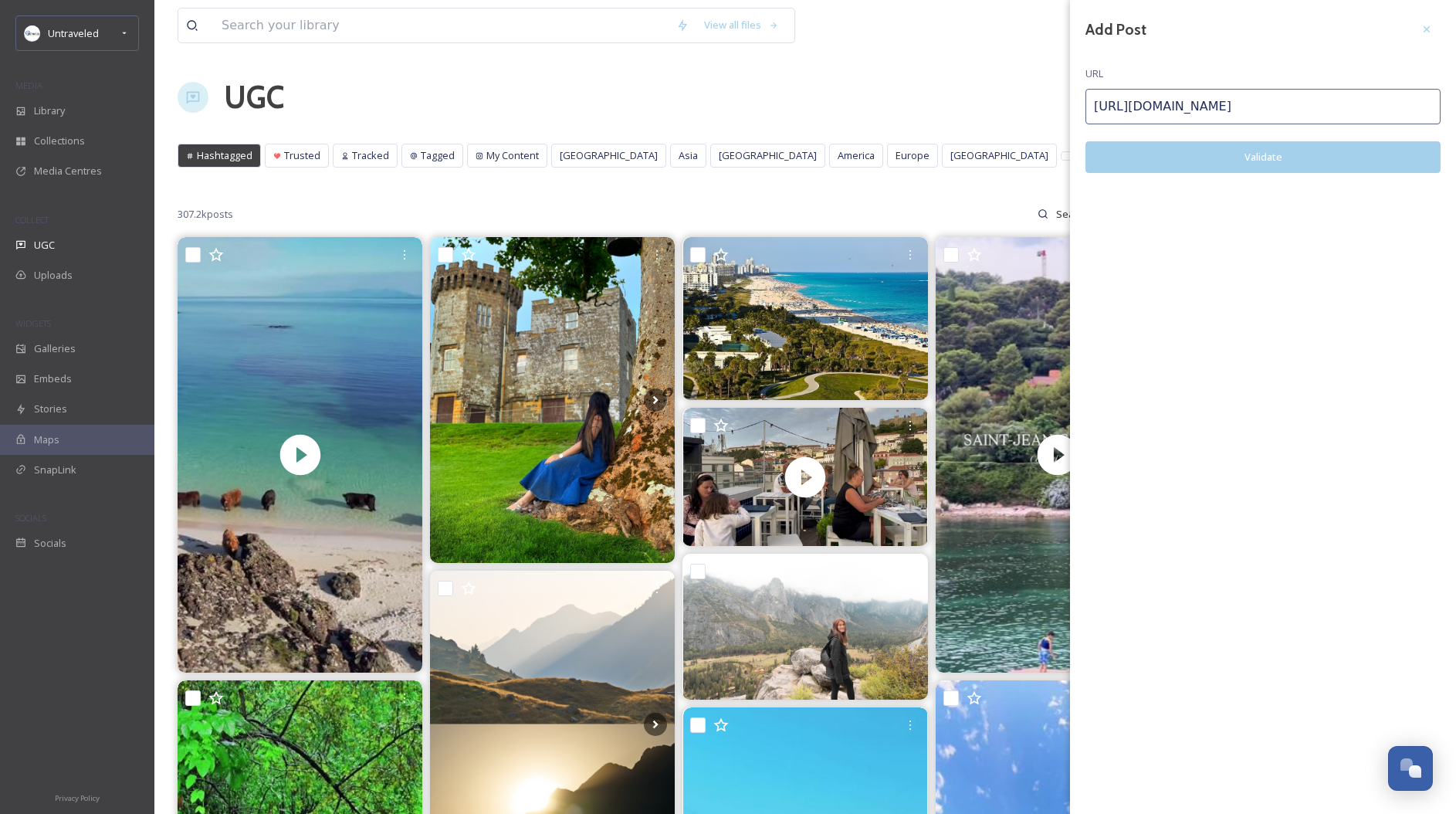
type input "[URL][DOMAIN_NAME]"
click at [1275, 179] on div "Add Post URL [URL][DOMAIN_NAME] Validate" at bounding box center [1263, 105] width 386 height 212
click at [1278, 152] on button "Validate" at bounding box center [1263, 157] width 355 height 32
click at [1269, 152] on button "Add Post" at bounding box center [1263, 157] width 355 height 32
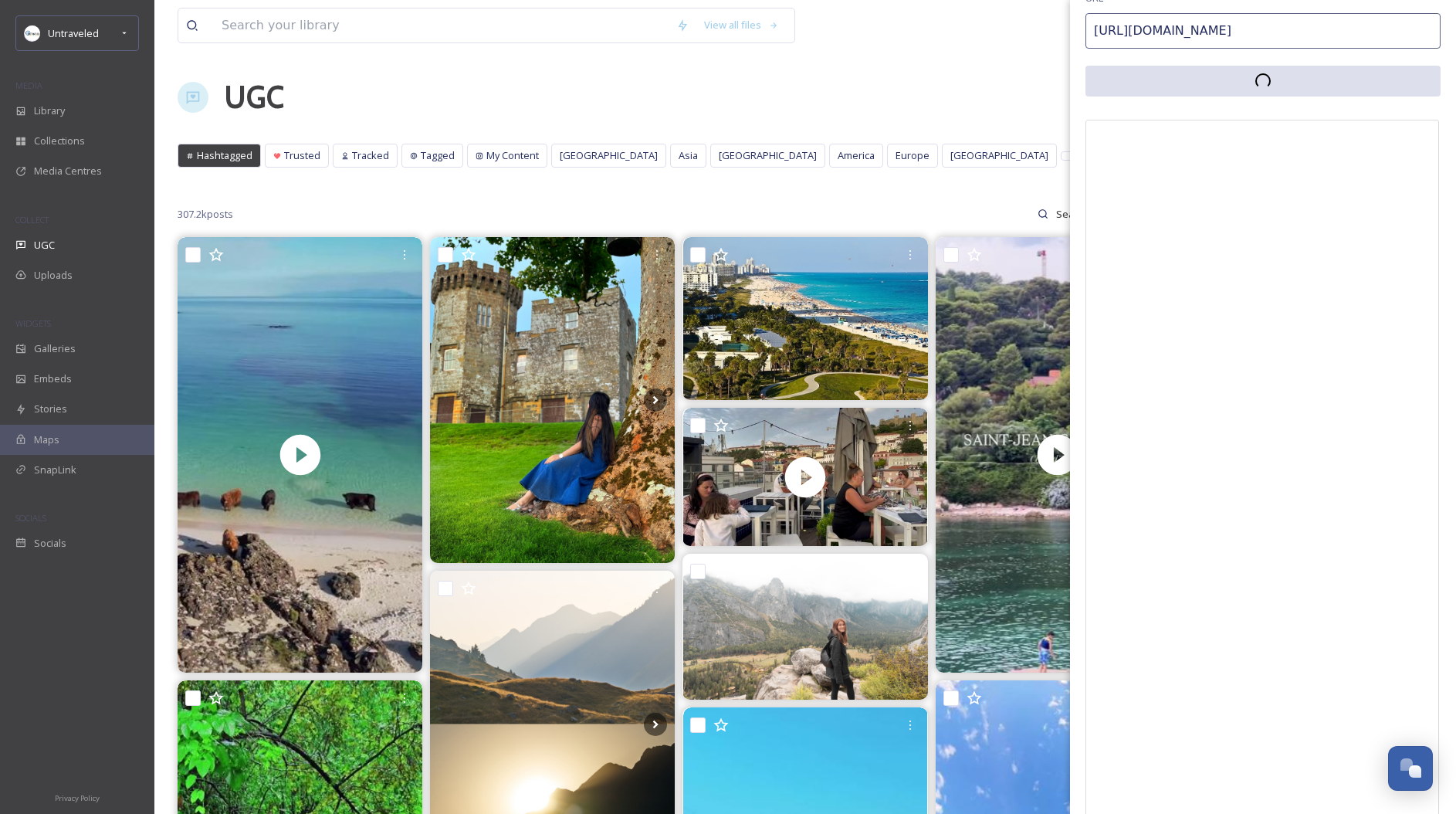
scroll to position [0, 0]
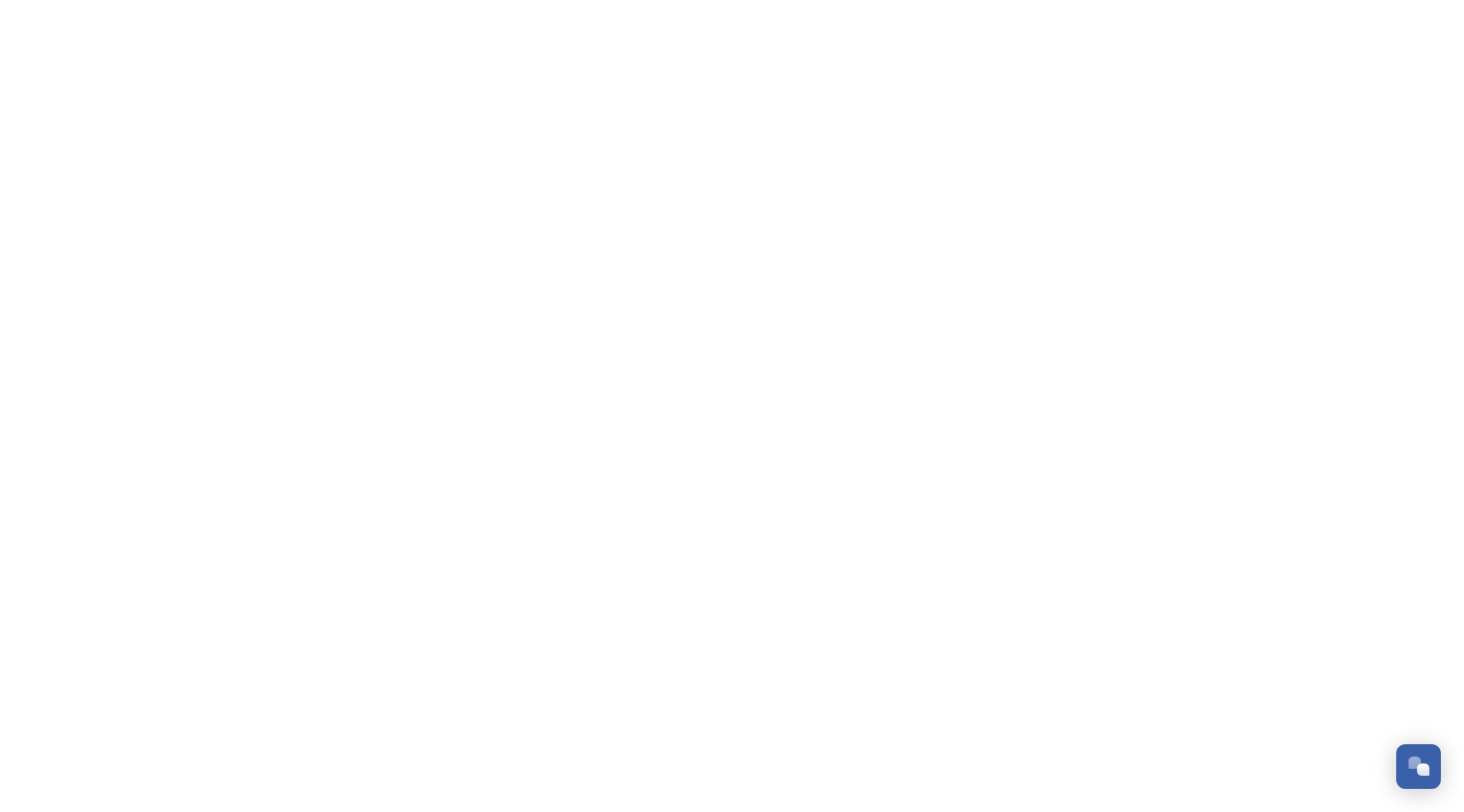
scroll to position [520, 0]
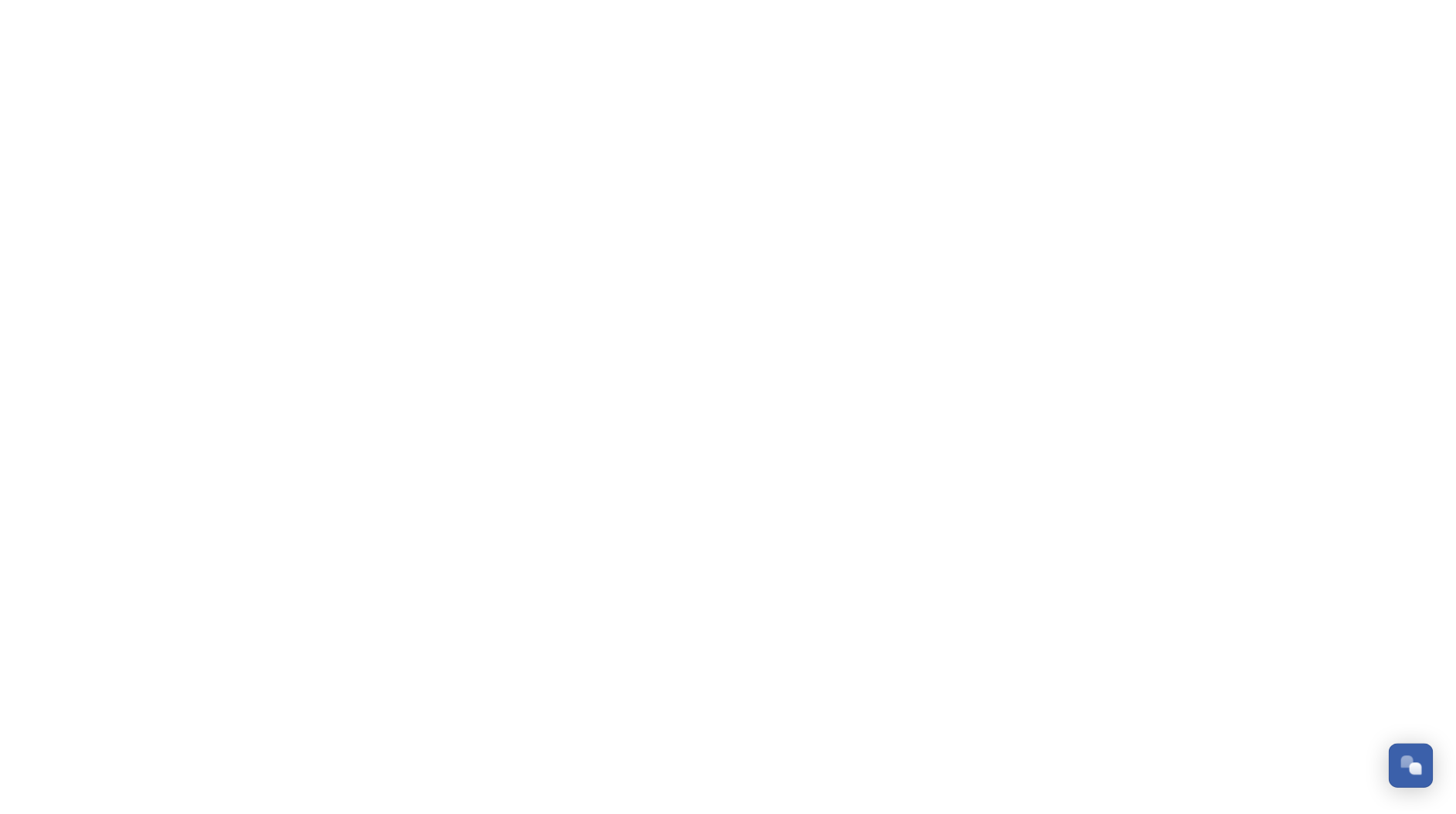
scroll to position [521, 0]
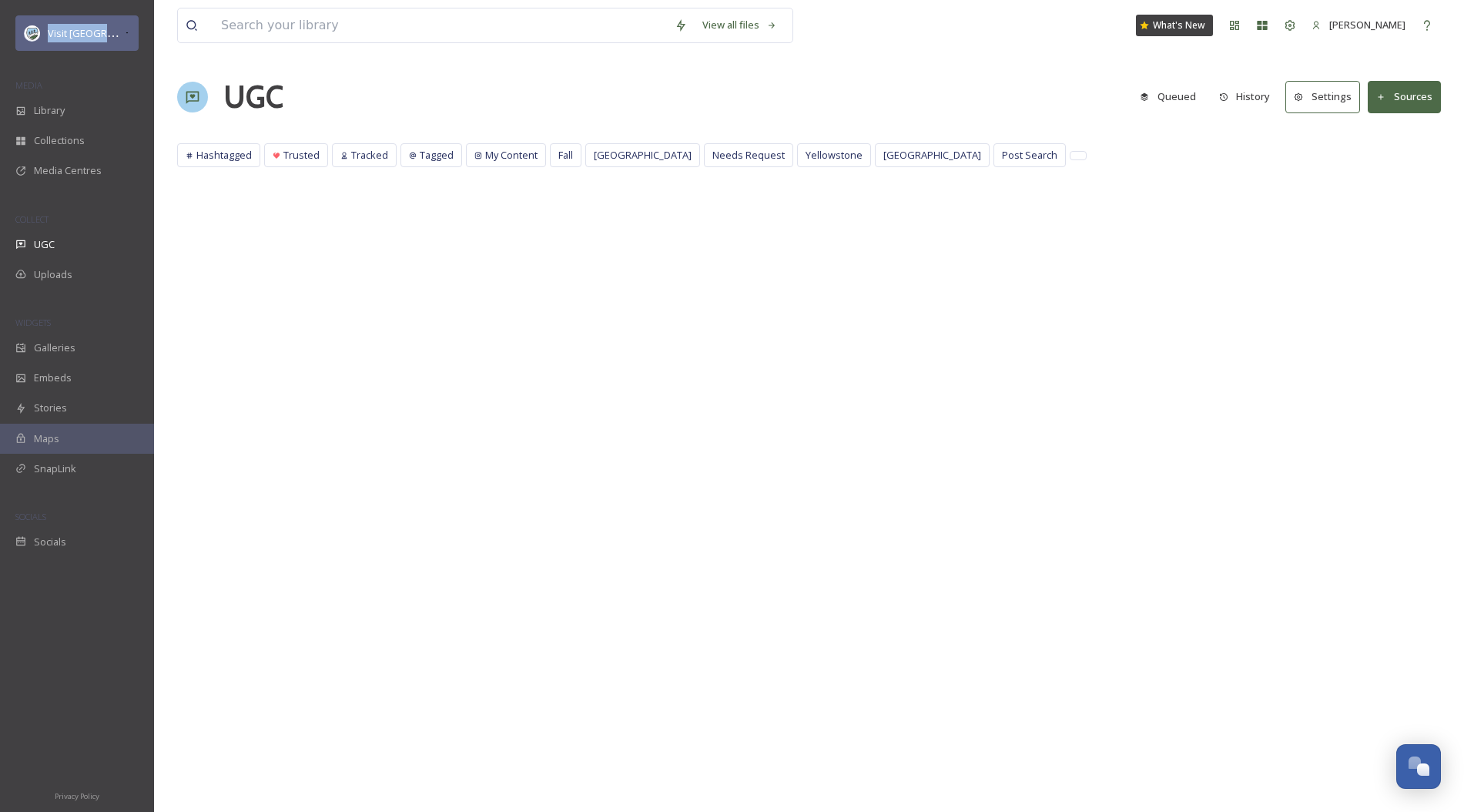
click at [103, 22] on div "Visit [GEOGRAPHIC_DATA] Parks" at bounding box center [76, 32] width 123 height 35
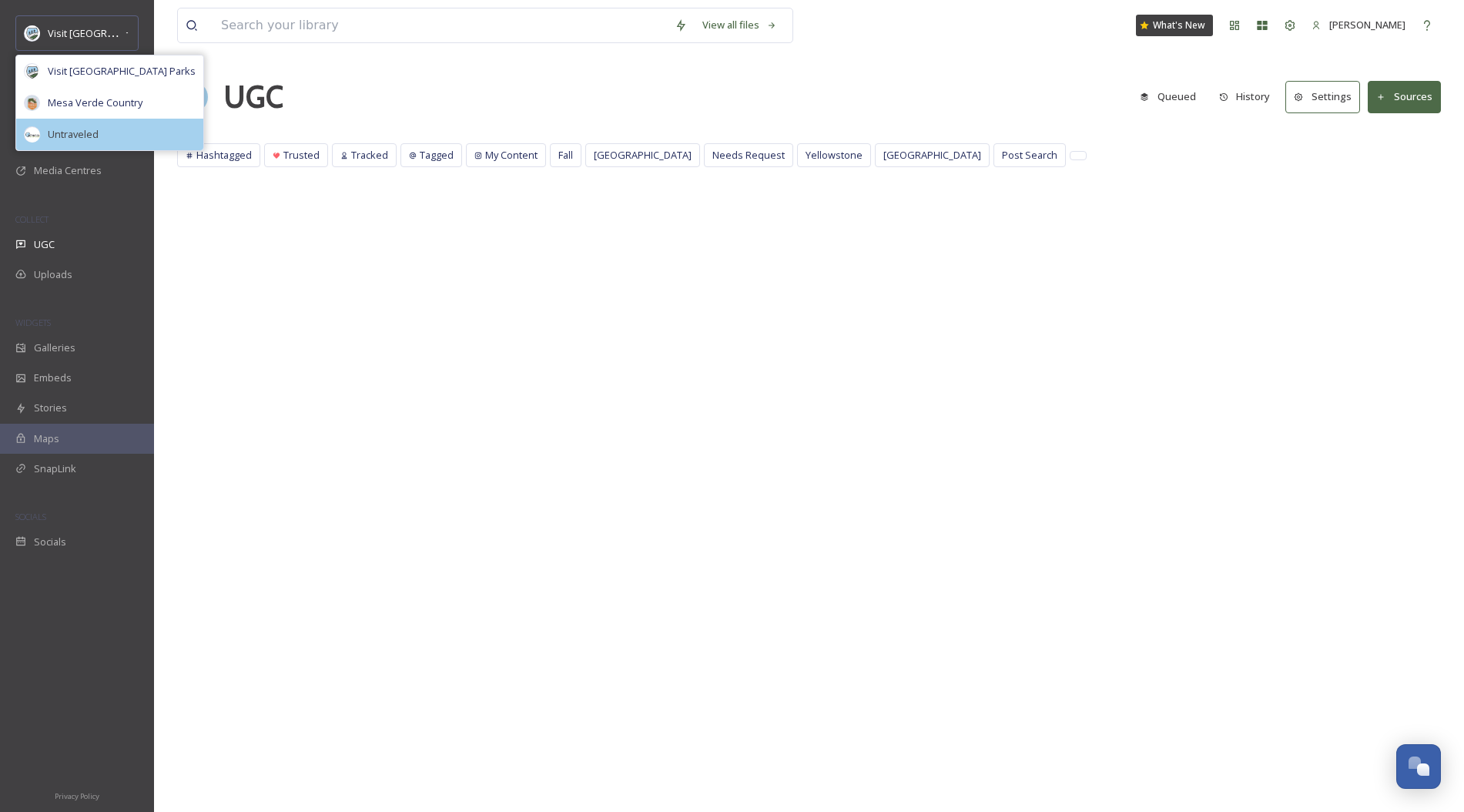
click at [80, 136] on span "Untraveled" at bounding box center [73, 134] width 51 height 14
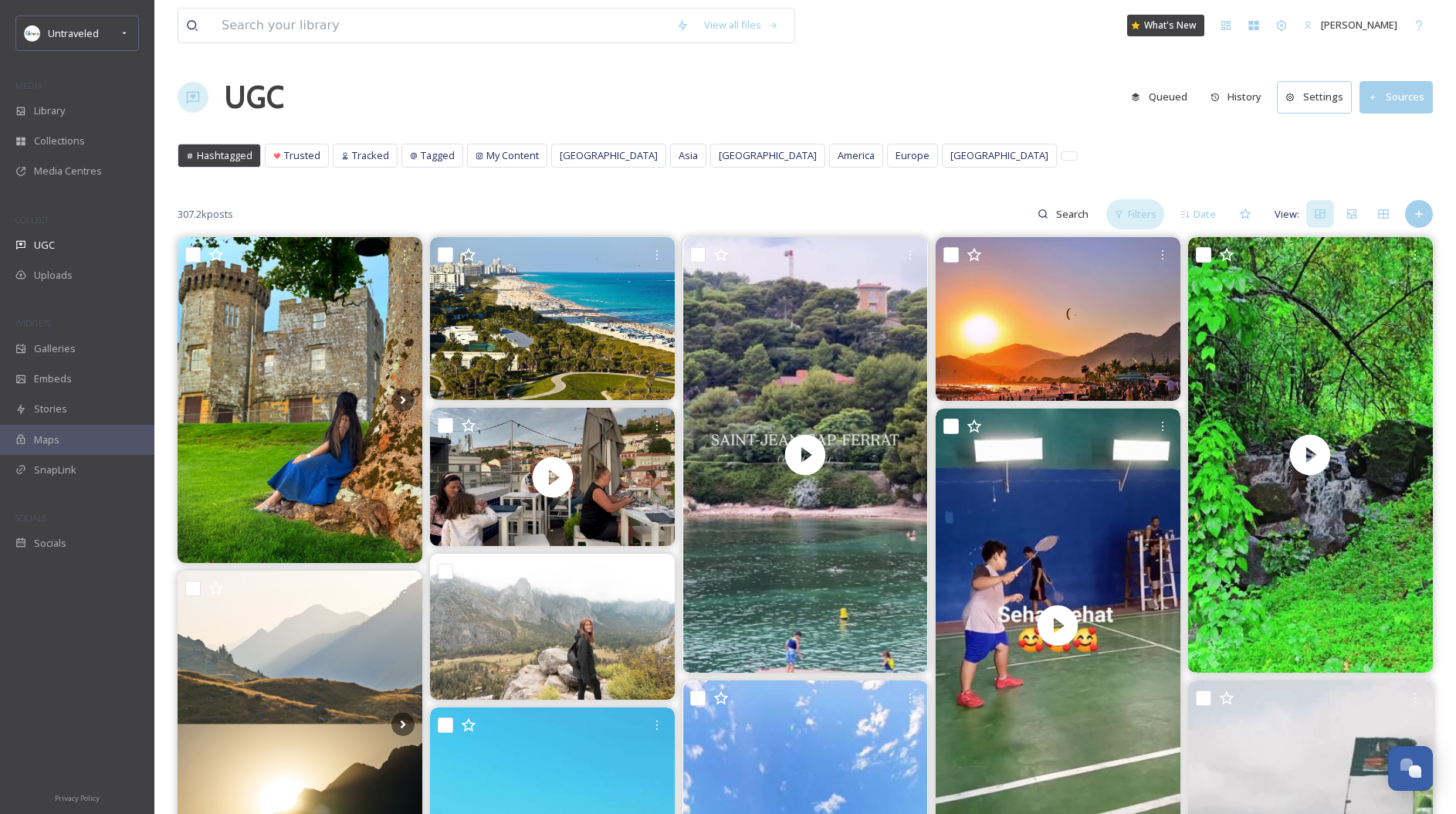
click at [1131, 219] on span "Filters" at bounding box center [1142, 215] width 29 height 14
click at [1210, 215] on span "Date" at bounding box center [1204, 215] width 23 height 14
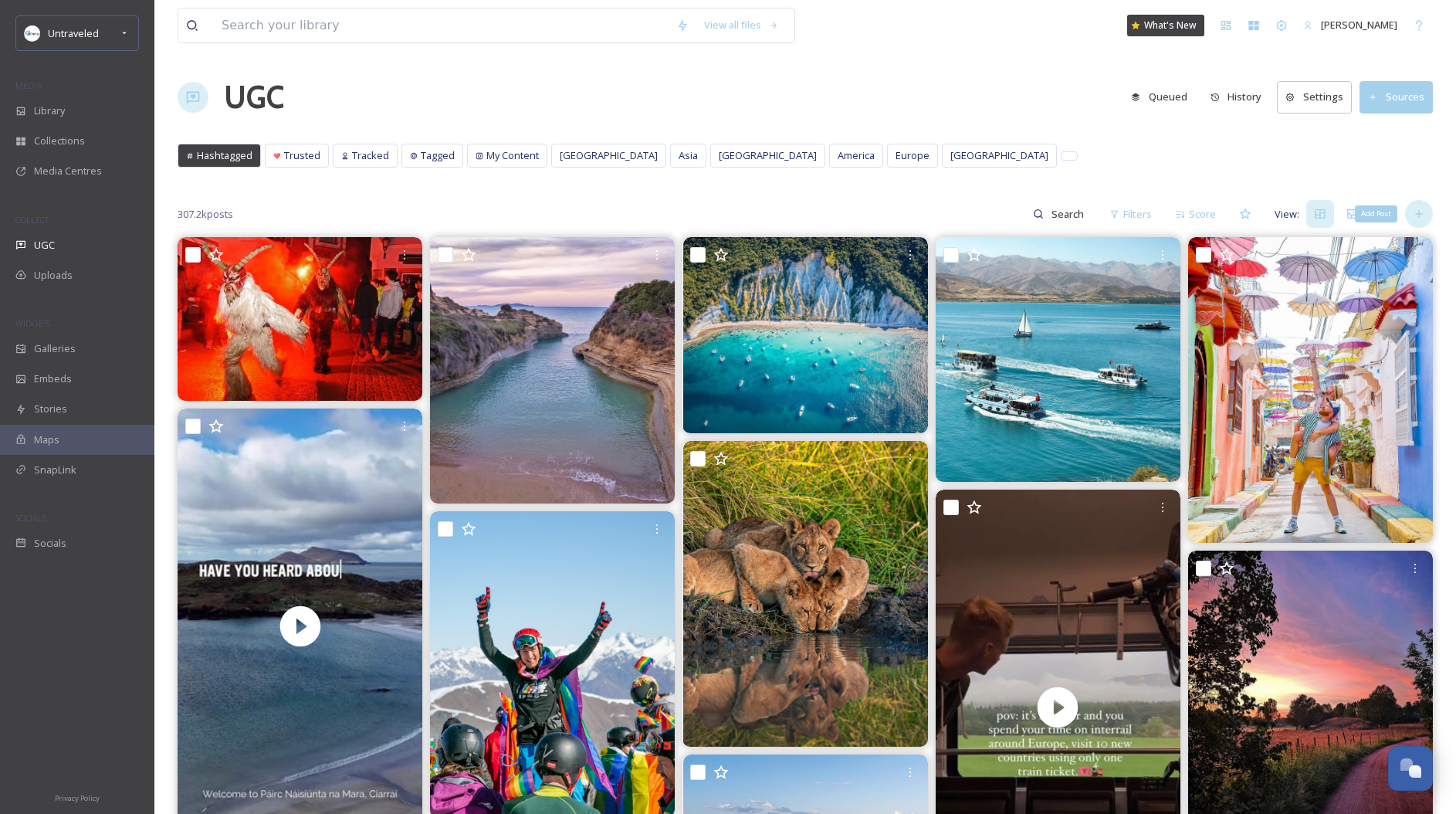
click at [1430, 207] on div "Add Post" at bounding box center [1419, 214] width 28 height 28
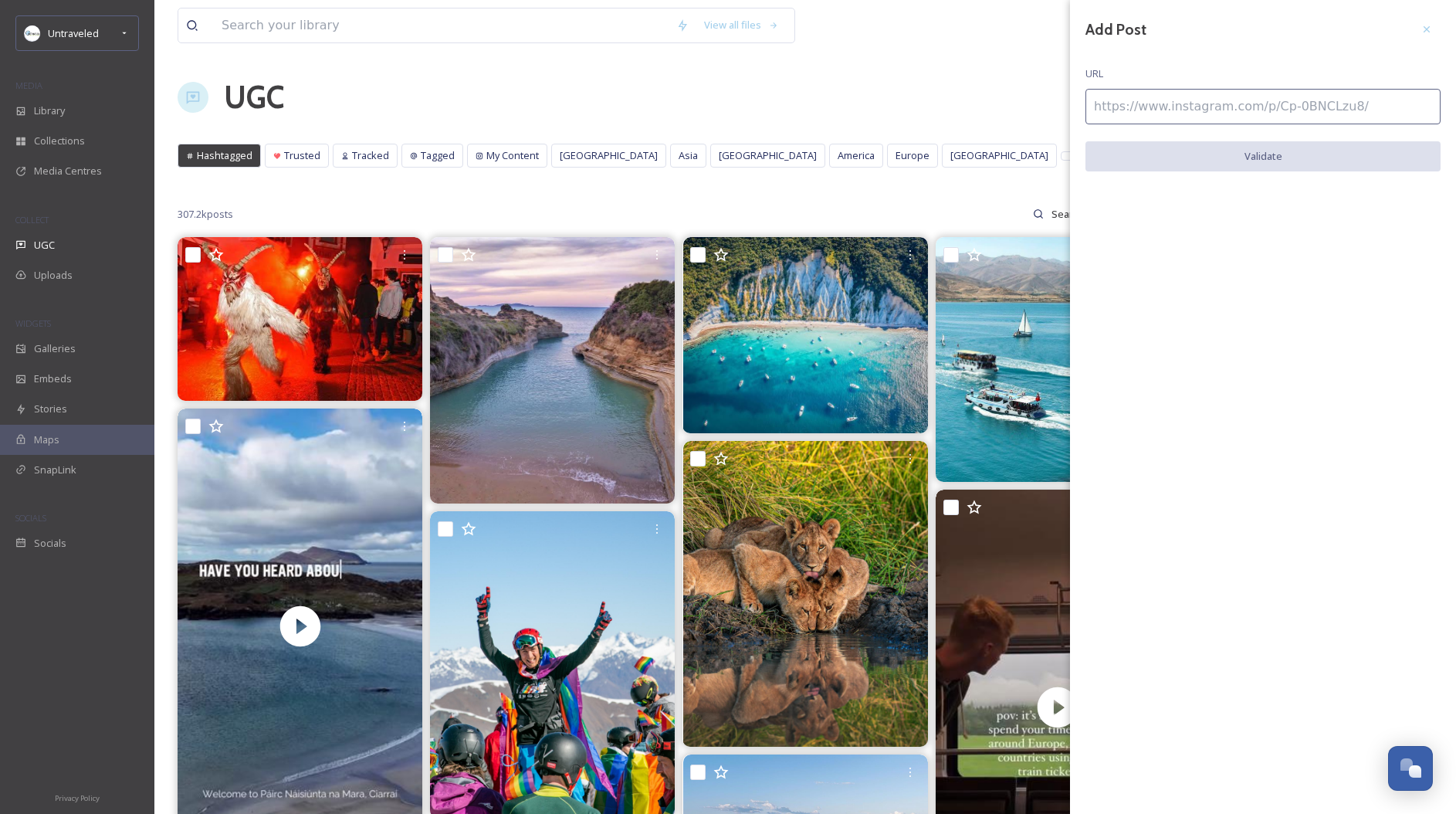
click at [1316, 108] on input at bounding box center [1263, 105] width 355 height 35
paste input "[URL][DOMAIN_NAME]"
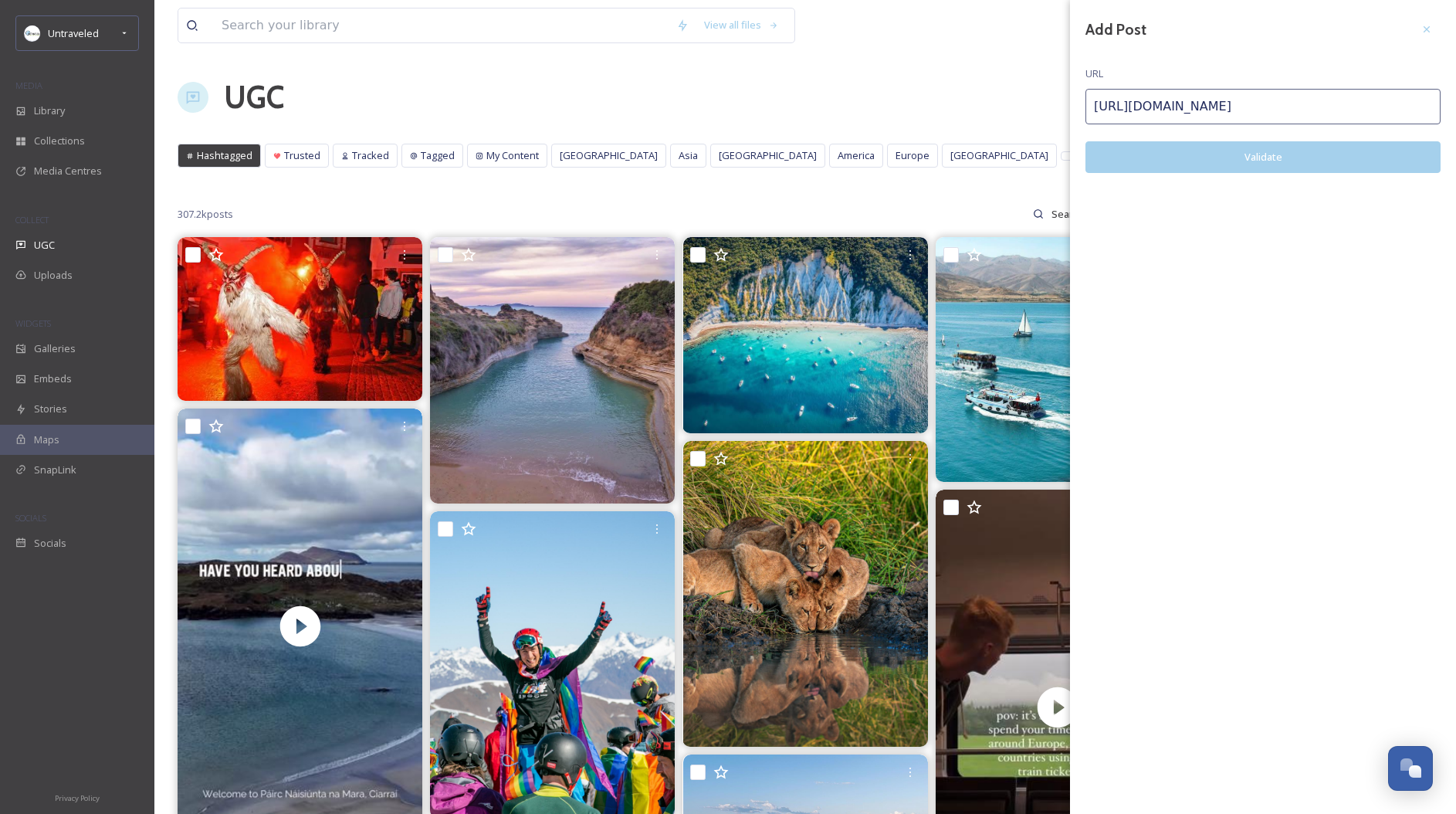
type input "[URL][DOMAIN_NAME]"
click at [1240, 145] on button "Validate" at bounding box center [1263, 157] width 355 height 32
click at [1240, 159] on button "Add Post" at bounding box center [1263, 157] width 355 height 32
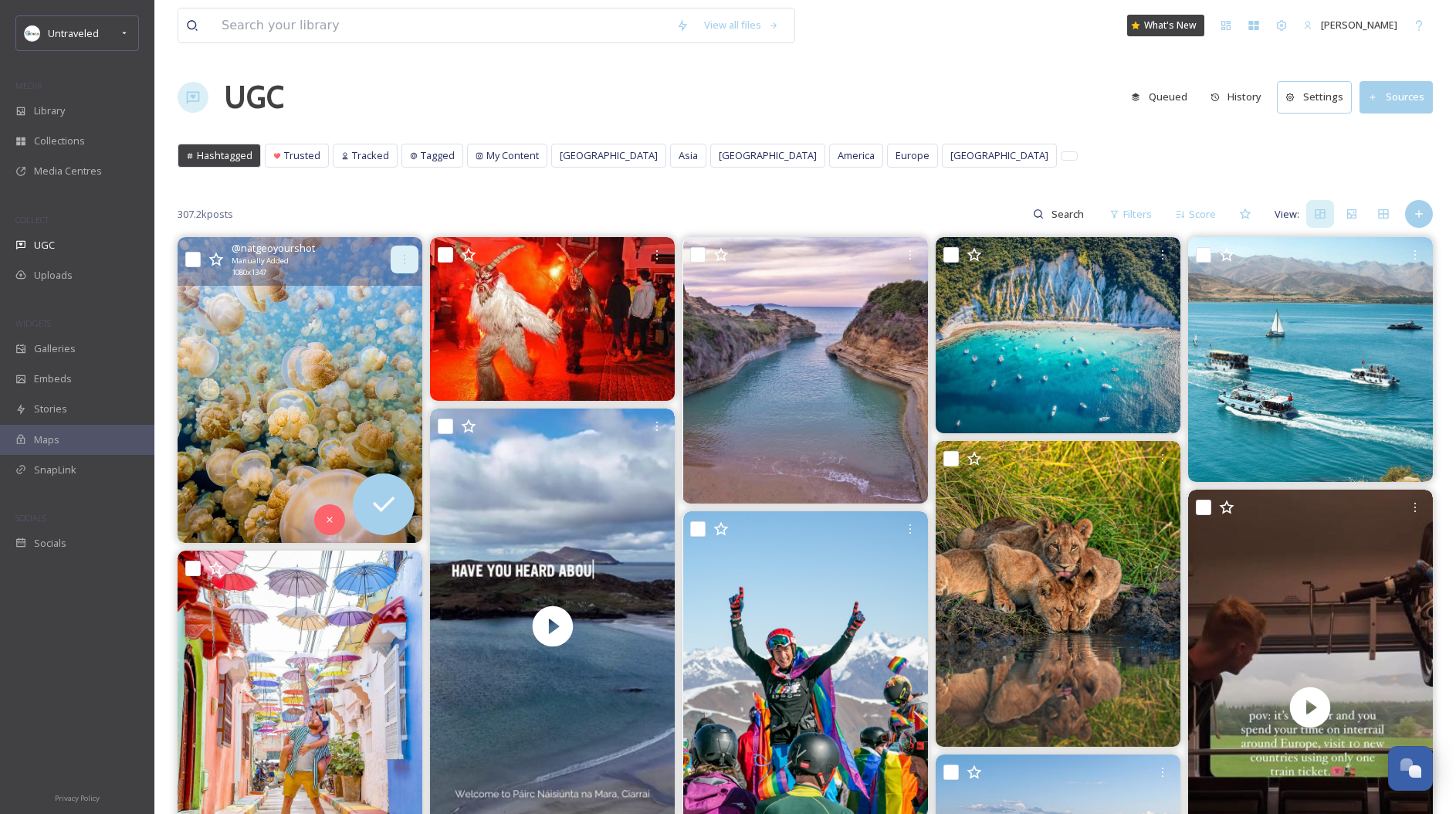
click at [403, 255] on icon at bounding box center [405, 260] width 13 height 13
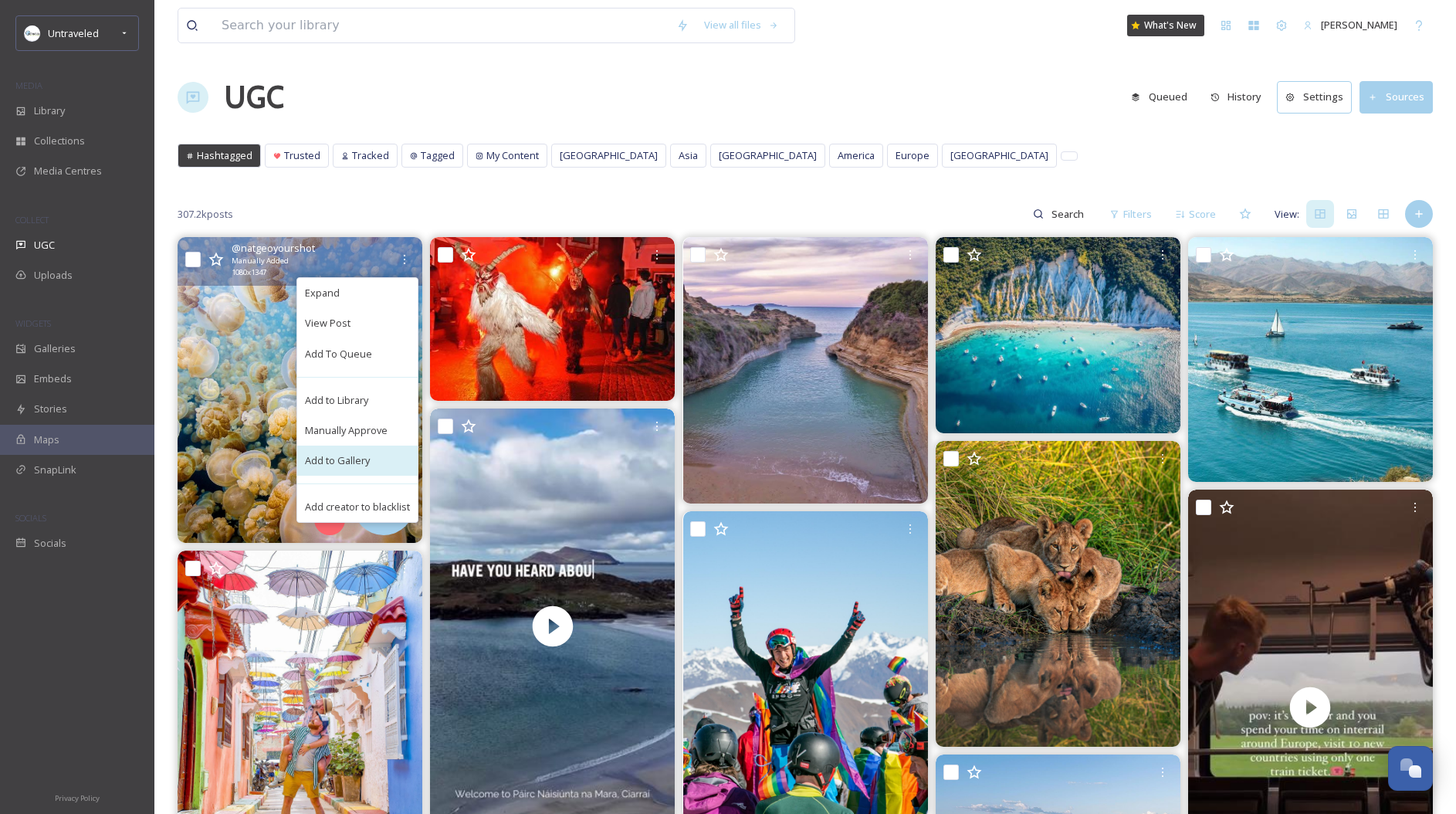
click at [372, 458] on div "Add to Gallery" at bounding box center [358, 460] width 121 height 30
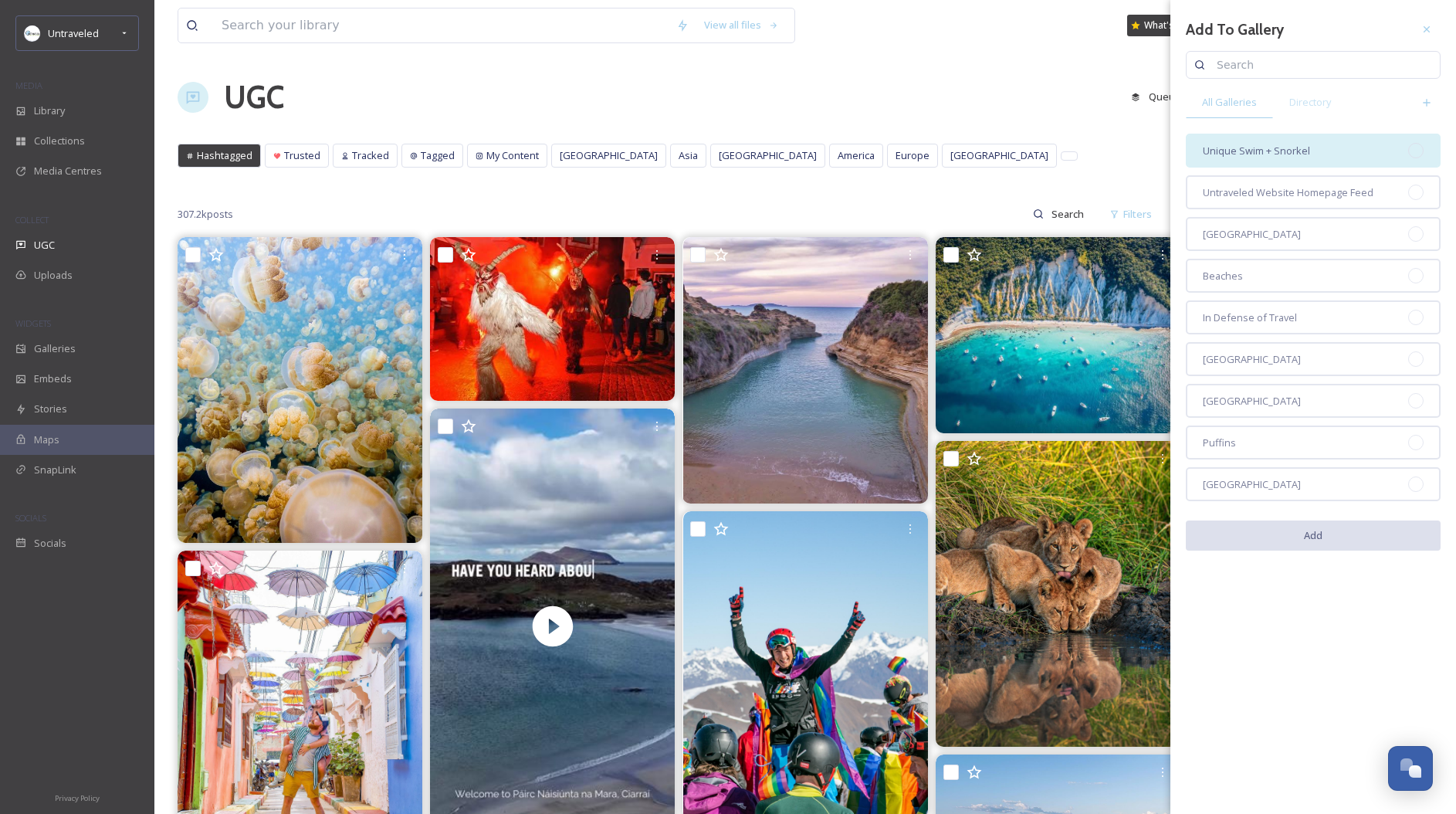
click at [1229, 143] on span "Unique Swim + Snorkel" at bounding box center [1256, 151] width 107 height 14
click at [1341, 523] on button "Add" at bounding box center [1313, 535] width 255 height 32
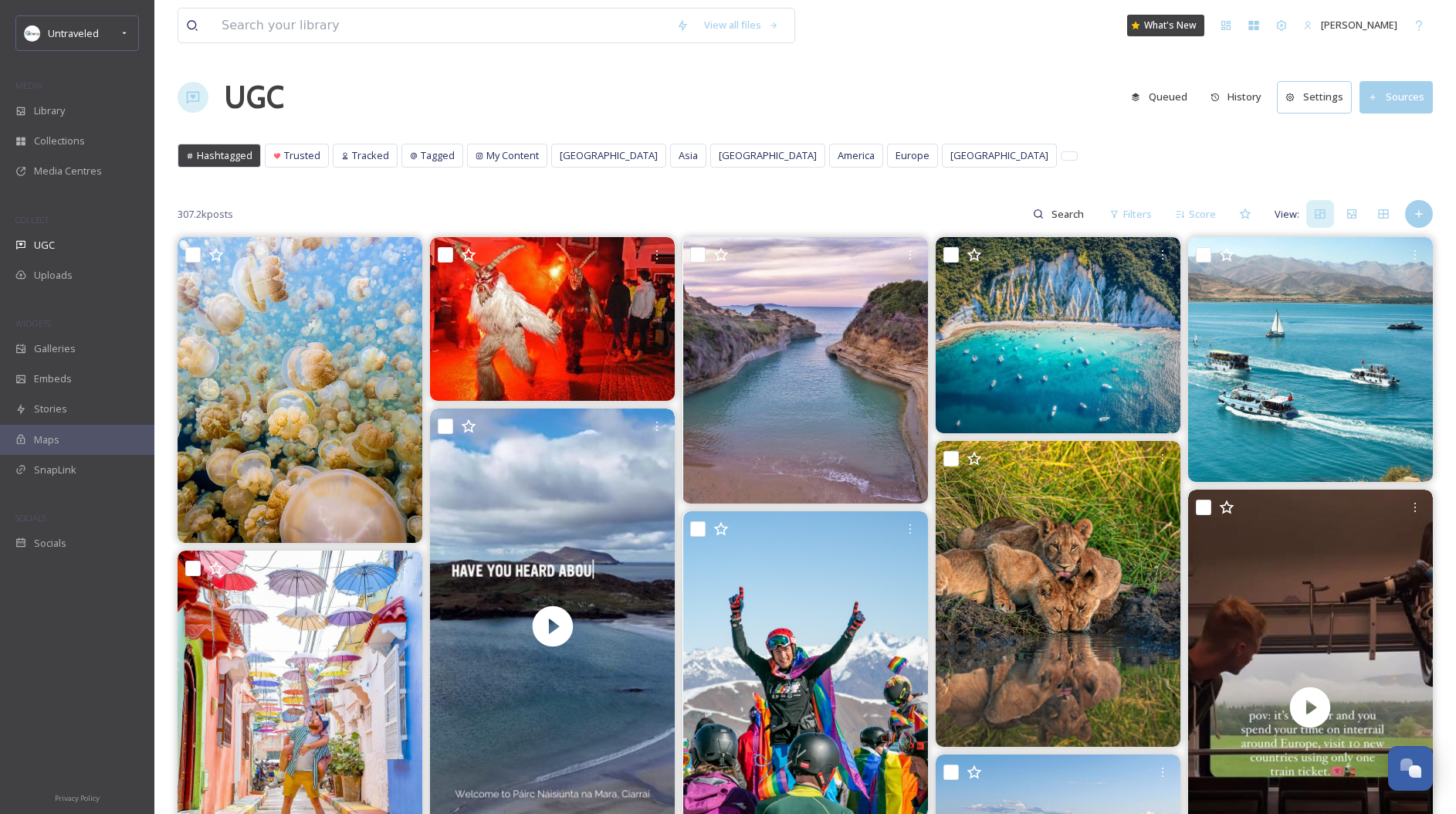
click at [1397, 98] on button "Sources" at bounding box center [1396, 96] width 73 height 32
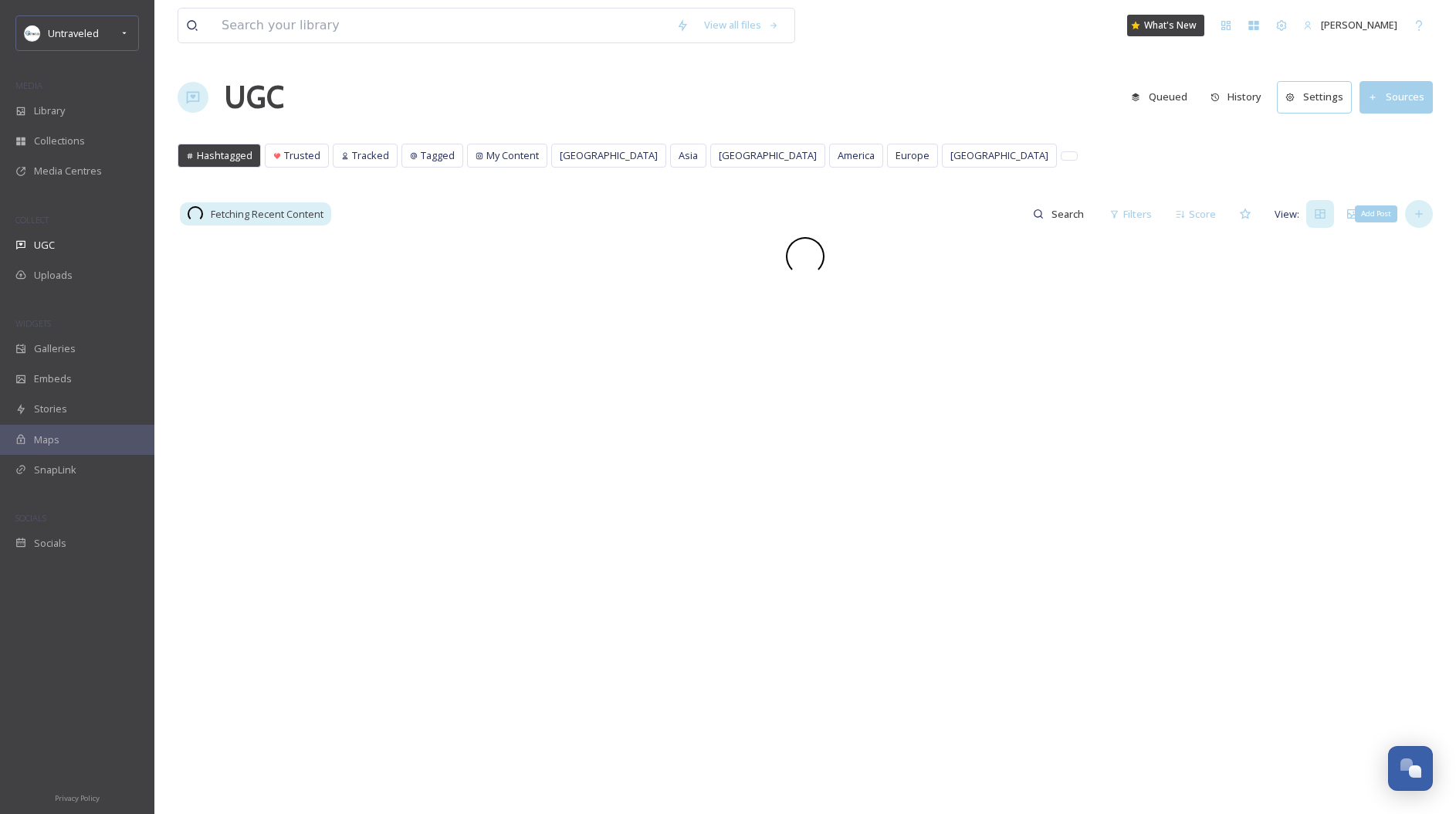
click at [1422, 215] on icon at bounding box center [1419, 214] width 13 height 13
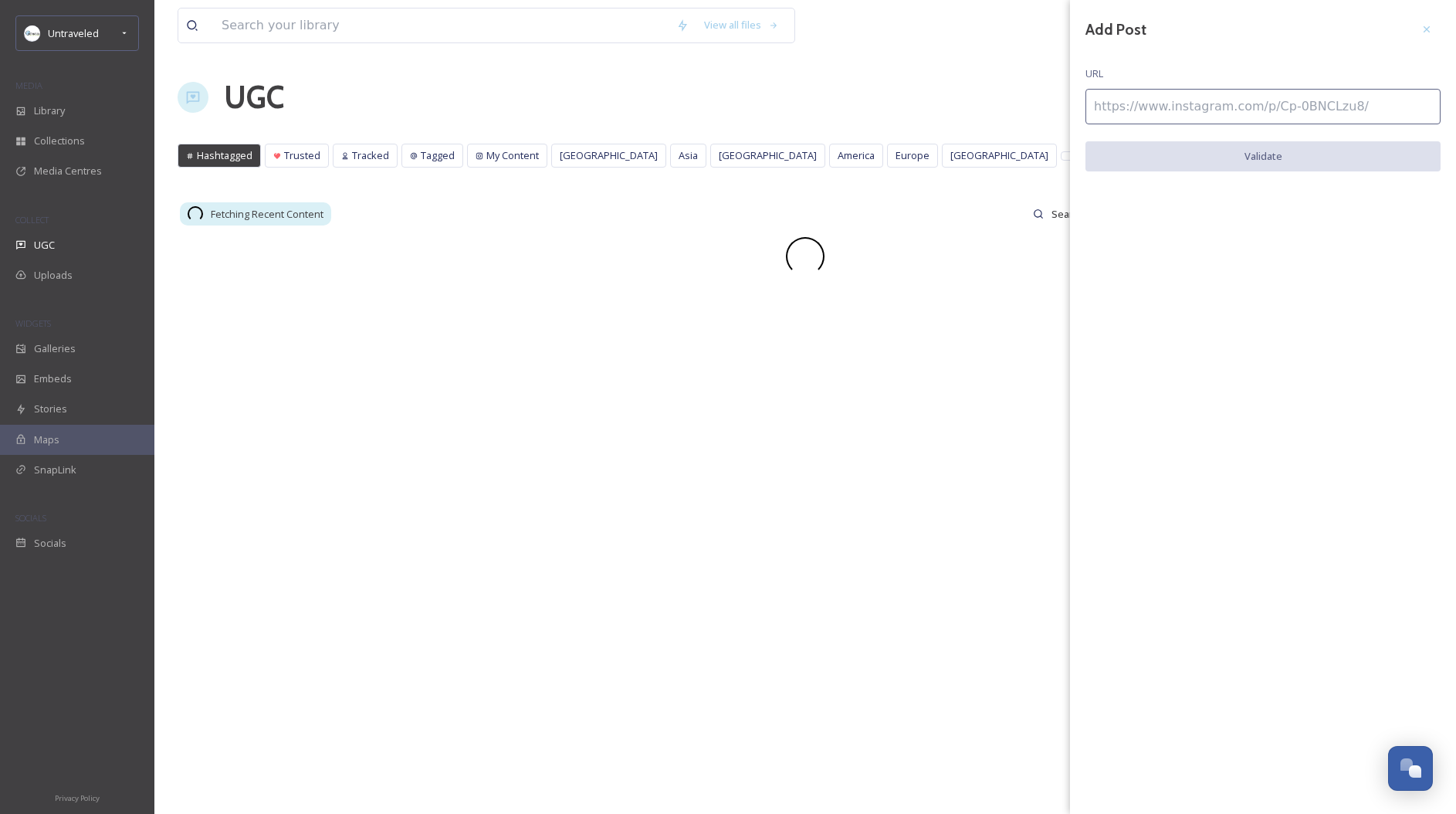
click at [1266, 113] on input at bounding box center [1263, 105] width 355 height 35
paste input "https://www.instagram.com/p/BBsNZtcN4yQ/"
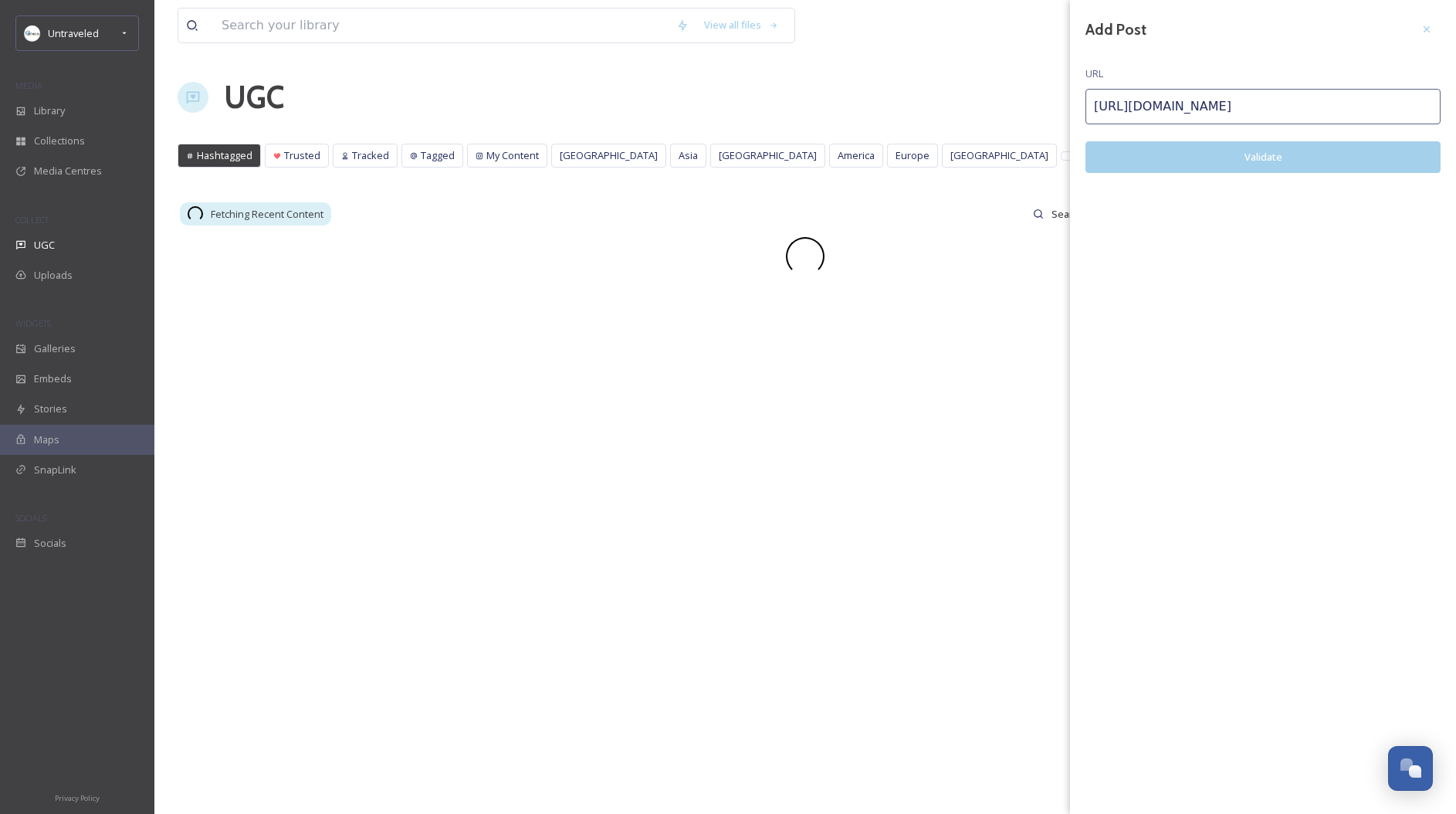
type input "https://www.instagram.com/p/BBsNZtcN4yQ/"
click at [1204, 153] on button "Validate" at bounding box center [1263, 157] width 355 height 32
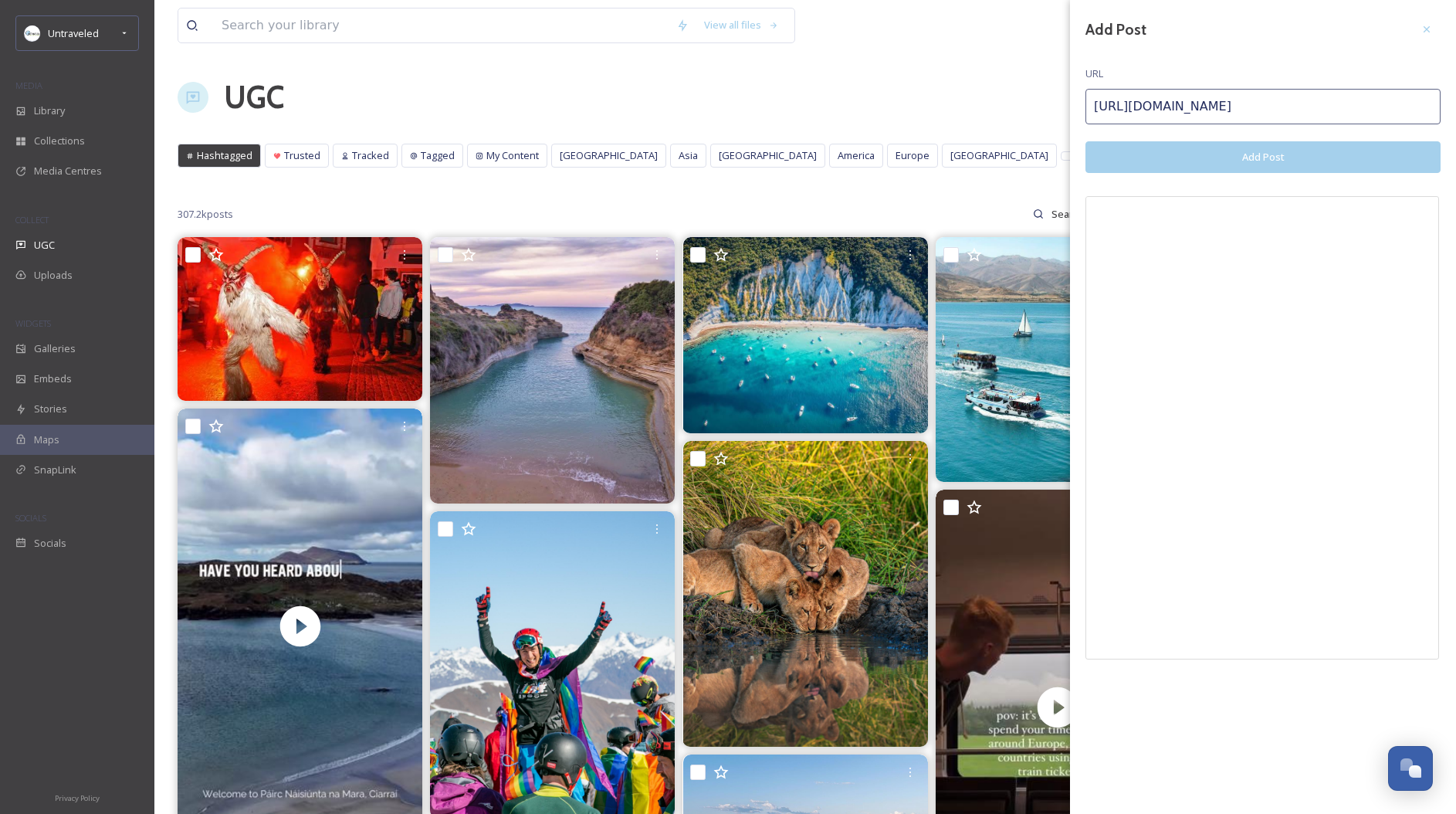
click at [1220, 114] on input "https://www.instagram.com/p/BBsNZtcN4yQ/" at bounding box center [1263, 105] width 355 height 35
paste input "https://www.instagram.com/p/CHab5CPL1A9/"
type input "https://www.instagram.com/p/CHab5CPL1A9/"
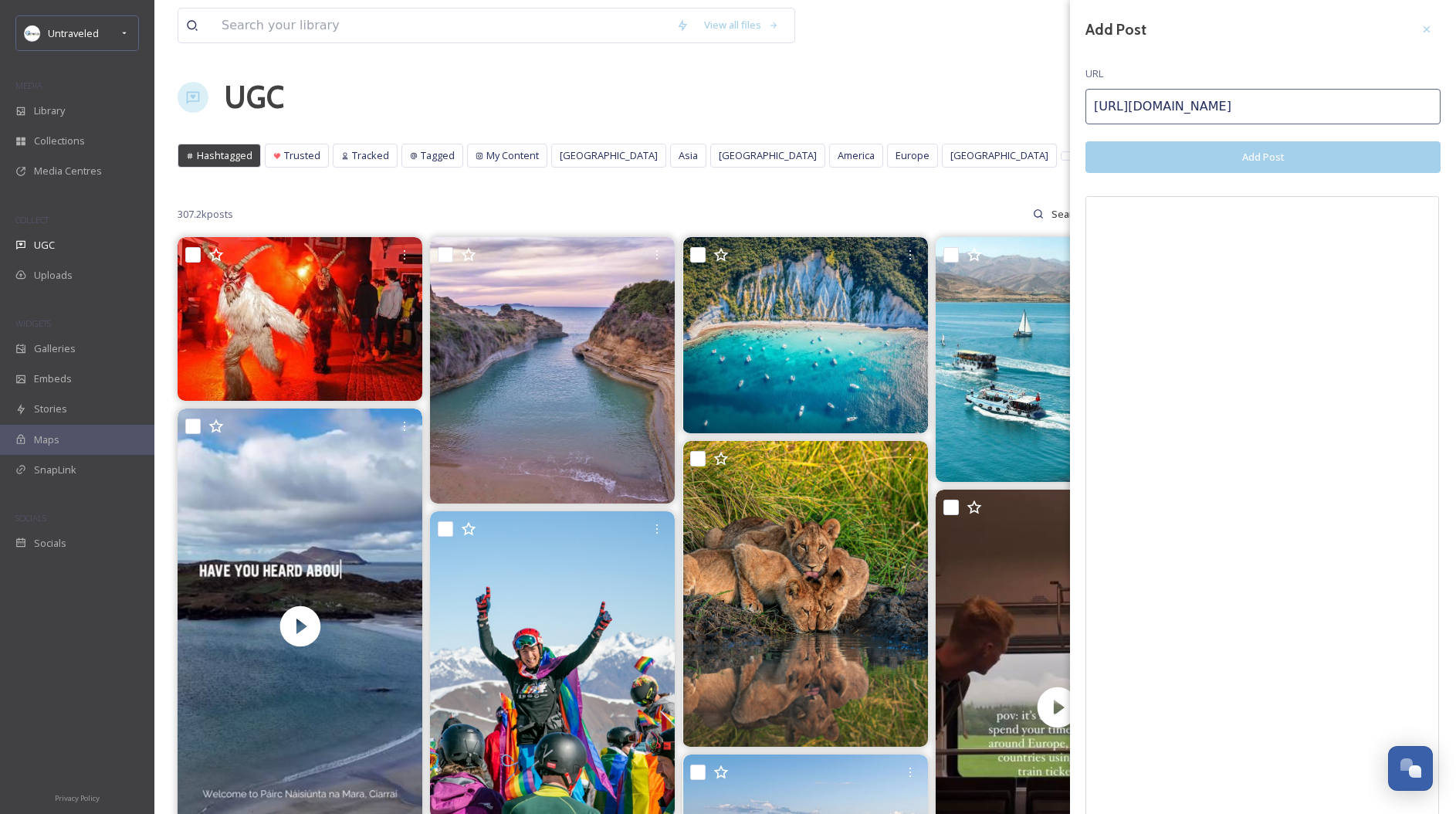
click at [1236, 160] on button "Add Post" at bounding box center [1263, 157] width 355 height 32
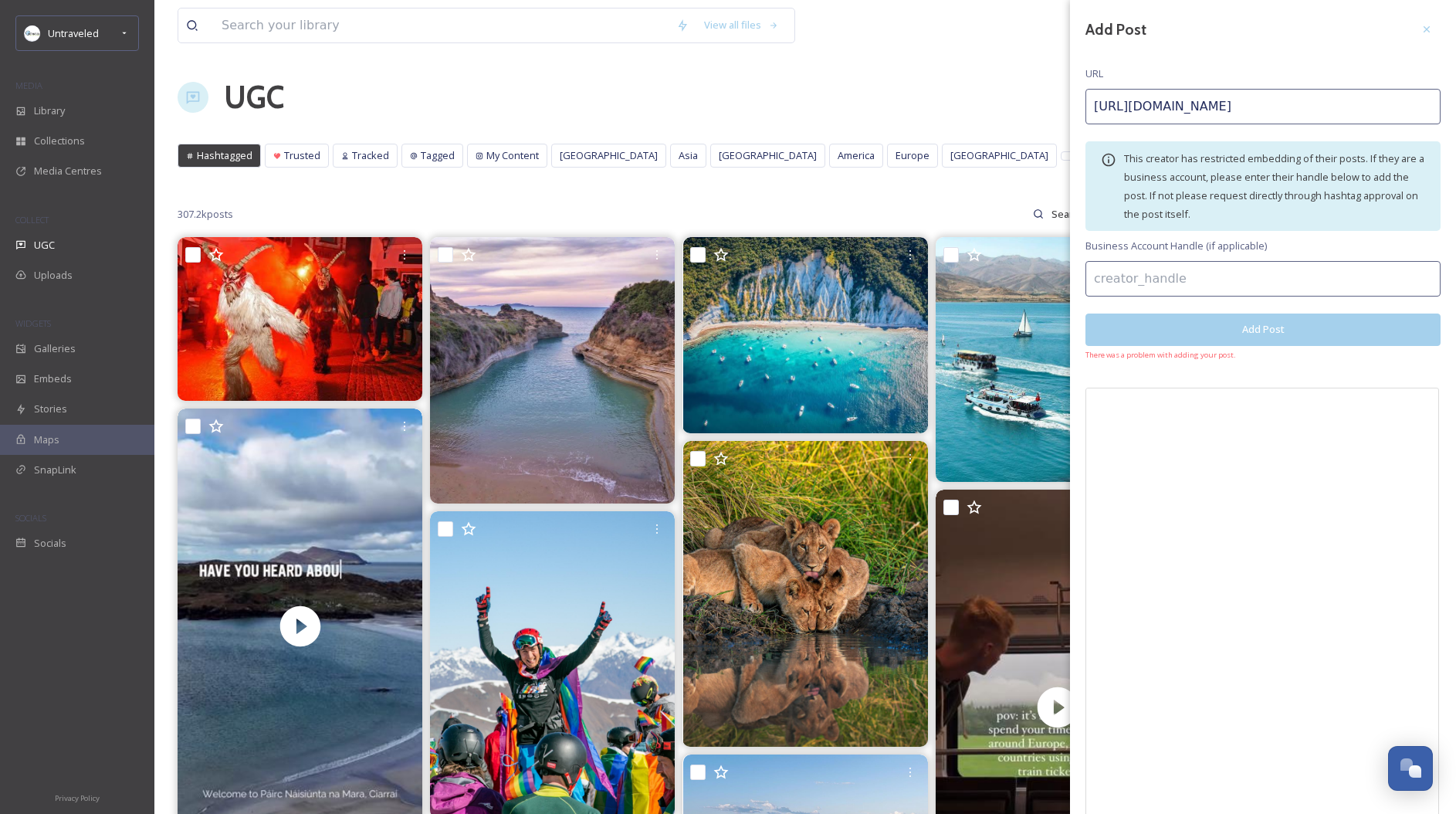
click at [1277, 329] on button "Add Post" at bounding box center [1263, 329] width 355 height 32
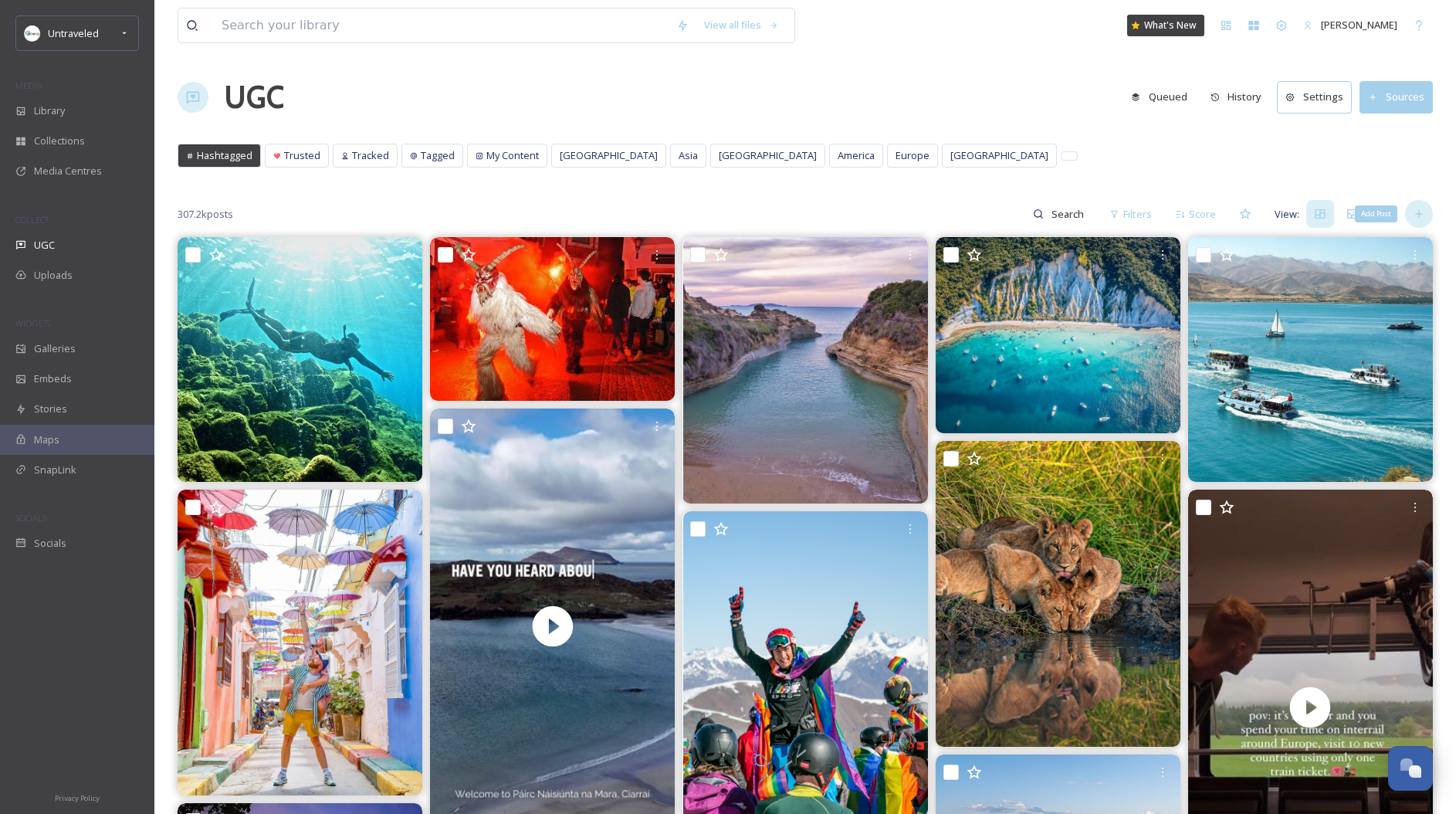
click at [1417, 212] on icon at bounding box center [1419, 214] width 13 height 13
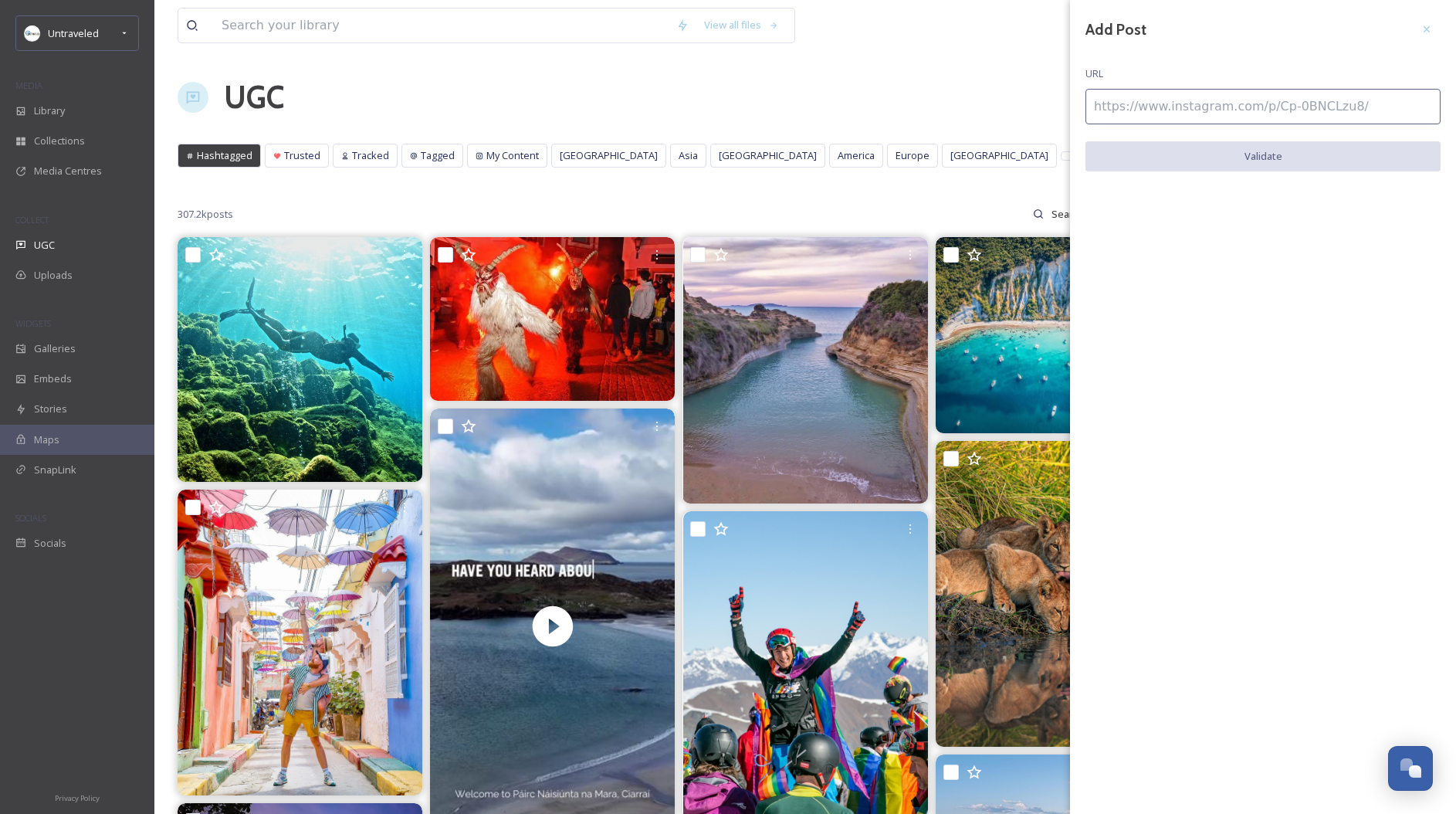
click at [1149, 109] on input at bounding box center [1263, 105] width 355 height 35
paste input "https://www.instagram.com/p/ClTtECHI43-/"
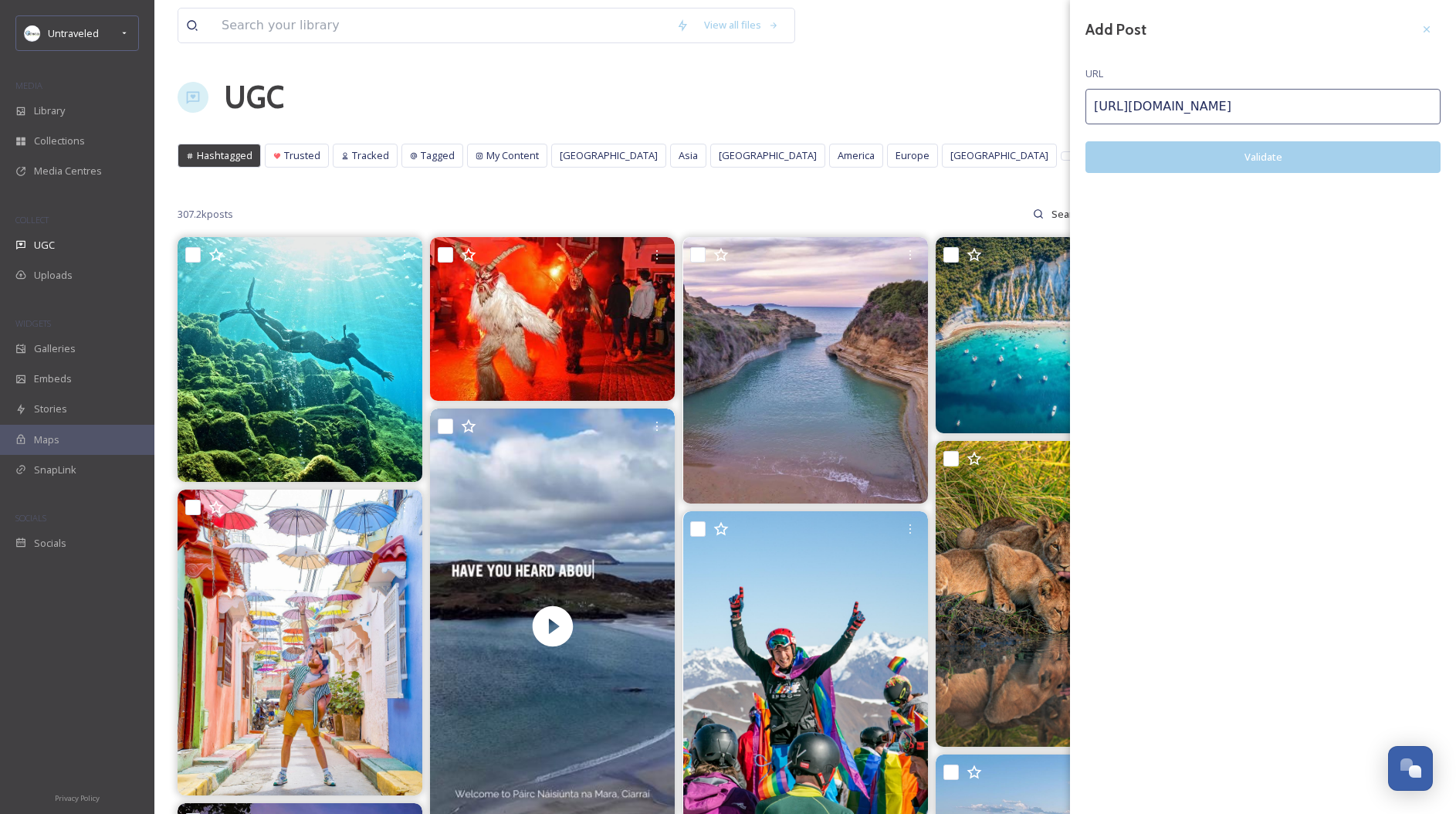
type input "https://www.instagram.com/p/ClTtECHI43-/"
click at [1182, 156] on button "Validate" at bounding box center [1263, 157] width 355 height 32
click at [1274, 158] on button "Add Post" at bounding box center [1263, 157] width 355 height 32
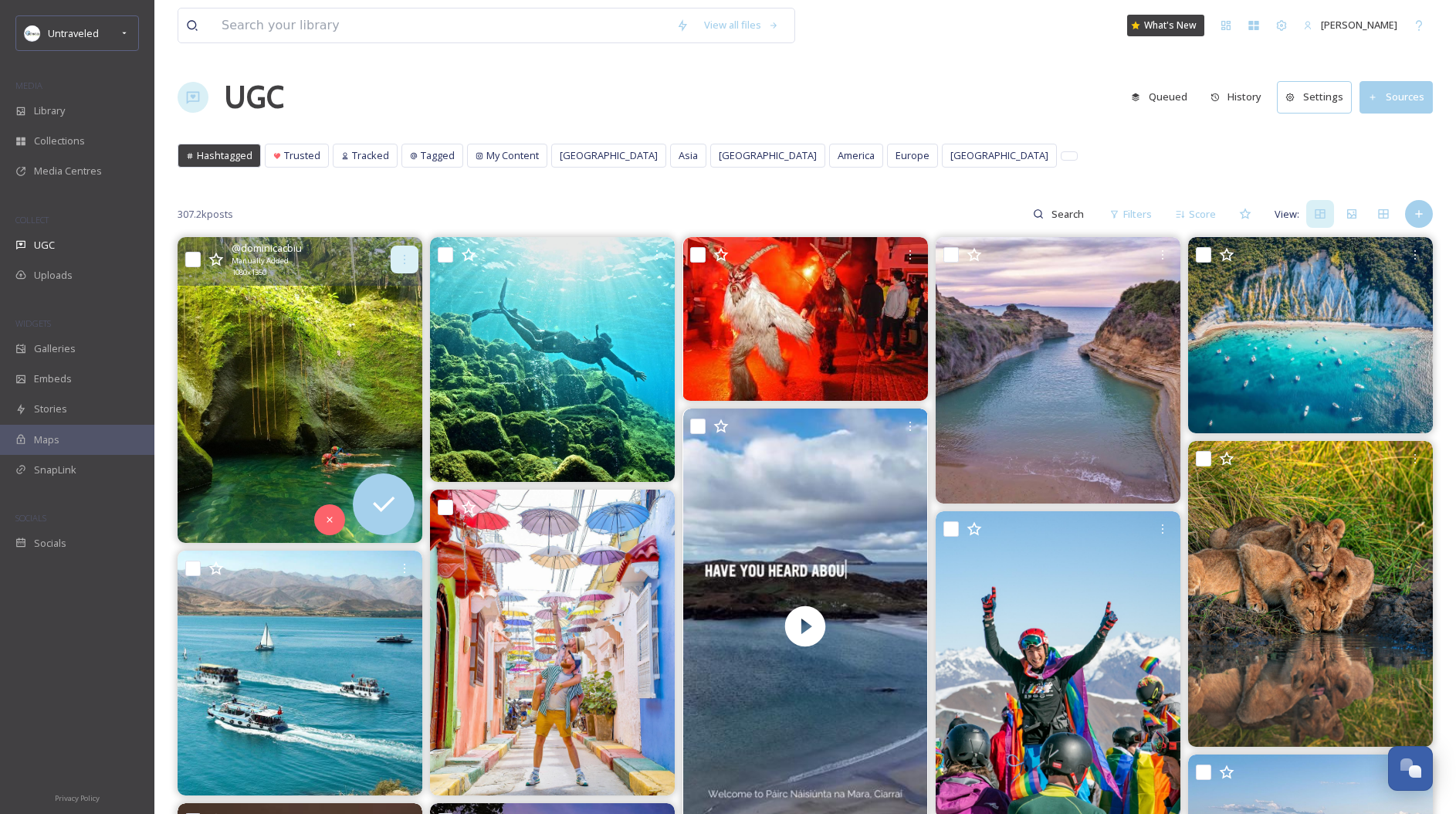
click at [397, 260] on div at bounding box center [404, 259] width 28 height 28
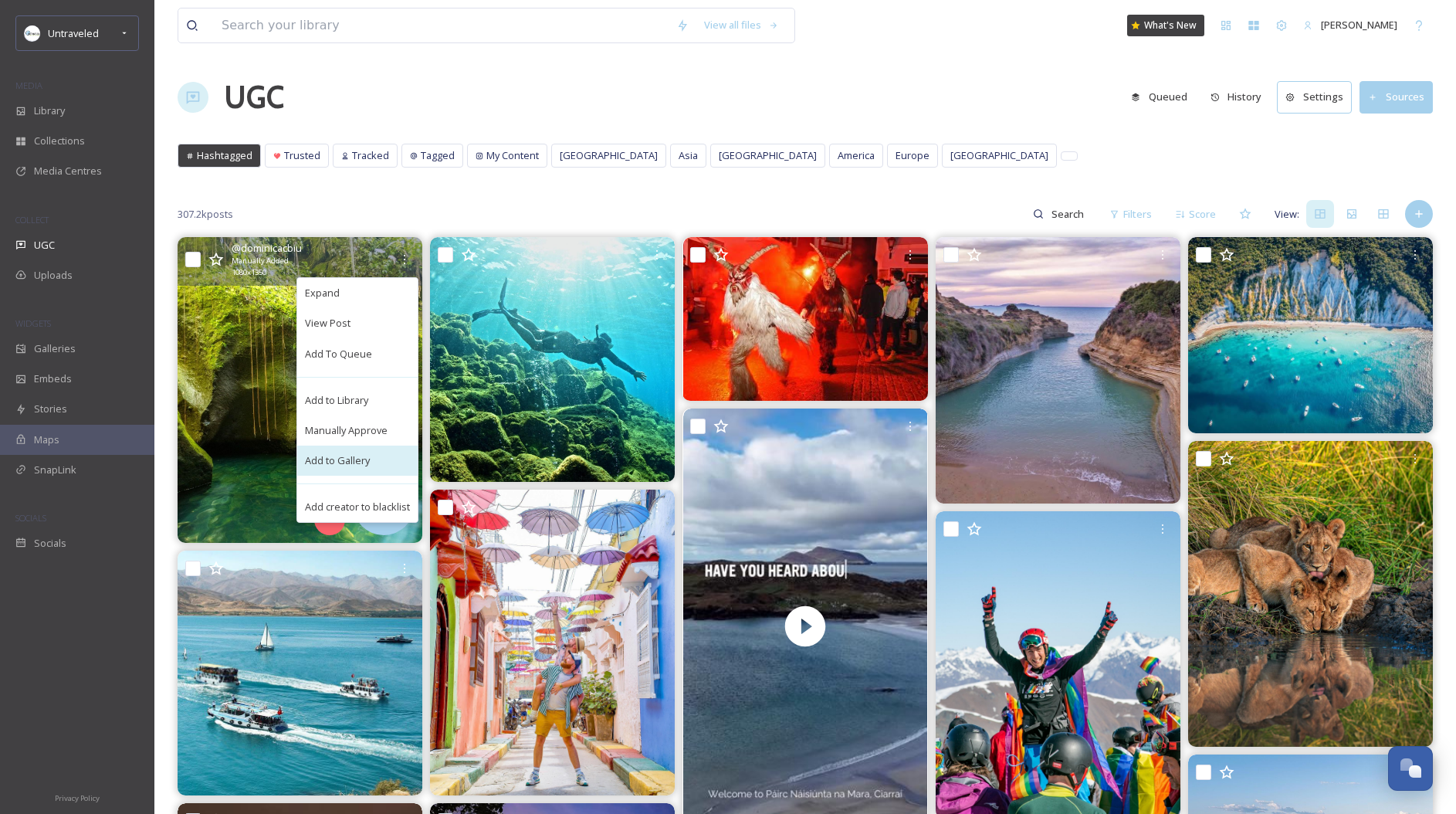
click at [347, 457] on span "Add to Gallery" at bounding box center [337, 461] width 65 height 14
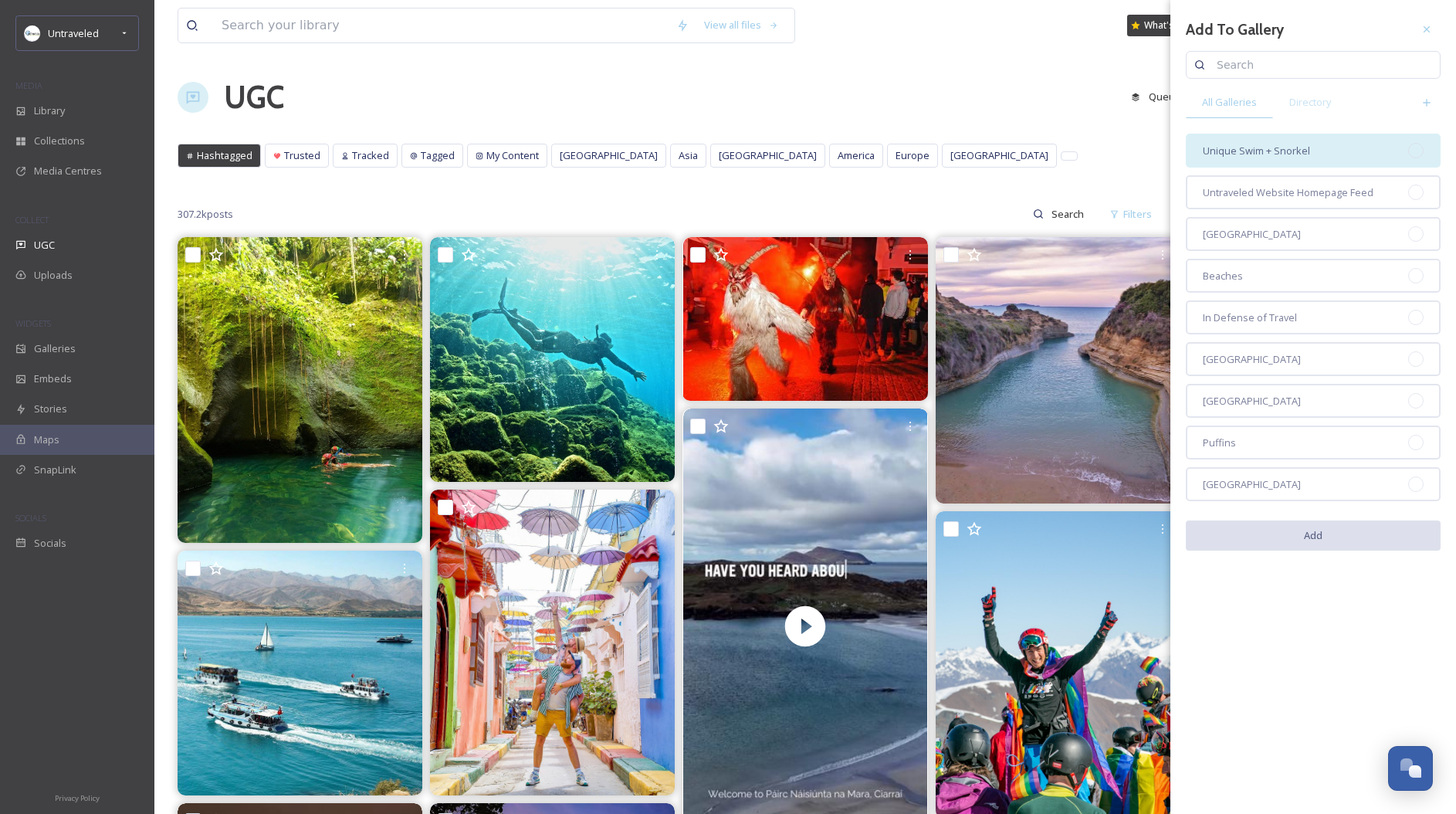
click at [1315, 150] on div "Unique Swim + Snorkel" at bounding box center [1313, 151] width 255 height 34
drag, startPoint x: 1389, startPoint y: 541, endPoint x: 1386, endPoint y: 553, distance: 12.4
click at [1389, 542] on button "Add" at bounding box center [1313, 535] width 255 height 32
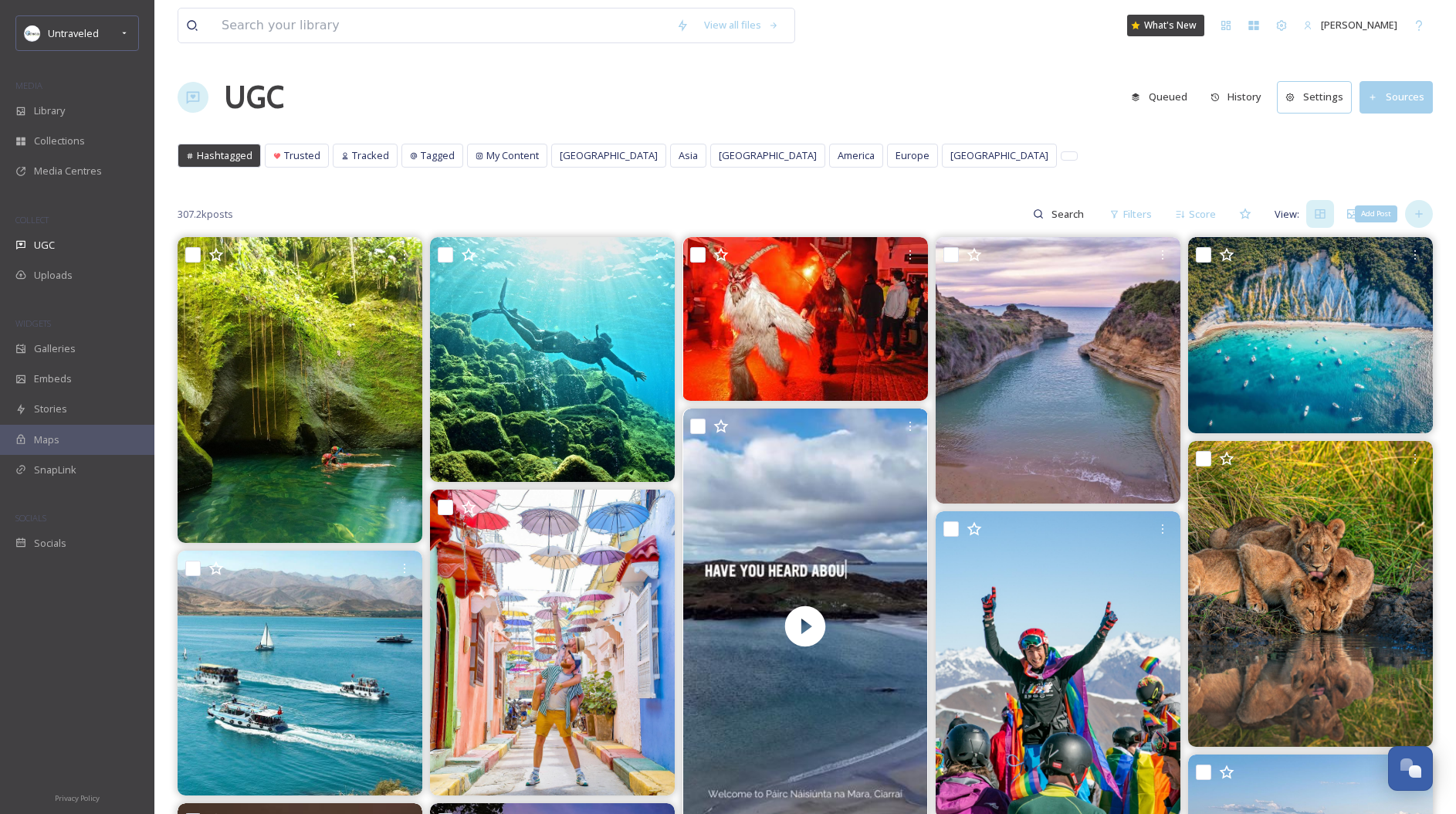
click at [1423, 214] on icon at bounding box center [1419, 214] width 13 height 13
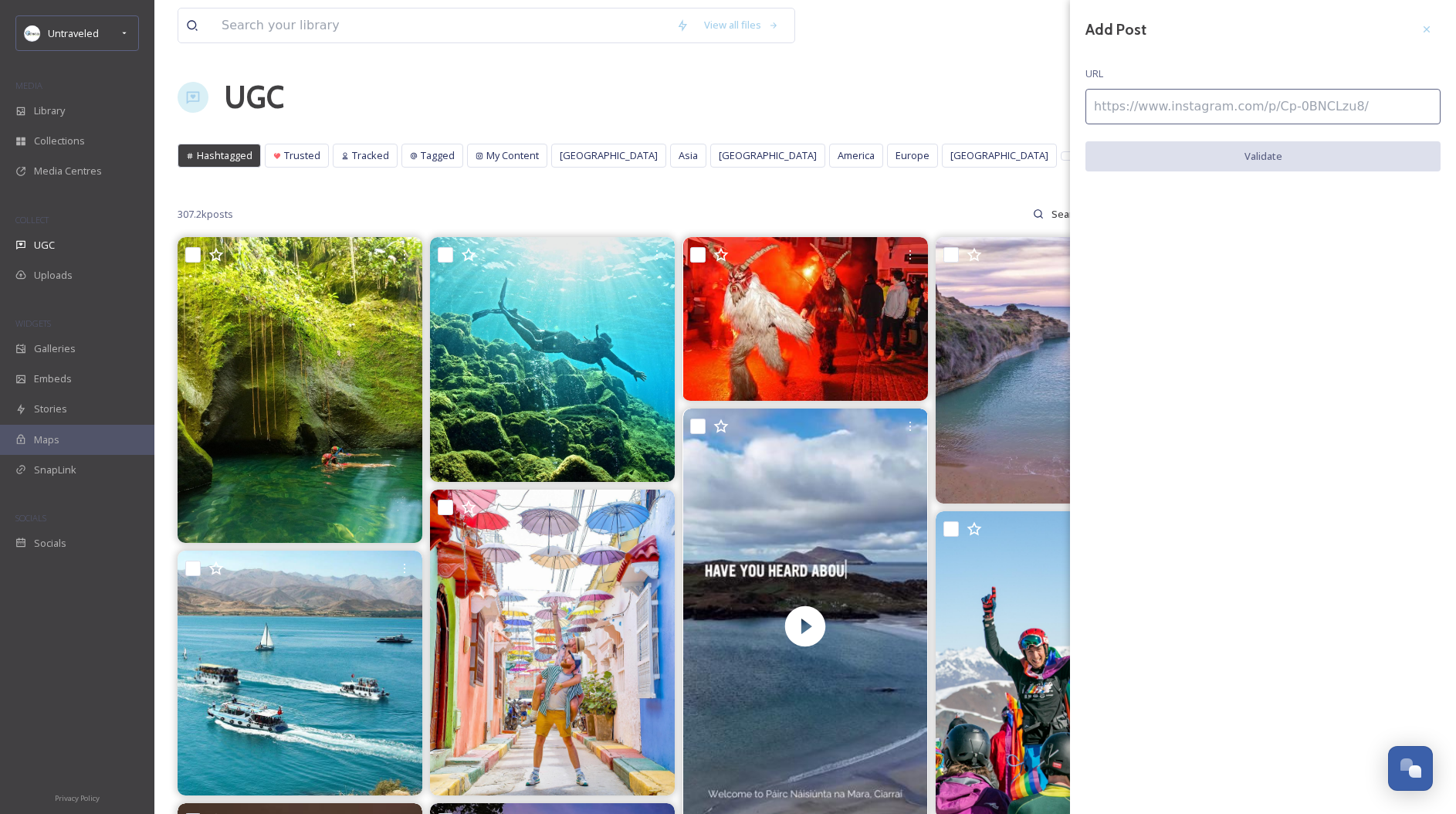
click at [1189, 117] on input at bounding box center [1263, 105] width 355 height 35
paste input "https://www.instagram.com/p/BtqudzJlSG0/"
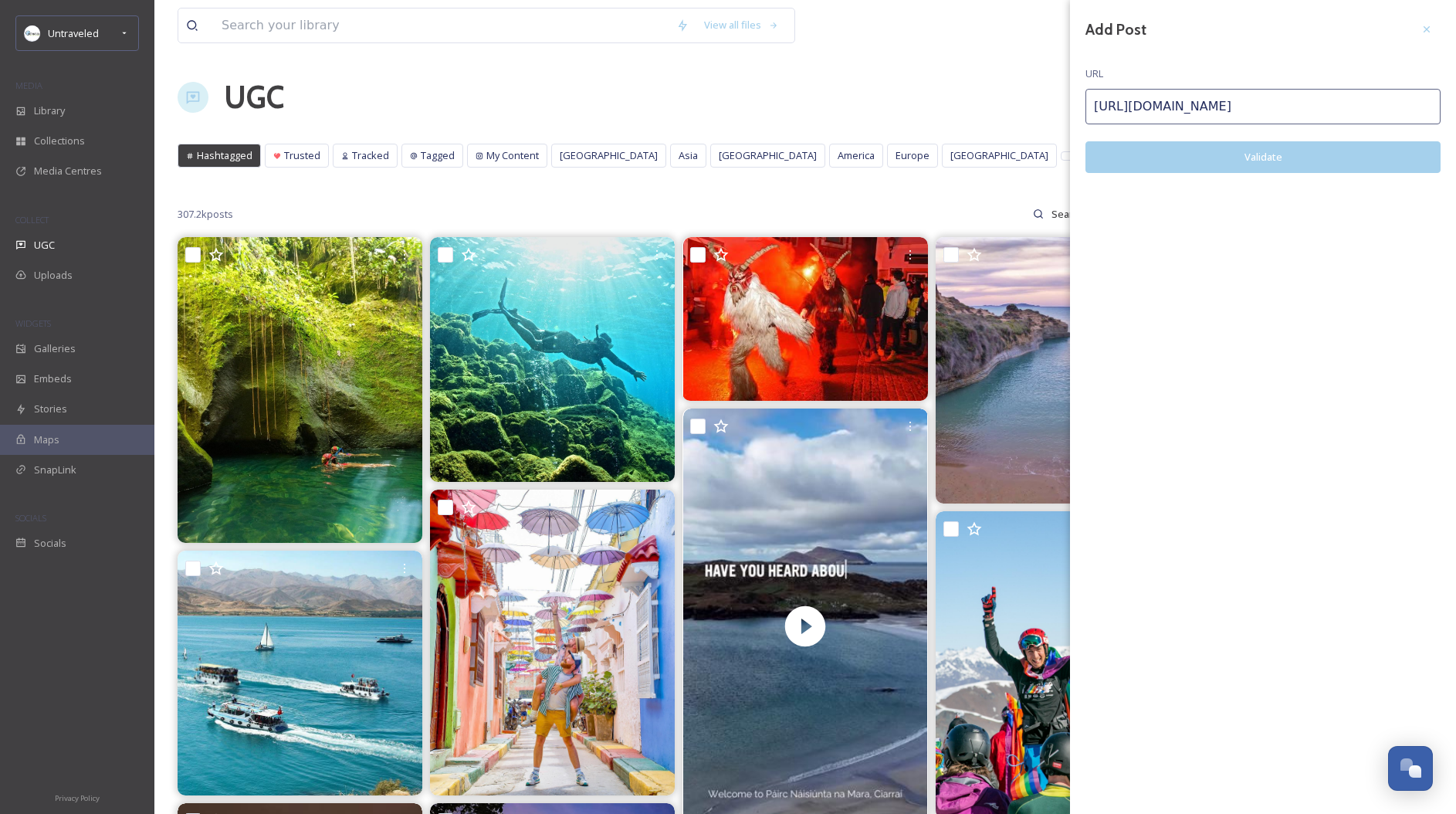
type input "https://www.instagram.com/p/BtqudzJlSG0/"
click at [1181, 160] on button "Validate" at bounding box center [1263, 157] width 355 height 32
click at [1253, 153] on button "Add Post" at bounding box center [1263, 157] width 355 height 32
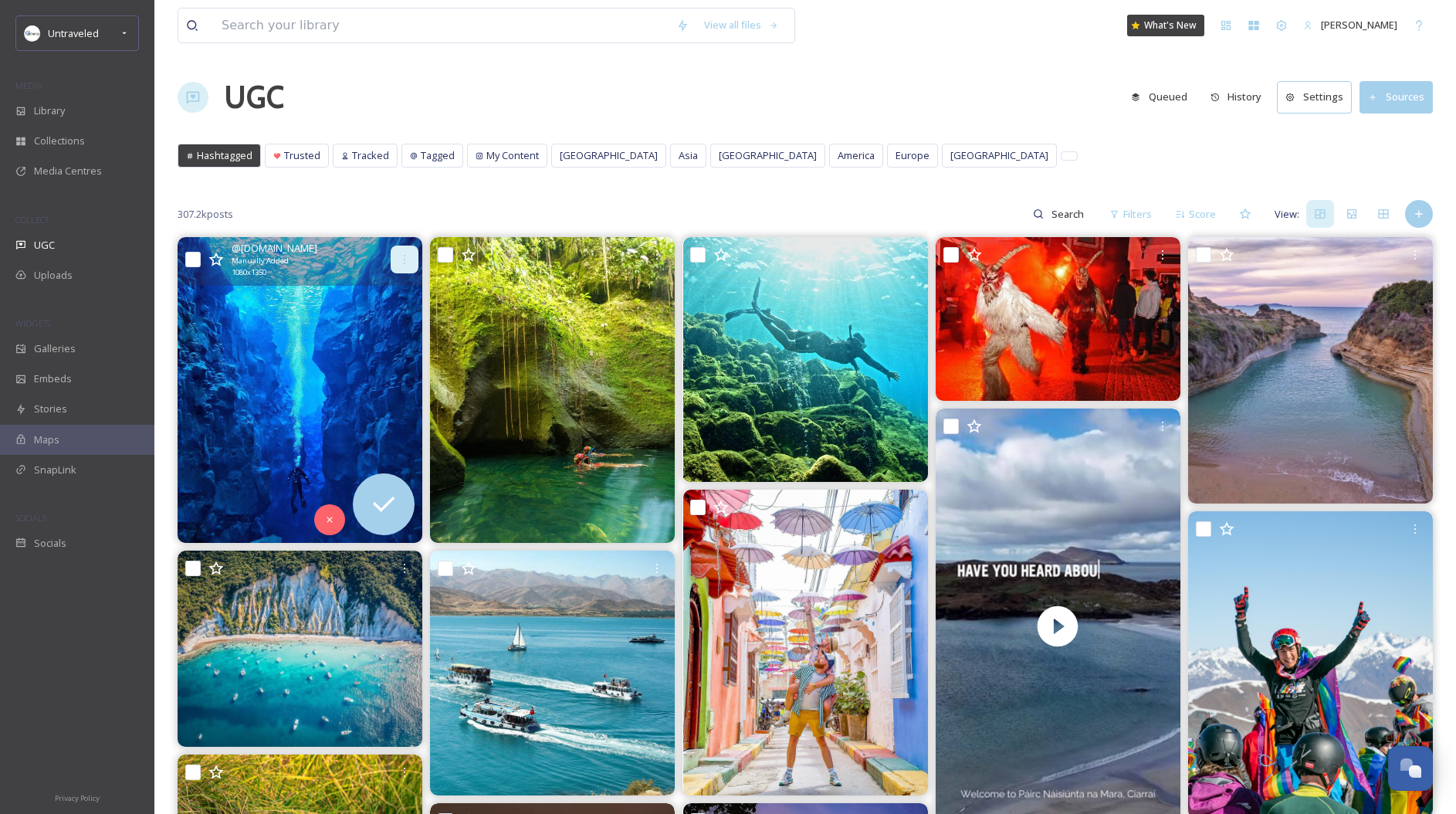
click at [409, 266] on div at bounding box center [404, 259] width 28 height 28
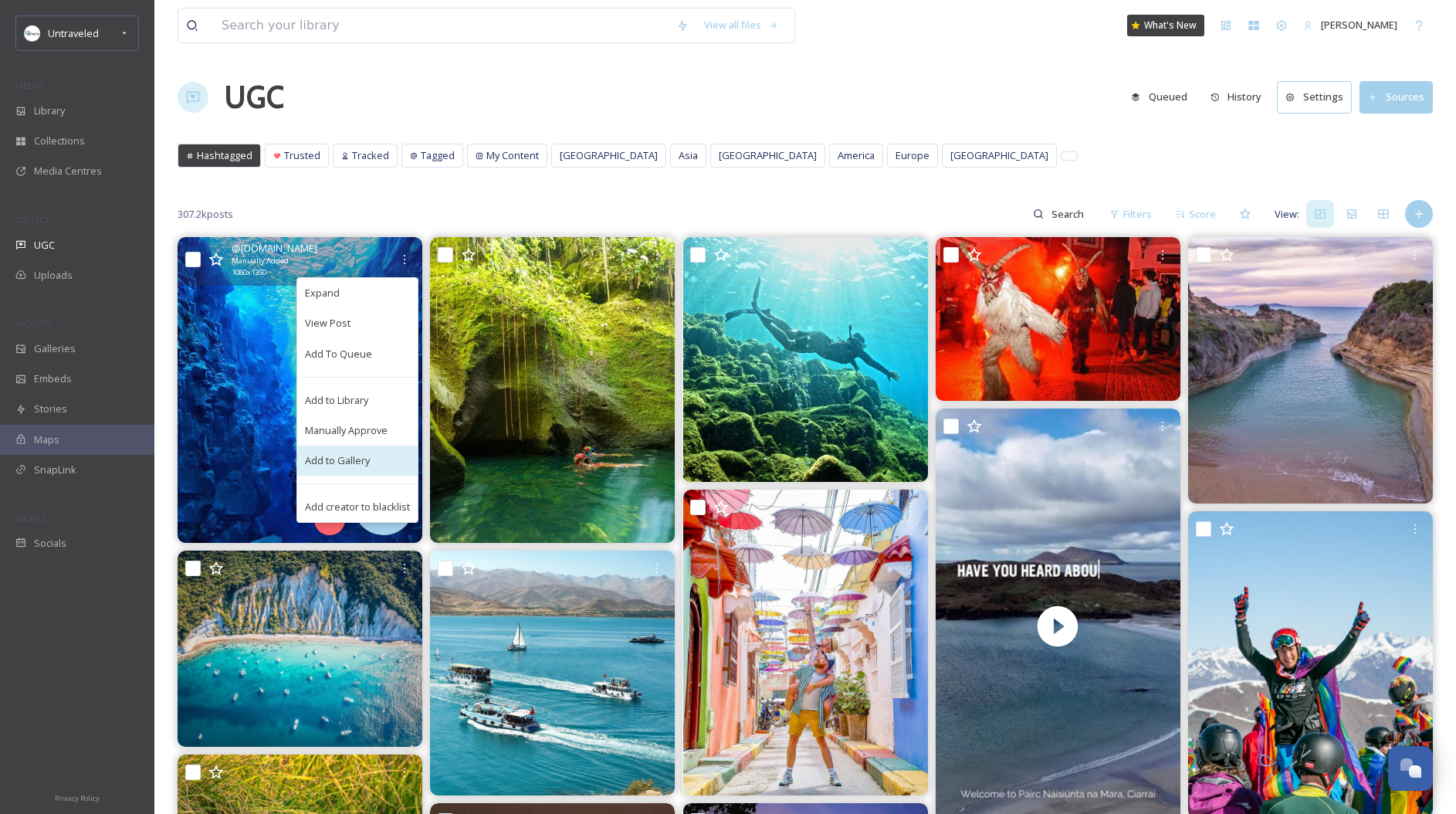
click at [369, 467] on div "Add to Gallery" at bounding box center [358, 460] width 121 height 30
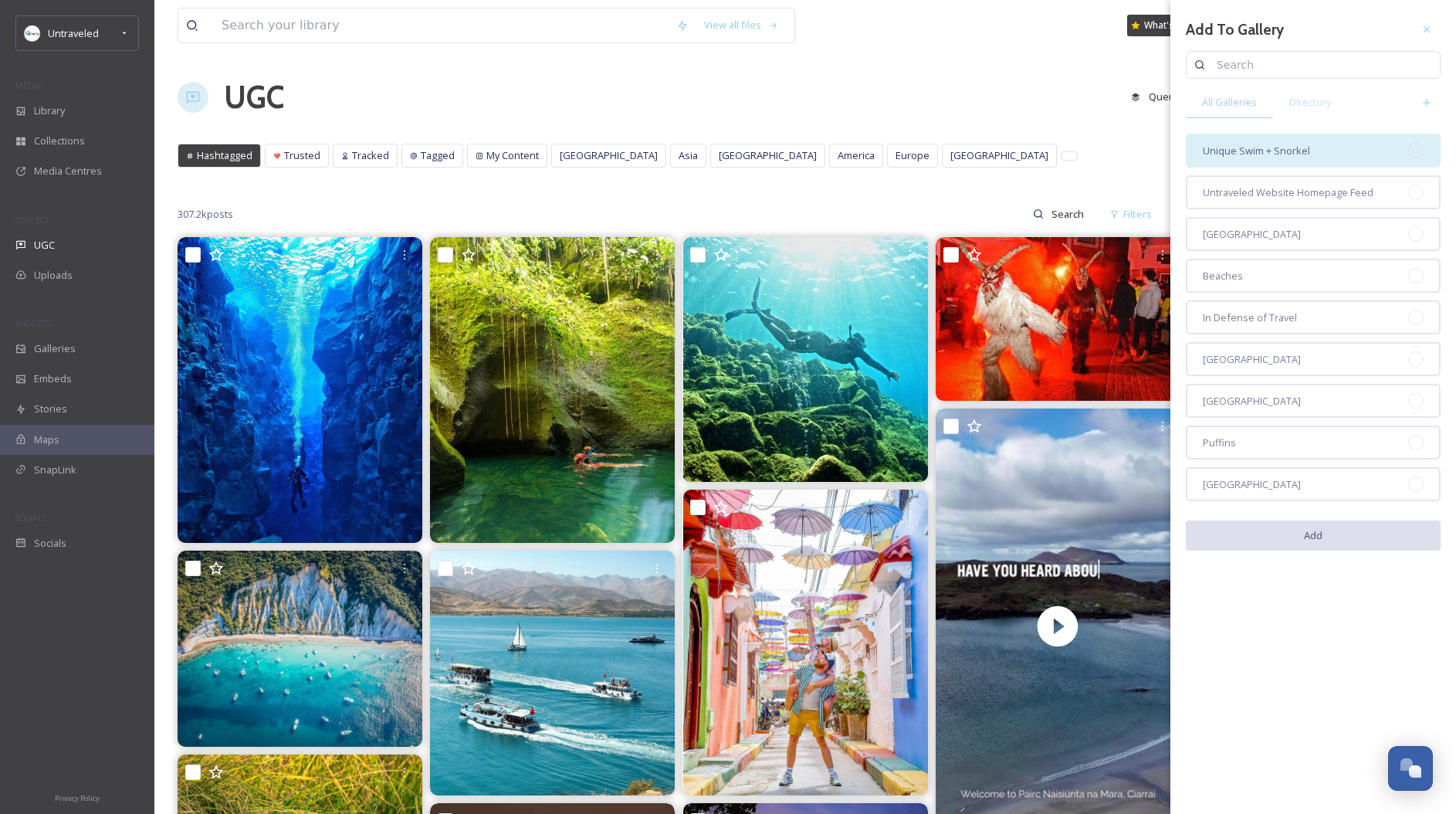
click at [1282, 152] on span "Unique Swim + Snorkel" at bounding box center [1256, 151] width 107 height 14
click at [1321, 544] on button "Add" at bounding box center [1313, 535] width 255 height 32
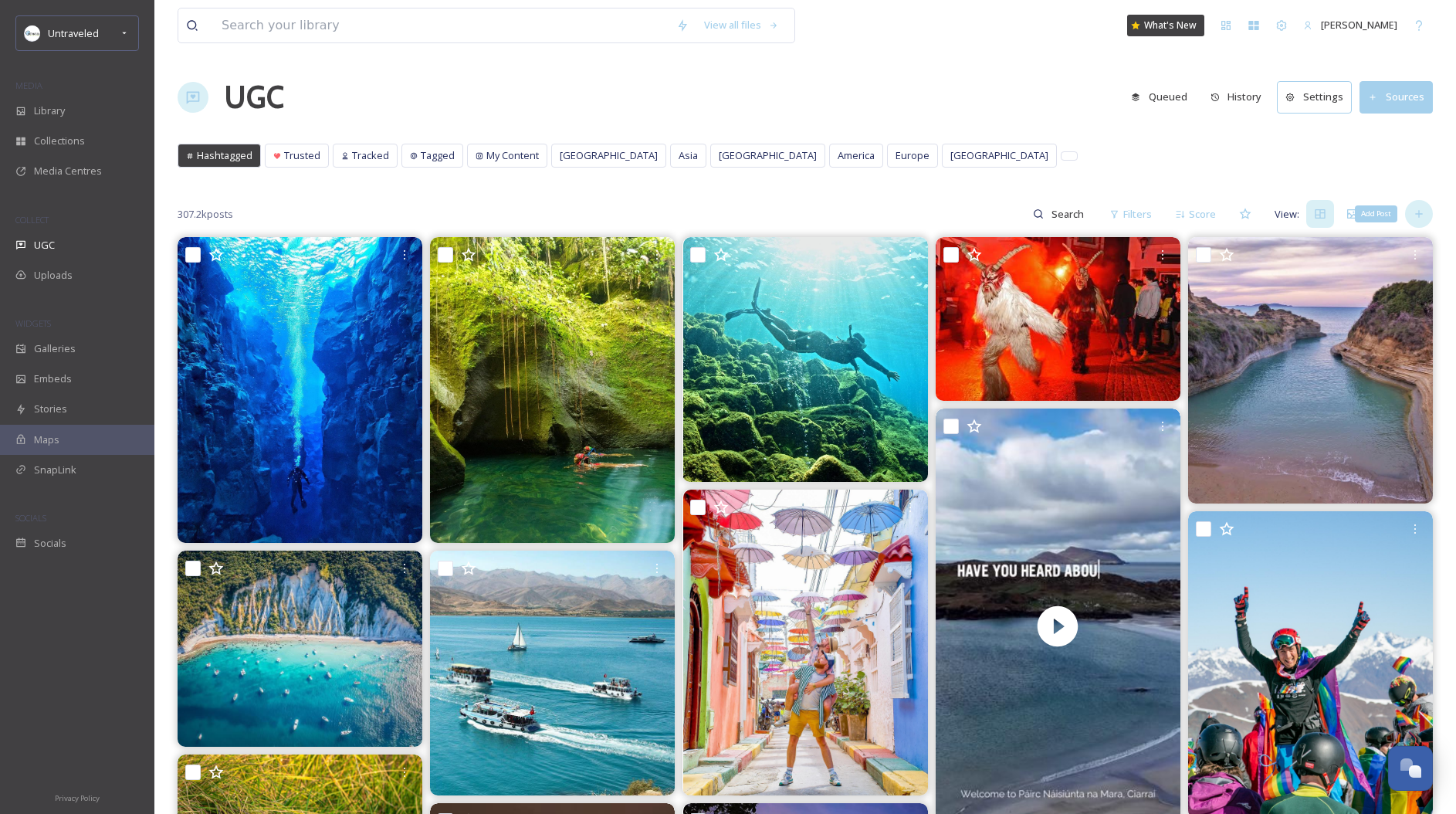
click at [1425, 212] on div "Add Post" at bounding box center [1419, 214] width 28 height 28
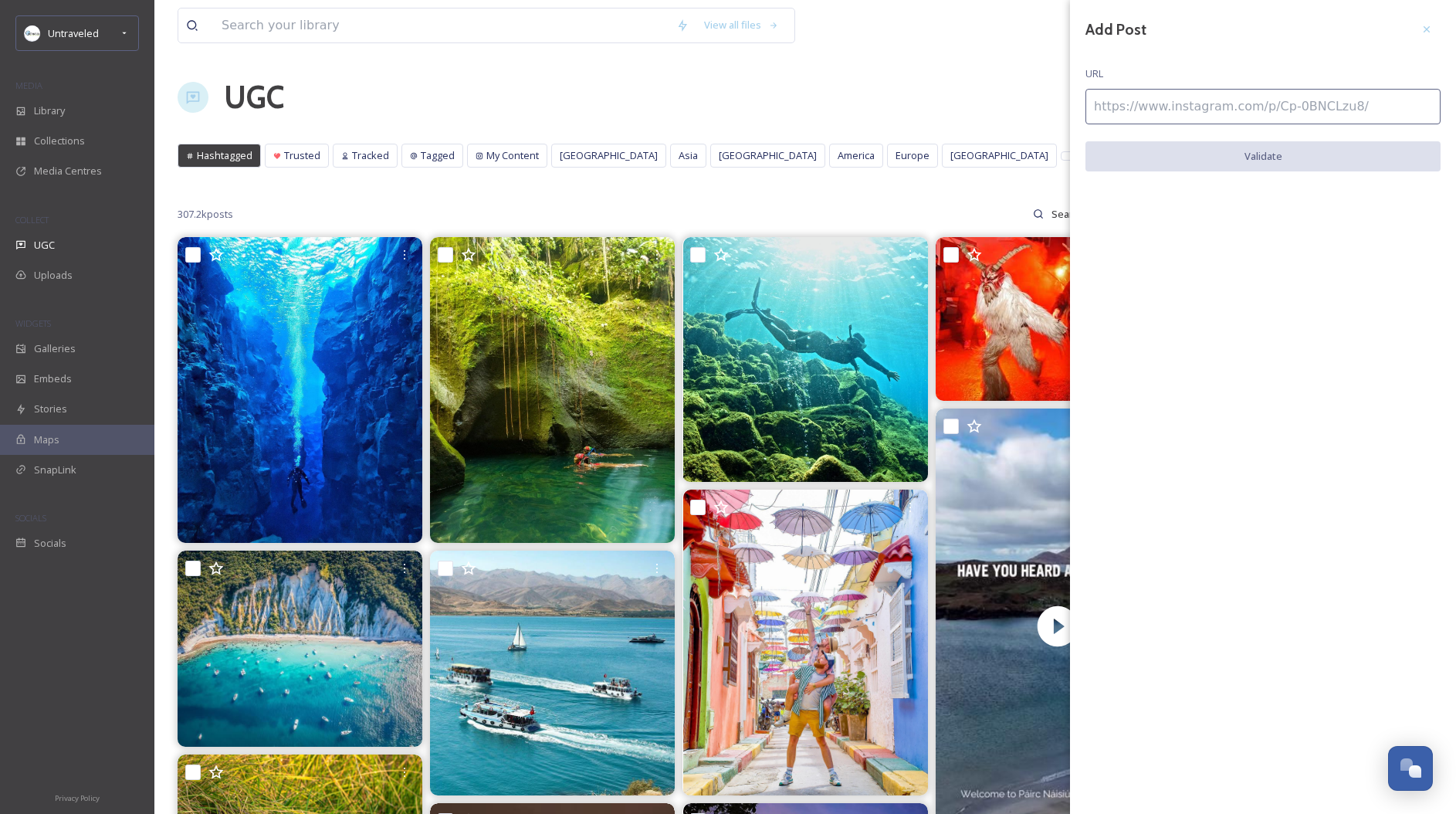
click at [1323, 105] on input at bounding box center [1263, 105] width 355 height 35
paste input "https://www.instagram.com/p/BY9Owc4DfsB/"
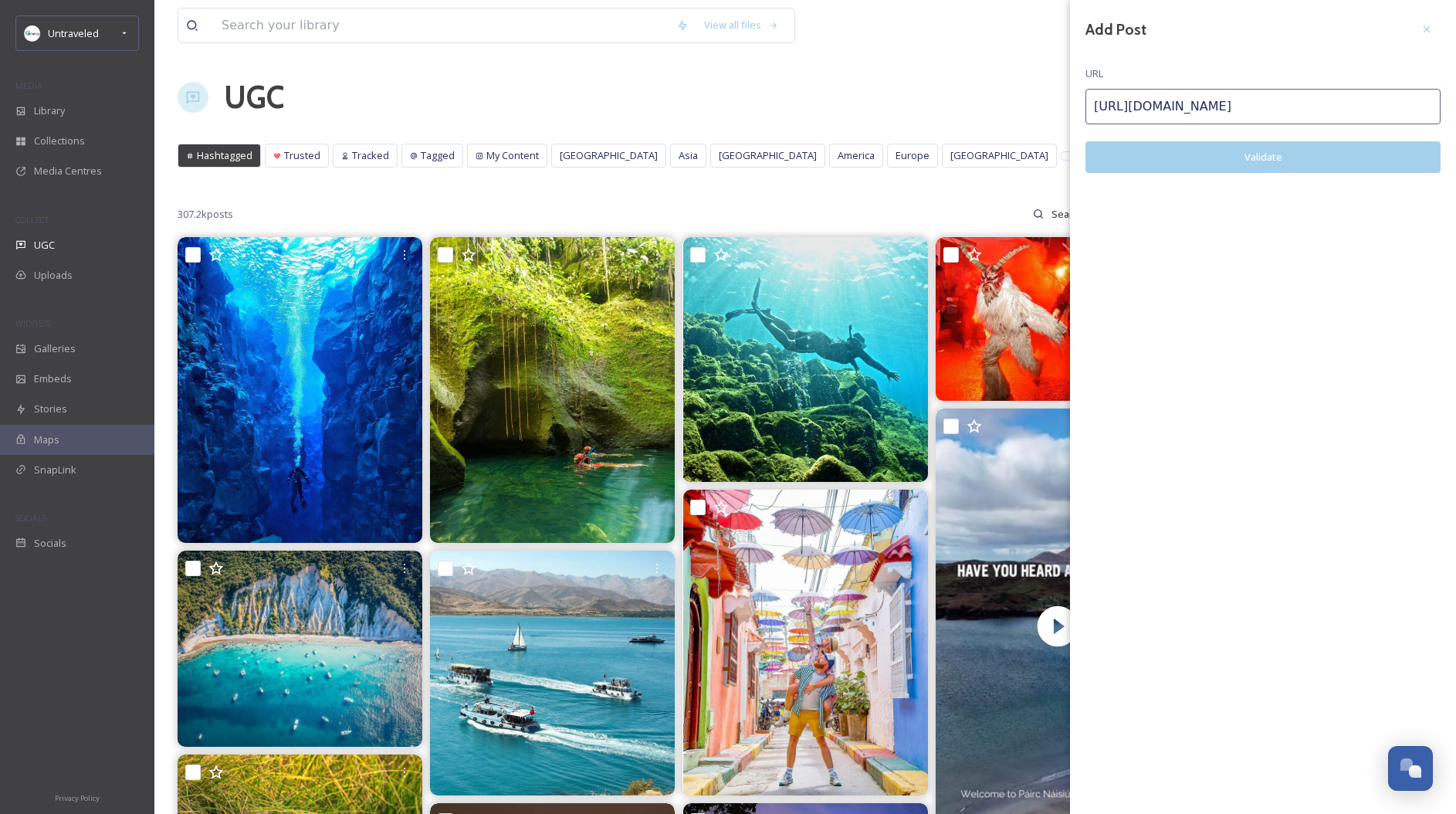
type input "https://www.instagram.com/p/BY9Owc4DfsB/"
click at [1307, 153] on button "Validate" at bounding box center [1263, 157] width 355 height 32
click at [1266, 154] on button "Add Post" at bounding box center [1263, 157] width 355 height 32
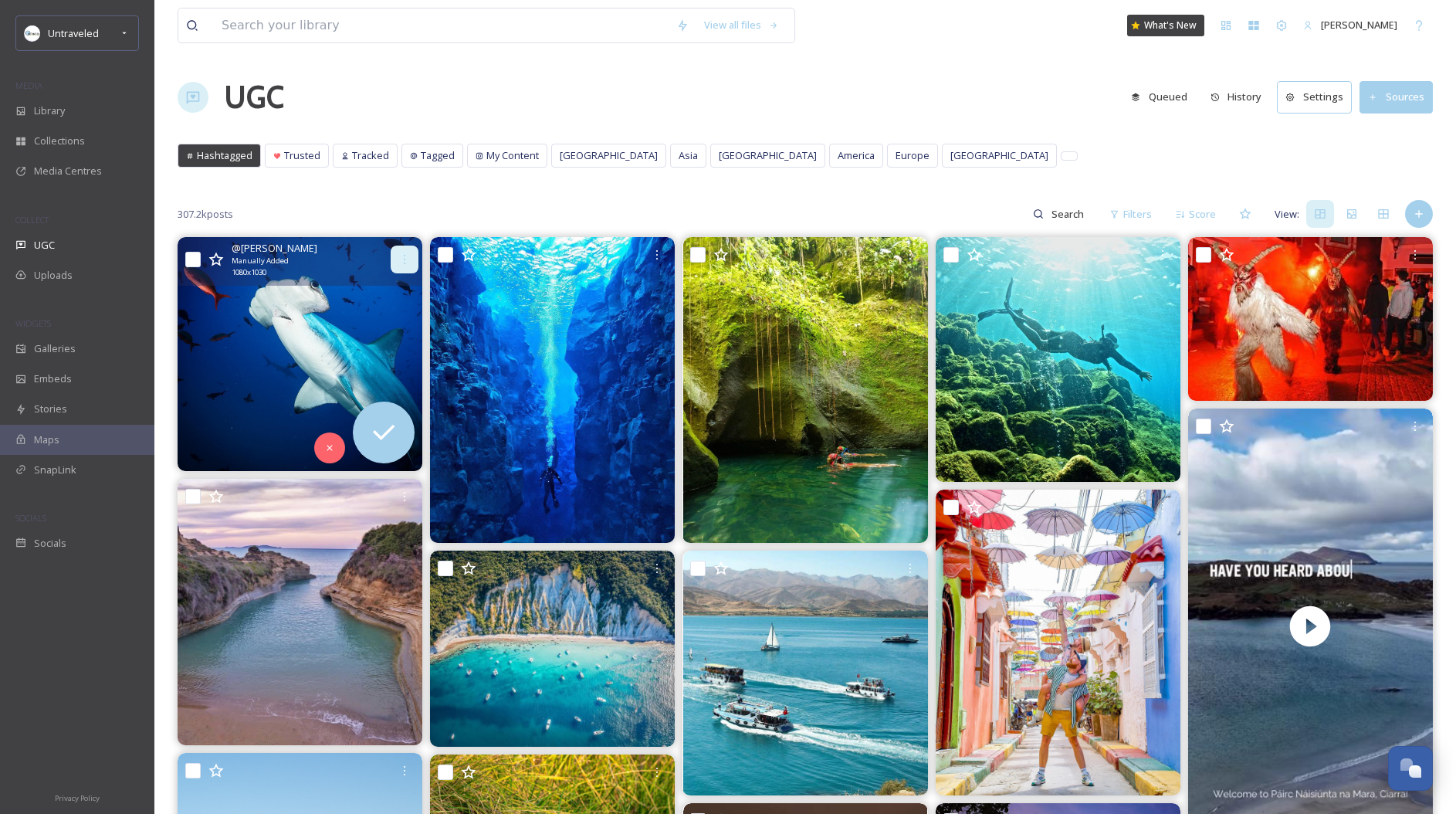
click at [402, 258] on icon at bounding box center [405, 260] width 13 height 13
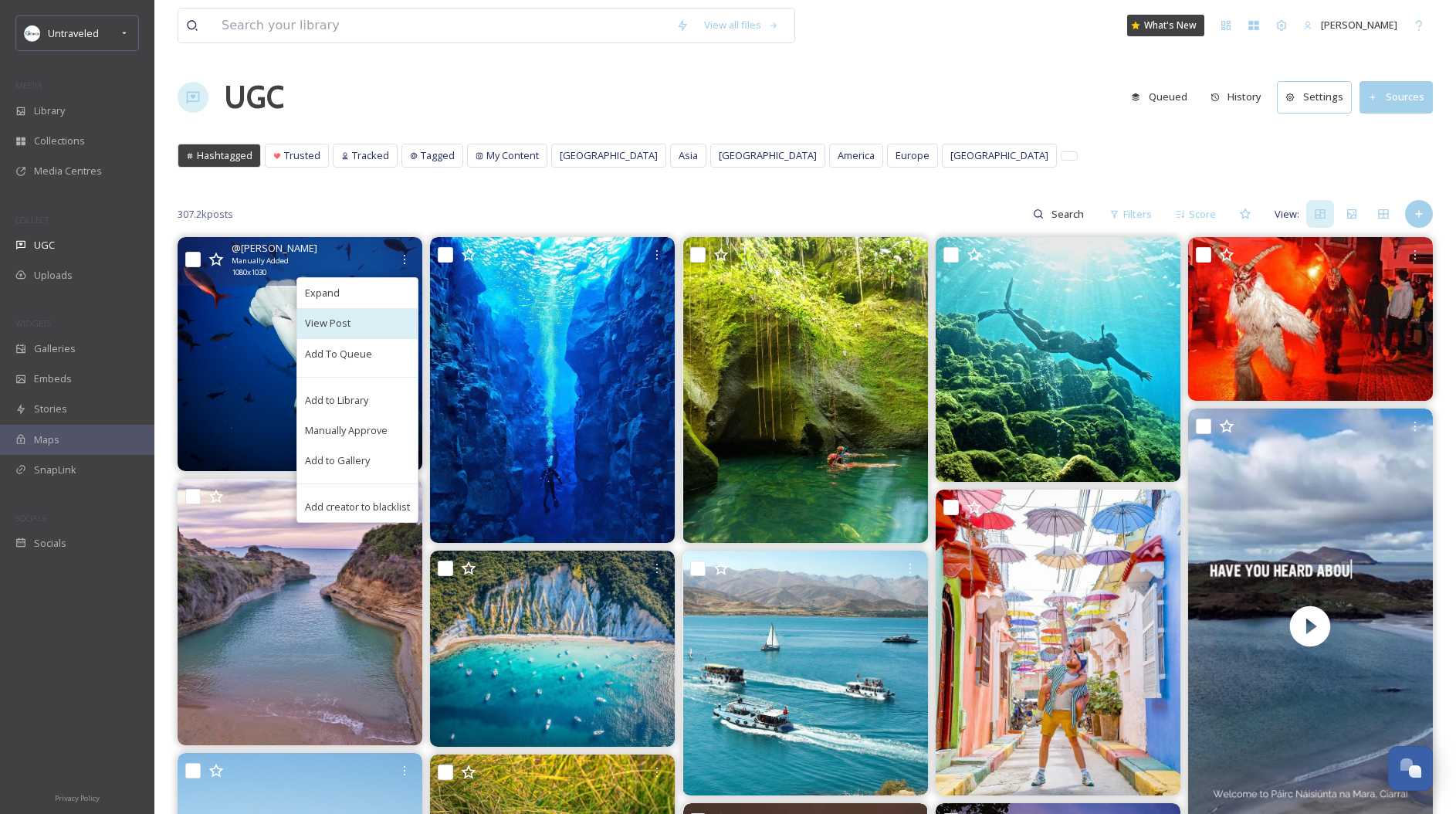
click at [347, 323] on span "View Post" at bounding box center [327, 323] width 46 height 14
click at [356, 402] on span "Add to Library" at bounding box center [336, 400] width 63 height 14
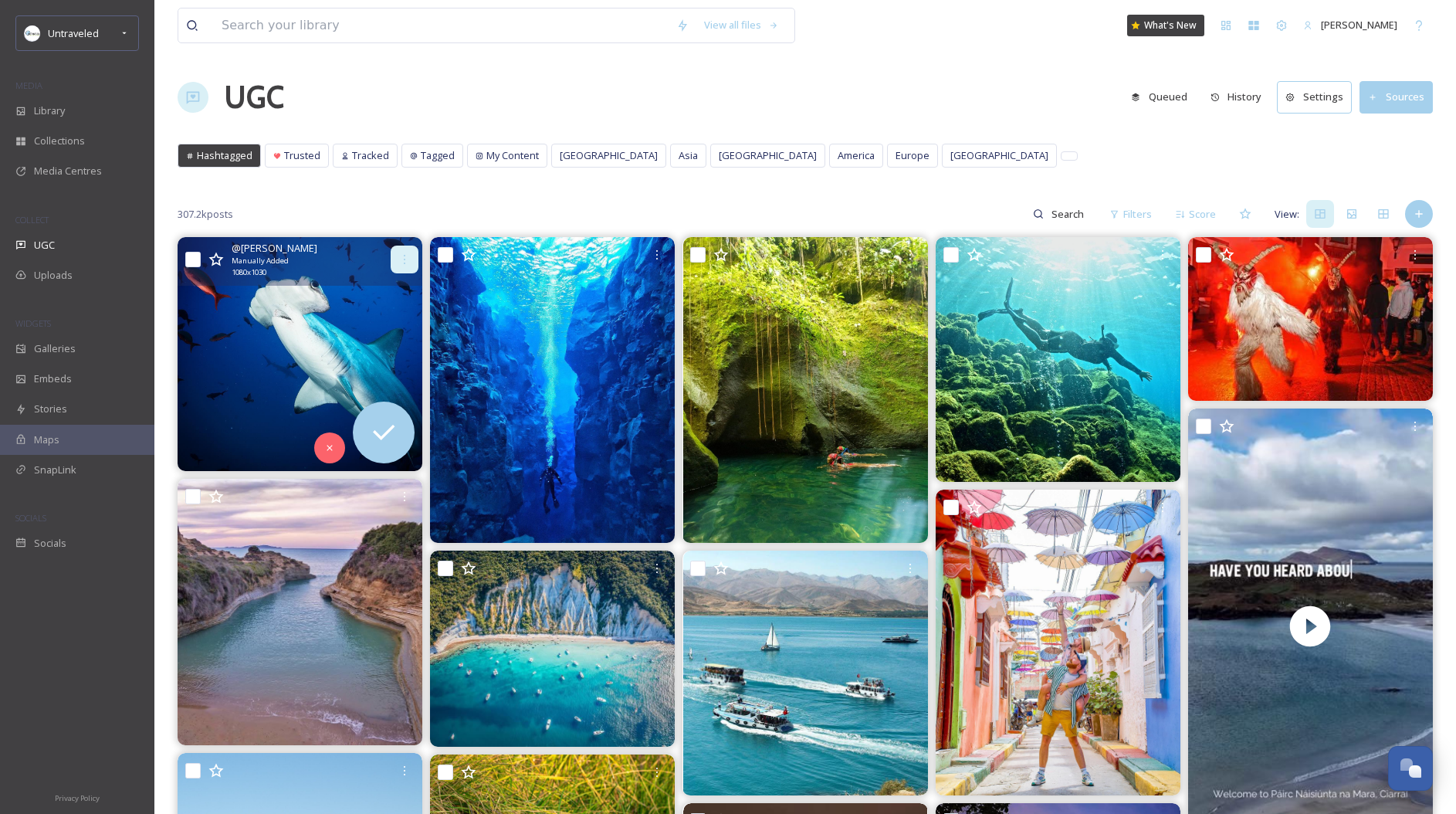
click at [403, 263] on icon at bounding box center [405, 260] width 13 height 13
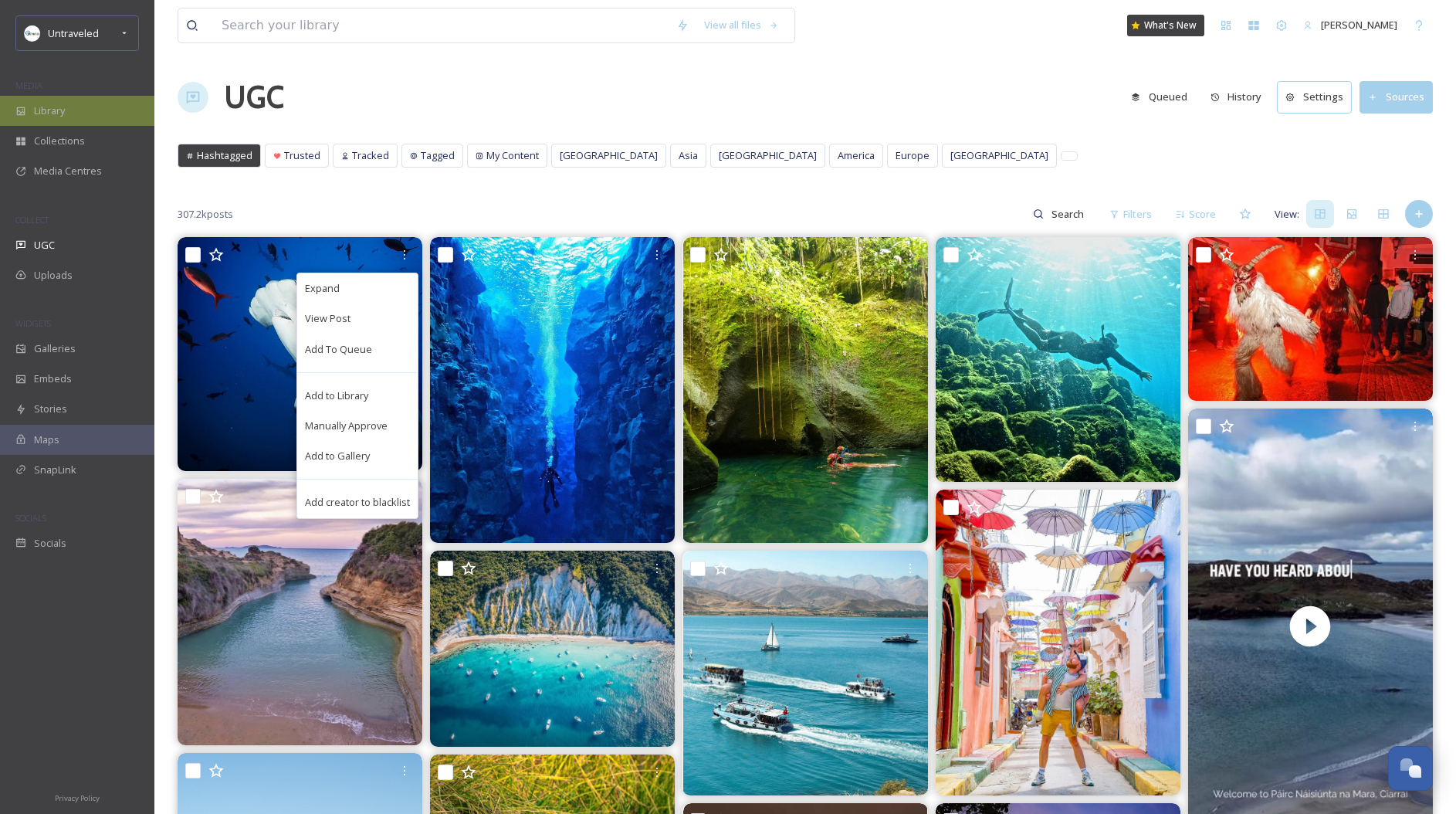
click at [42, 110] on span "Library" at bounding box center [50, 111] width 31 height 14
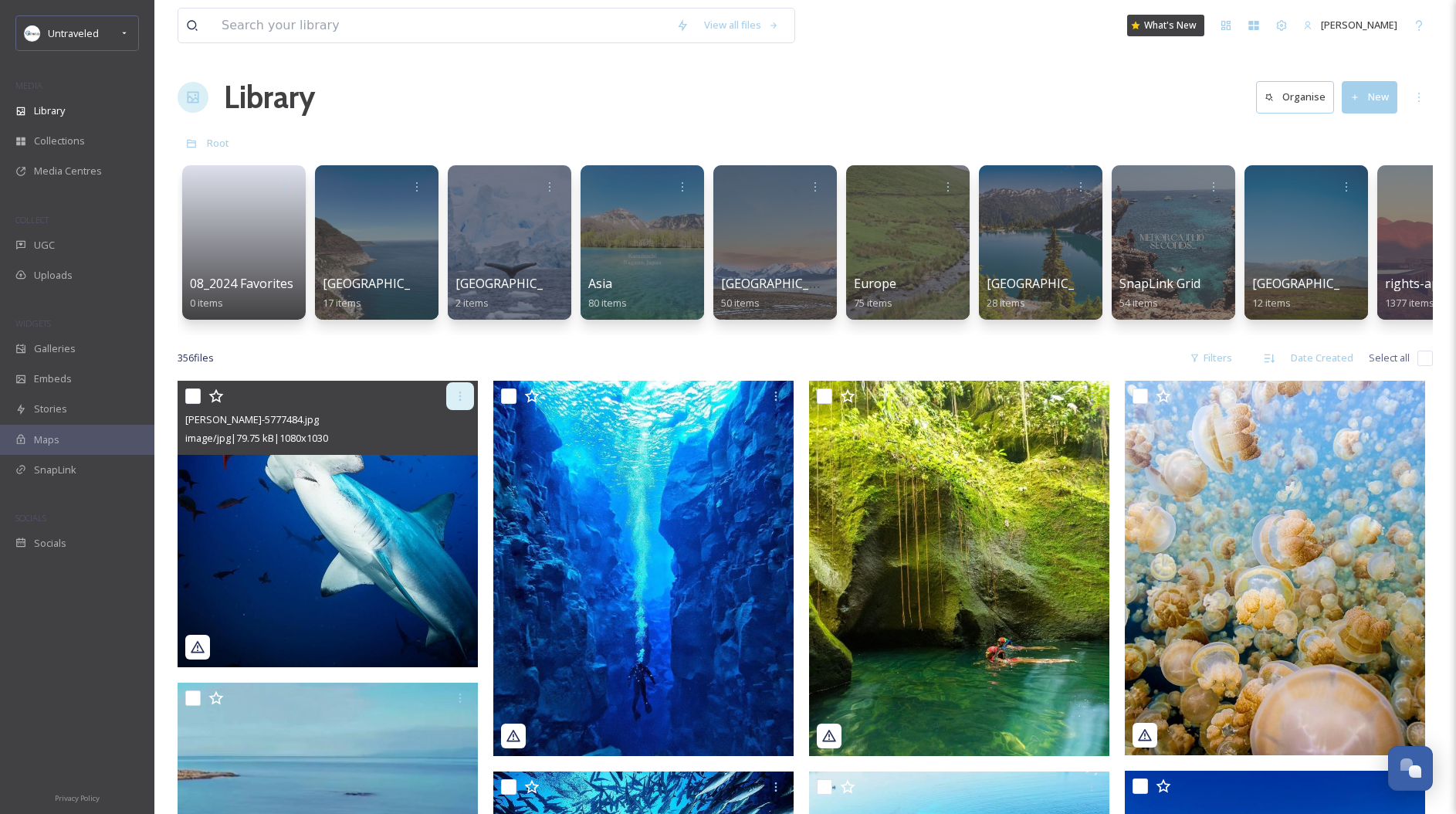
click at [458, 402] on icon at bounding box center [461, 396] width 13 height 13
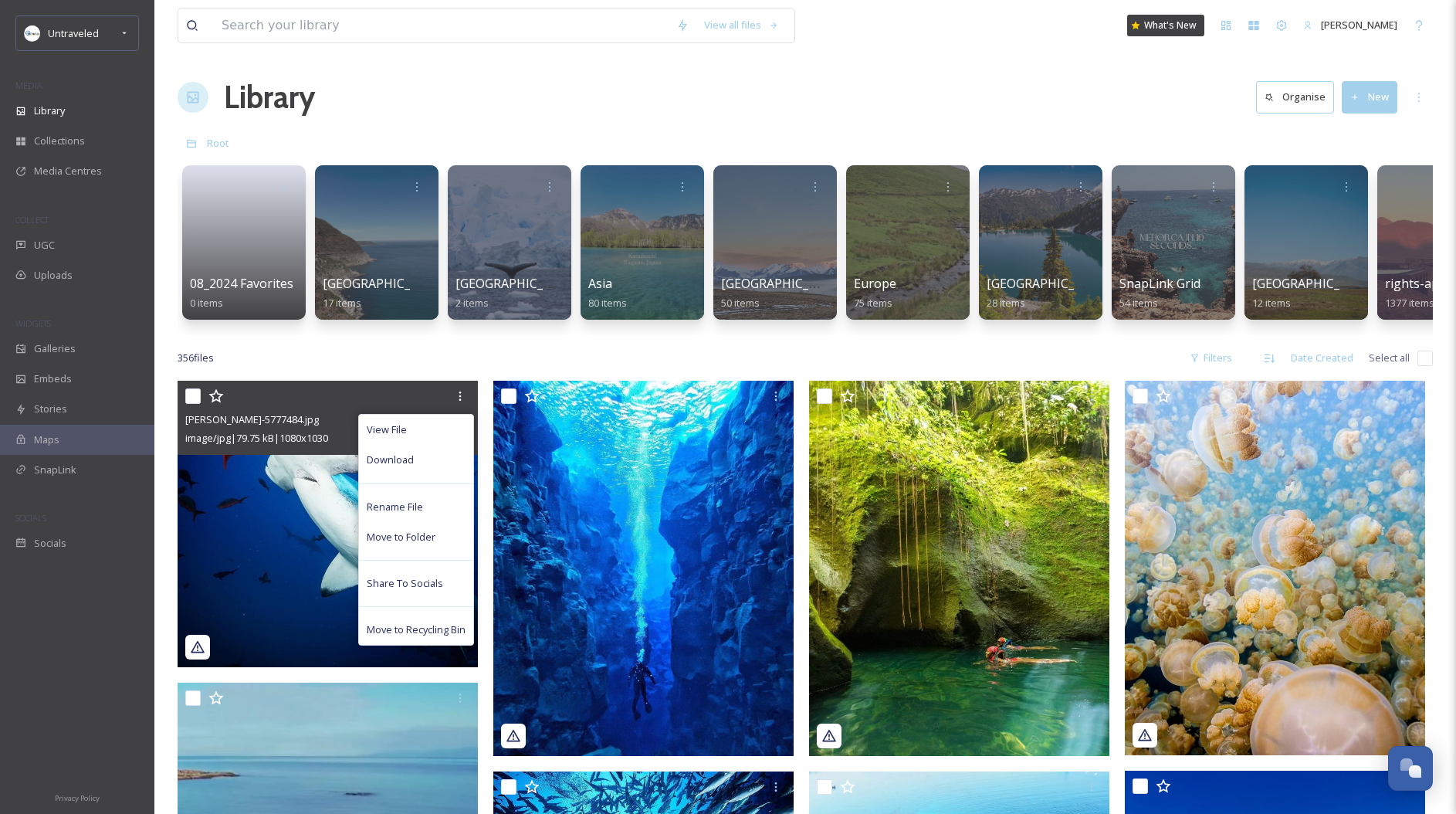
click at [183, 409] on div "View File Download Rename File Move to Folder Share To Socials Move to Recyclin…" at bounding box center [327, 417] width 300 height 74
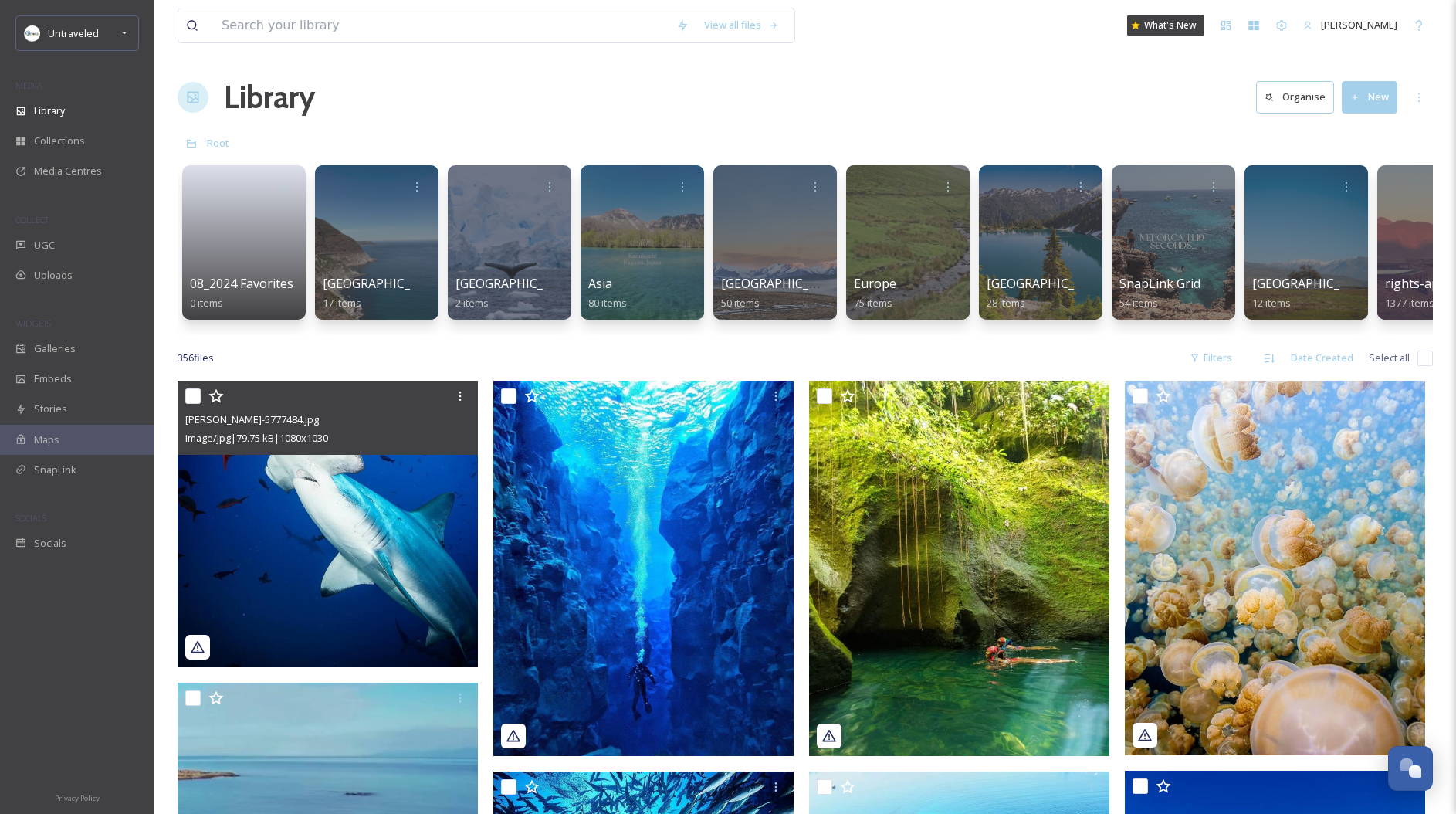
click at [191, 404] on input "checkbox" at bounding box center [193, 396] width 15 height 15
checkbox input "true"
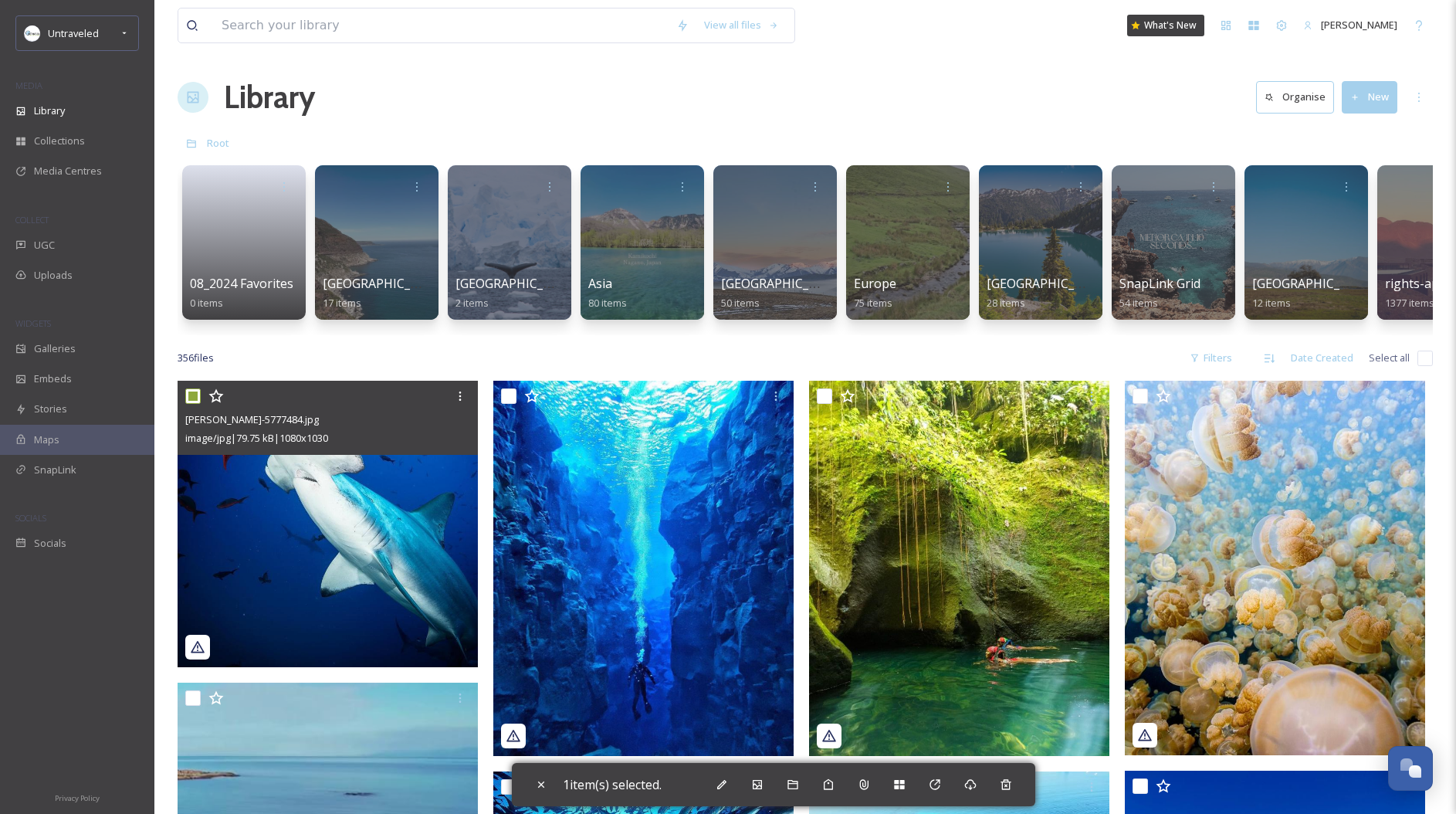
click at [336, 515] on img at bounding box center [327, 524] width 300 height 287
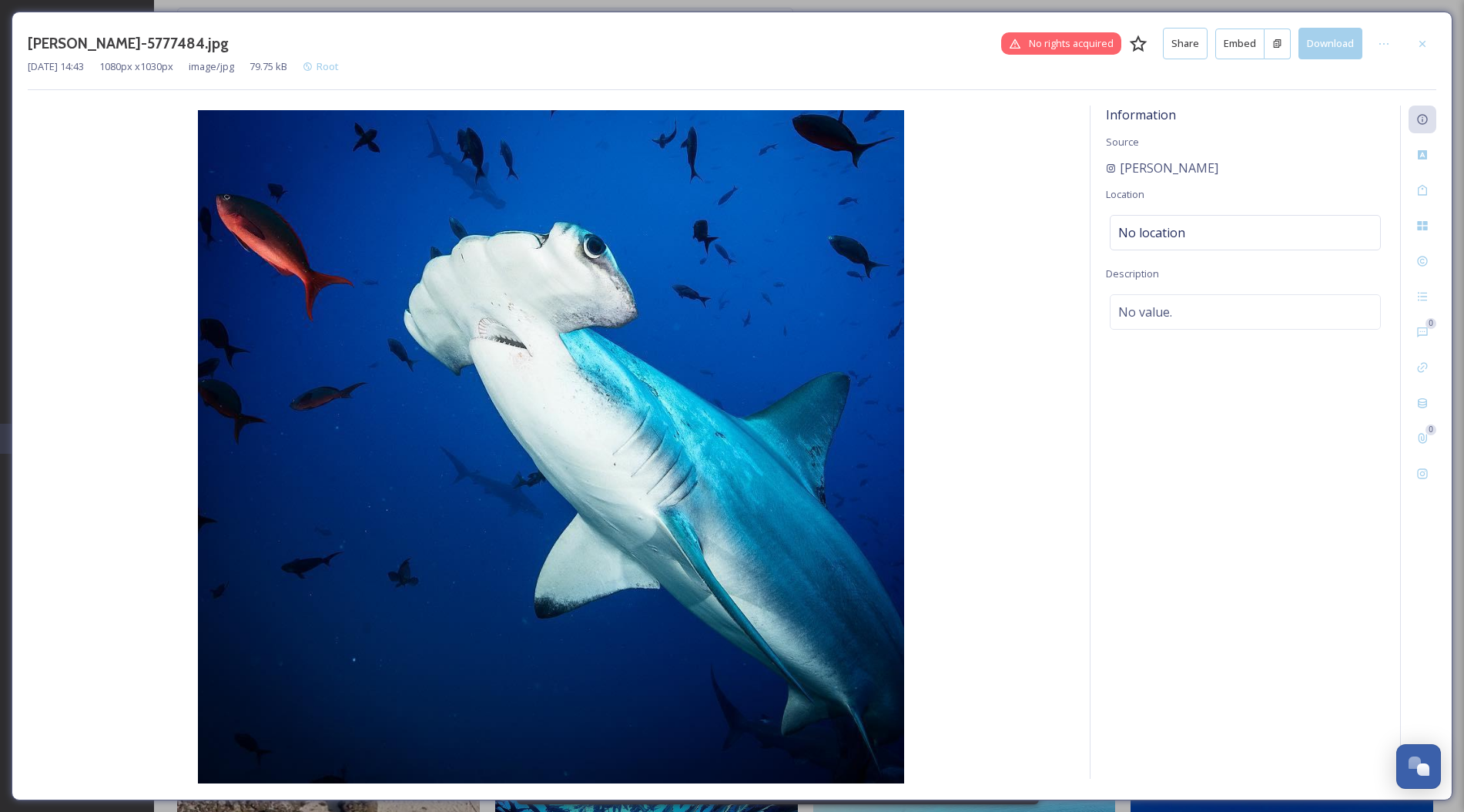
click at [1250, 46] on button "Embed" at bounding box center [1239, 44] width 49 height 31
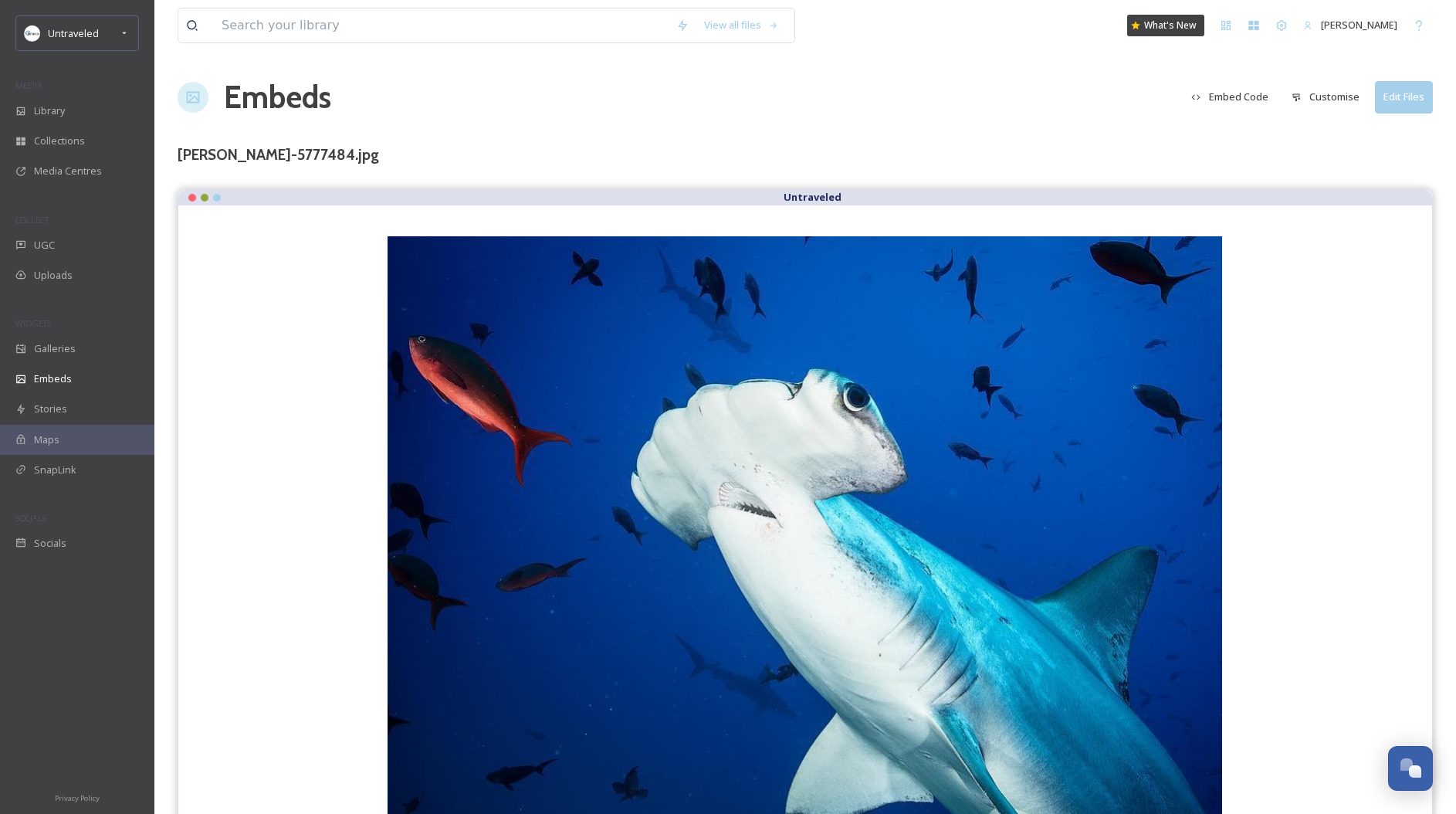
click at [1250, 97] on button "Embed Code" at bounding box center [1230, 96] width 93 height 30
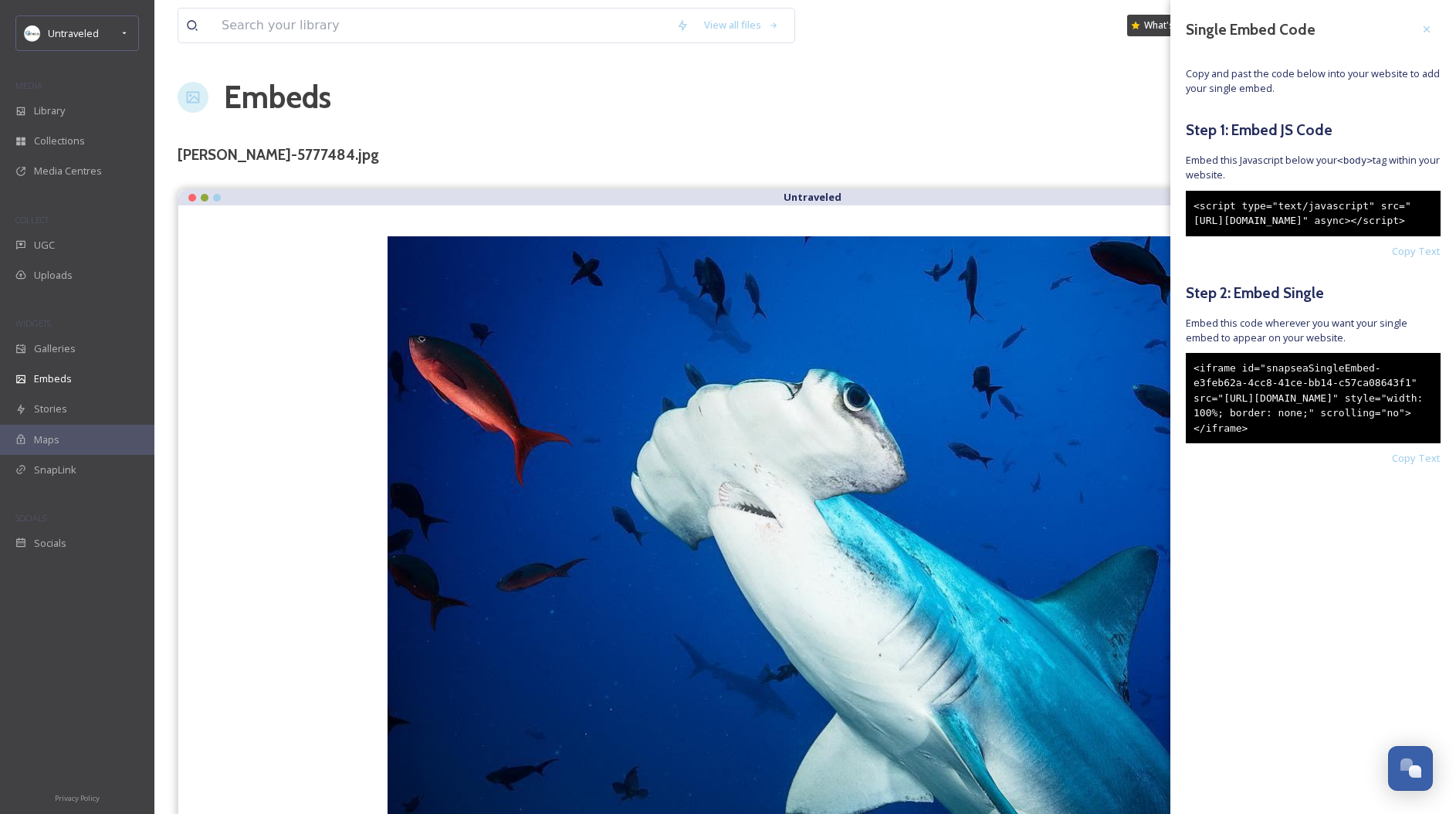
click at [1323, 438] on div "<iframe id="snapseaSingleEmbed-e3feb62a-4cc8-41ce-bb14-c57ca08643f1" src="https…" at bounding box center [1313, 398] width 255 height 91
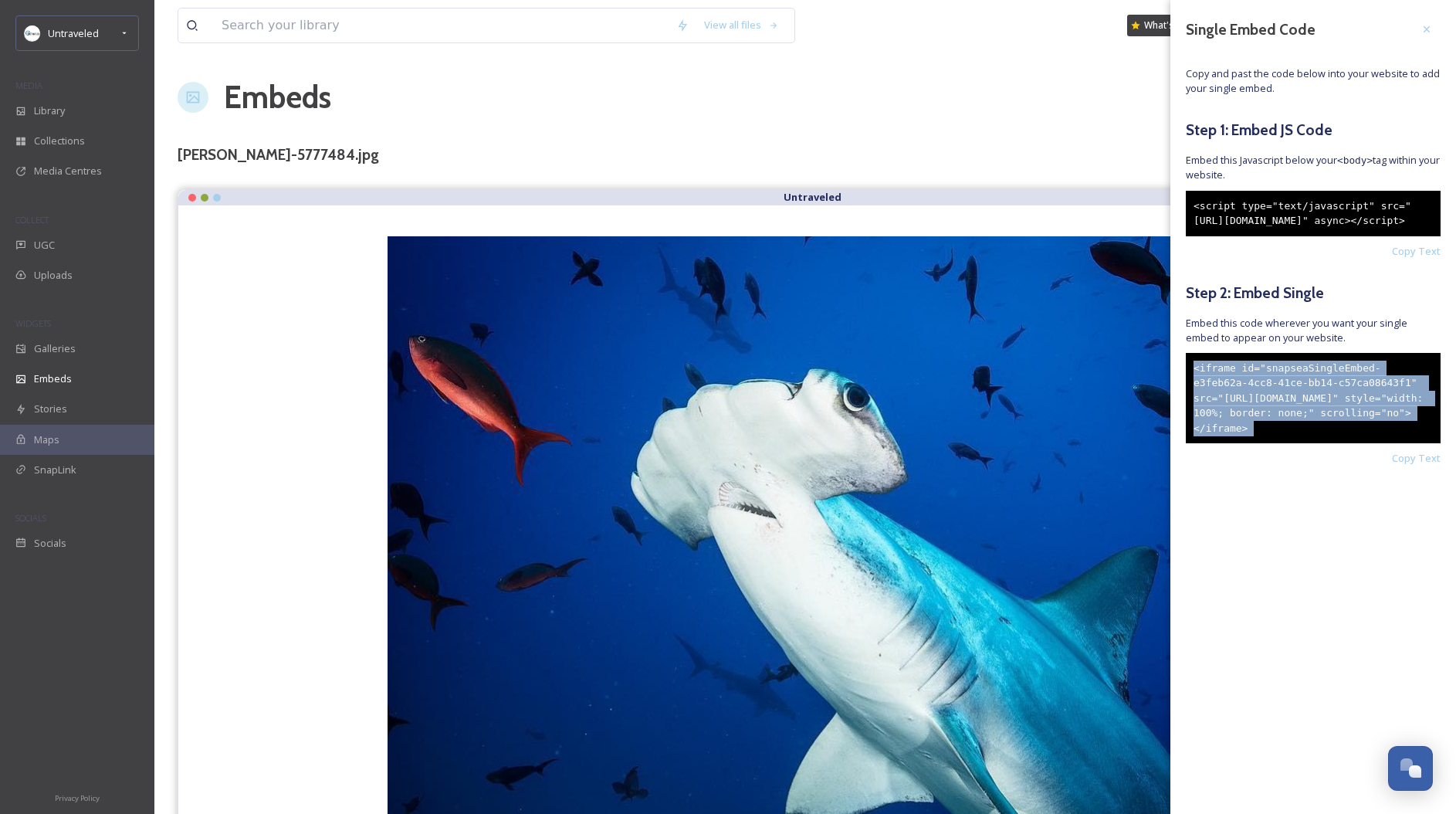
click at [1323, 438] on div "<iframe id="snapseaSingleEmbed-e3feb62a-4cc8-41ce-bb14-c57ca08643f1" src="https…" at bounding box center [1313, 398] width 255 height 91
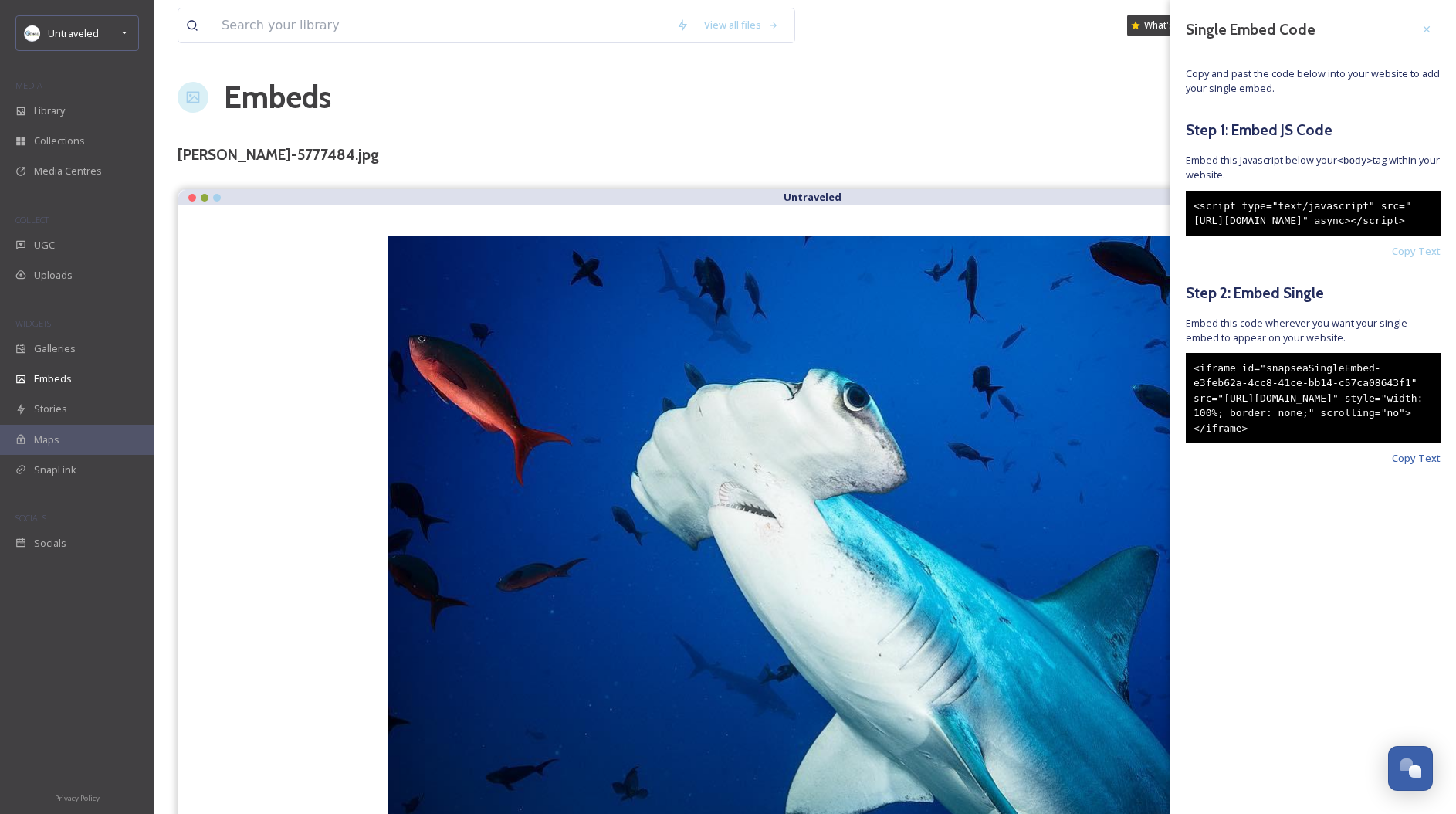
click at [1430, 465] on span "Copy Text" at bounding box center [1416, 458] width 49 height 14
click at [1429, 465] on span "Copy Text" at bounding box center [1416, 458] width 49 height 14
click at [42, 250] on span "UGC" at bounding box center [44, 245] width 21 height 14
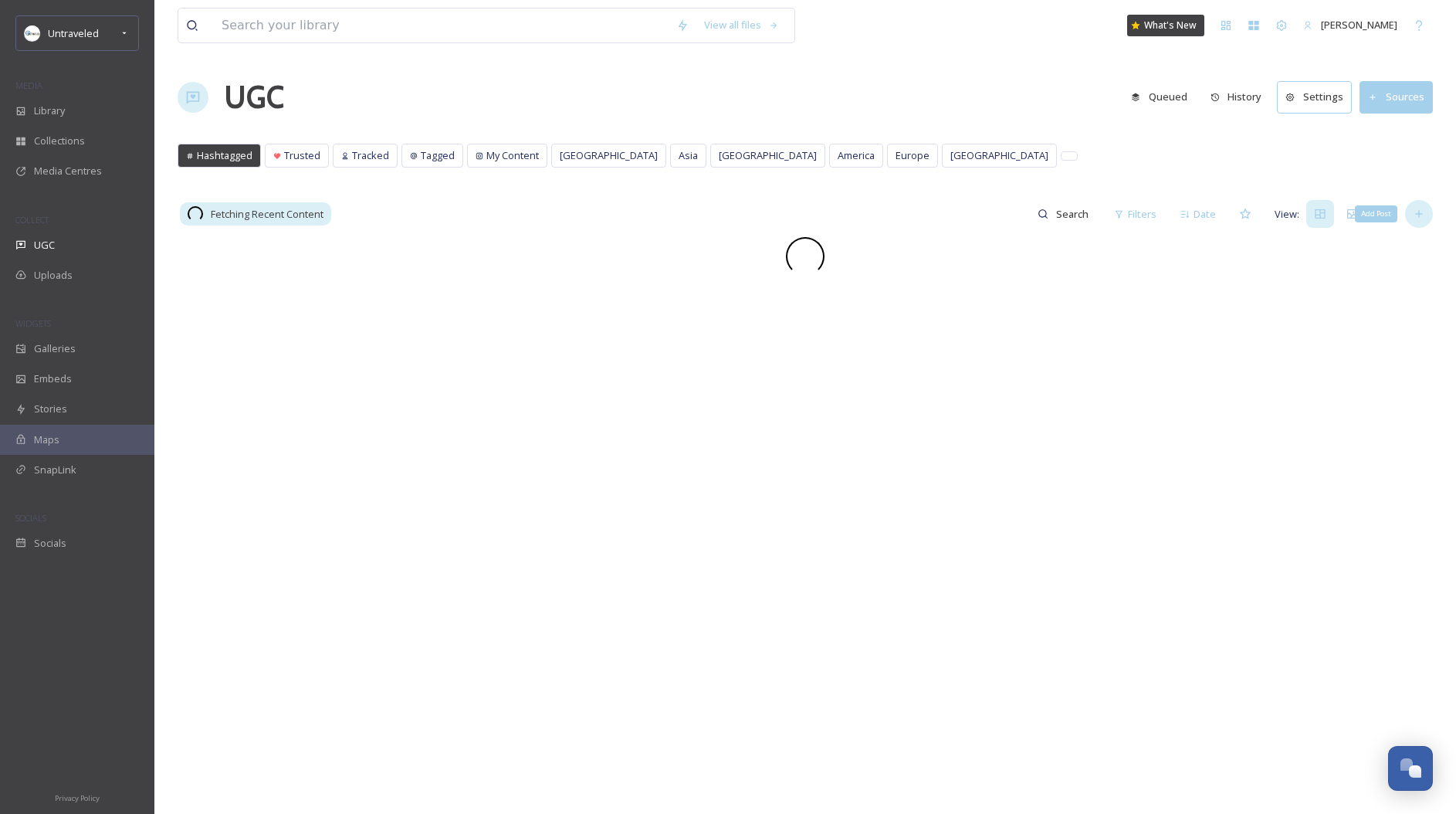
click at [1420, 218] on icon at bounding box center [1419, 214] width 13 height 13
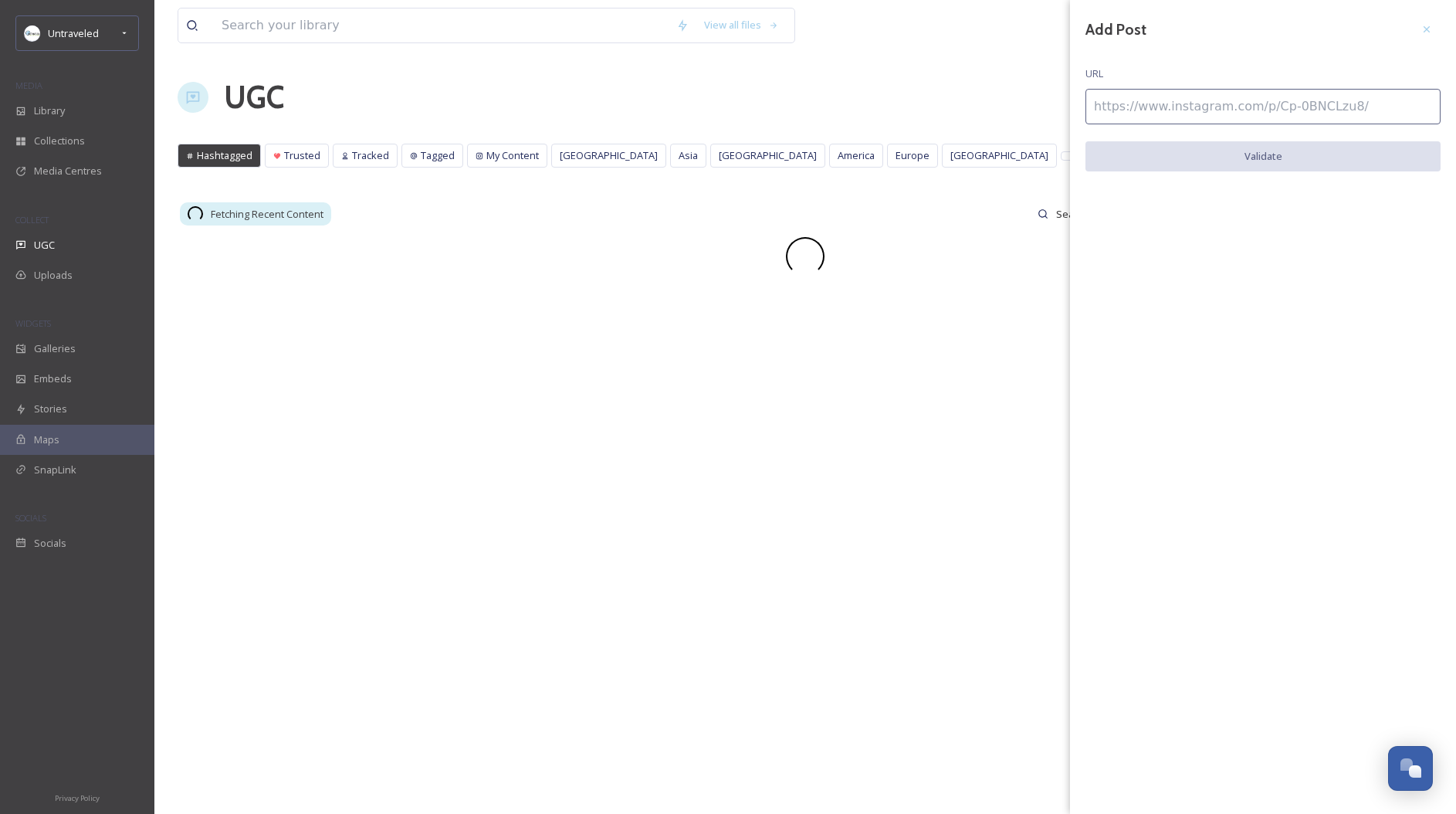
click at [1202, 115] on input at bounding box center [1263, 105] width 355 height 35
paste input "https://www.instagram.com/p/DA_qxVhT_Q6/"
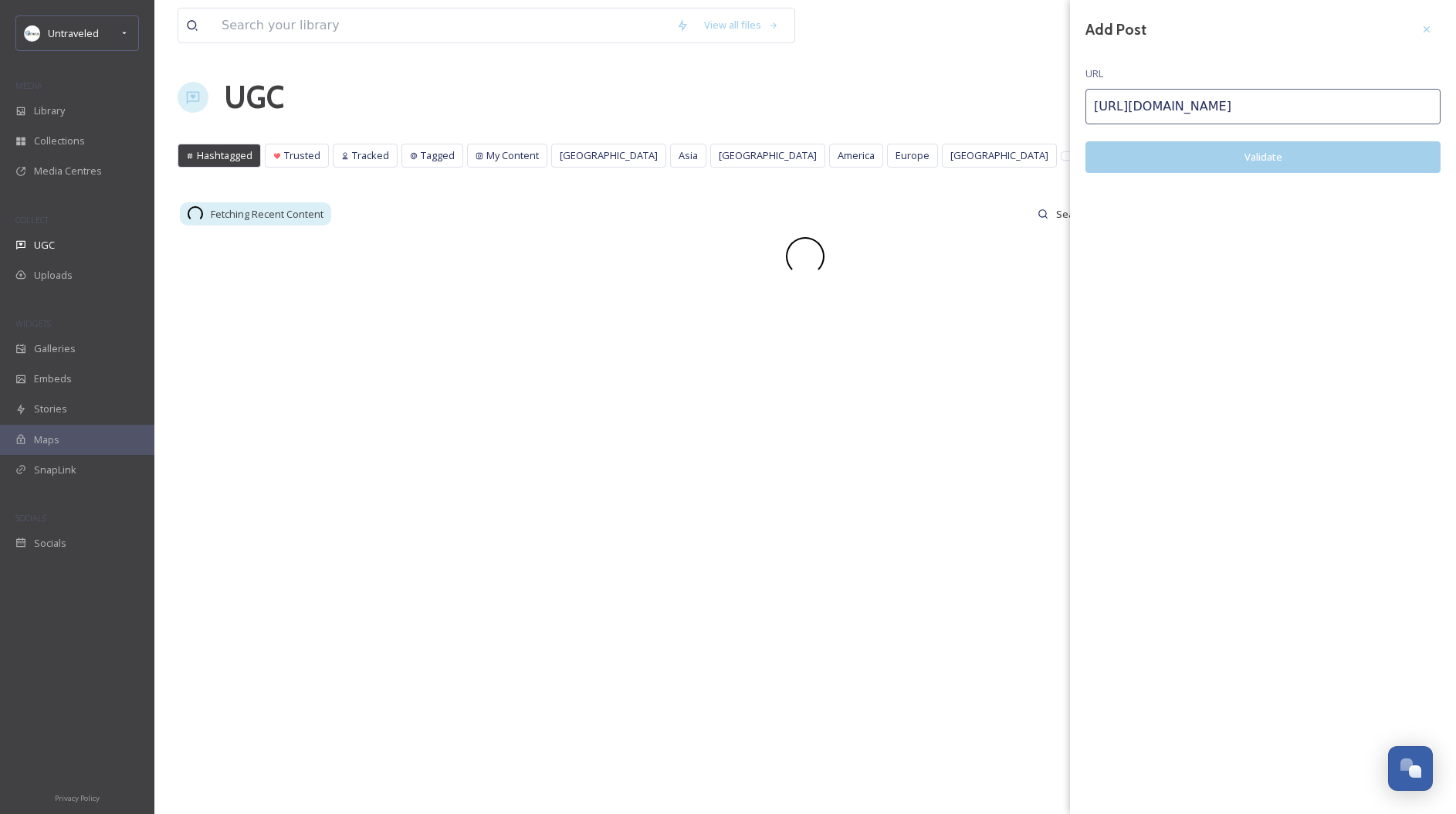
type input "https://www.instagram.com/p/DA_qxVhT_Q6/"
click at [1220, 150] on button "Validate" at bounding box center [1263, 157] width 355 height 32
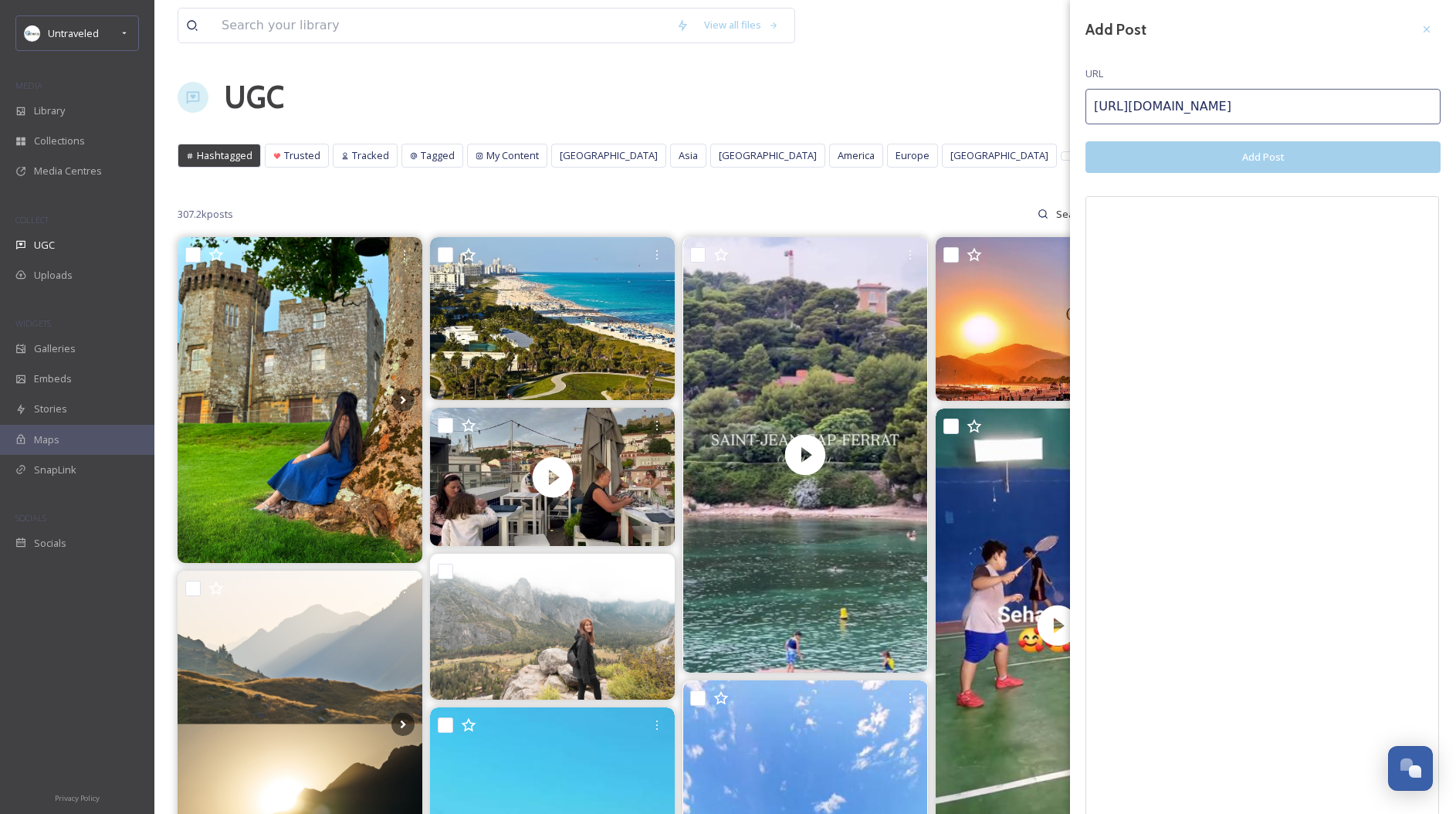
click at [1224, 146] on button "Add Post" at bounding box center [1263, 157] width 355 height 32
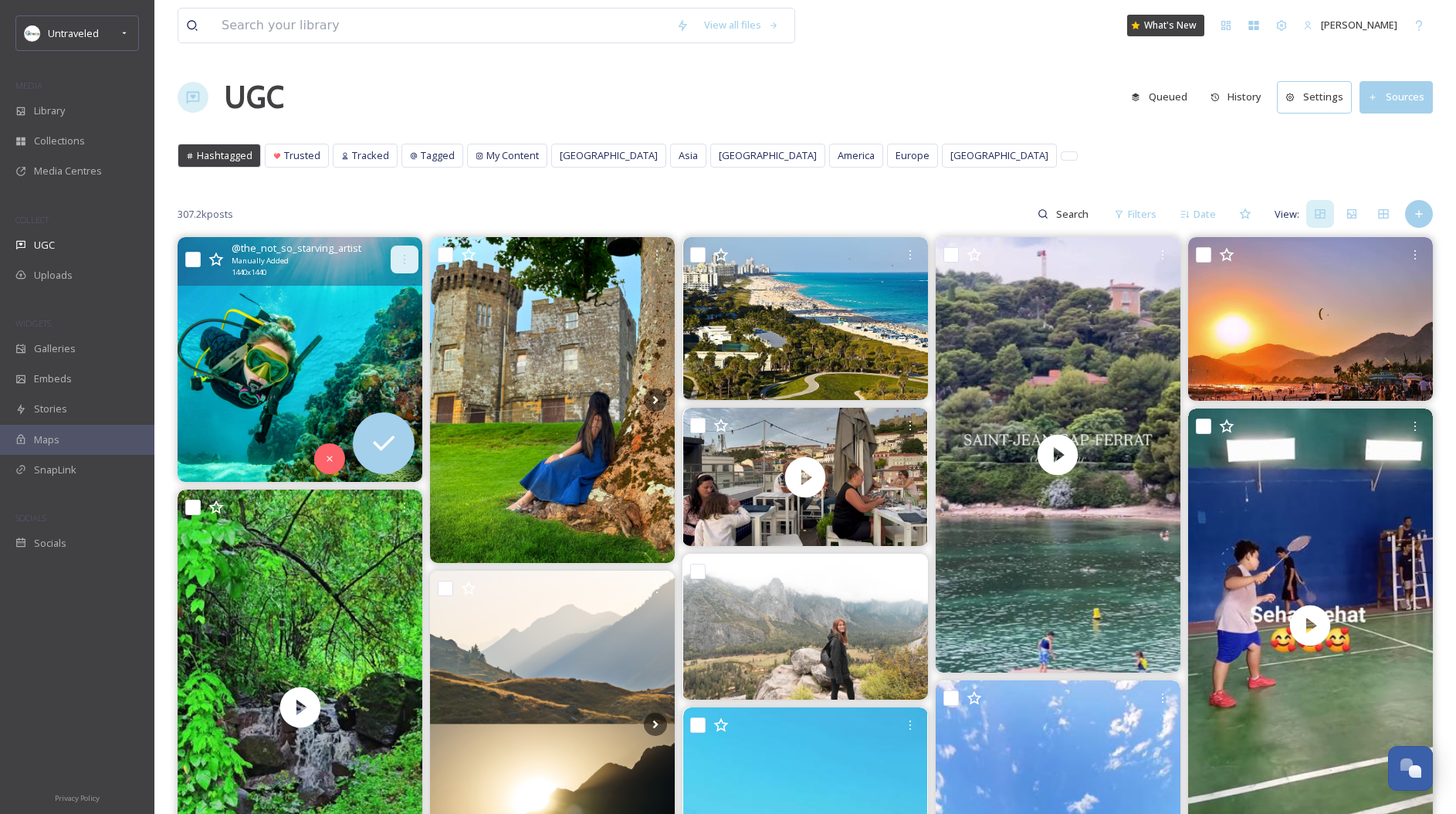
click at [399, 254] on icon at bounding box center [405, 260] width 13 height 13
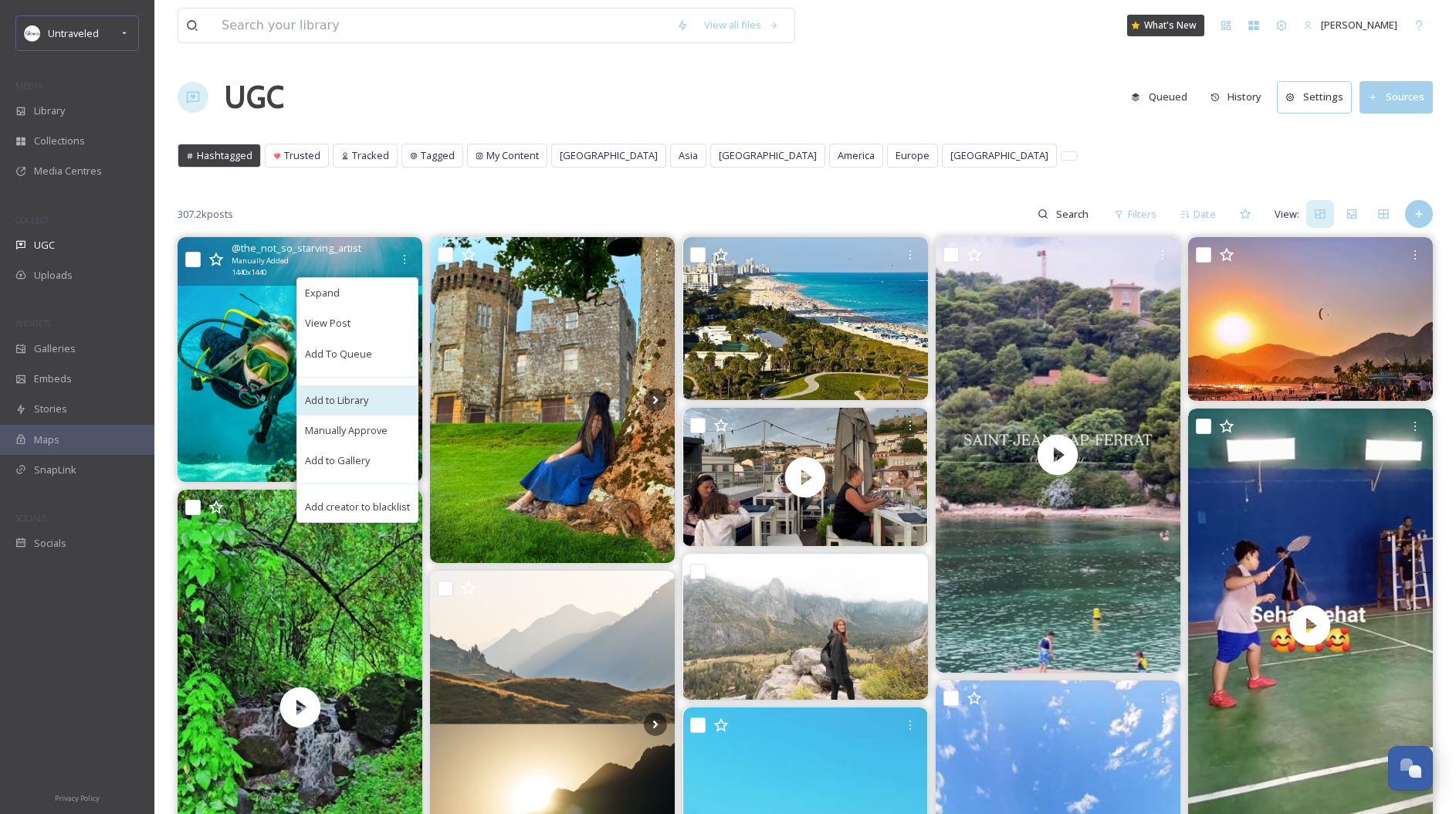
click at [358, 400] on span "Add to Library" at bounding box center [336, 400] width 63 height 14
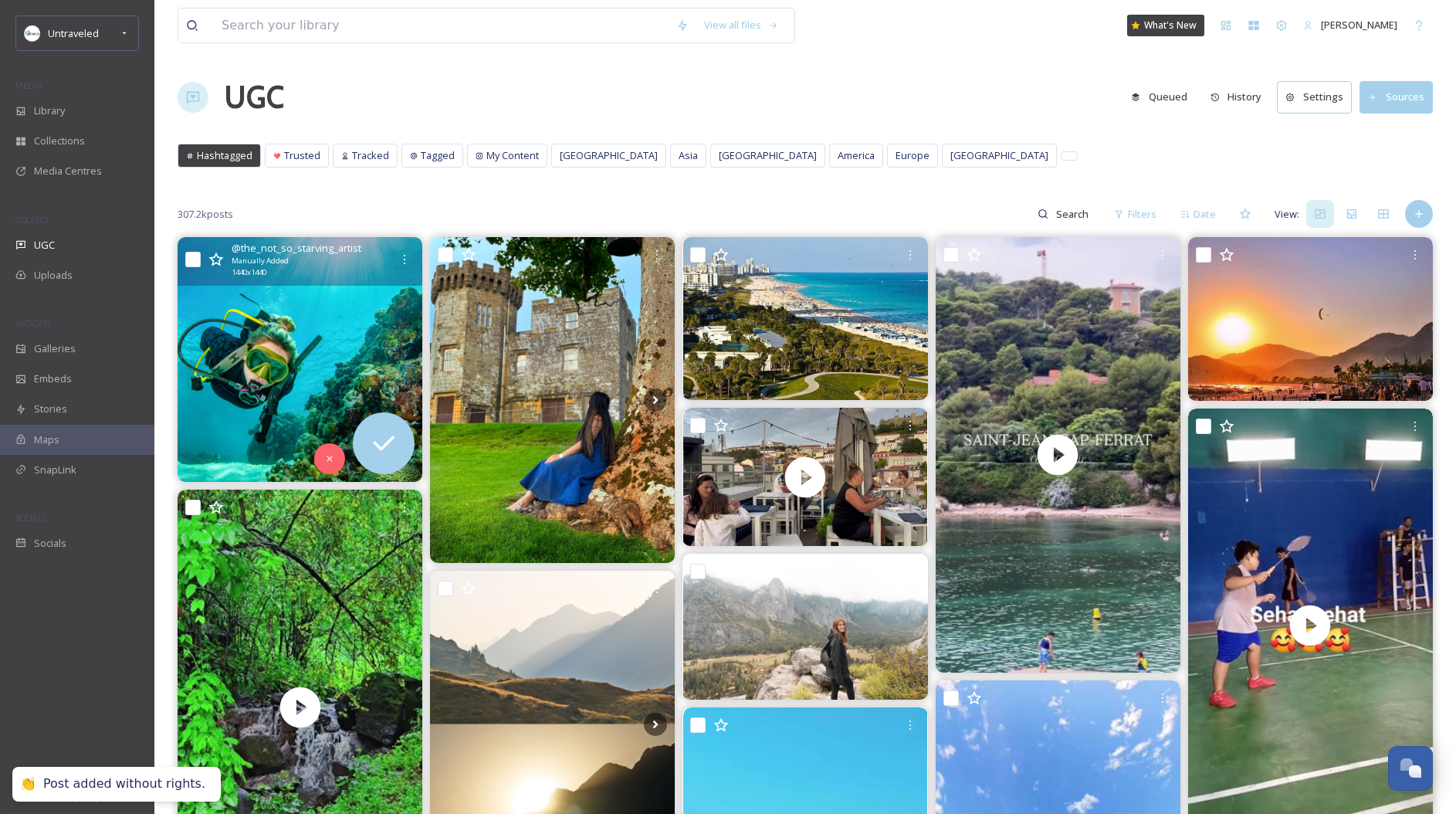
click at [228, 402] on img at bounding box center [299, 359] width 244 height 244
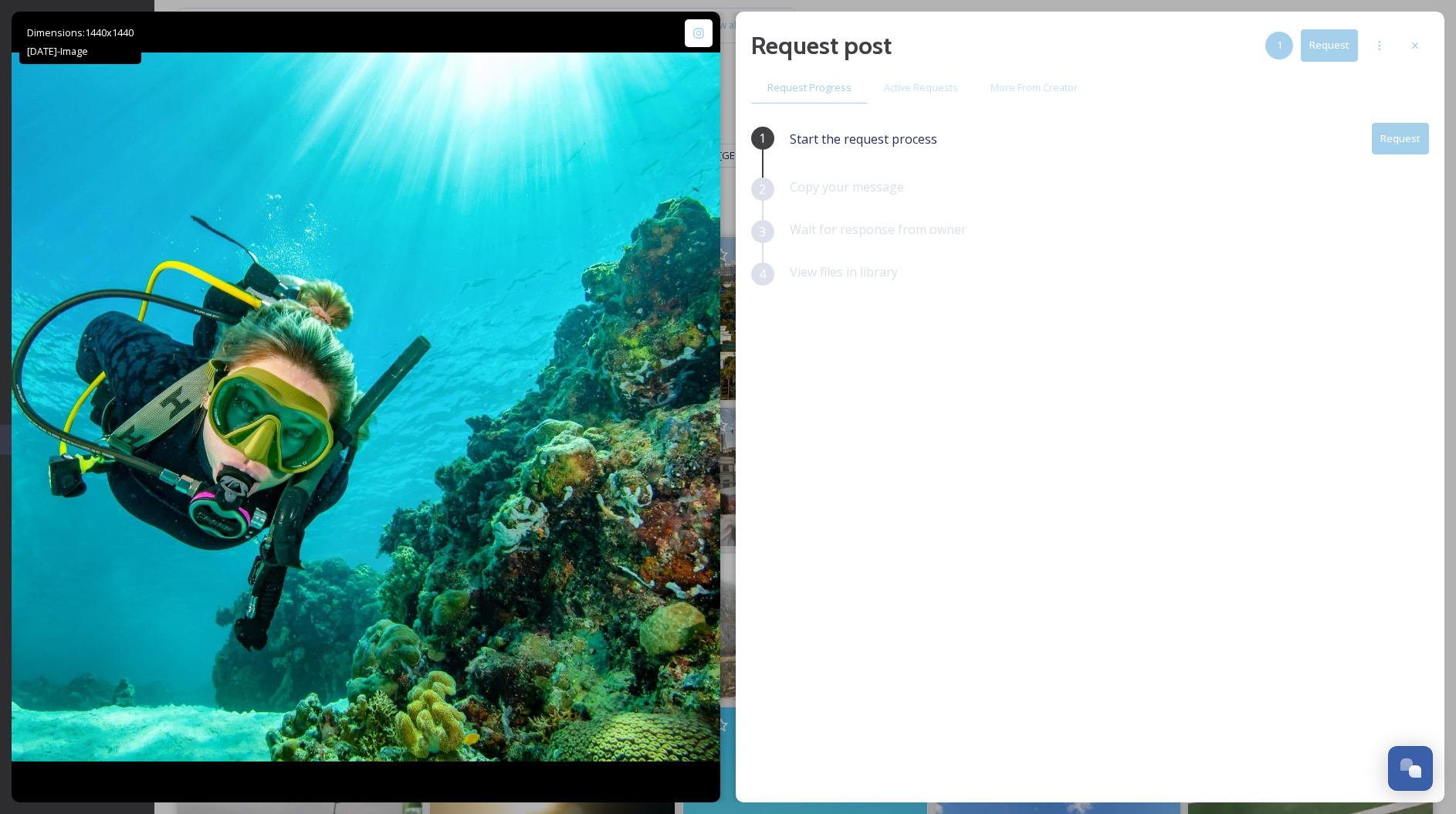
click at [312, 8] on div "Dimensions: 1440 x 1440 Oct 11 - Image @ the_not_so_starving_artist Posted 11 m…" at bounding box center [728, 407] width 1456 height 814
click at [1410, 42] on icon at bounding box center [1415, 46] width 13 height 13
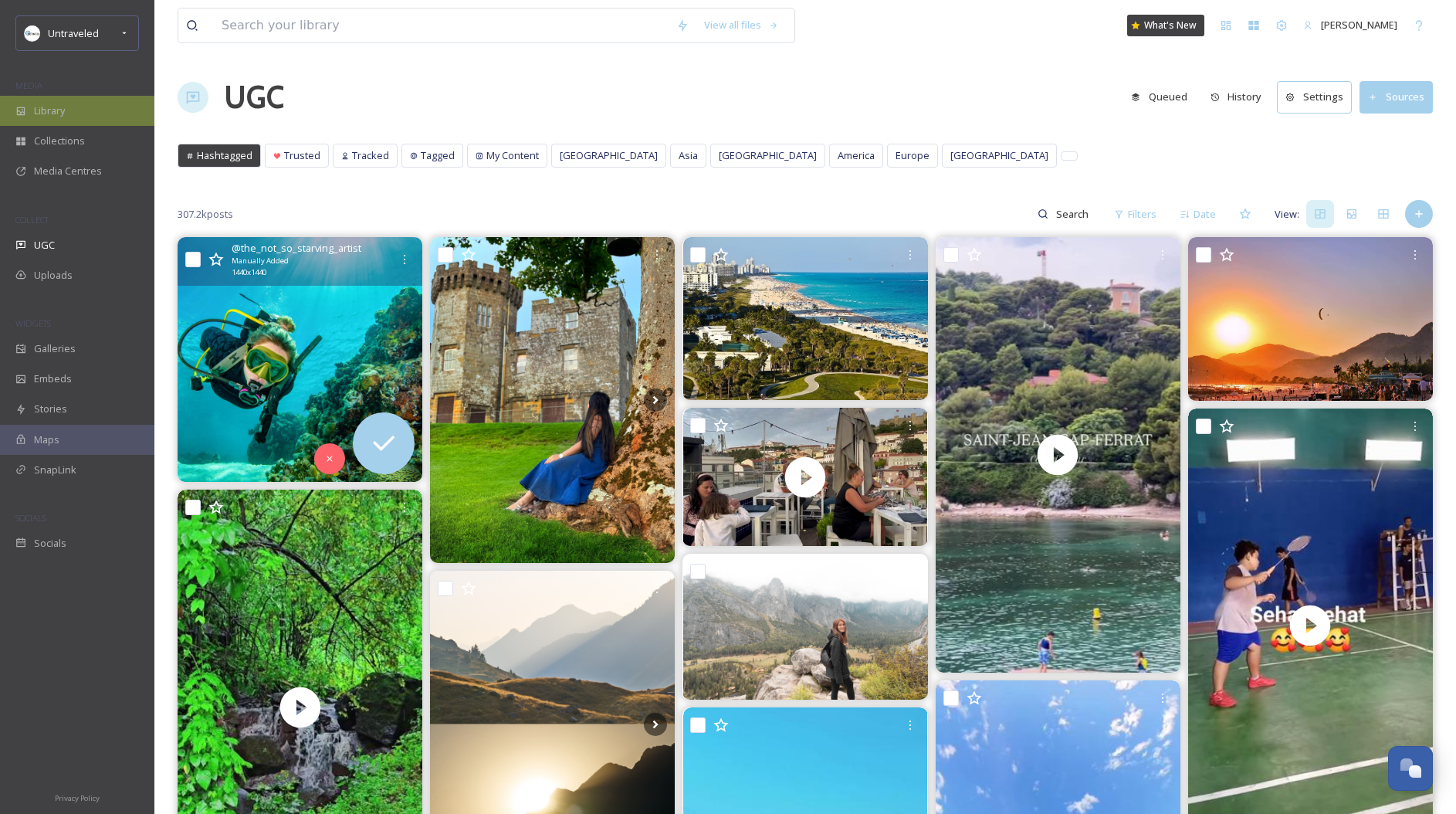
click at [58, 109] on span "Library" at bounding box center [50, 111] width 31 height 14
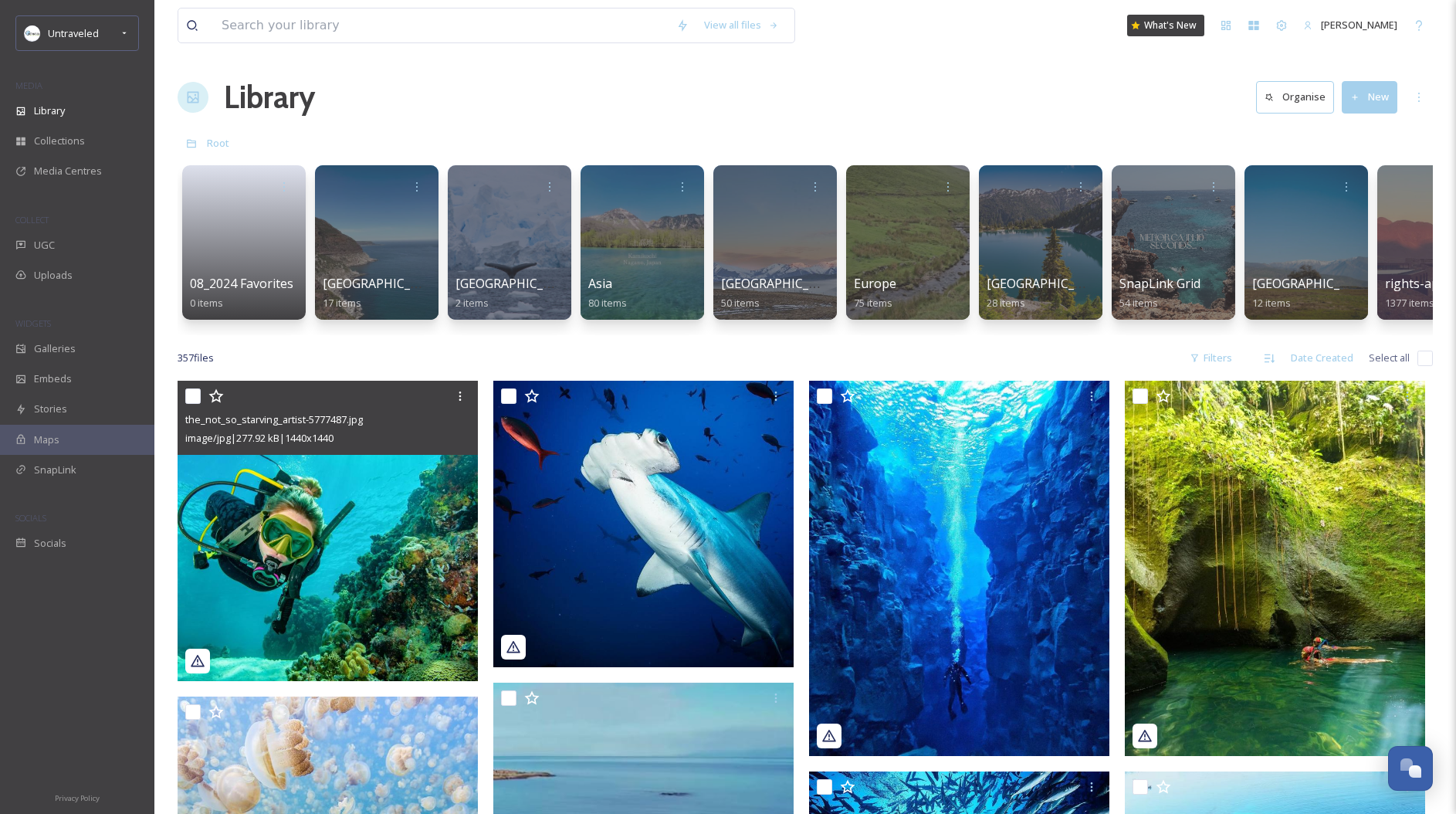
click at [384, 526] on img at bounding box center [327, 530] width 300 height 300
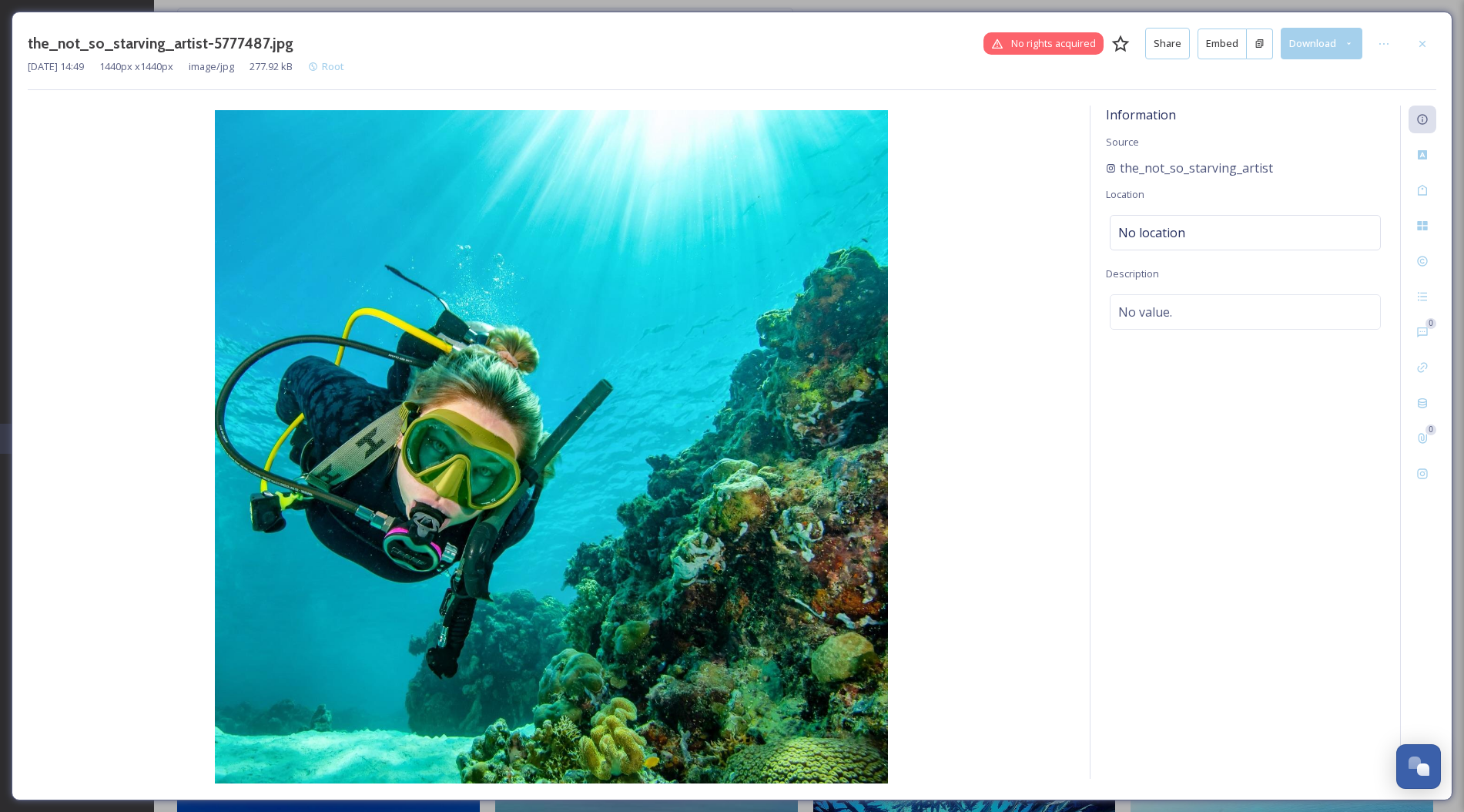
click at [1225, 47] on button "Embed" at bounding box center [1222, 44] width 49 height 31
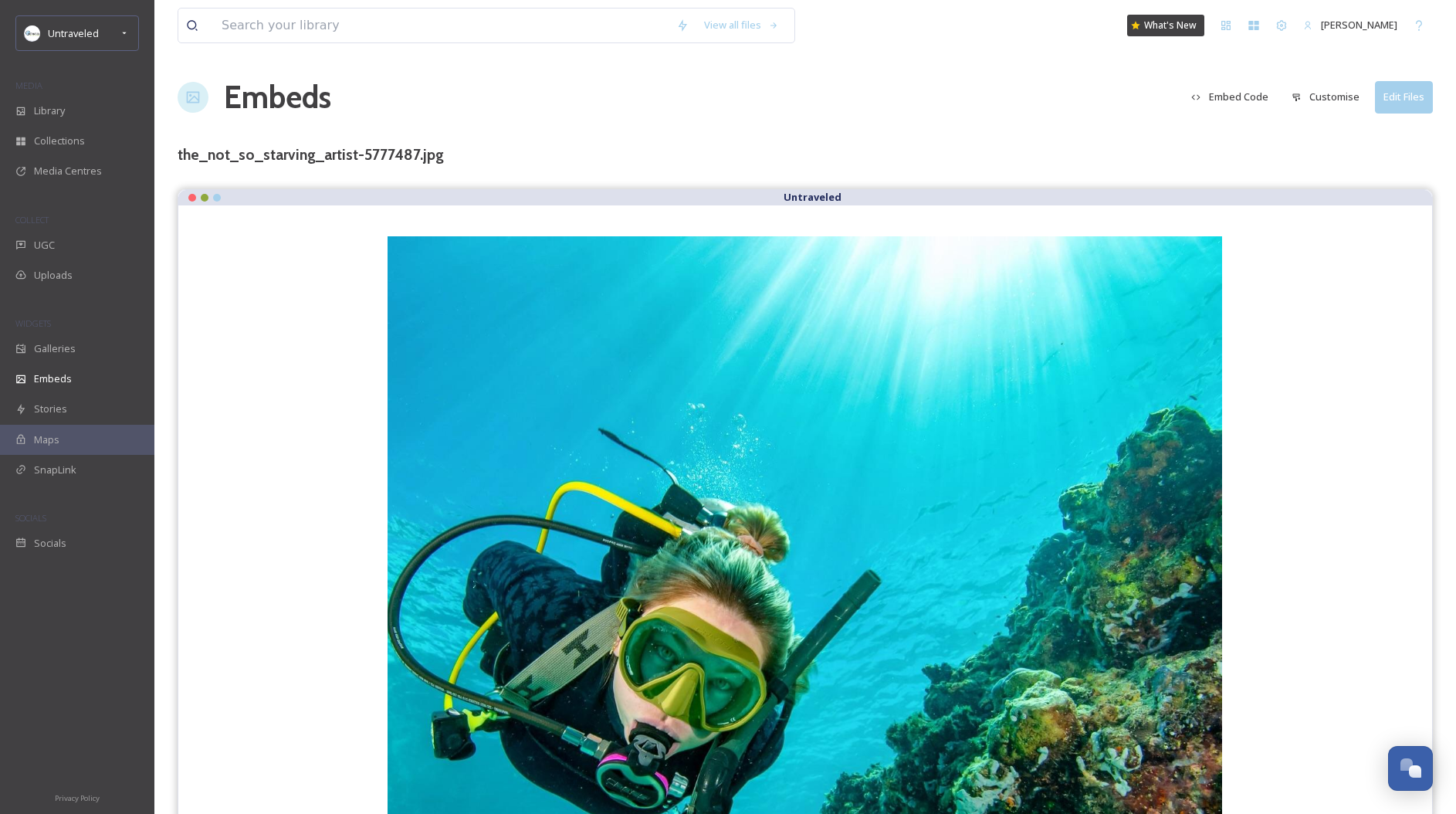
click at [1257, 96] on button "Embed Code" at bounding box center [1230, 96] width 93 height 30
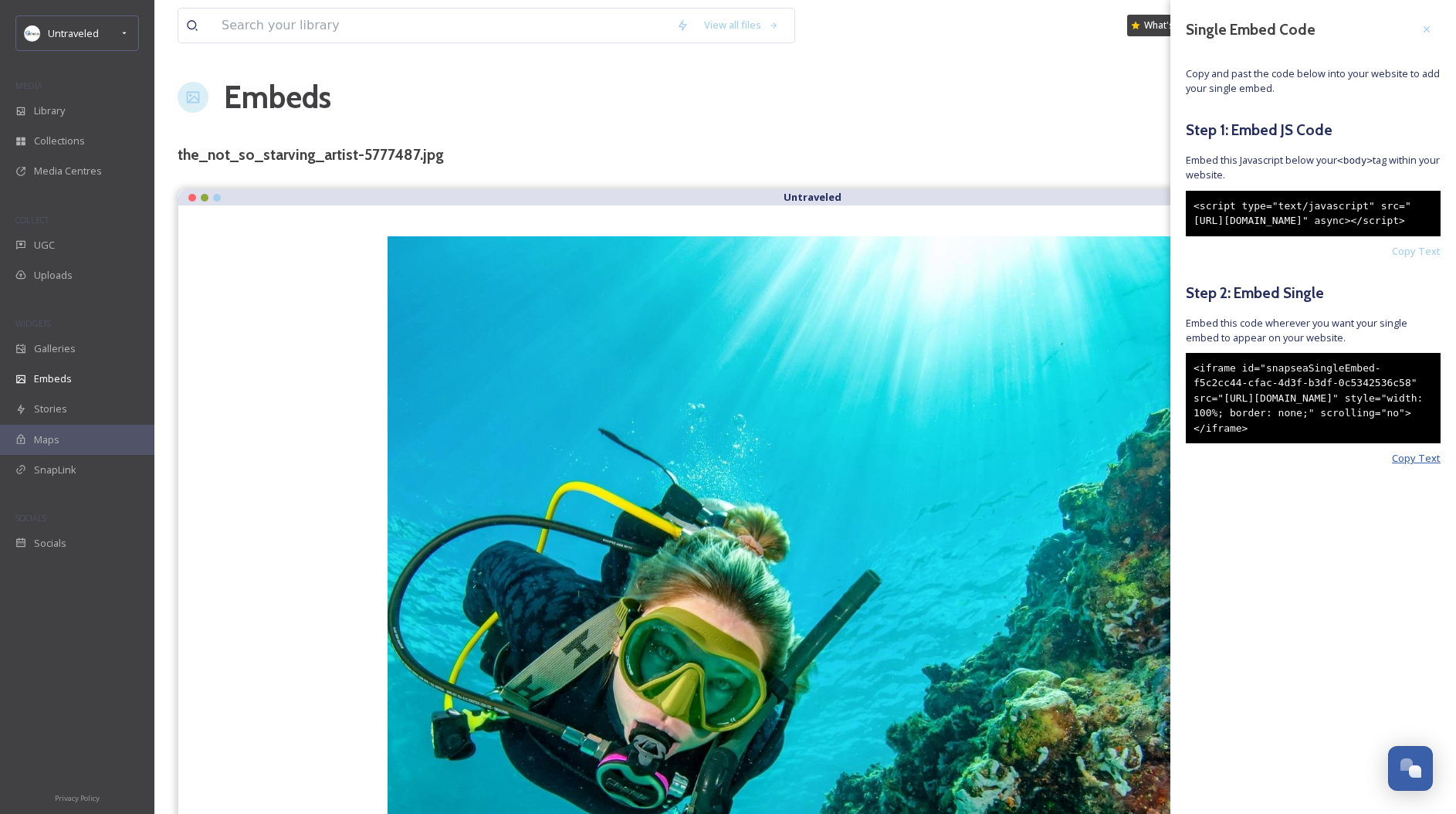
click at [1434, 465] on span "Copy Text" at bounding box center [1416, 458] width 49 height 14
click at [50, 253] on div "UGC" at bounding box center [77, 244] width 154 height 30
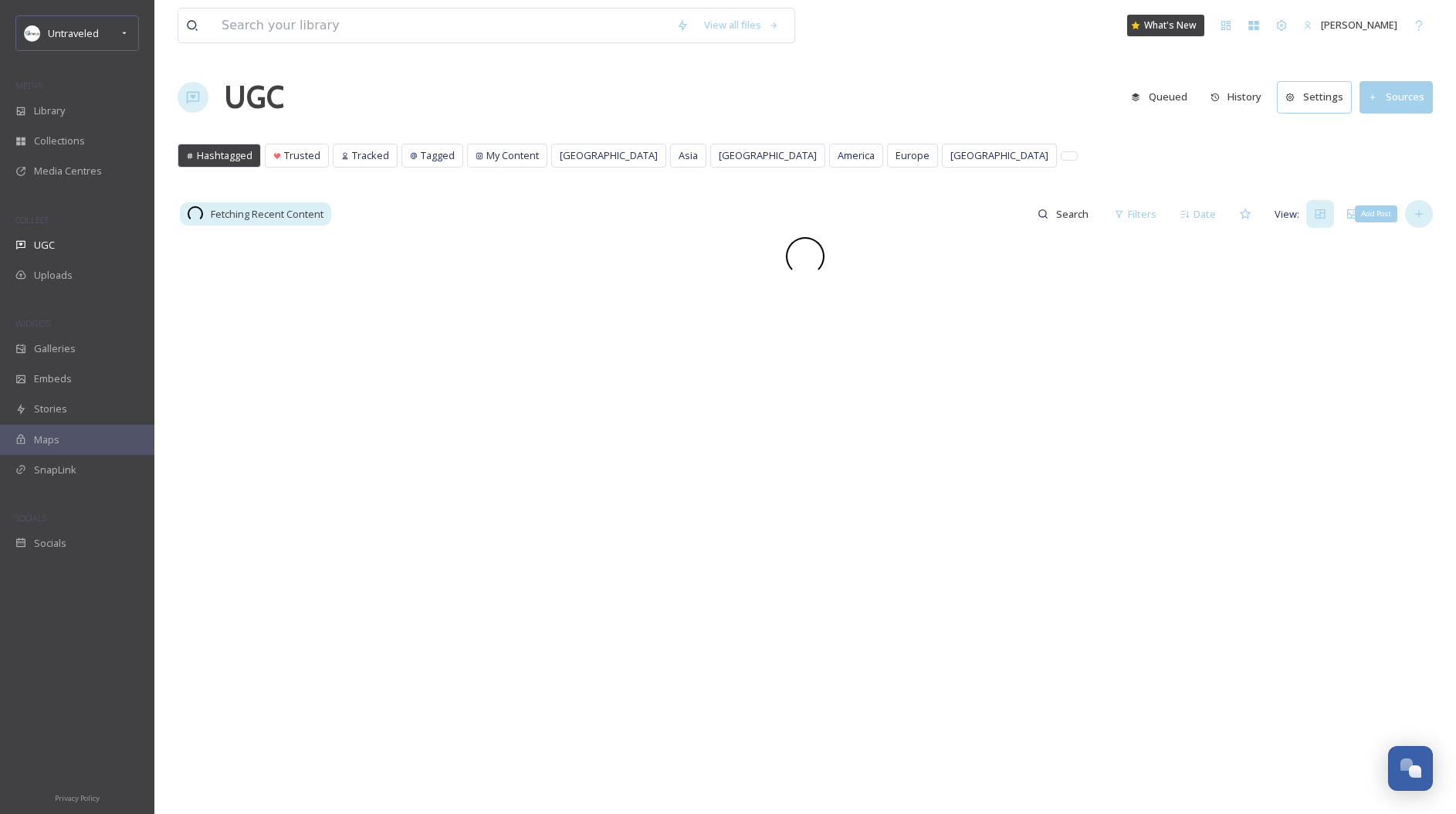
click at [1415, 224] on div "Add Post" at bounding box center [1419, 214] width 28 height 28
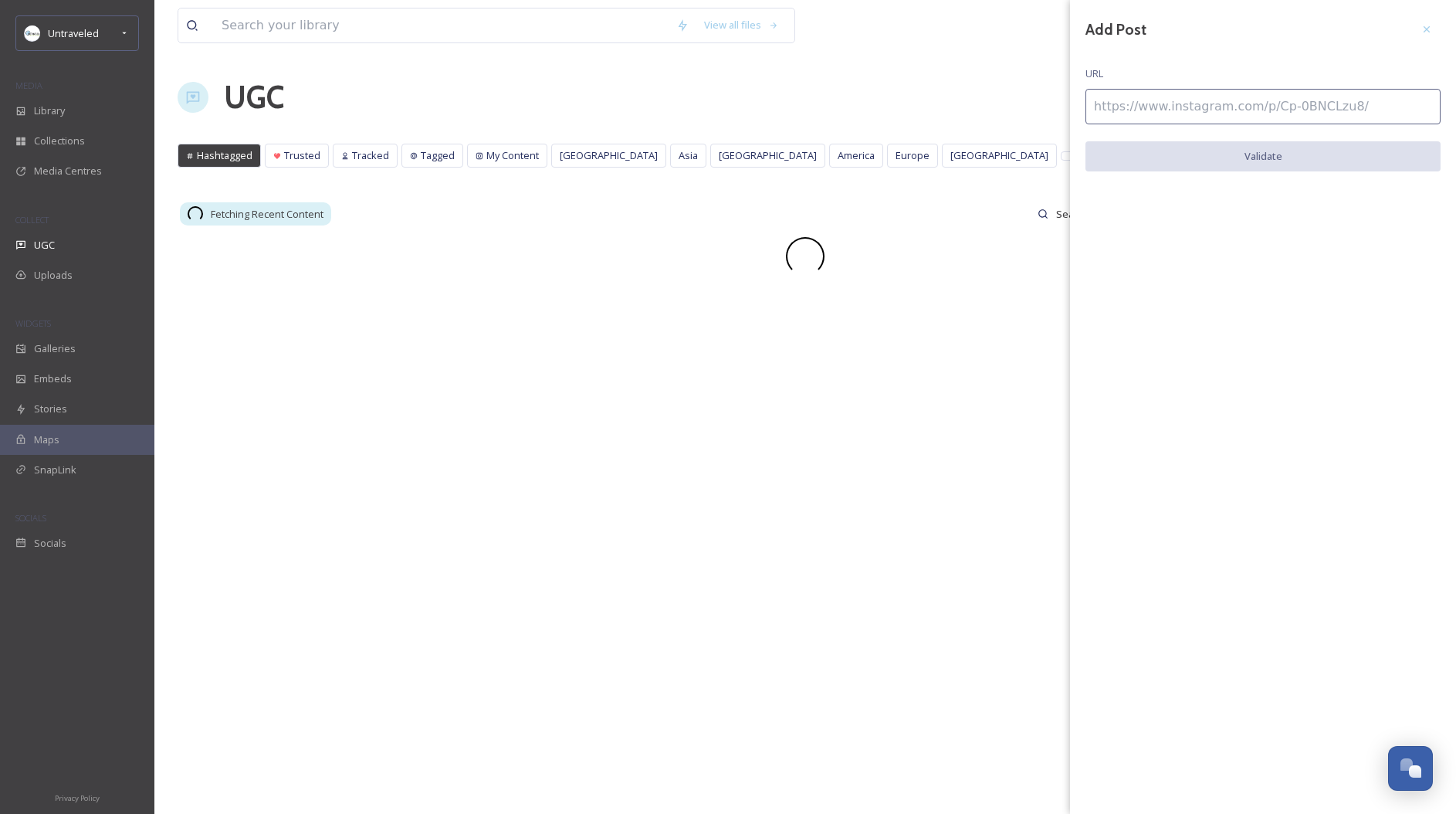
click at [1221, 119] on input at bounding box center [1263, 105] width 355 height 35
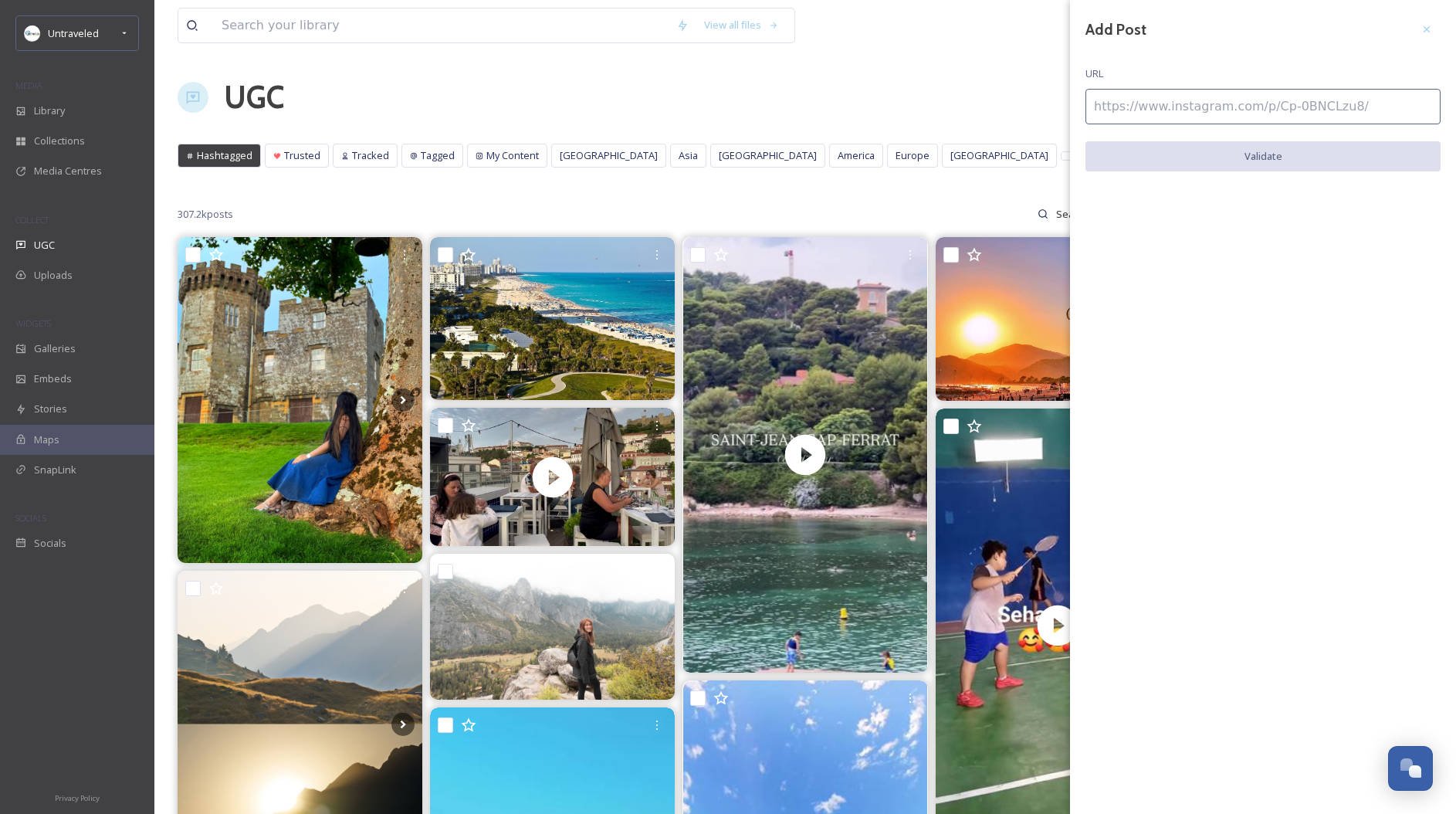
click at [1369, 104] on input at bounding box center [1263, 105] width 355 height 35
click at [1342, 99] on input at bounding box center [1263, 105] width 355 height 35
paste input "https://www.instagram.com/p/Bvo6lcPFN5o/"
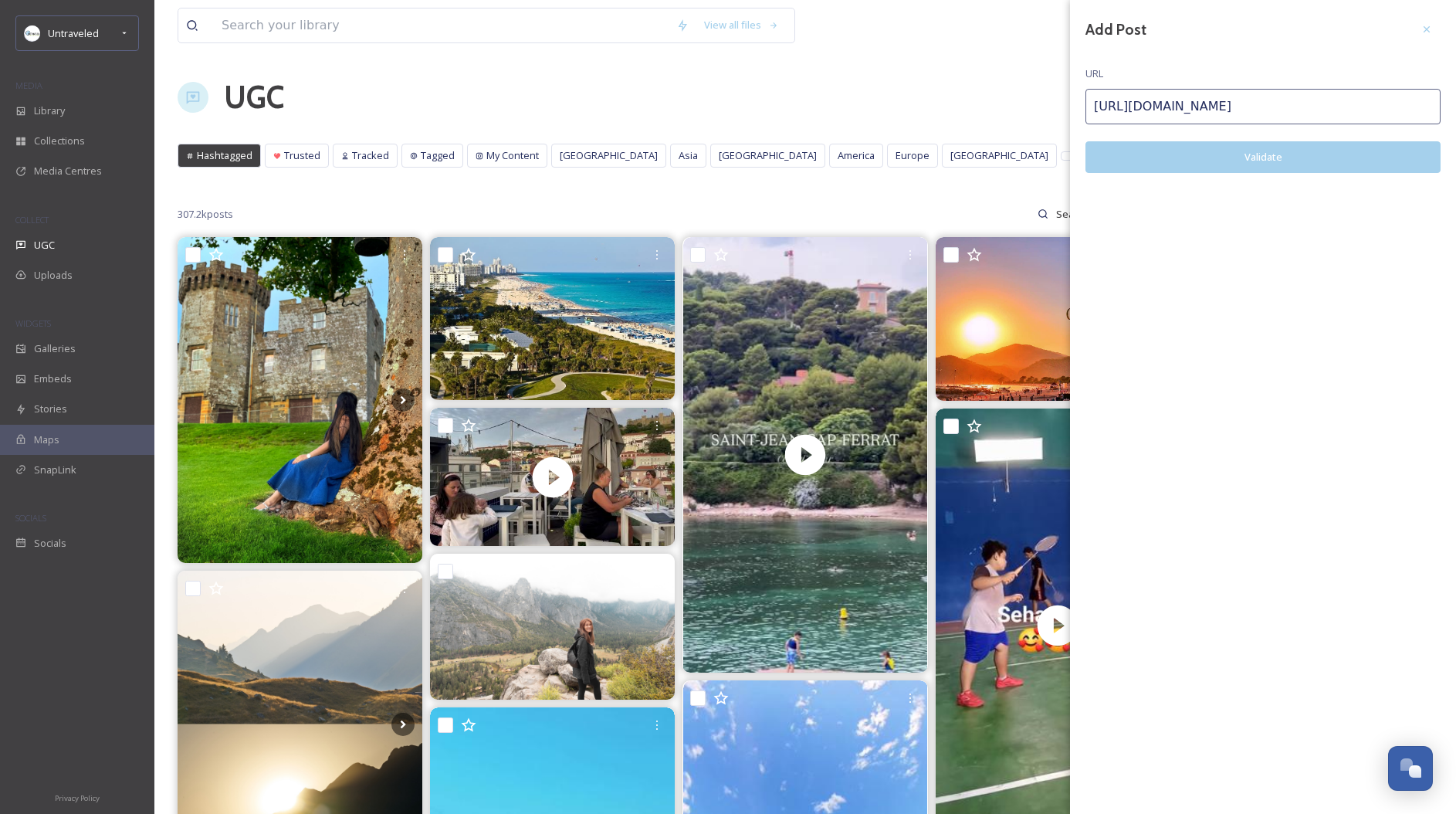
type input "https://www.instagram.com/p/Bvo6lcPFN5o/"
click at [1350, 159] on button "Validate" at bounding box center [1263, 157] width 355 height 32
click at [1234, 154] on button "Add Post" at bounding box center [1263, 157] width 355 height 32
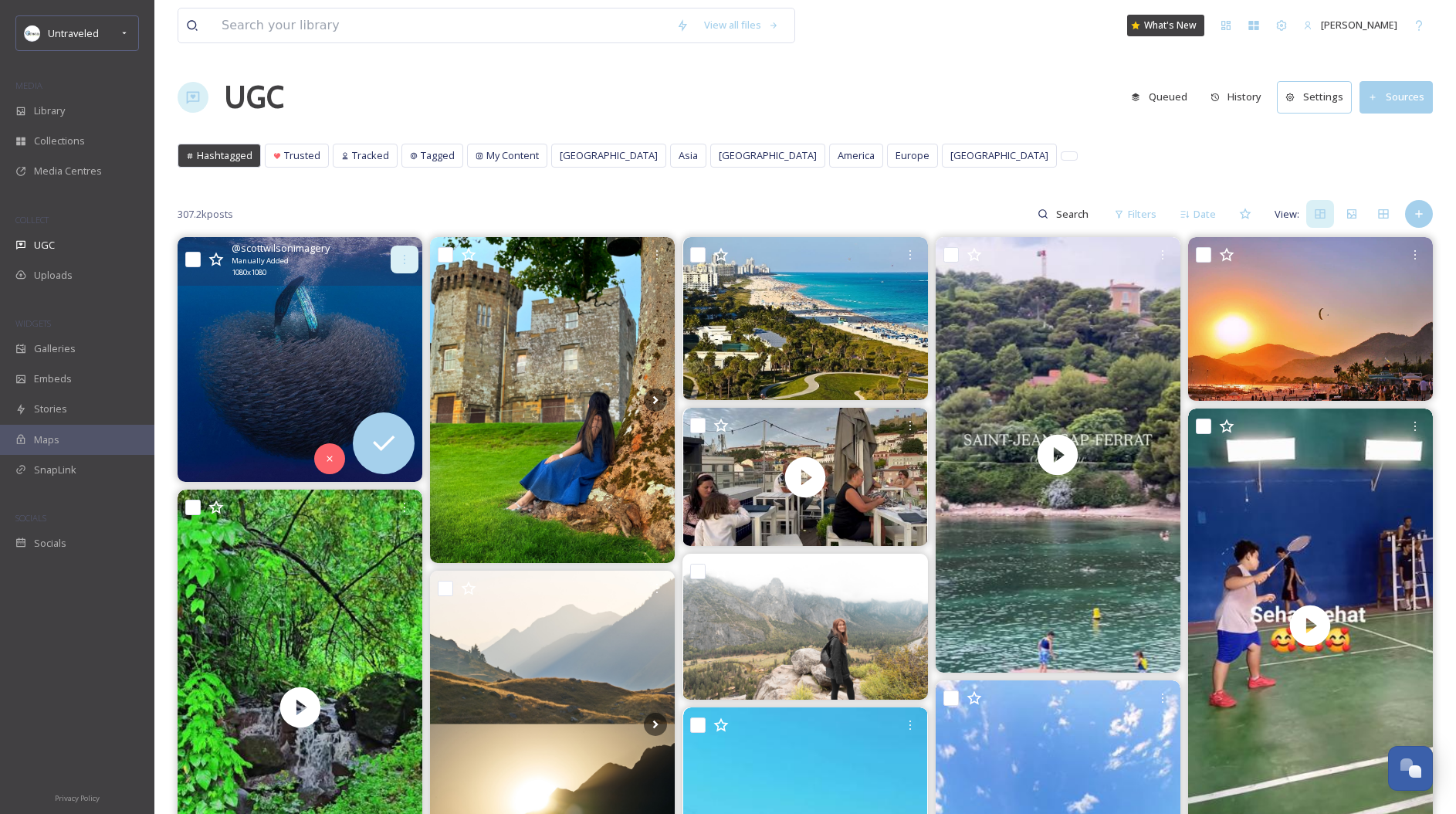
click at [404, 255] on icon at bounding box center [405, 260] width 13 height 13
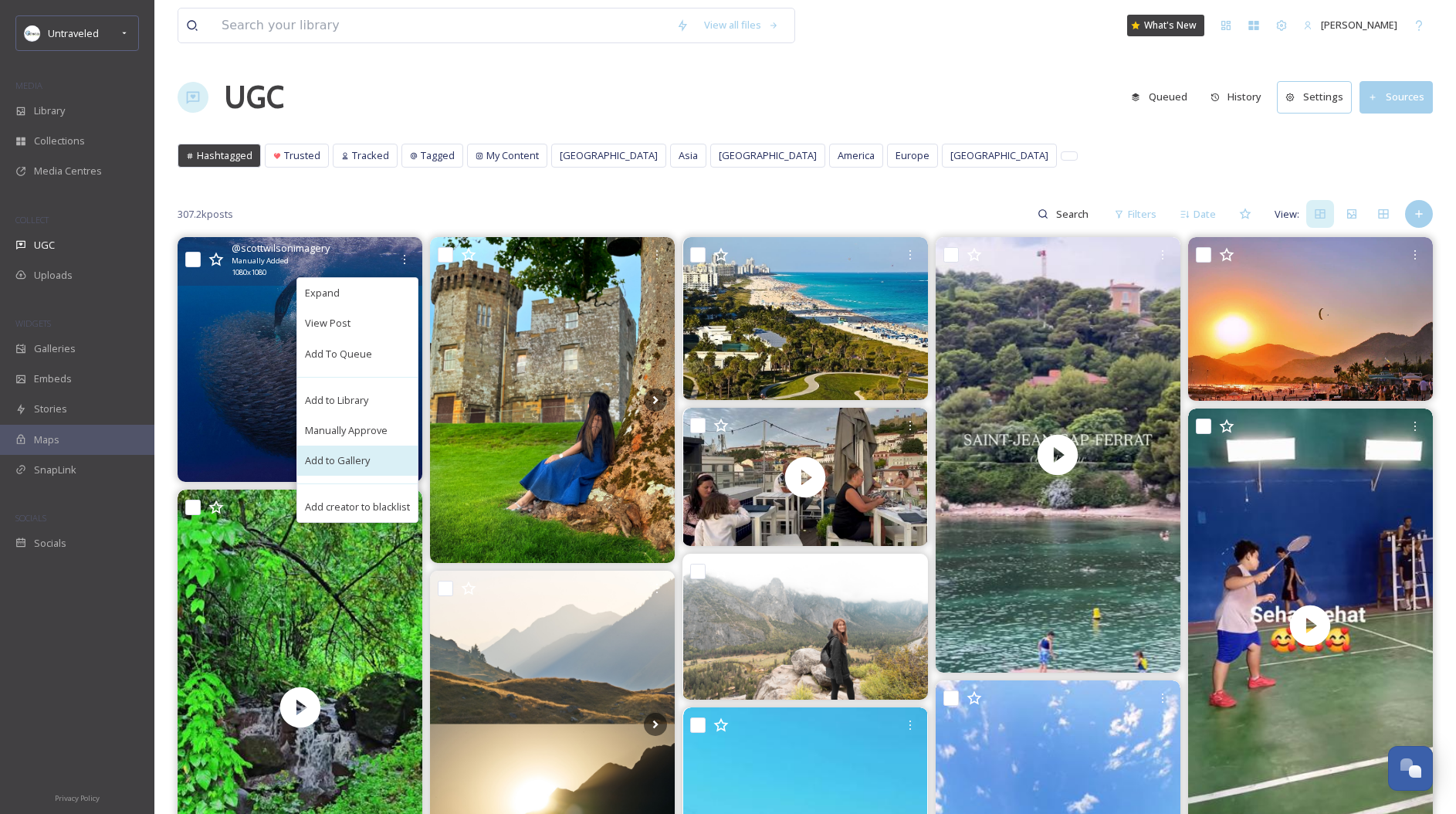
click at [353, 466] on span "Add to Gallery" at bounding box center [337, 461] width 65 height 14
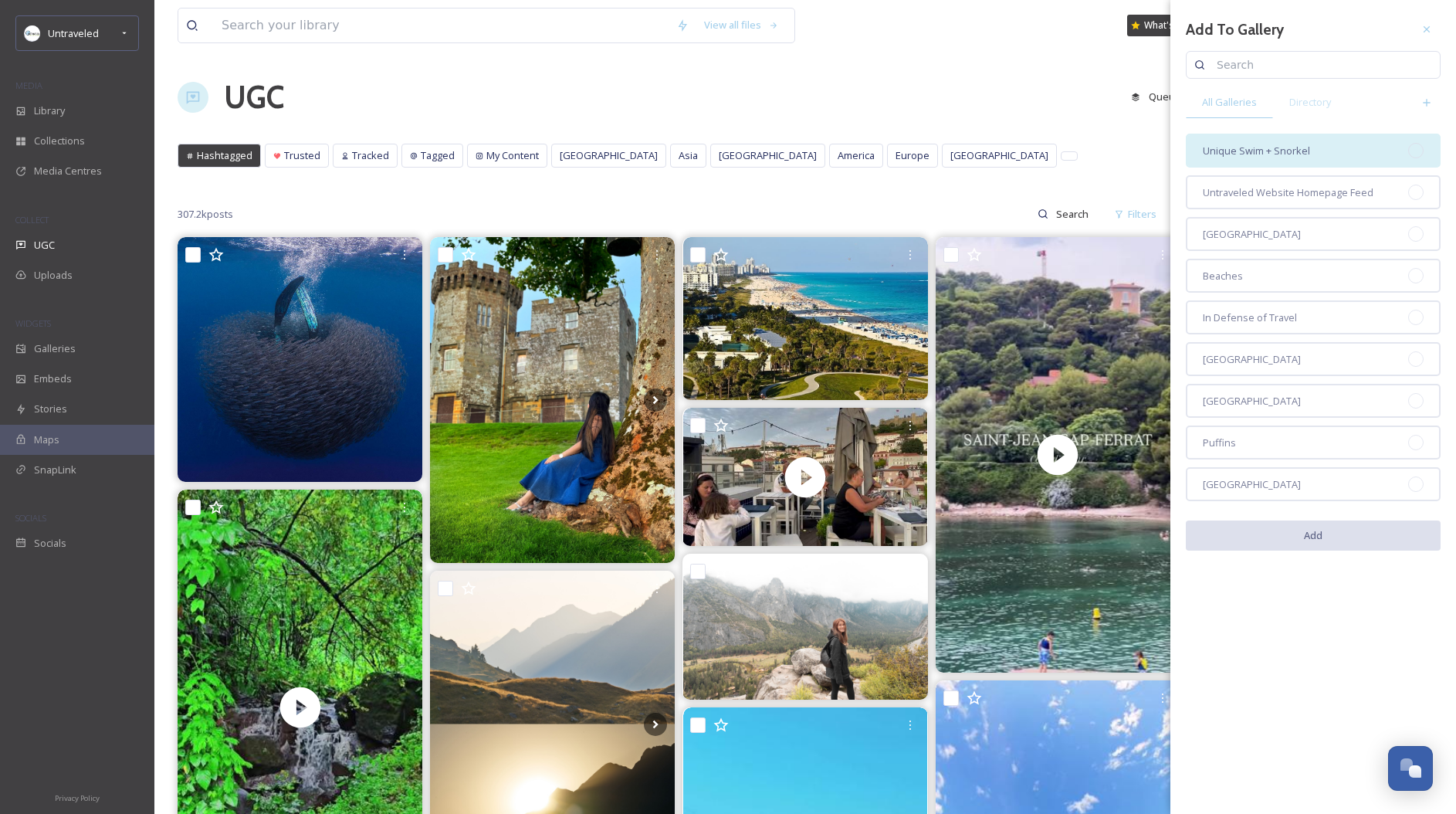
click at [1361, 150] on div "Unique Swim + Snorkel" at bounding box center [1313, 151] width 255 height 34
click at [1378, 540] on button "Add" at bounding box center [1313, 535] width 255 height 32
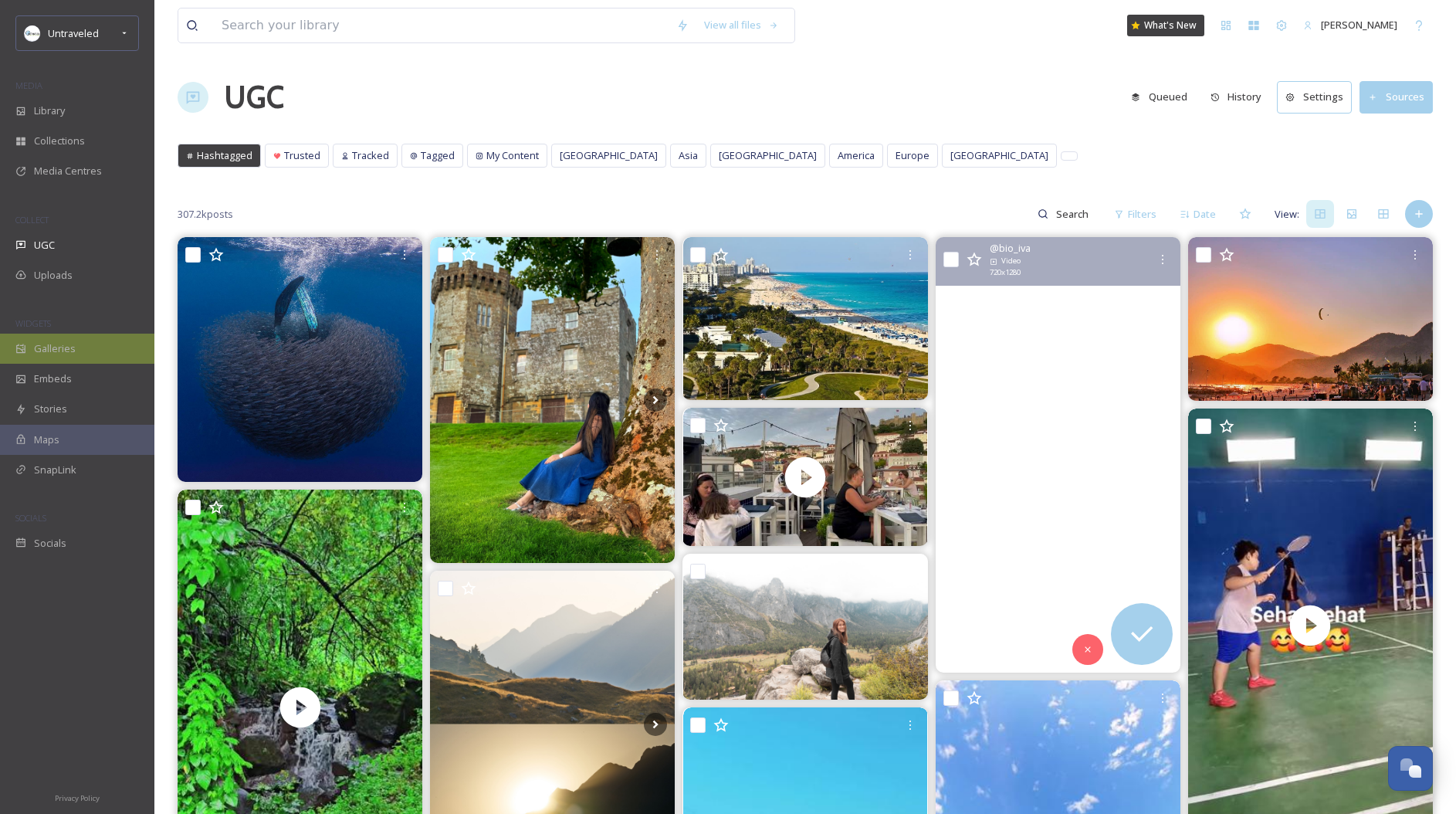
click at [57, 343] on span "Galleries" at bounding box center [55, 349] width 41 height 14
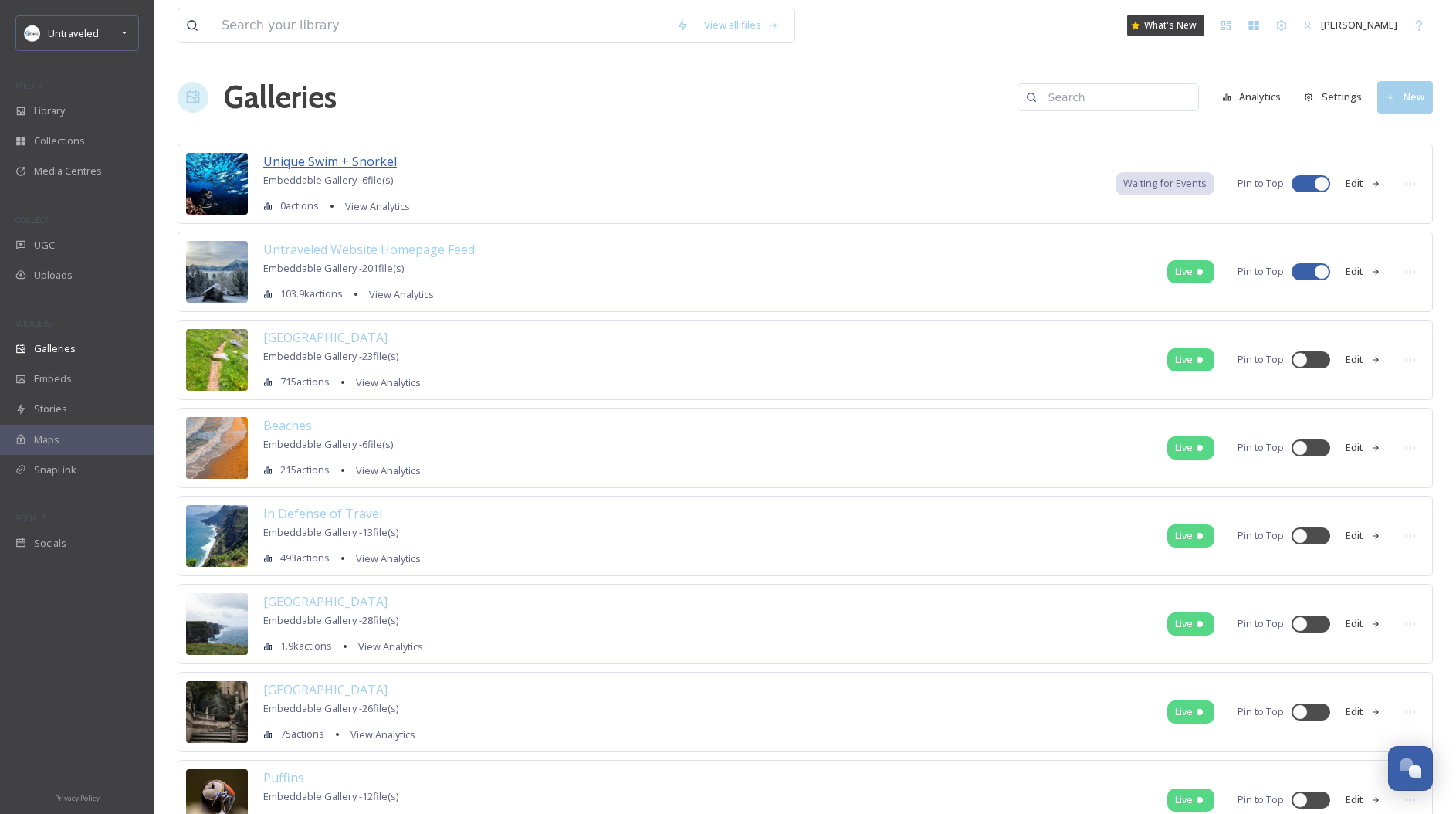
click at [348, 164] on span "Unique Swim + Snorkel" at bounding box center [330, 161] width 133 height 17
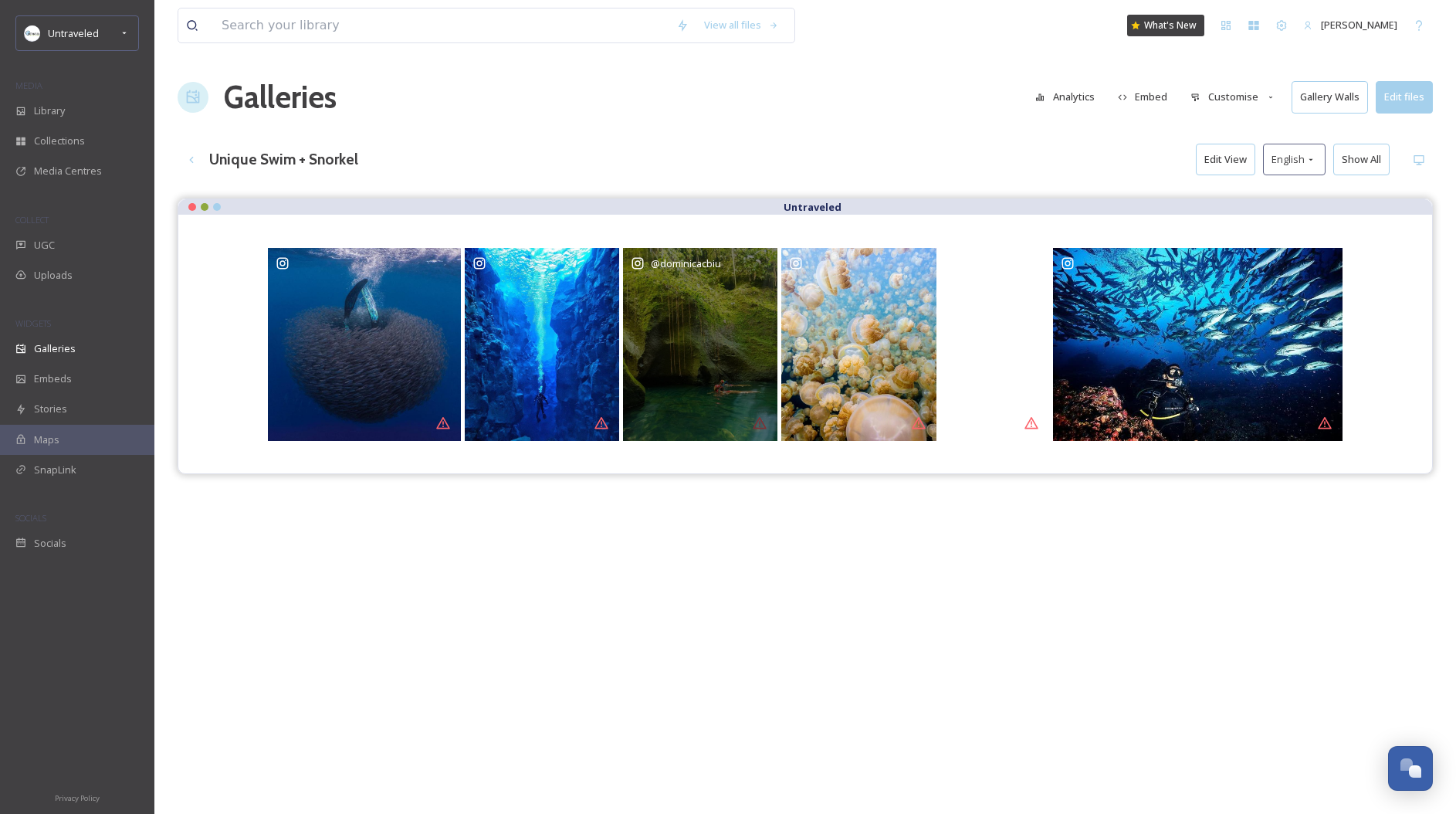
drag, startPoint x: 928, startPoint y: 340, endPoint x: 636, endPoint y: 326, distance: 292.3
click at [627, 326] on div "@ dominicacbiu" at bounding box center [805, 343] width 1078 height 197
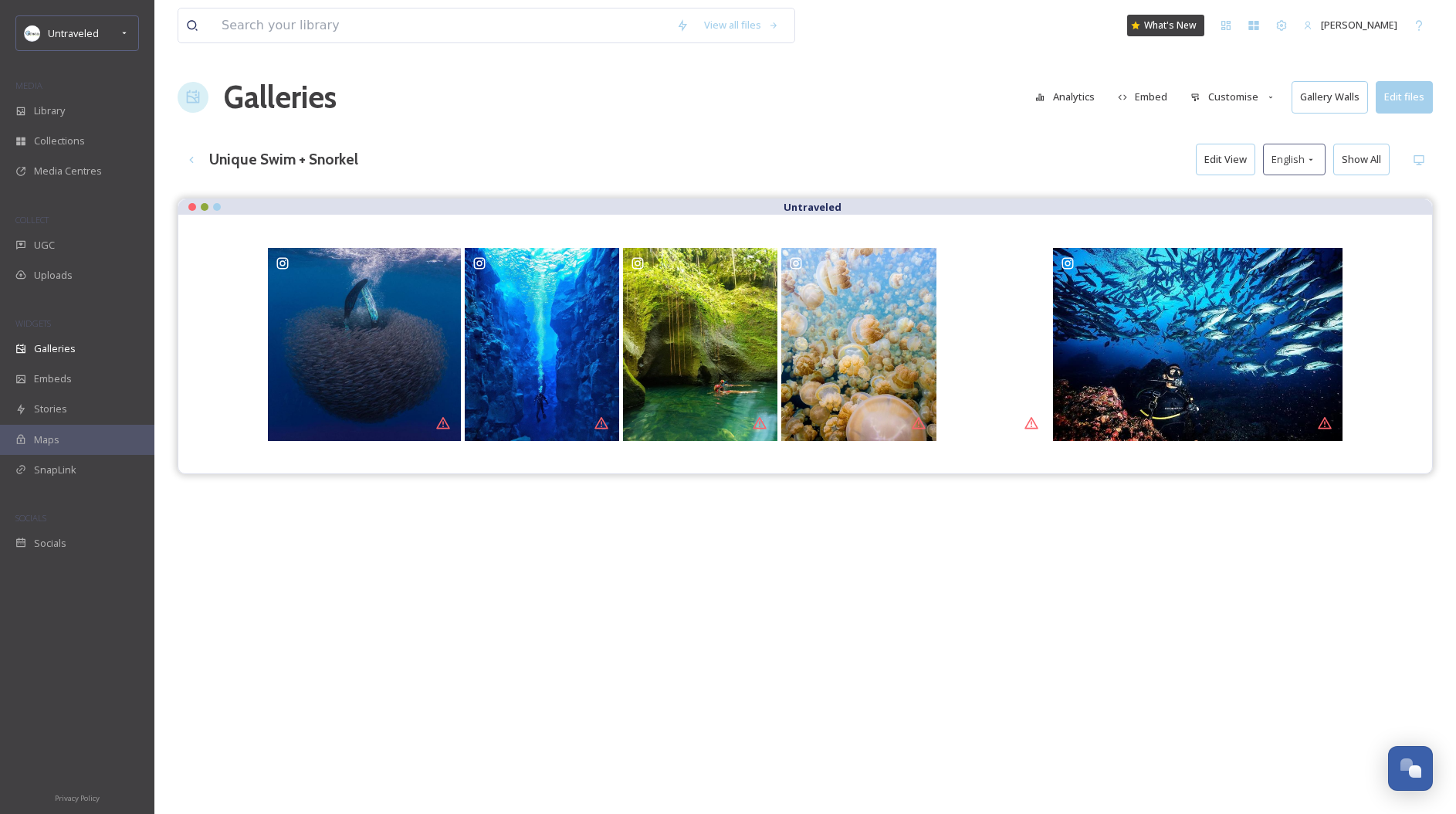
click at [1153, 94] on button "Embed" at bounding box center [1142, 96] width 66 height 30
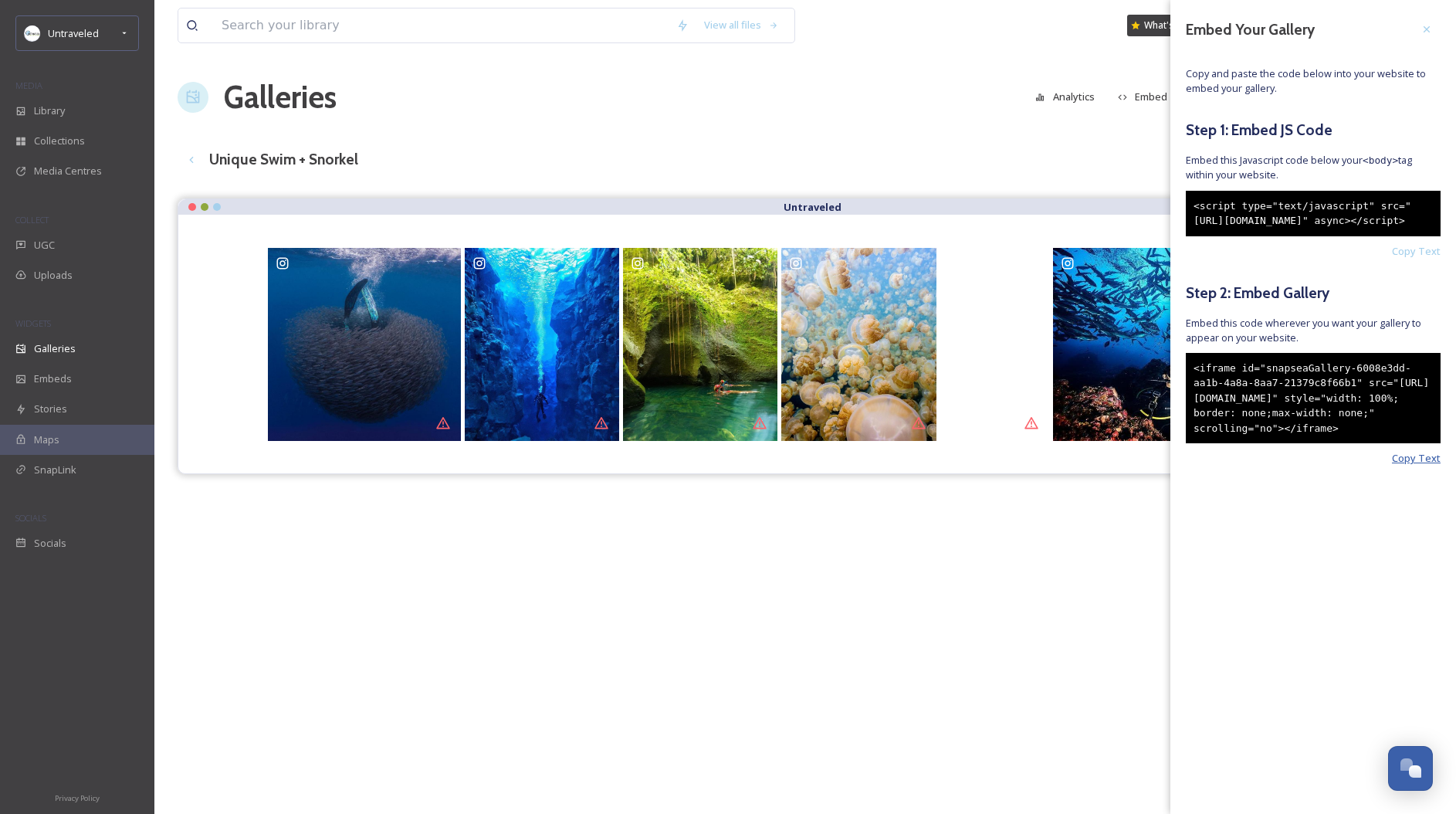
click at [1417, 465] on span "Copy Text" at bounding box center [1416, 458] width 49 height 14
click at [1415, 465] on span "Copy Text" at bounding box center [1416, 458] width 49 height 14
click at [1329, 444] on div "<iframe id="snapseaGallery-6008e3dd-aa1b-4a8a-8aa7-21379c8f66b1" src="https://a…" at bounding box center [1313, 398] width 255 height 91
click at [1304, 444] on div "<iframe id="snapseaGallery-6008e3dd-aa1b-4a8a-8aa7-21379c8f66b1" src="https://a…" at bounding box center [1313, 398] width 255 height 91
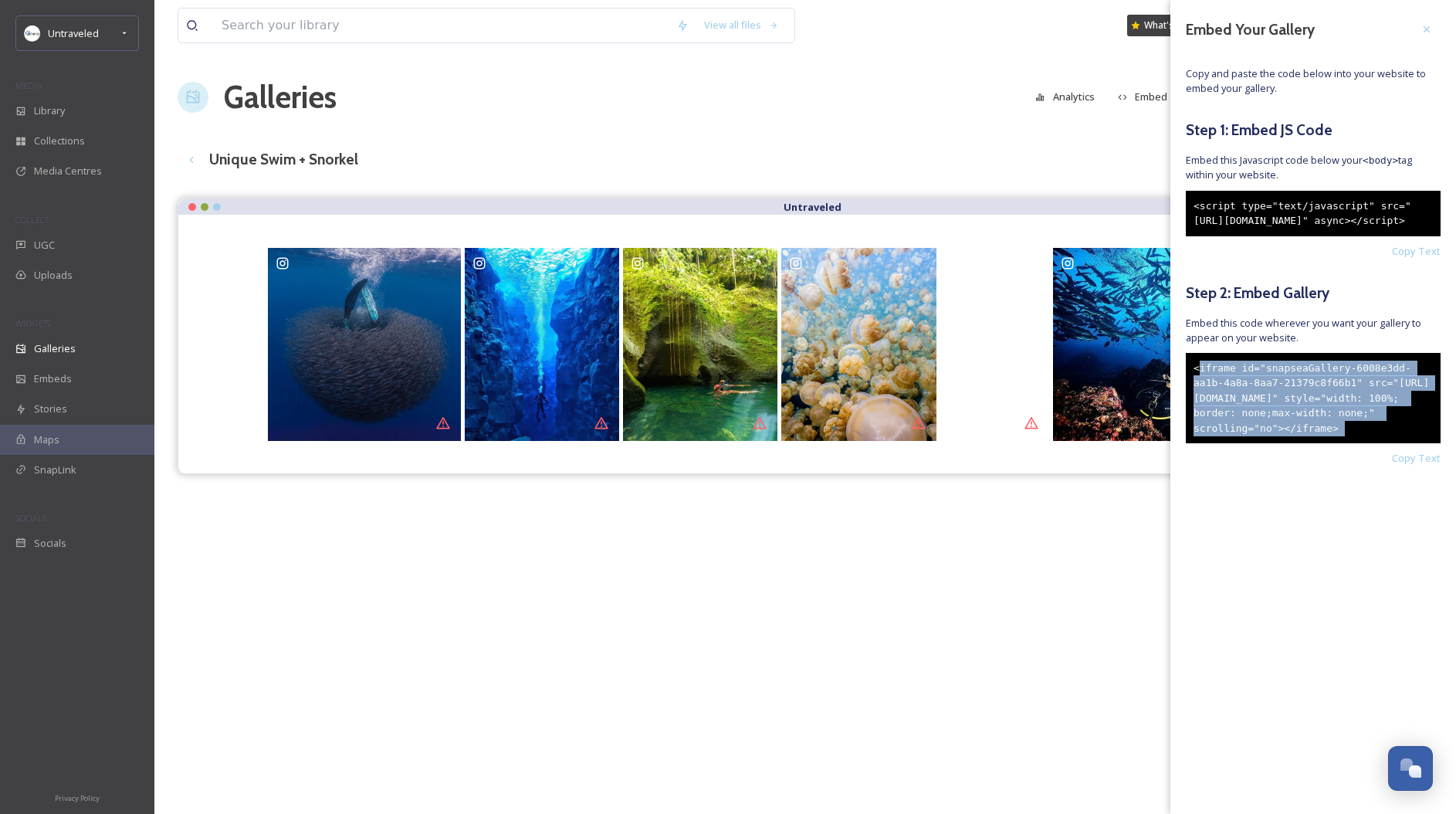
drag, startPoint x: 1263, startPoint y: 498, endPoint x: 1202, endPoint y: 399, distance: 116.3
click at [1203, 399] on div "<iframe id="snapseaGallery-6008e3dd-aa1b-4a8a-8aa7-21379c8f66b1" src="https://a…" at bounding box center [1313, 398] width 255 height 91
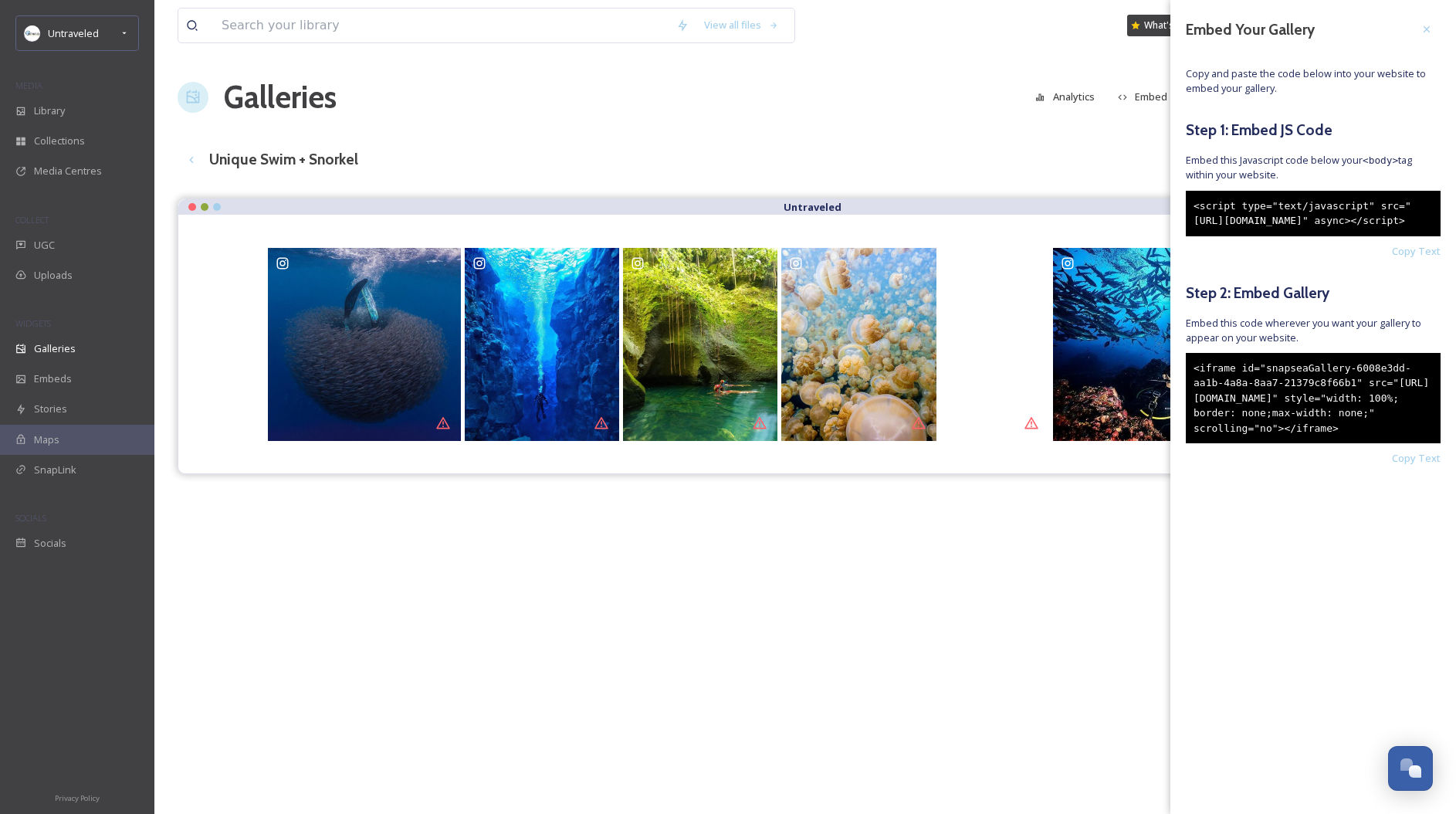
click at [1196, 395] on div "<iframe id="snapseaGallery-6008e3dd-aa1b-4a8a-8aa7-21379c8f66b1" src="https://a…" at bounding box center [1313, 398] width 255 height 91
drag, startPoint x: 1193, startPoint y: 397, endPoint x: 1264, endPoint y: 499, distance: 124.3
click at [1264, 444] on div "<iframe id="snapseaGallery-6008e3dd-aa1b-4a8a-8aa7-21379c8f66b1" src="https://a…" at bounding box center [1313, 398] width 255 height 91
copy div "<iframe id="snapseaGallery-6008e3dd-aa1b-4a8a-8aa7-21379c8f66b1" src="https://a…"
click at [49, 245] on span "UGC" at bounding box center [44, 245] width 21 height 14
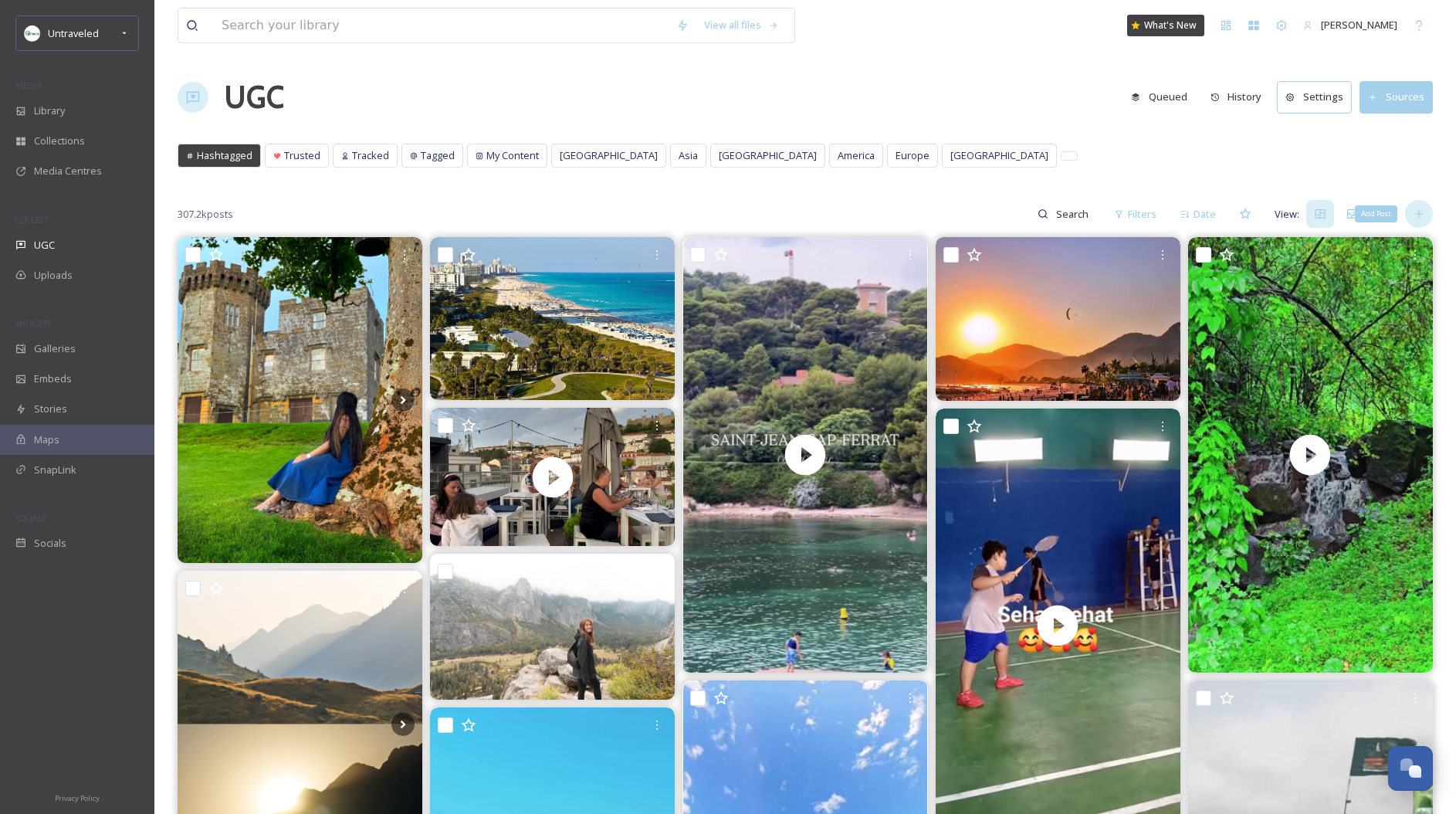
click at [1420, 215] on icon at bounding box center [1419, 214] width 13 height 13
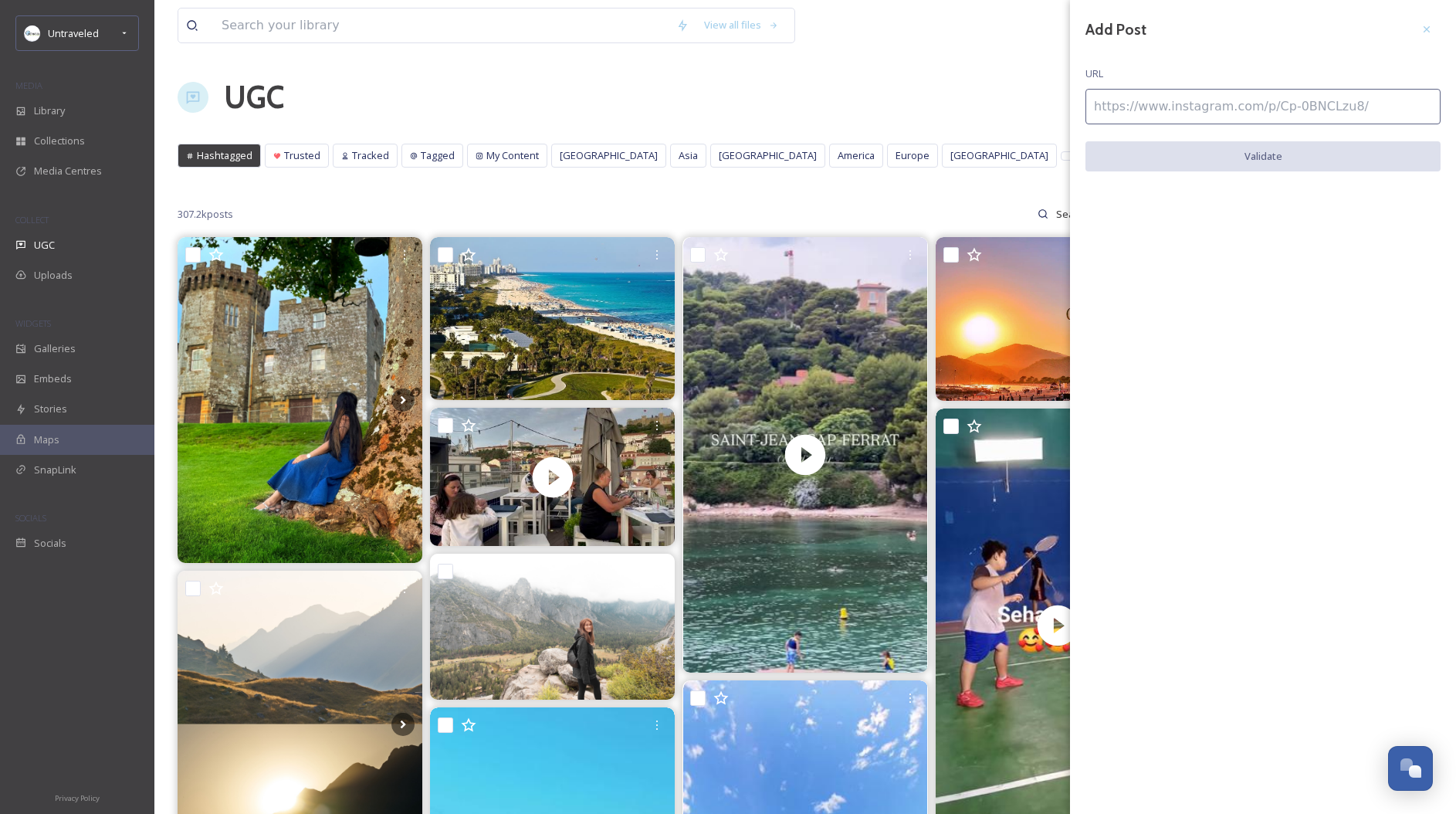
click at [1271, 116] on input at bounding box center [1263, 105] width 355 height 35
click at [1282, 96] on input at bounding box center [1263, 105] width 355 height 35
paste input "https://www.instagram.com/p/Cnl8IHGjunr/"
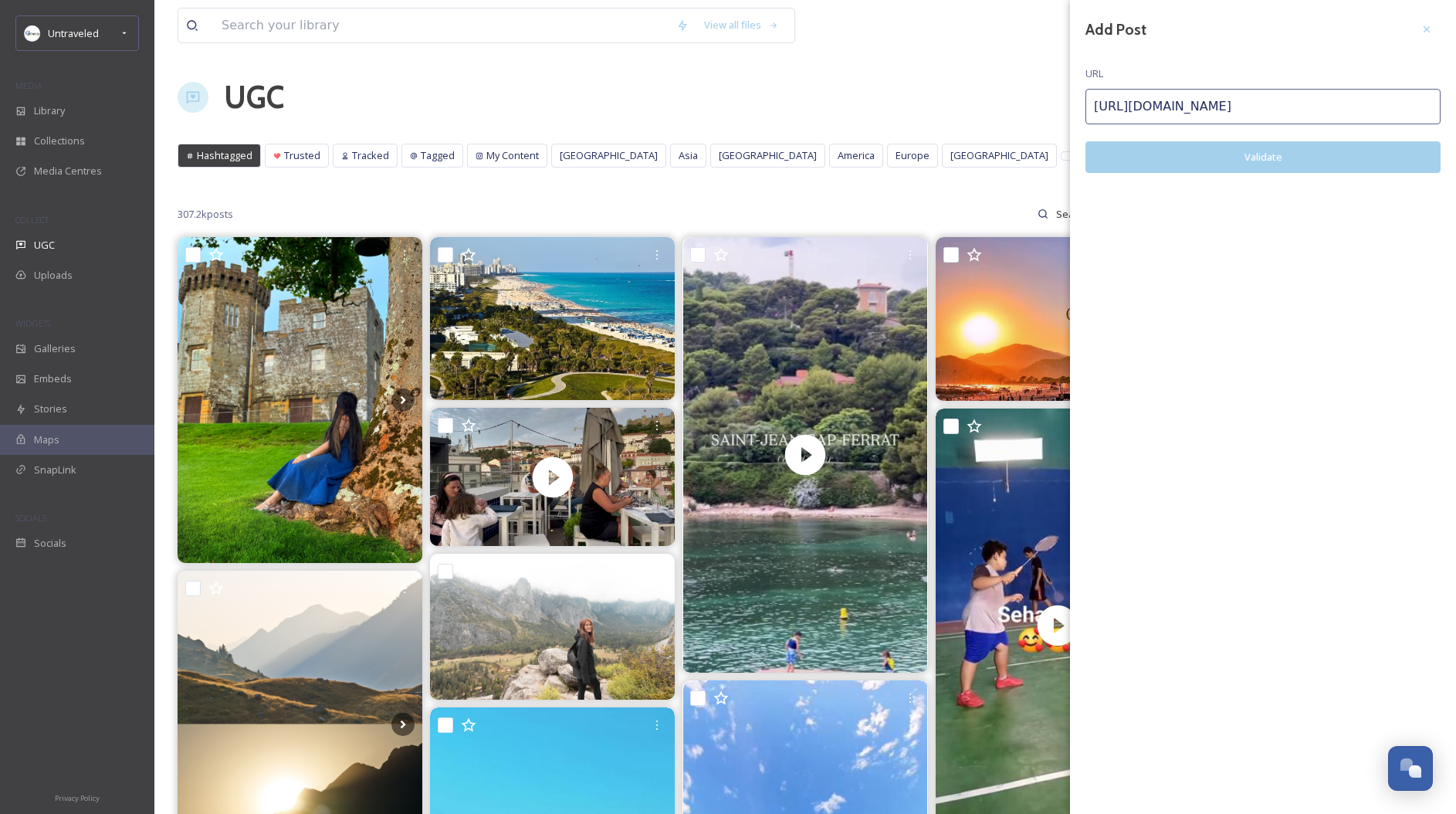
type input "https://www.instagram.com/p/Cnl8IHGjunr/"
click at [1278, 151] on button "Validate" at bounding box center [1263, 157] width 355 height 32
click at [1305, 163] on button "Add Post" at bounding box center [1263, 157] width 355 height 32
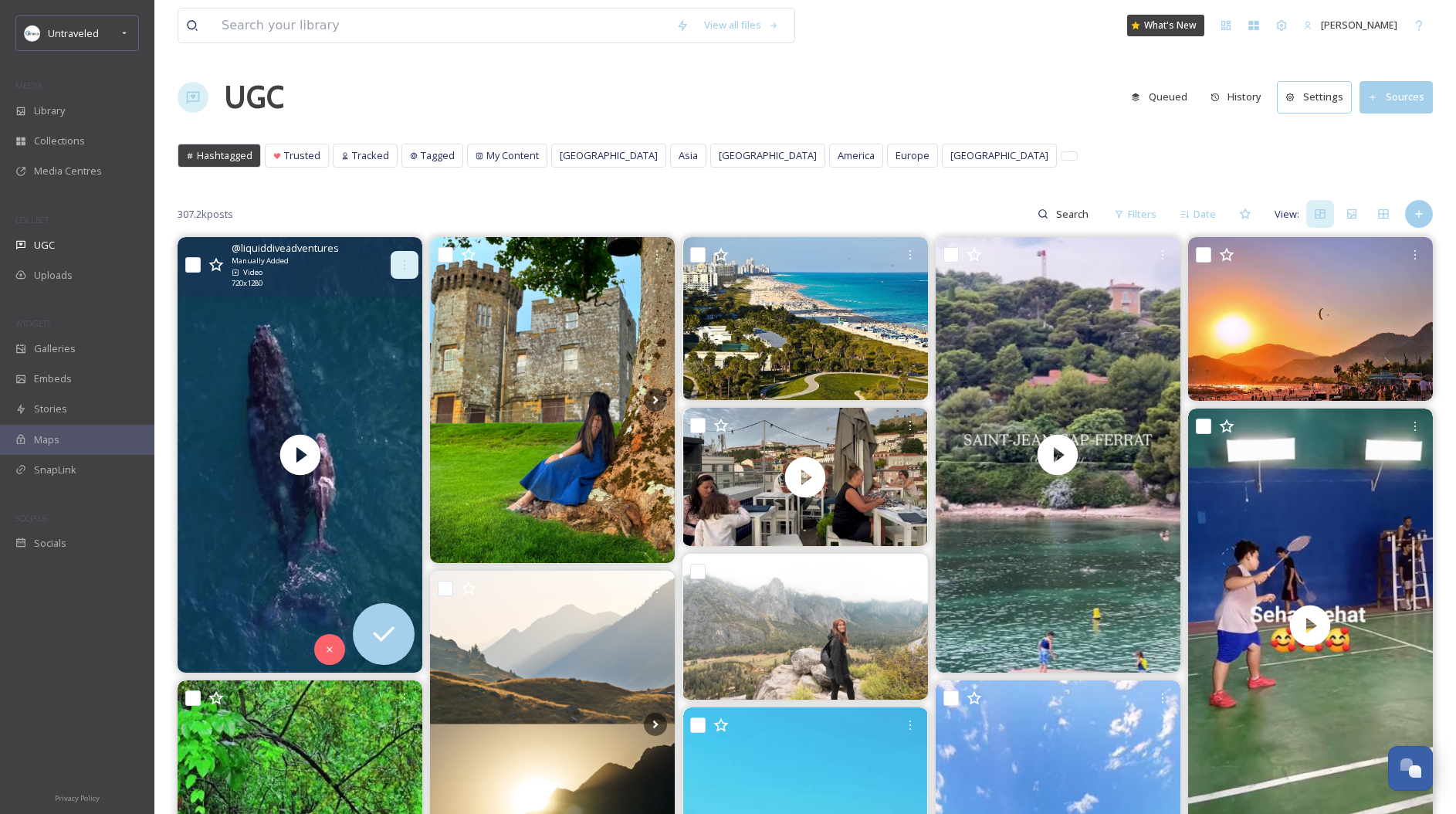
click at [403, 264] on icon at bounding box center [405, 265] width 13 height 13
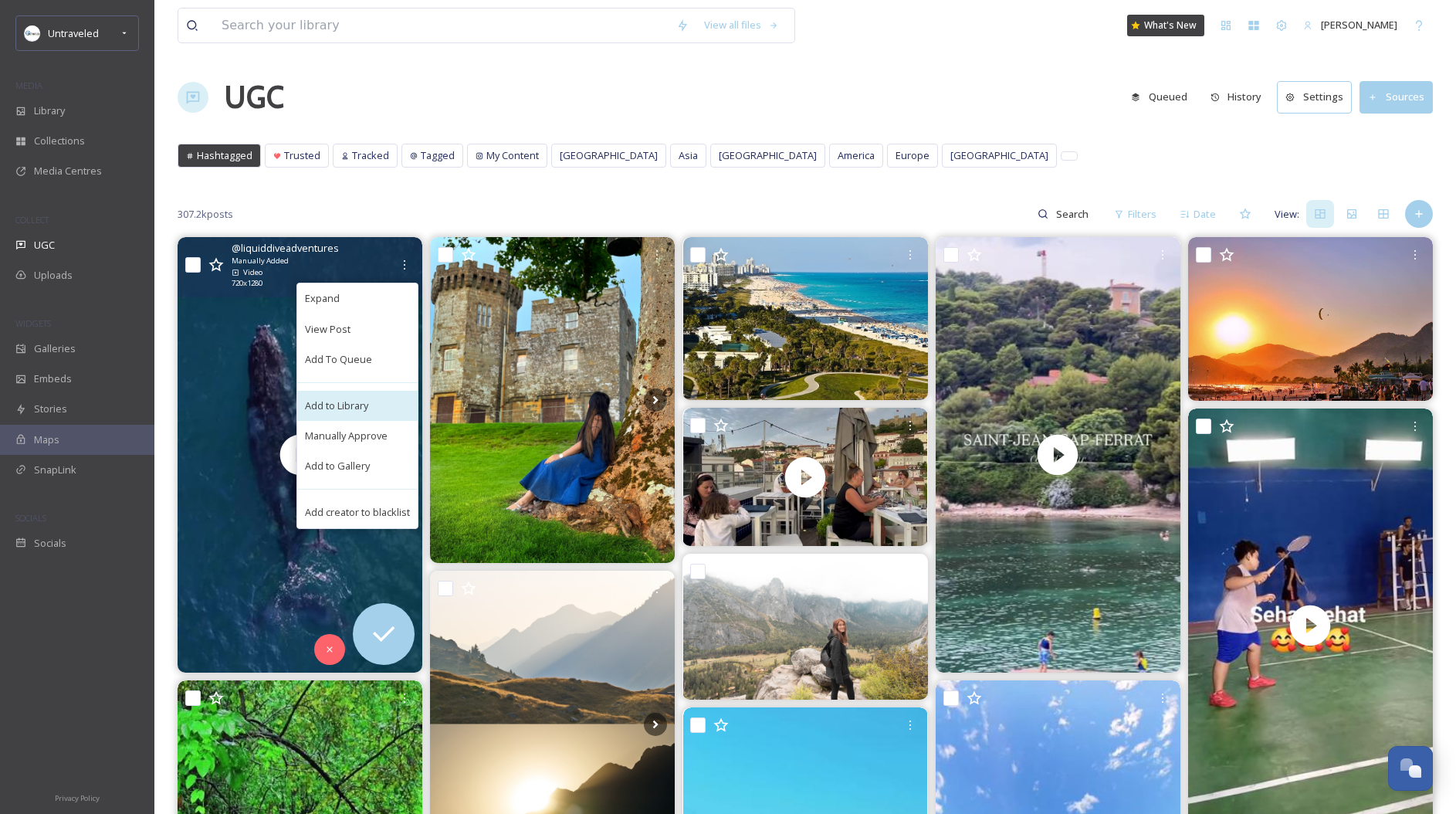
click at [358, 407] on span "Add to Library" at bounding box center [336, 406] width 63 height 14
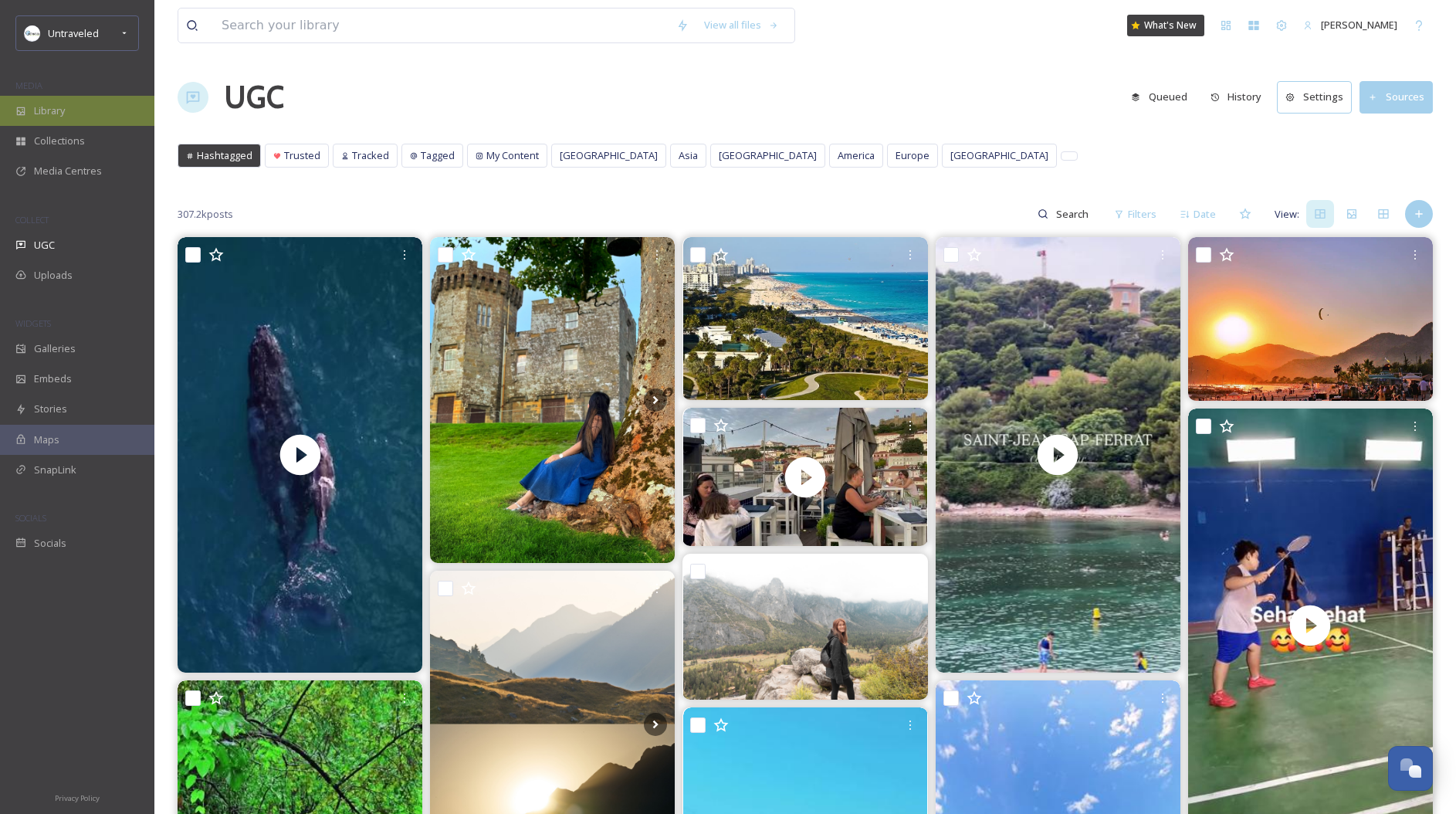
click at [53, 108] on span "Library" at bounding box center [50, 111] width 31 height 14
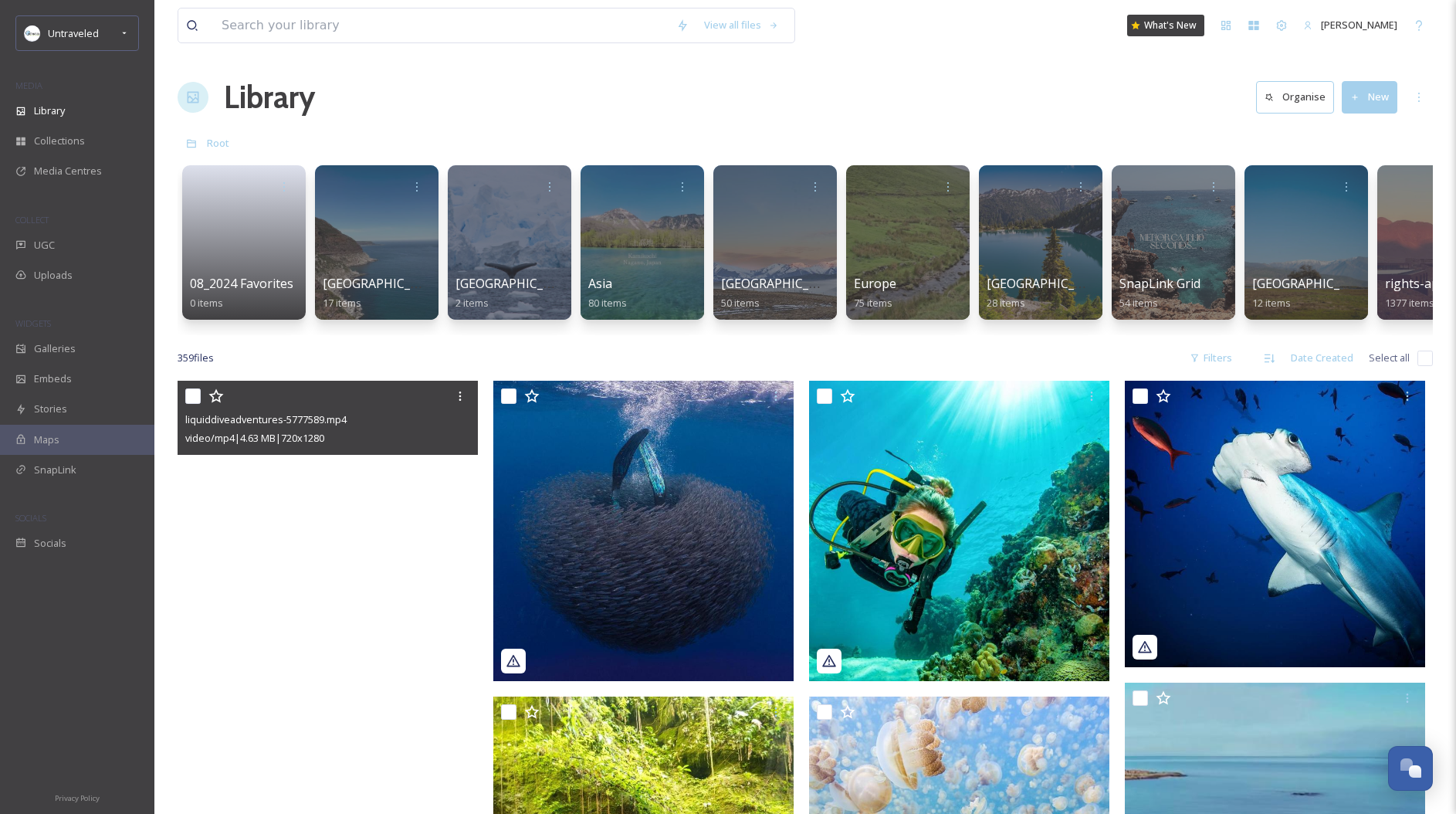
click at [418, 535] on video "liquiddiveadventures-5777589.mp4" at bounding box center [327, 647] width 300 height 535
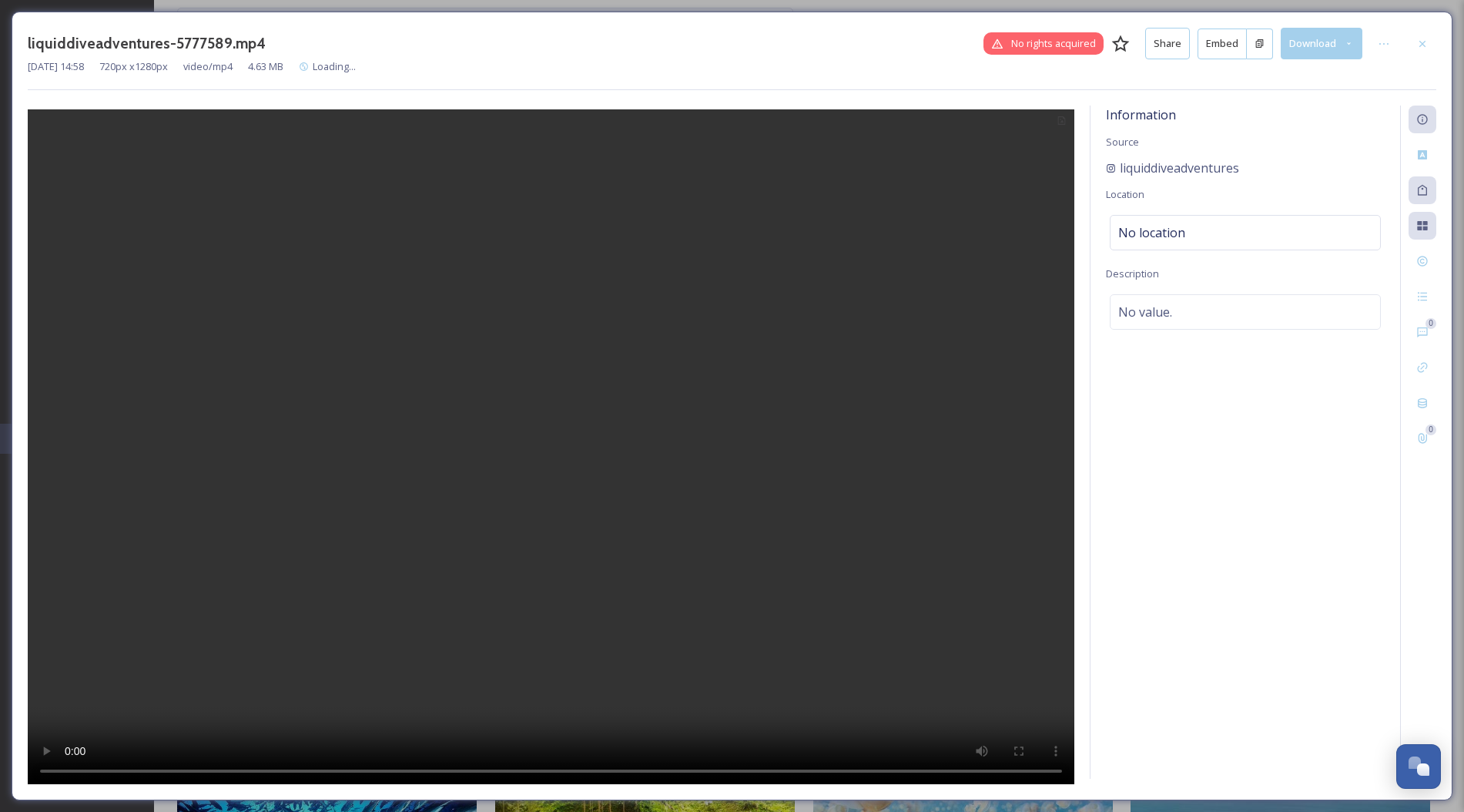
click at [1210, 51] on button "Embed" at bounding box center [1222, 44] width 49 height 31
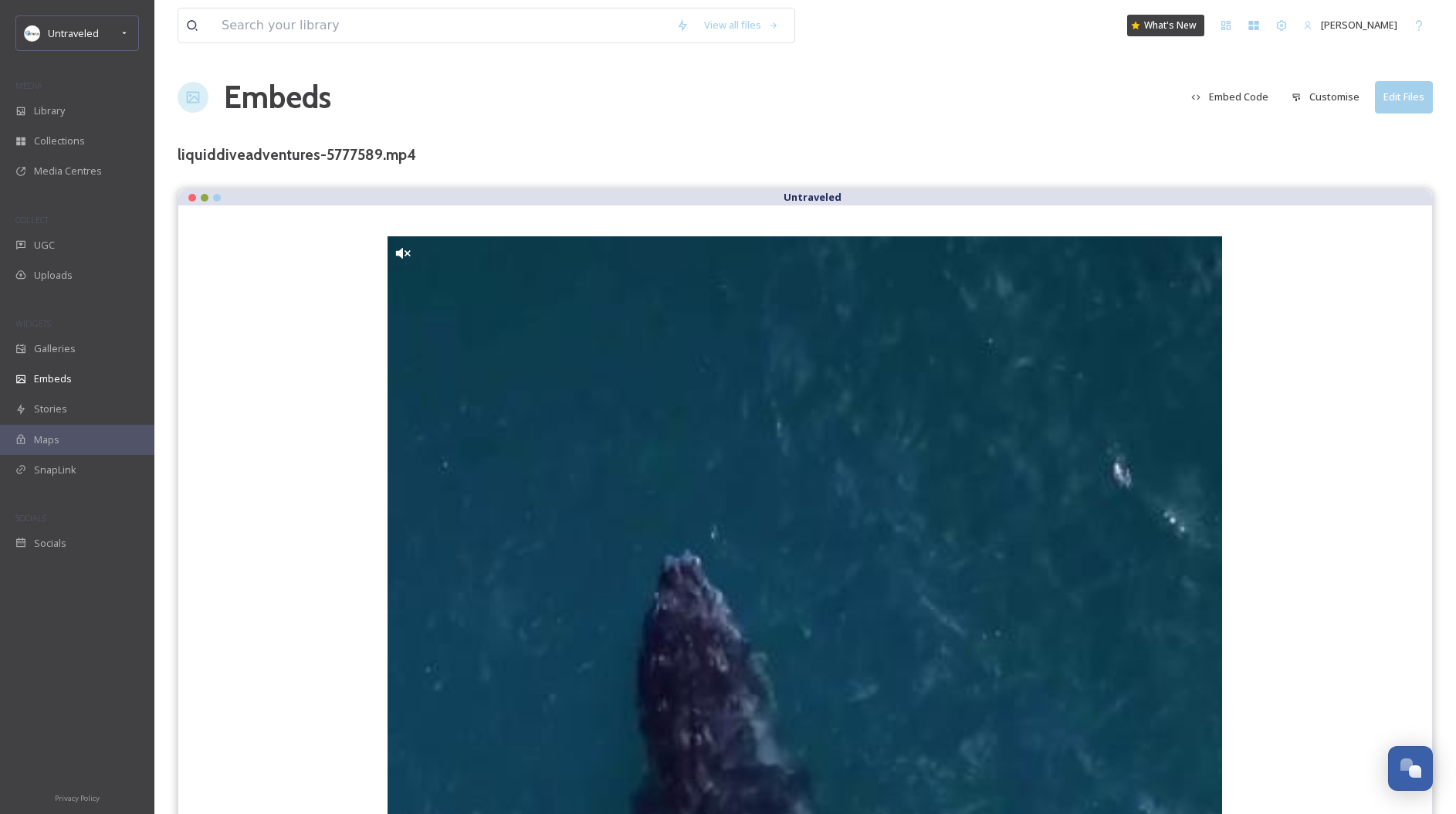
click at [1251, 97] on button "Embed Code" at bounding box center [1230, 96] width 93 height 30
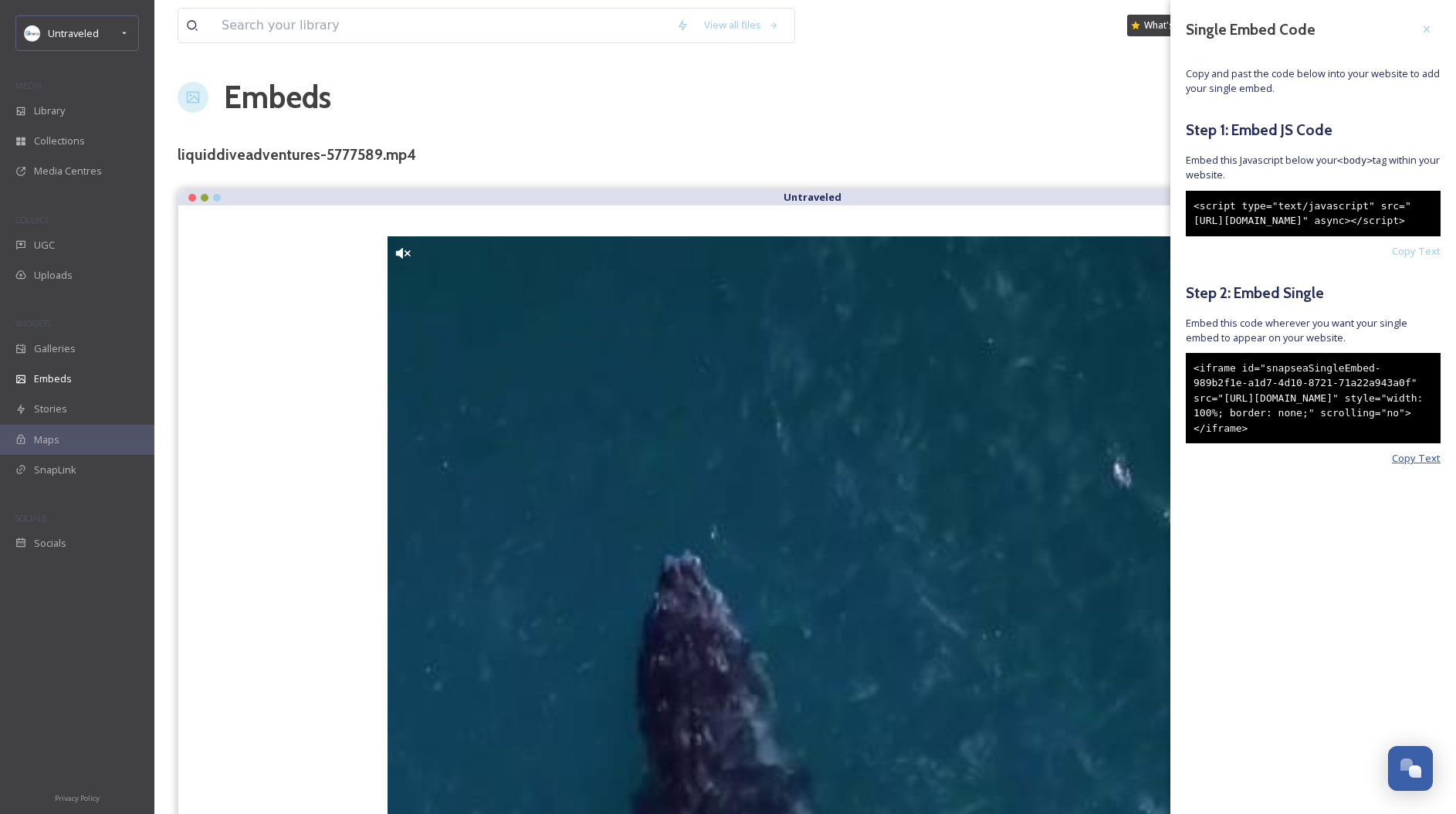
click at [1427, 465] on span "Copy Text" at bounding box center [1416, 458] width 49 height 14
click at [1433, 465] on span "Copy Text" at bounding box center [1416, 458] width 49 height 14
click at [1424, 465] on span "Copy Text" at bounding box center [1416, 458] width 49 height 14
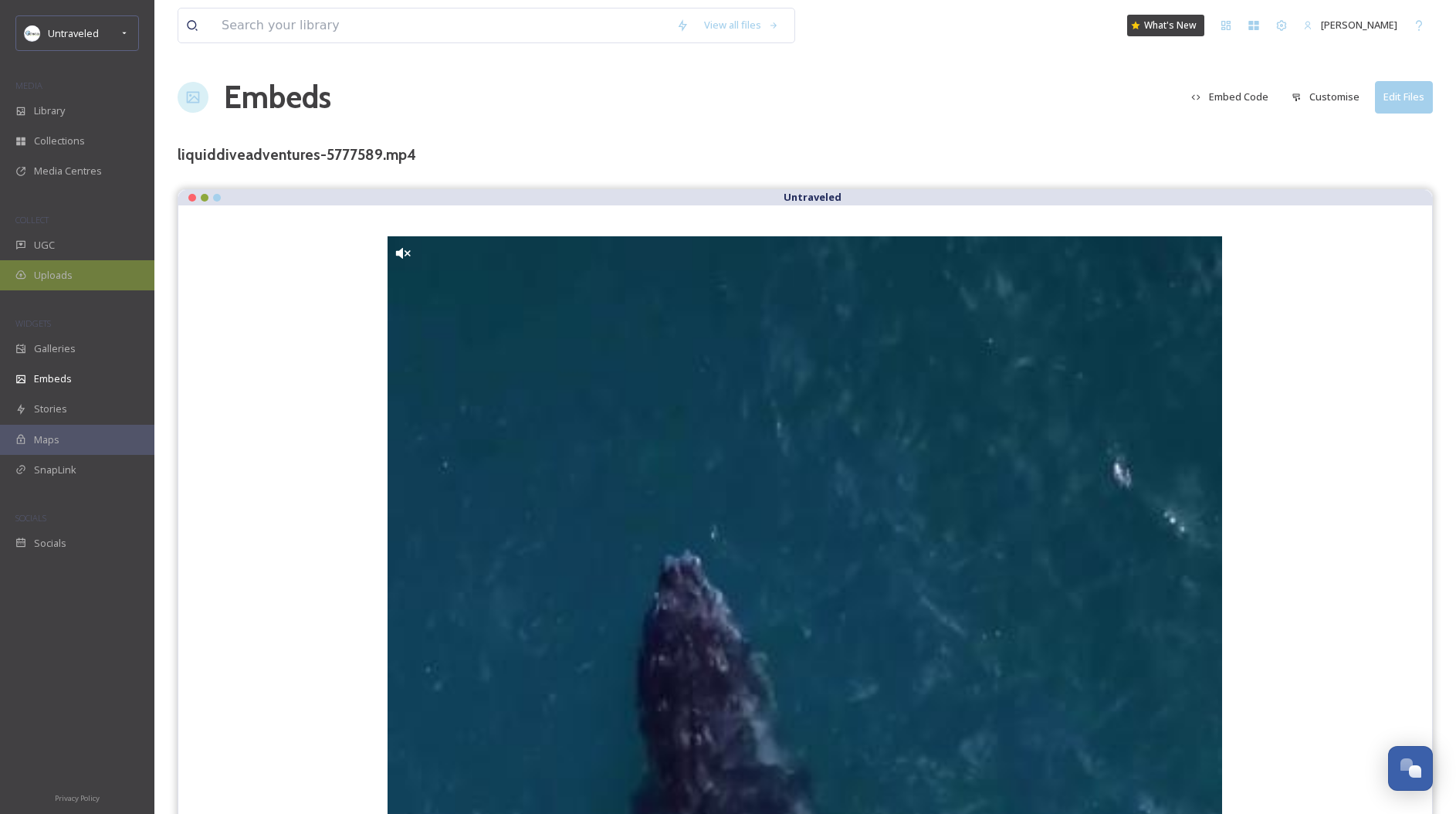
click at [67, 283] on div "Uploads" at bounding box center [77, 275] width 154 height 30
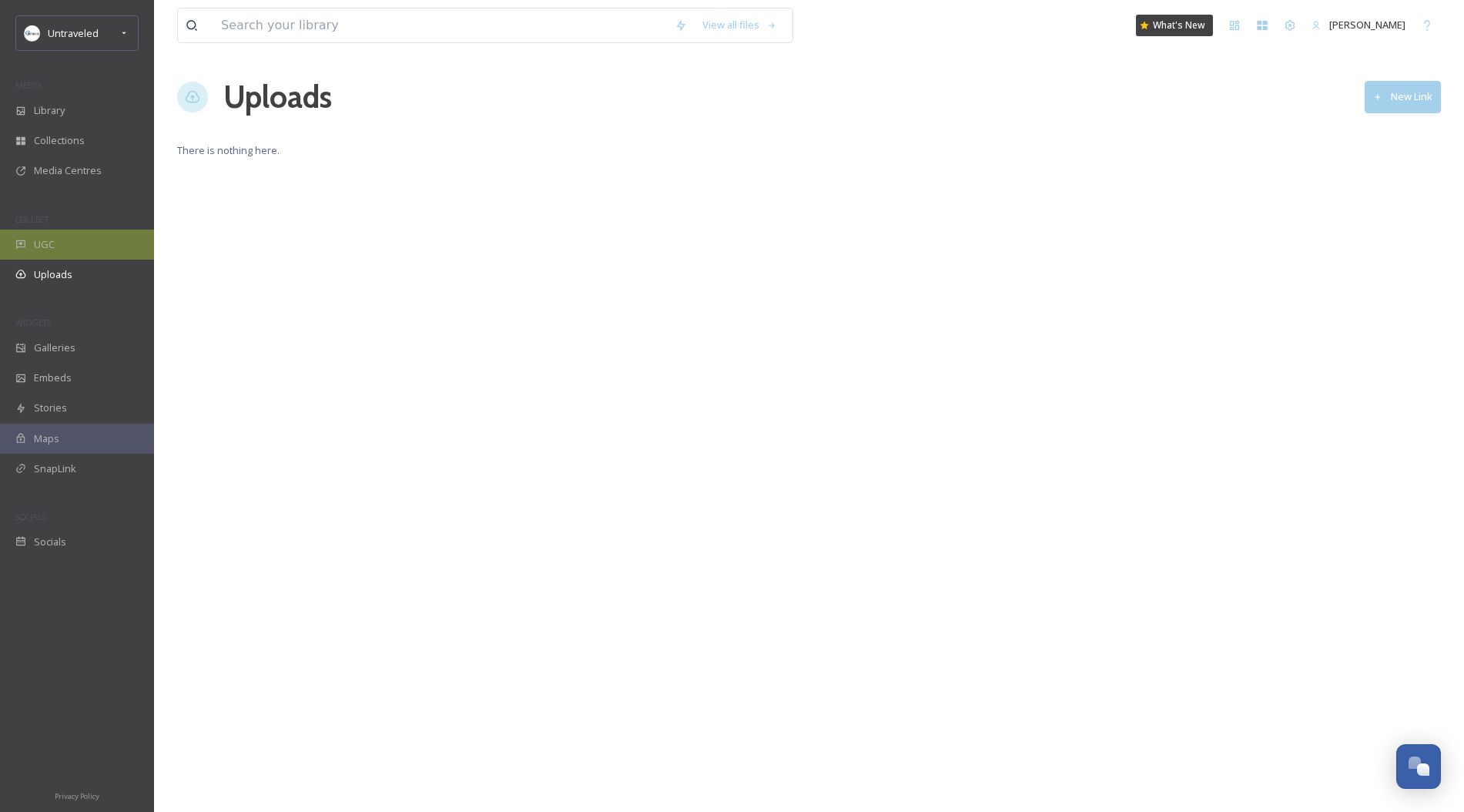
click at [57, 241] on div "UGC" at bounding box center [76, 244] width 154 height 30
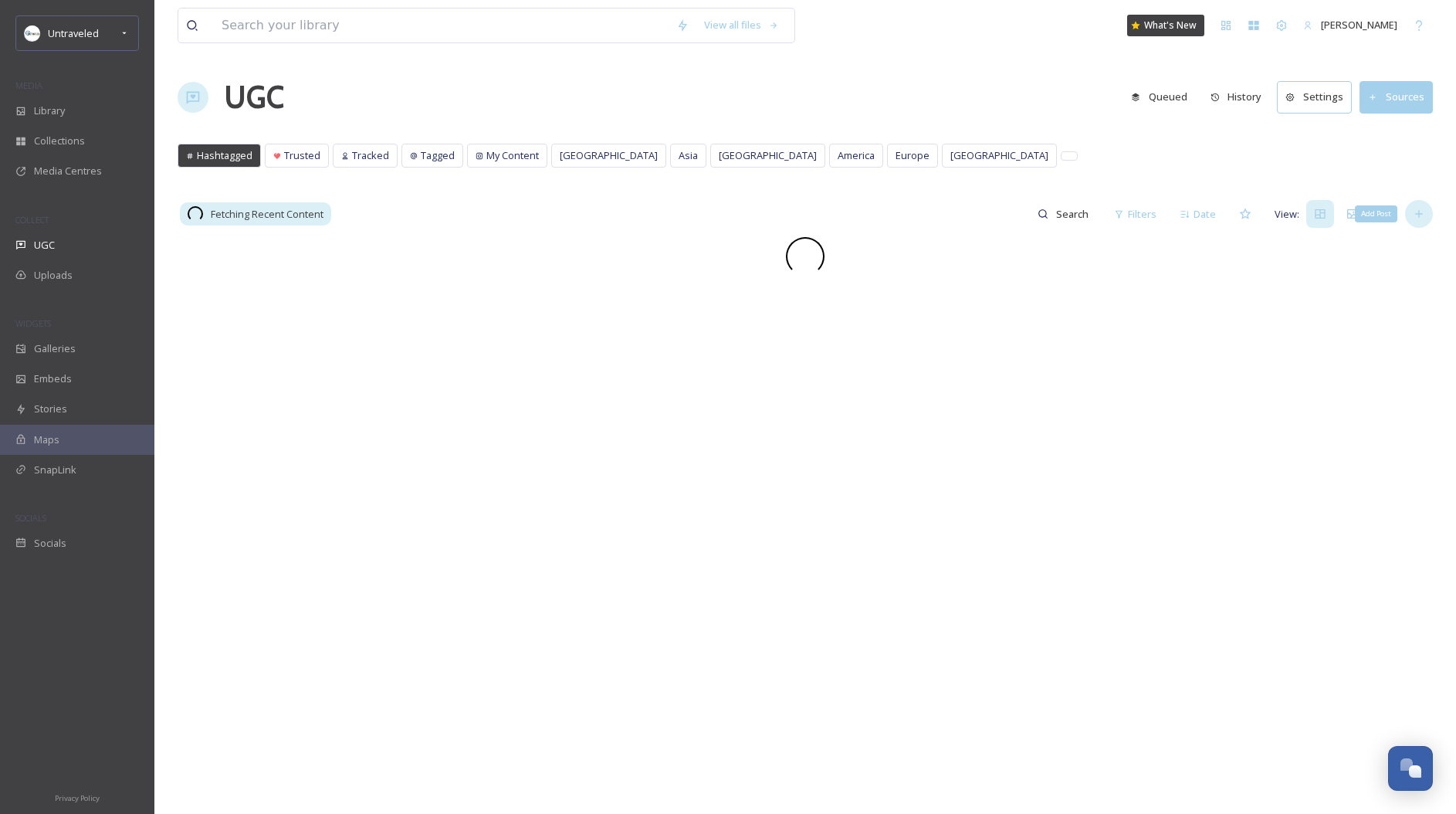
click at [1424, 222] on div "Add Post" at bounding box center [1419, 214] width 28 height 28
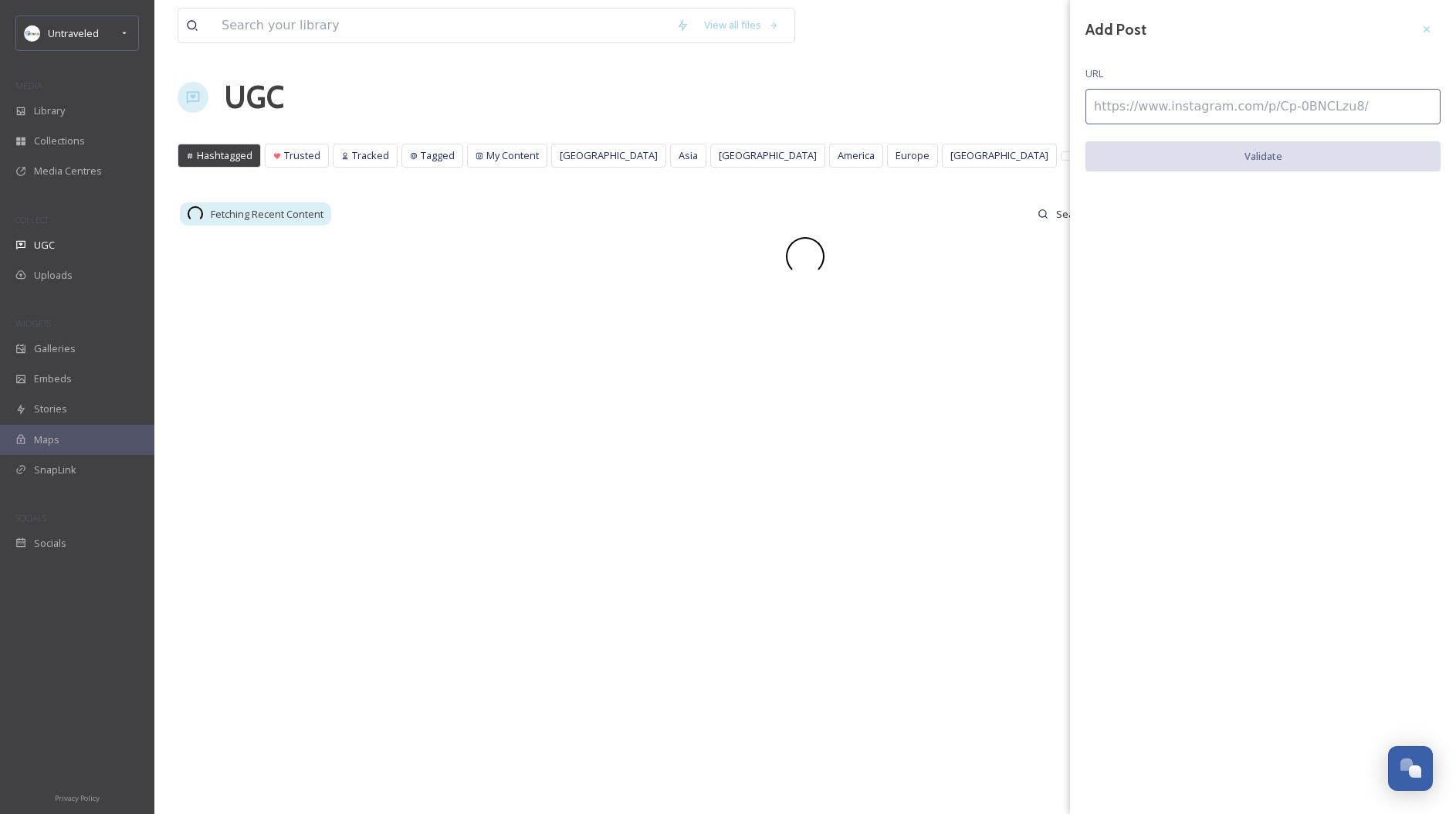
click at [1293, 110] on input at bounding box center [1263, 105] width 355 height 35
paste input "https://www.instagram.com/p/Cd0jkpsO7m9/"
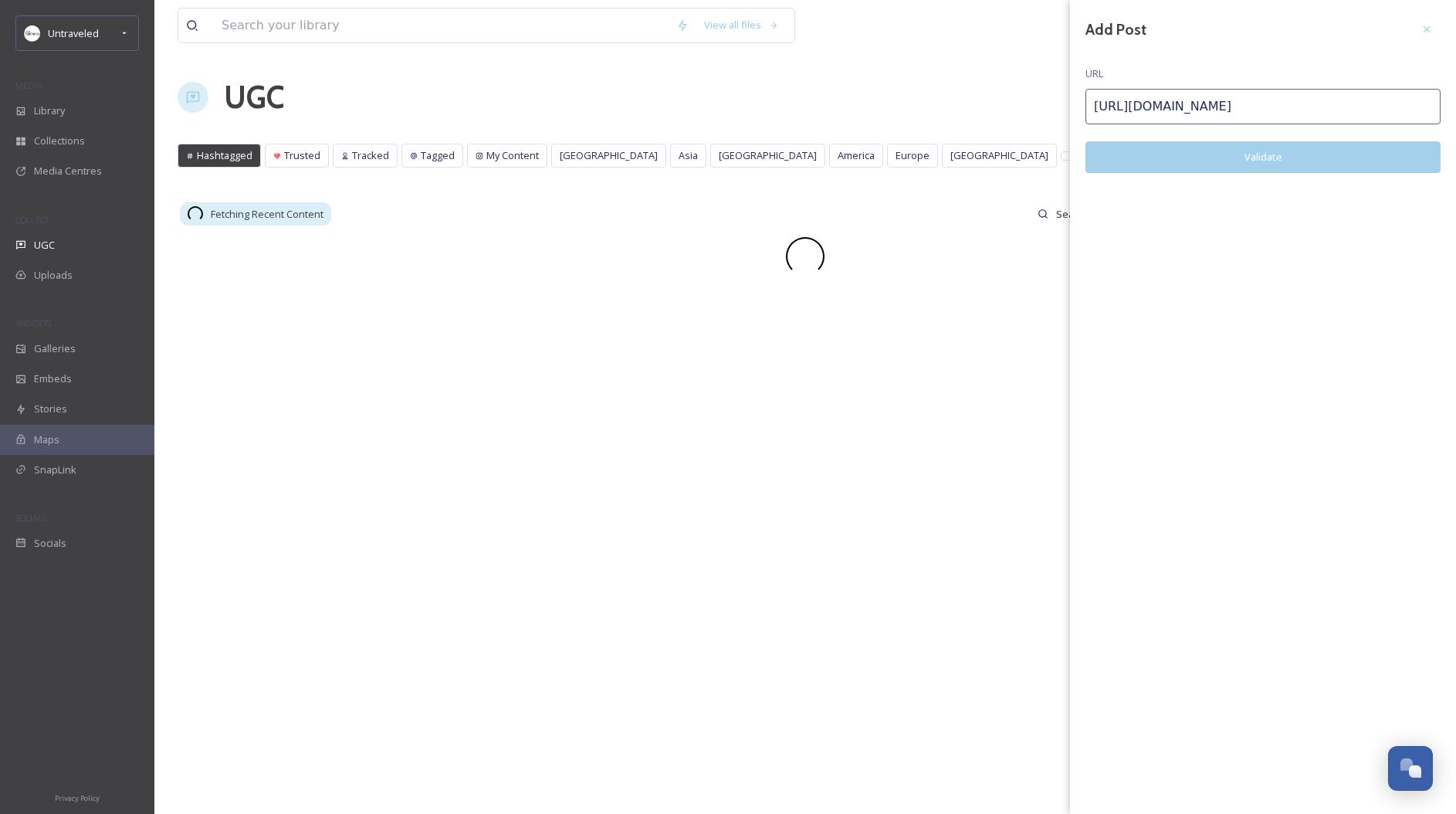
type input "https://www.instagram.com/p/Cd0jkpsO7m9/"
click at [1272, 155] on button "Validate" at bounding box center [1263, 157] width 355 height 32
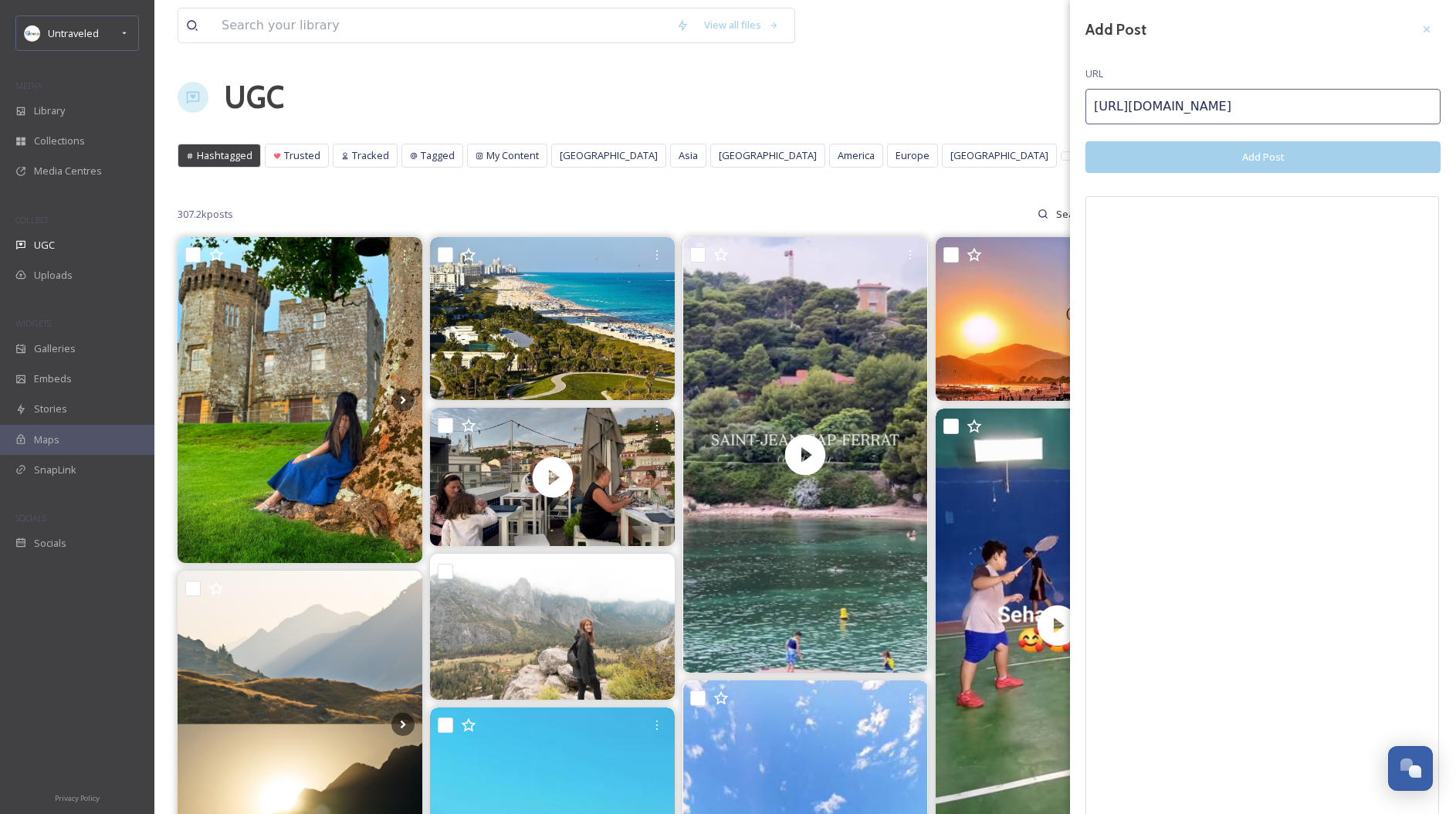
click at [1255, 152] on button "Add Post" at bounding box center [1263, 157] width 355 height 32
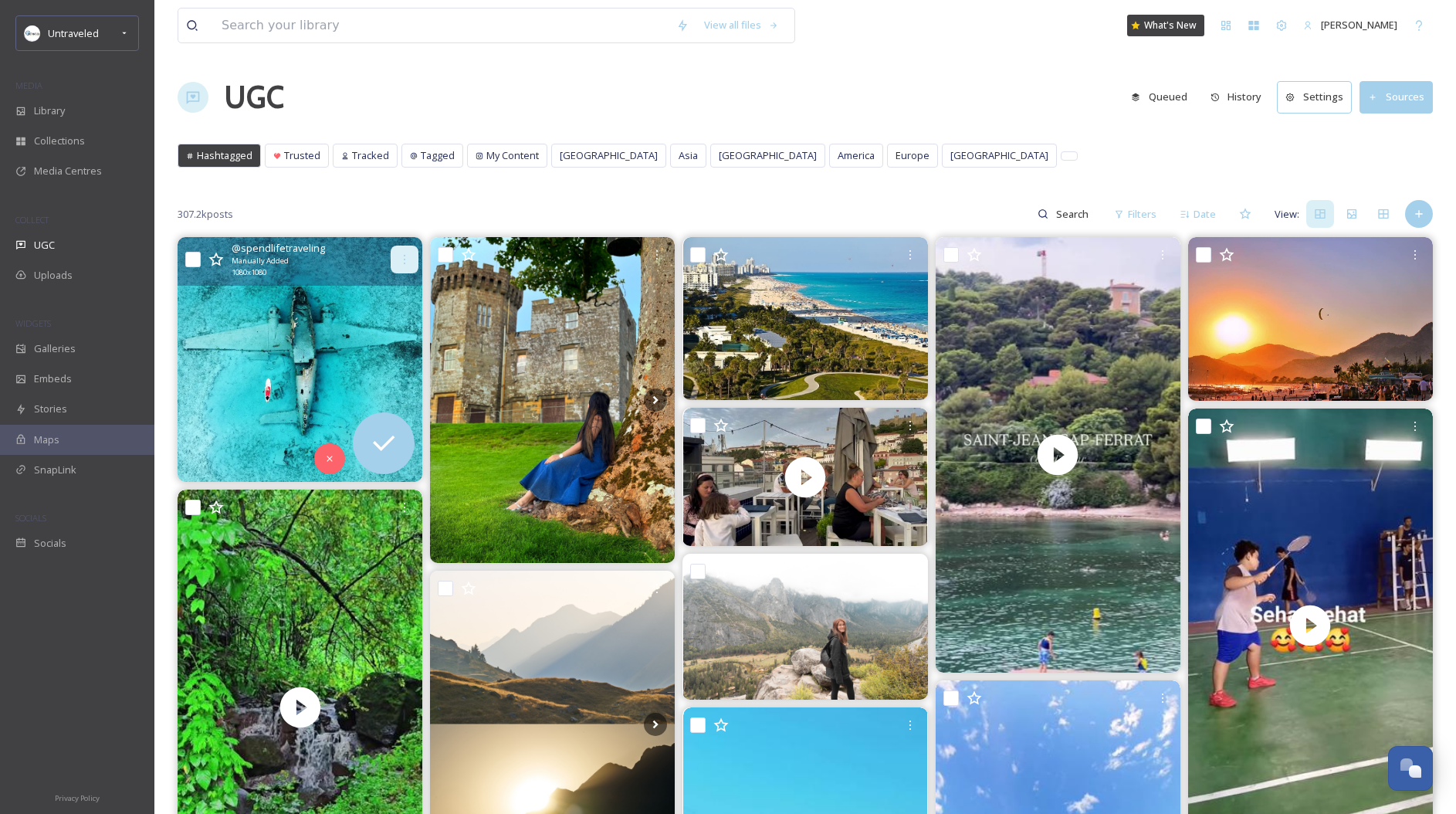
click at [404, 250] on div at bounding box center [404, 259] width 28 height 28
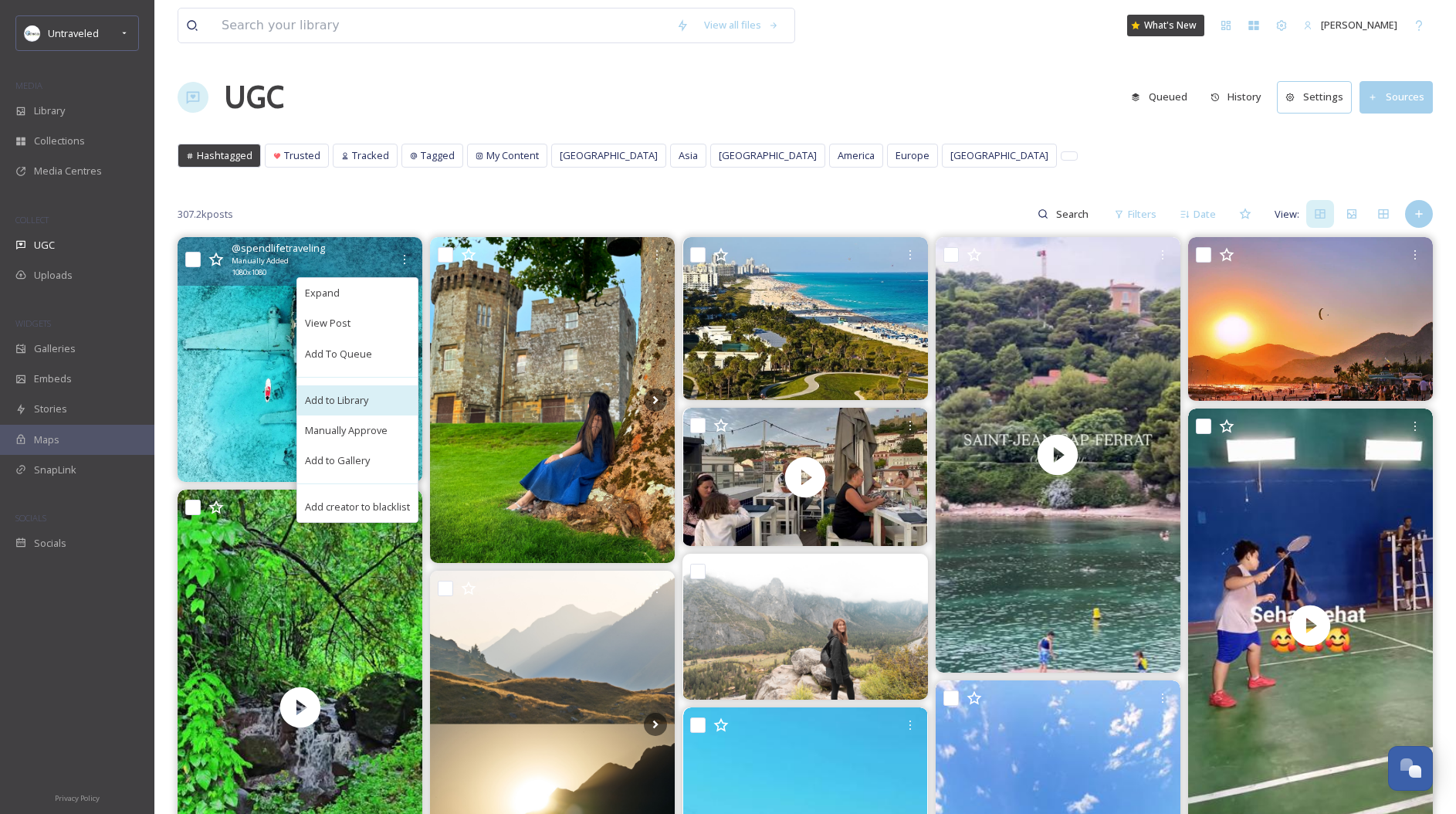
click at [351, 404] on span "Add to Library" at bounding box center [336, 400] width 63 height 14
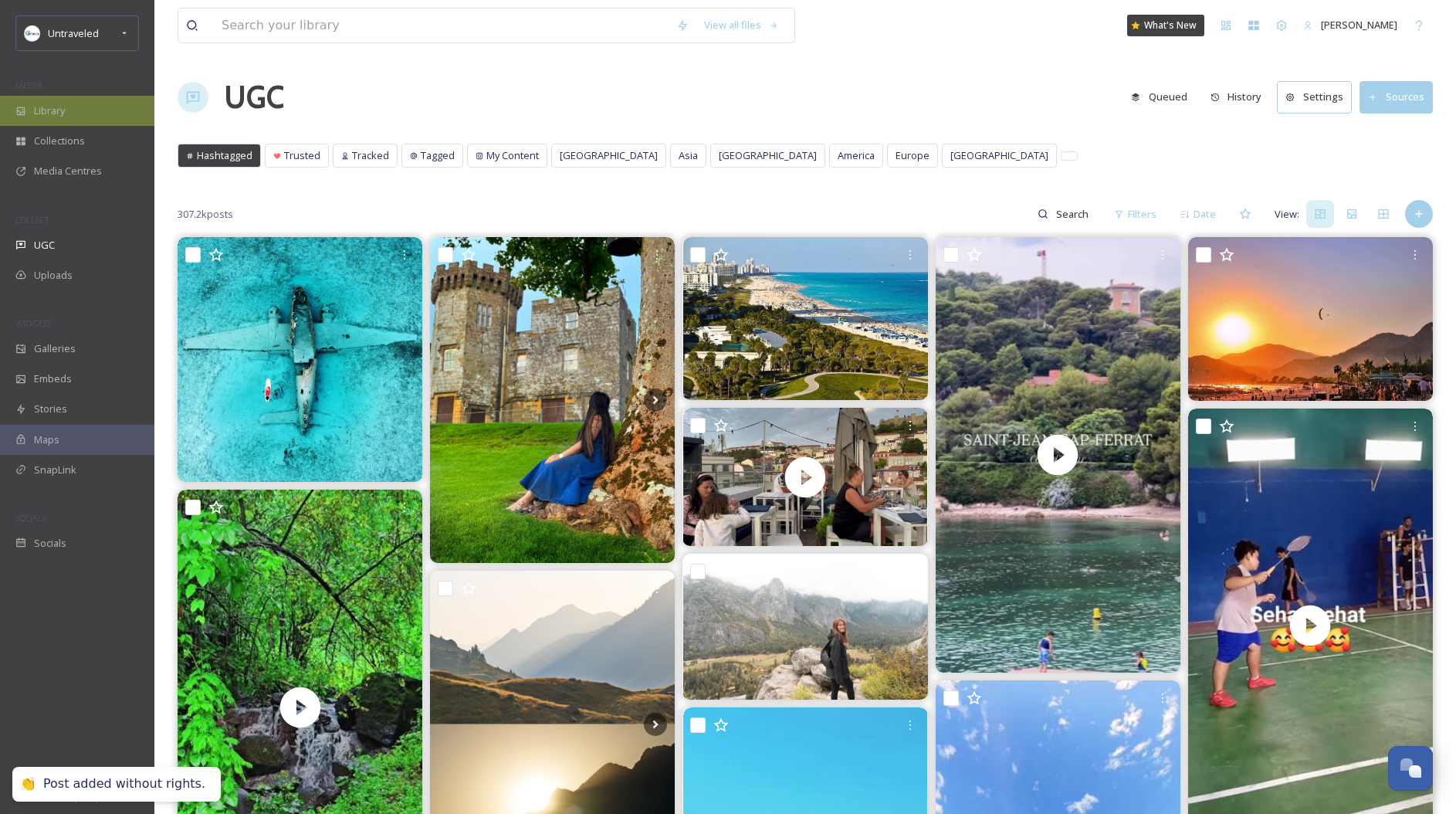
click at [63, 106] on span "Library" at bounding box center [50, 111] width 31 height 14
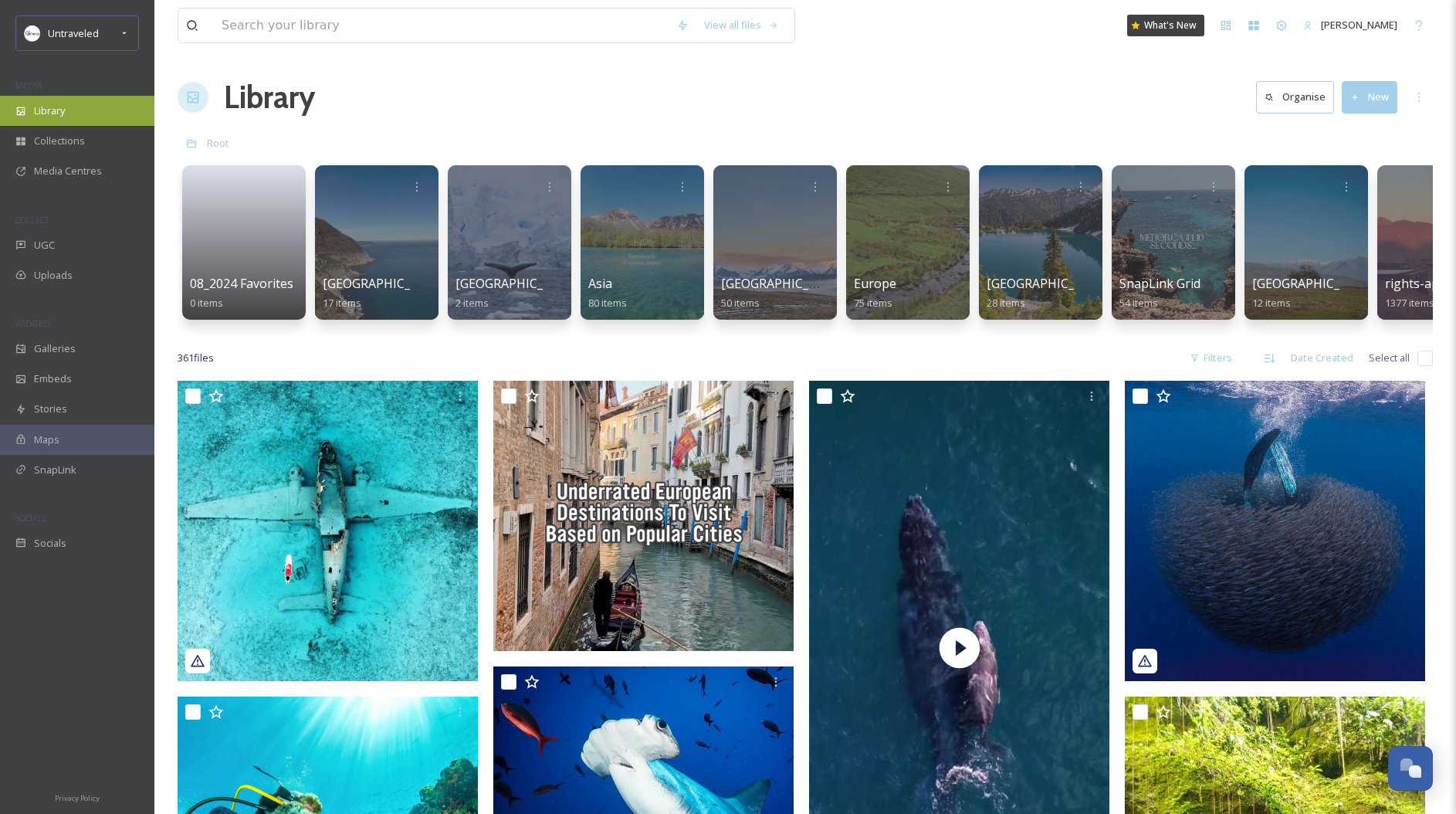
click at [60, 105] on span "Library" at bounding box center [50, 111] width 31 height 14
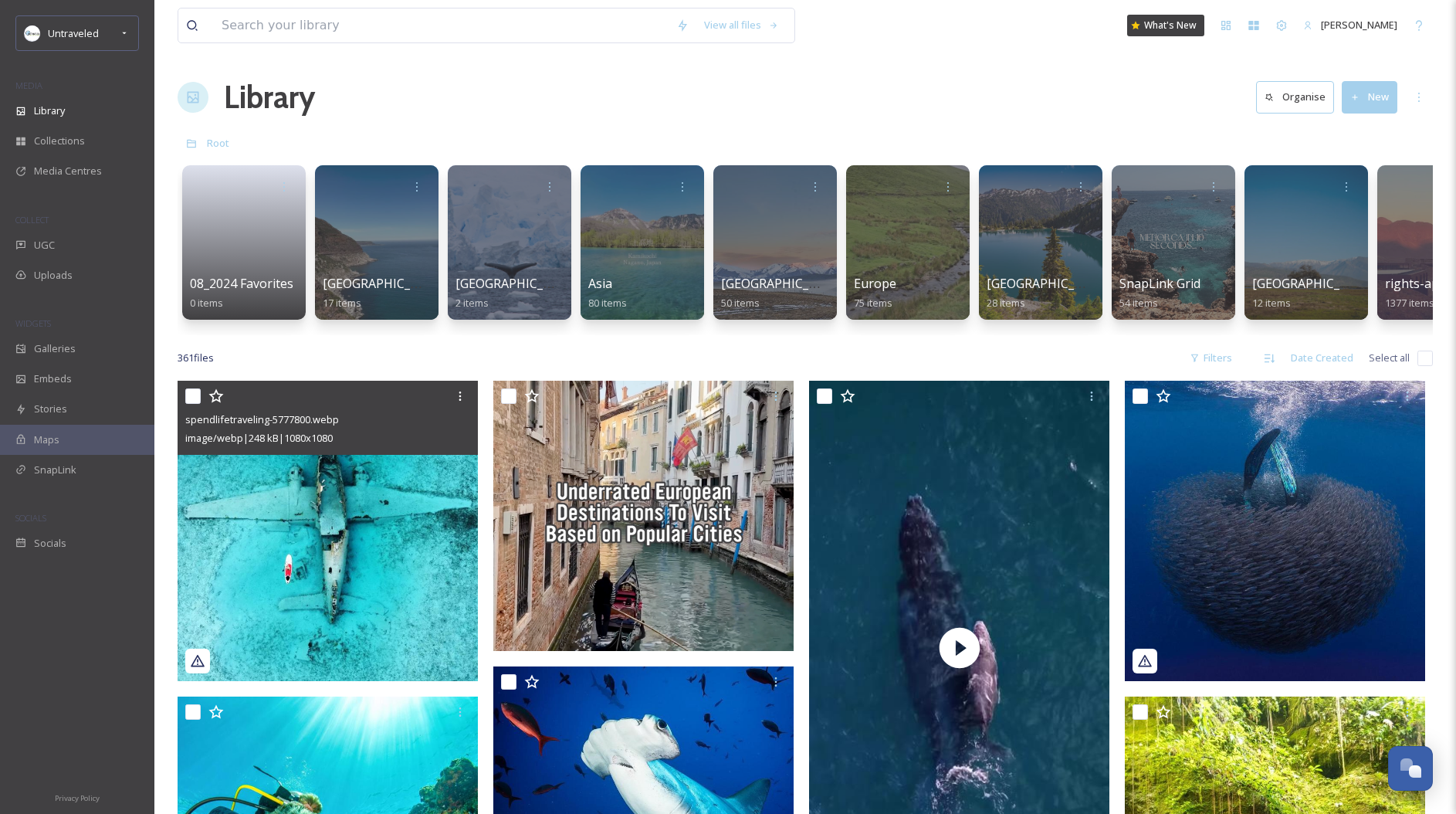
click at [433, 484] on img at bounding box center [327, 530] width 300 height 300
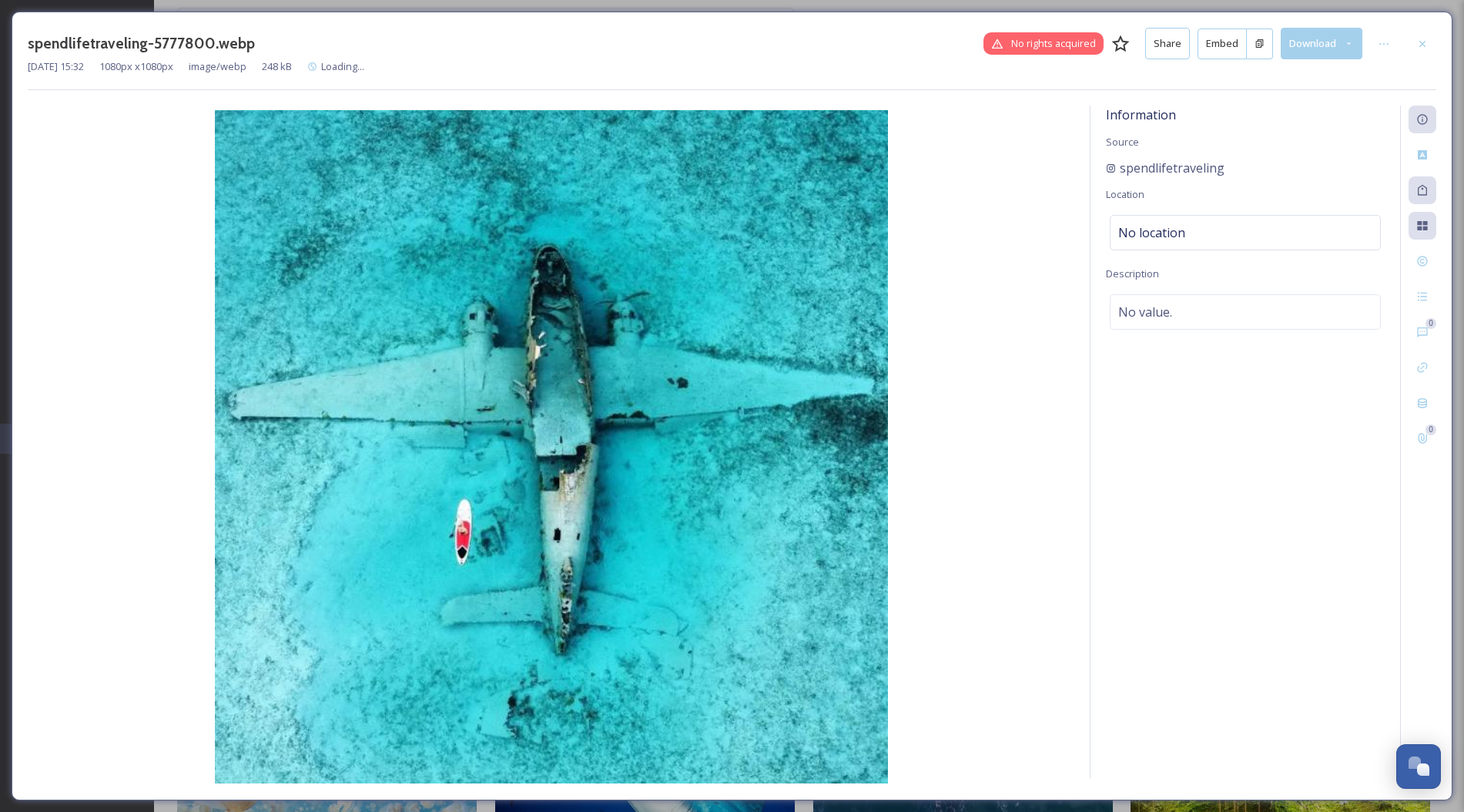
click at [1226, 47] on button "Embed" at bounding box center [1222, 44] width 49 height 31
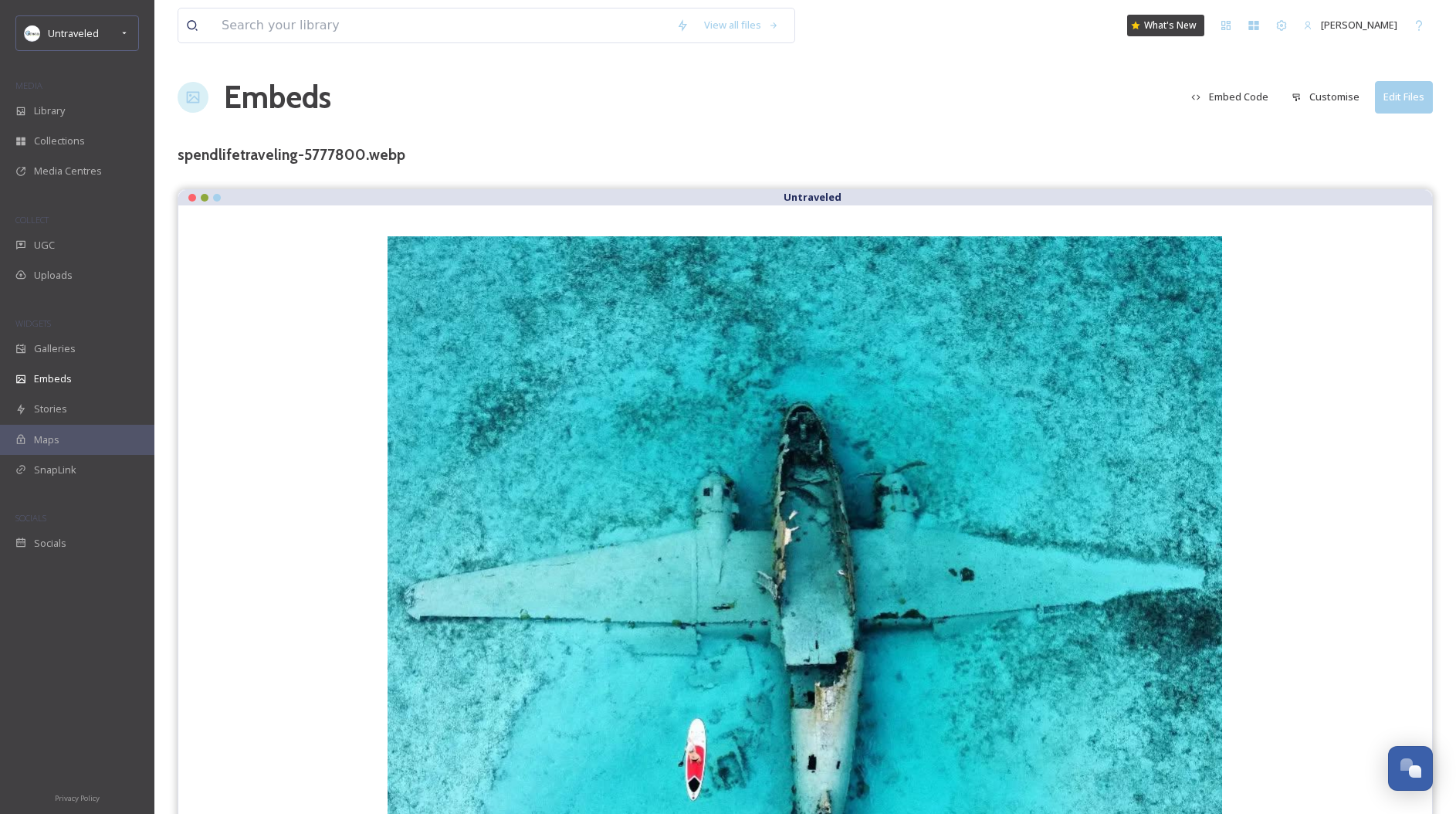
click at [1248, 94] on button "Embed Code" at bounding box center [1230, 96] width 93 height 30
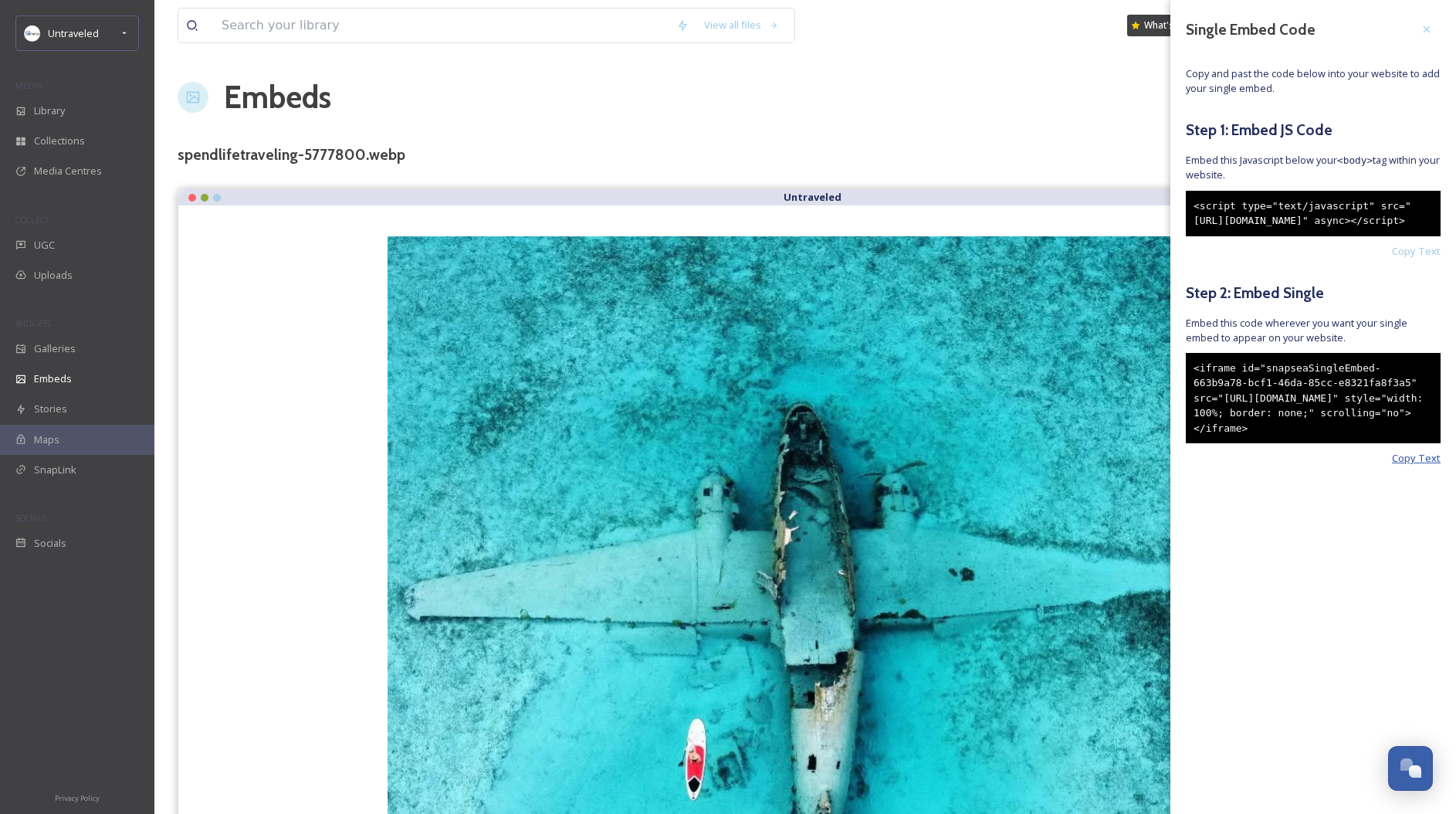
click at [1409, 465] on span "Copy Text" at bounding box center [1416, 458] width 49 height 14
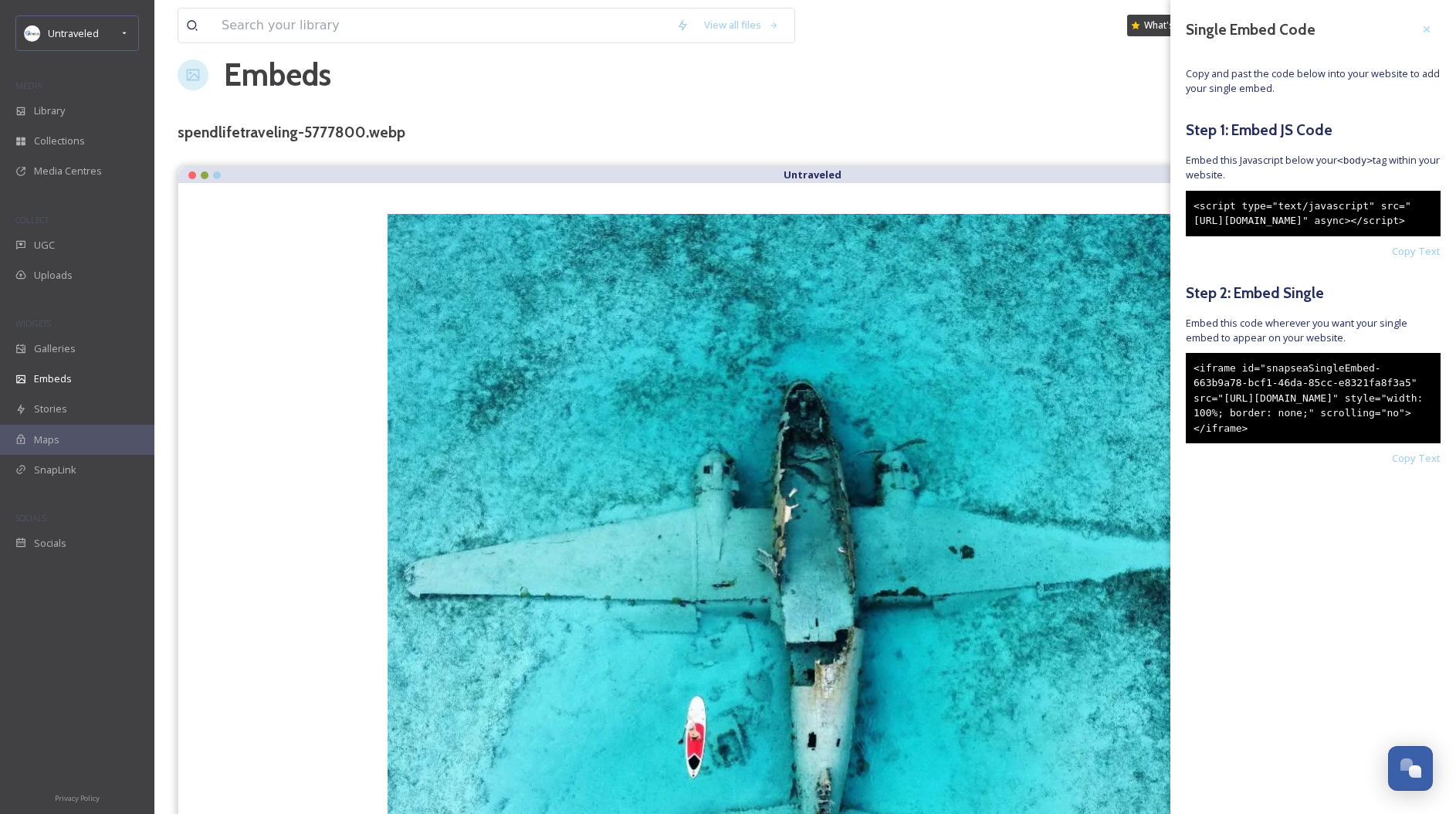
scroll to position [34, 0]
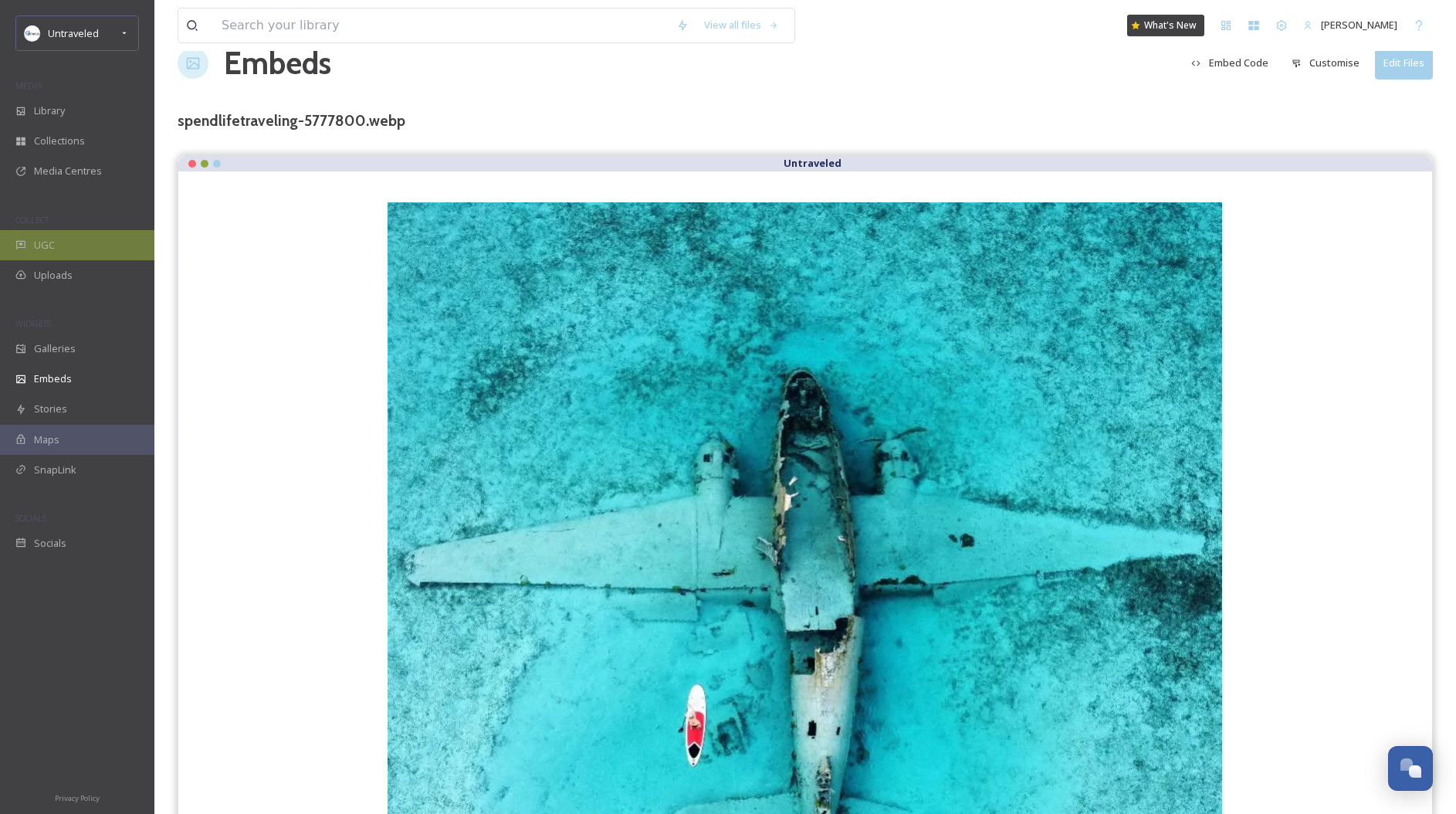
click at [46, 244] on span "UGC" at bounding box center [44, 245] width 21 height 14
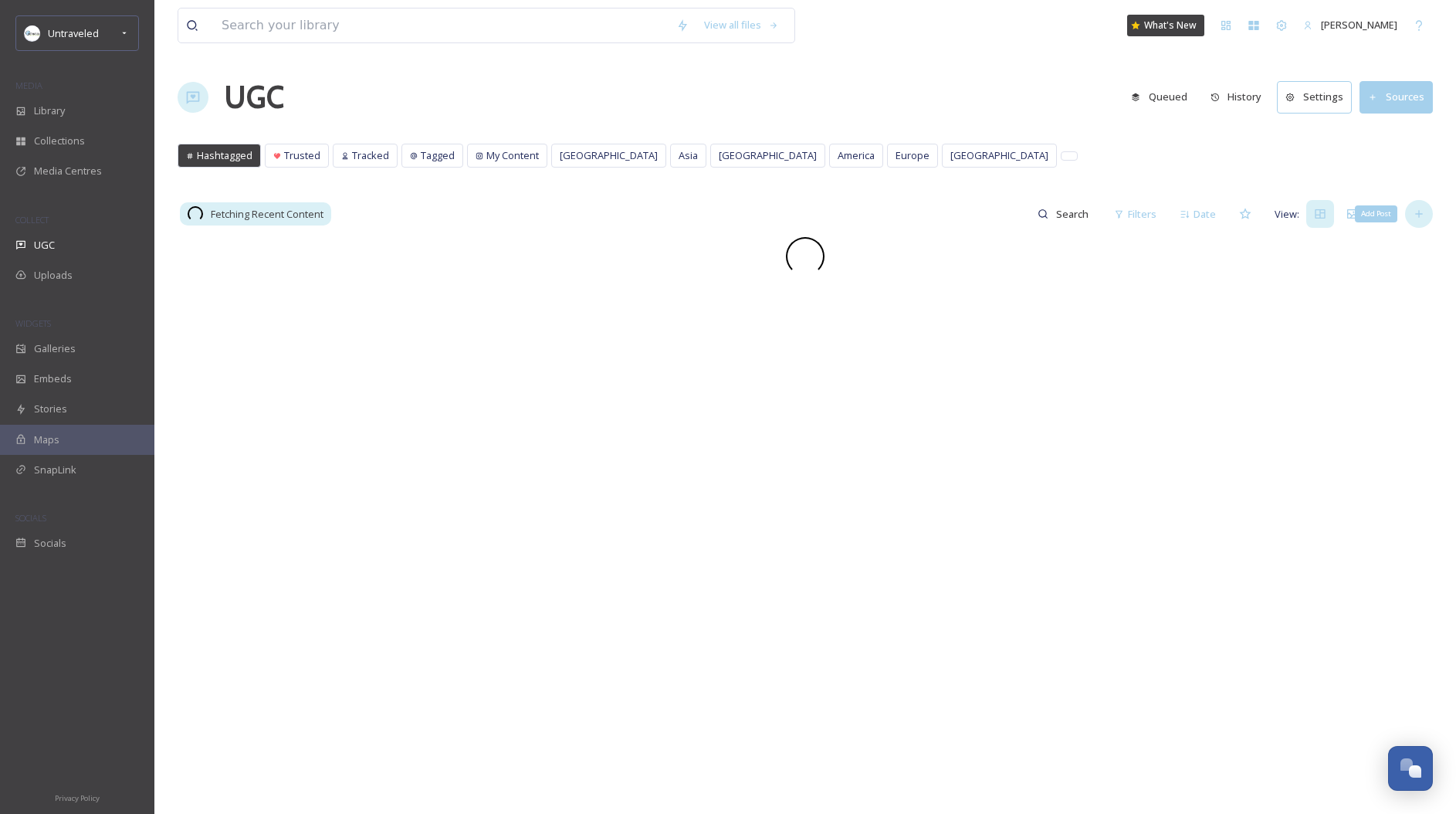
click at [1420, 219] on icon at bounding box center [1419, 214] width 13 height 13
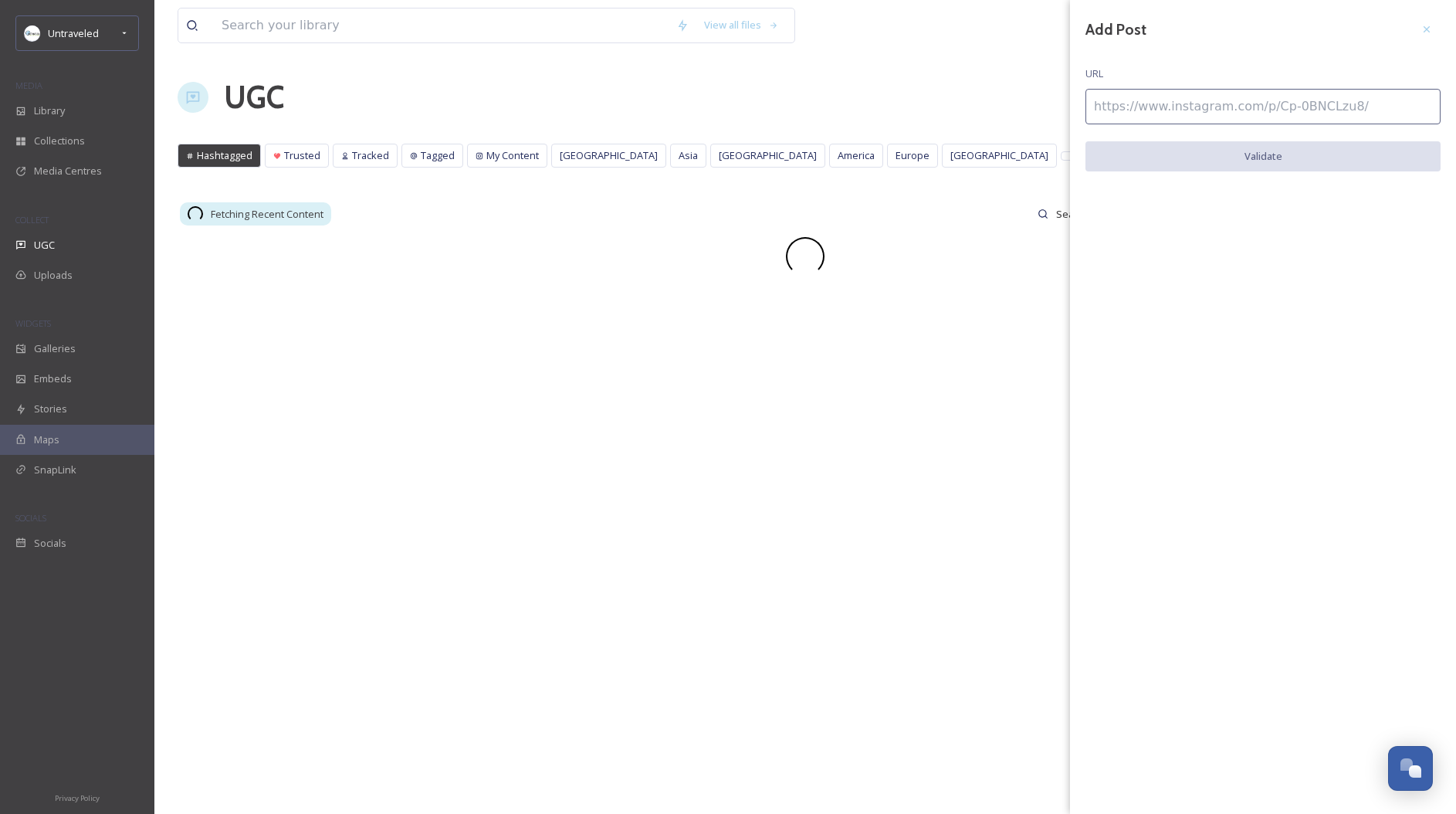
click at [1336, 99] on input at bounding box center [1263, 105] width 355 height 35
paste input "https://www.instagram.com/p/C7Yyjz4SqXe/"
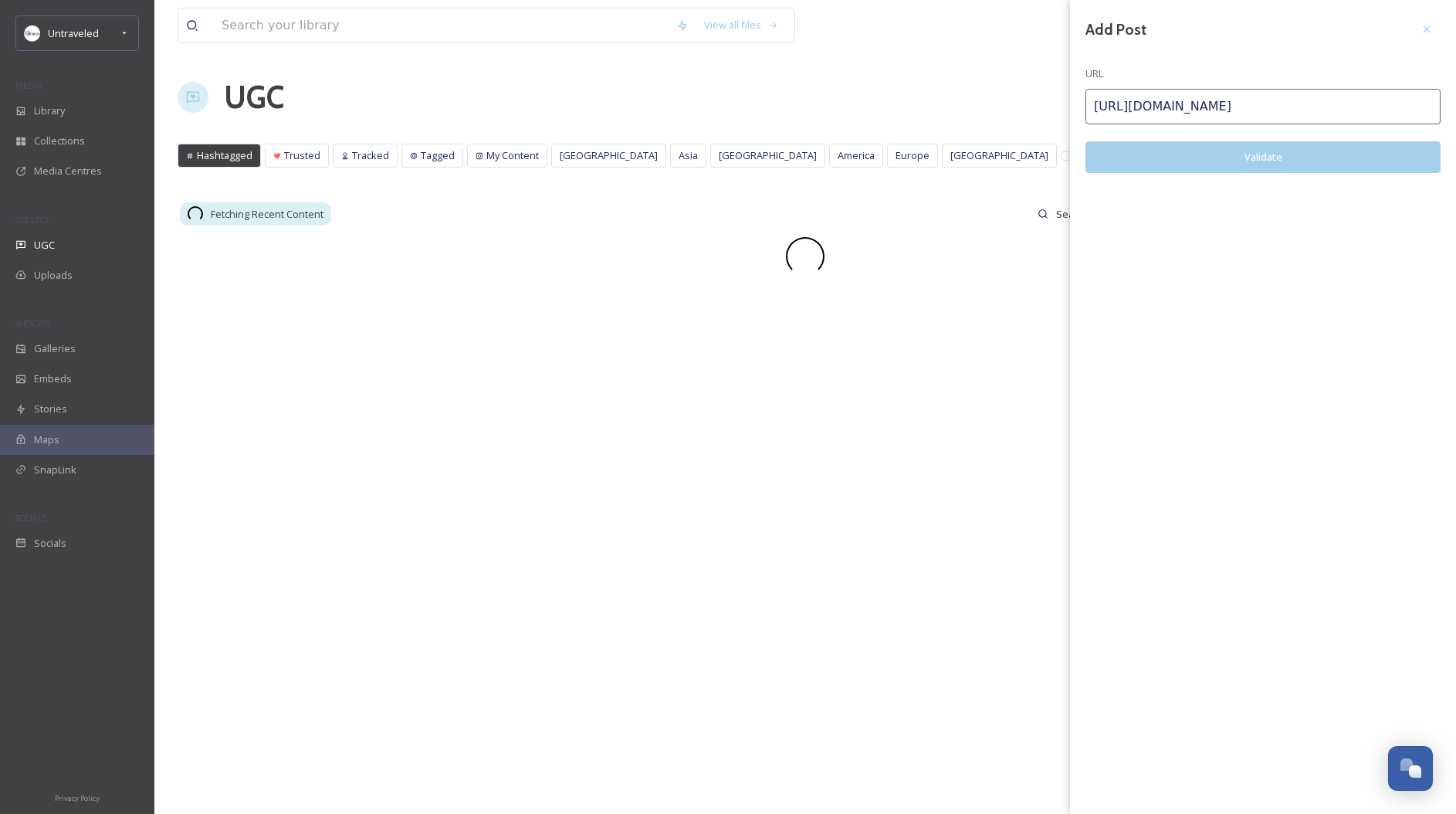
type input "https://www.instagram.com/p/C7Yyjz4SqXe/"
click at [1337, 151] on button "Validate" at bounding box center [1263, 157] width 355 height 32
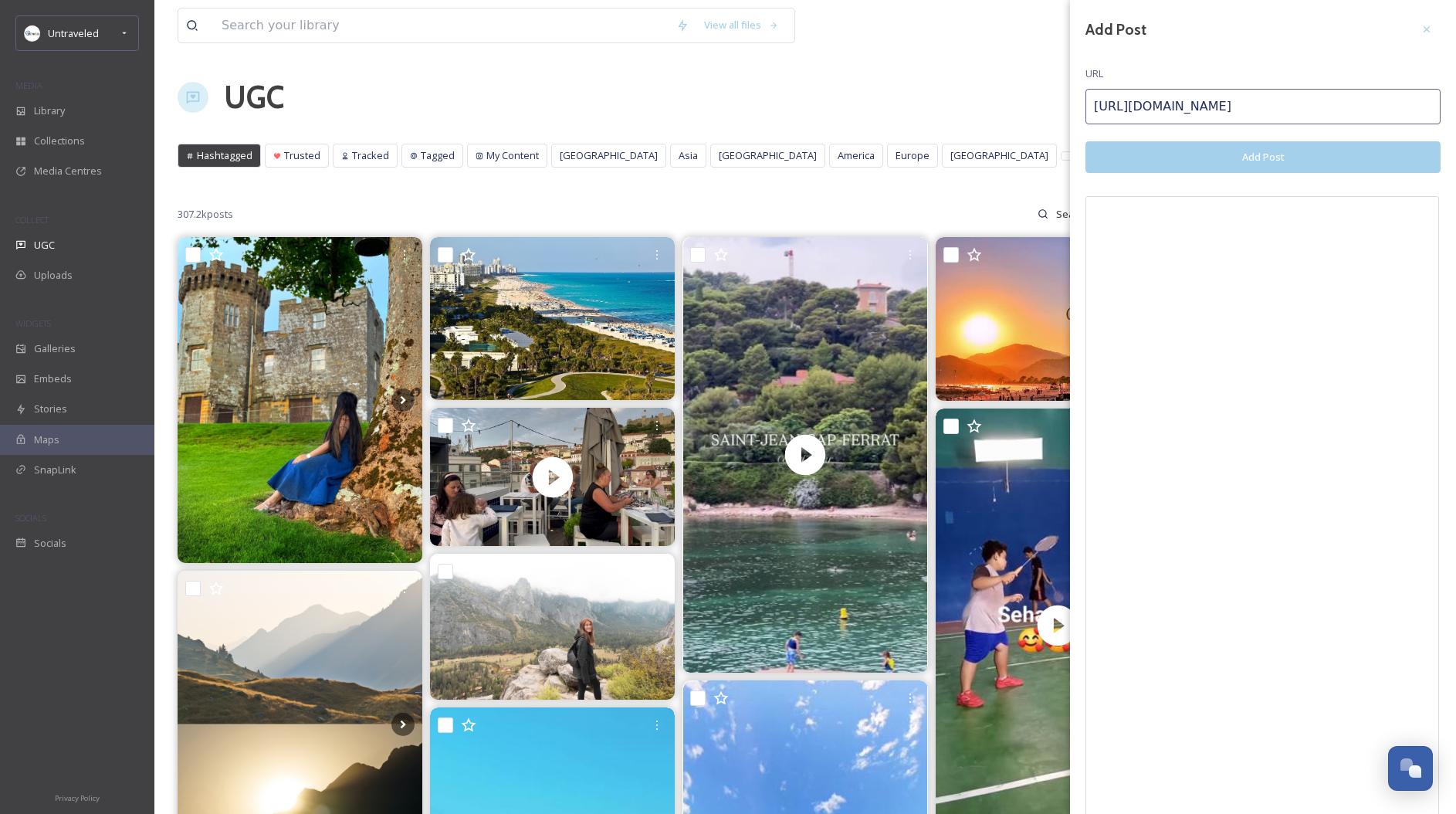
click at [1207, 160] on button "Add Post" at bounding box center [1263, 157] width 355 height 32
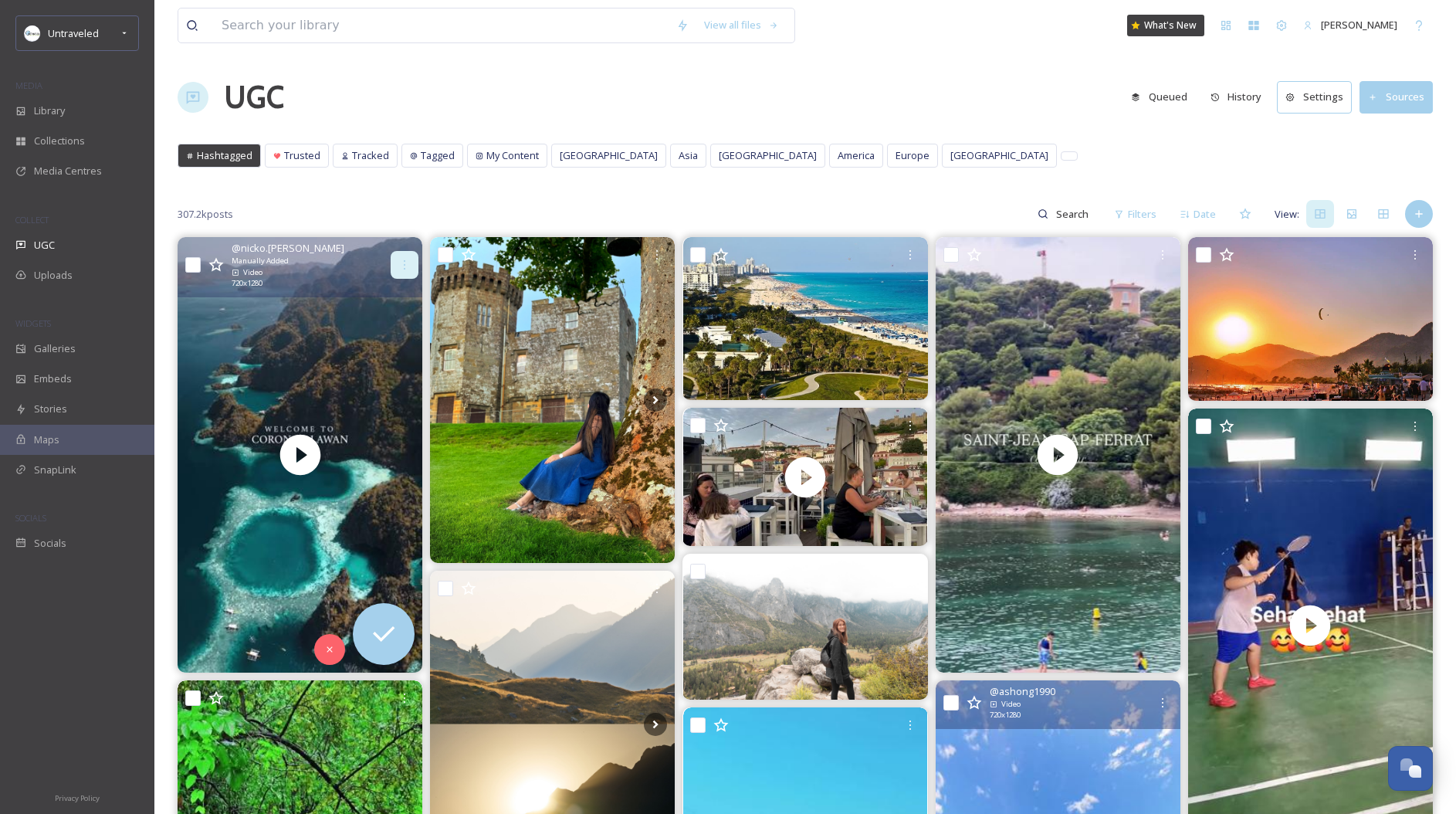
click at [406, 267] on icon at bounding box center [405, 265] width 13 height 13
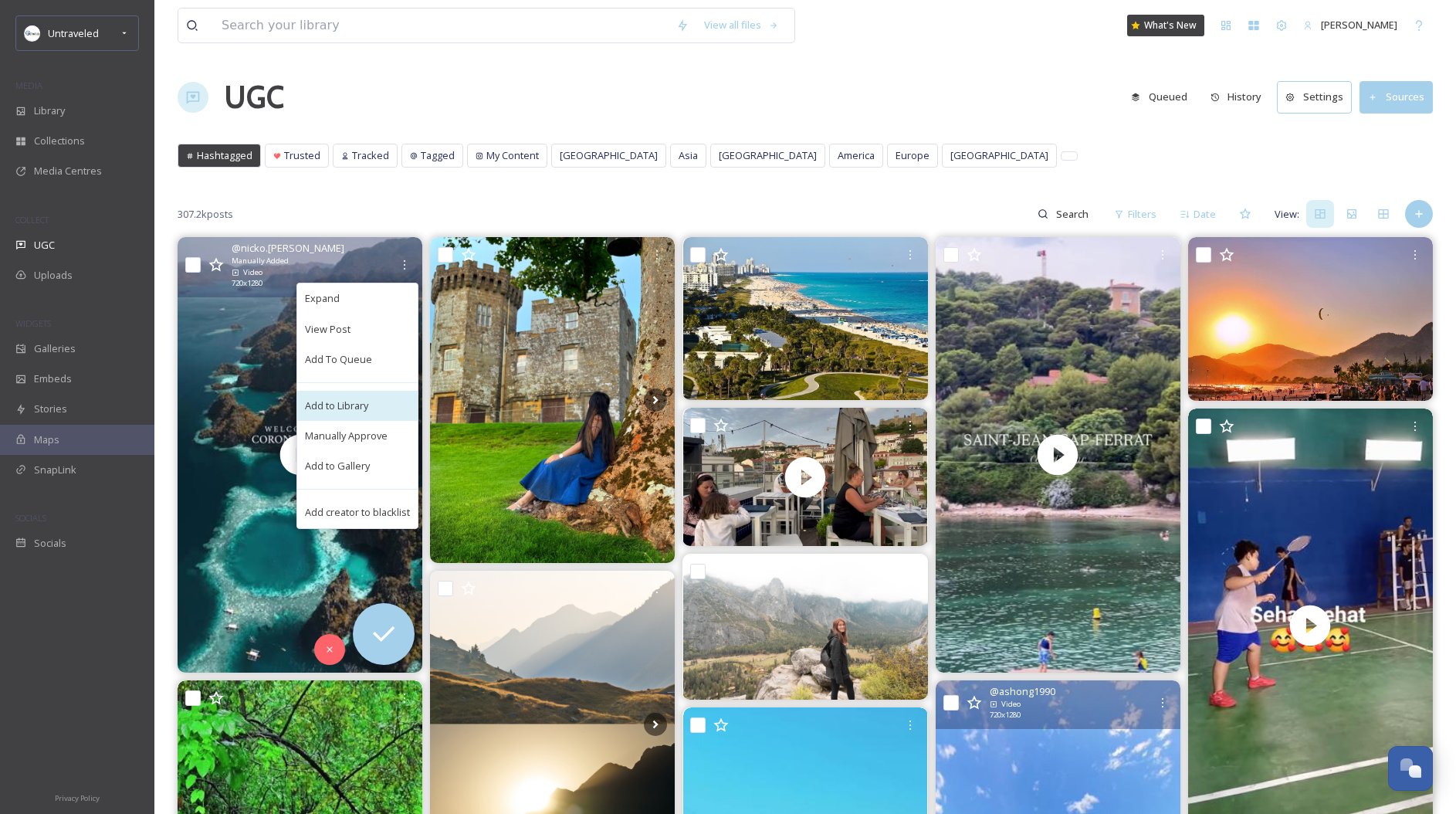
click at [380, 406] on div "Add to Library" at bounding box center [358, 405] width 121 height 30
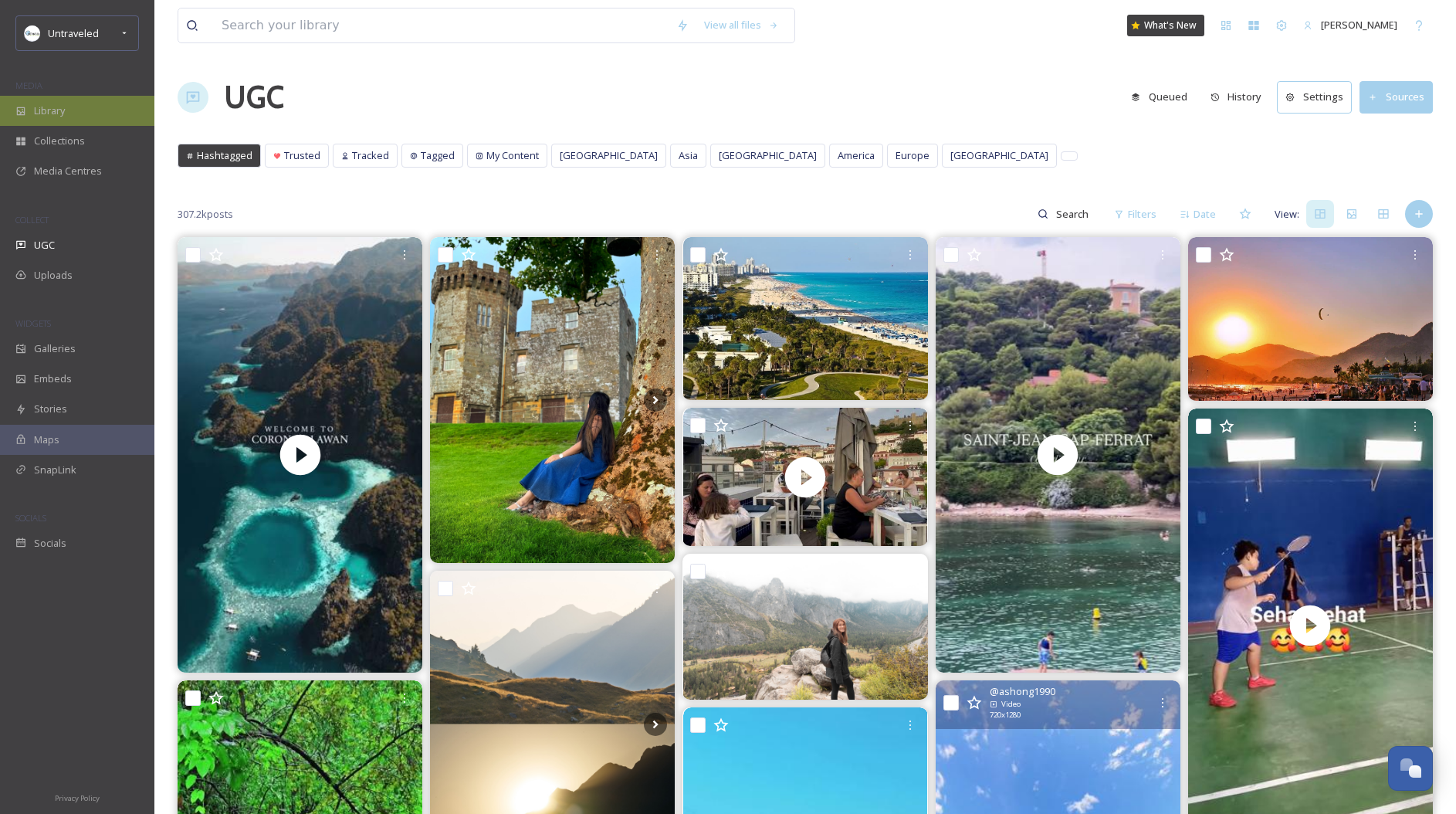
click at [94, 110] on div "Library" at bounding box center [77, 110] width 154 height 30
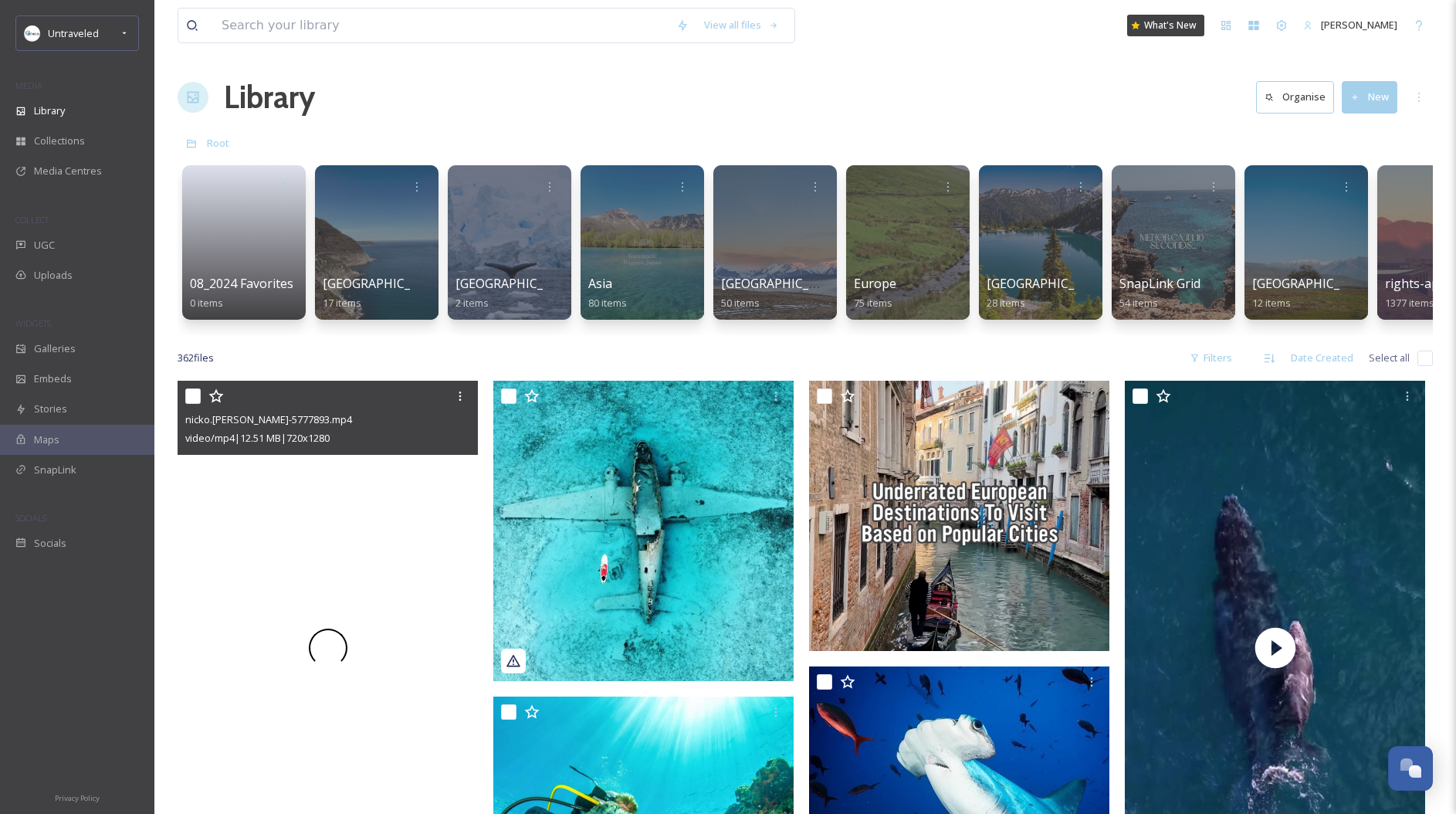
click at [423, 523] on div at bounding box center [327, 647] width 300 height 535
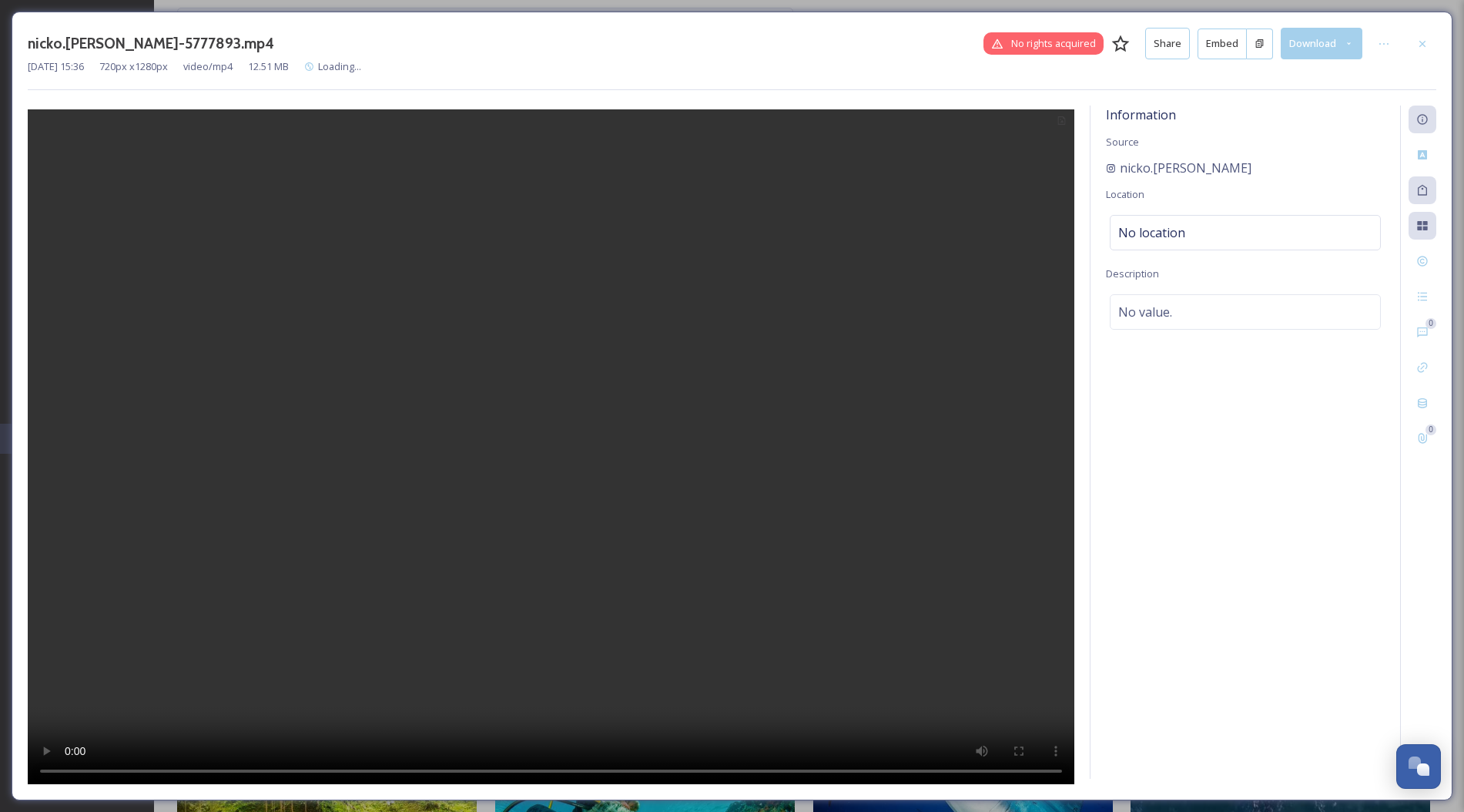
click at [1224, 40] on button "Embed" at bounding box center [1222, 44] width 49 height 31
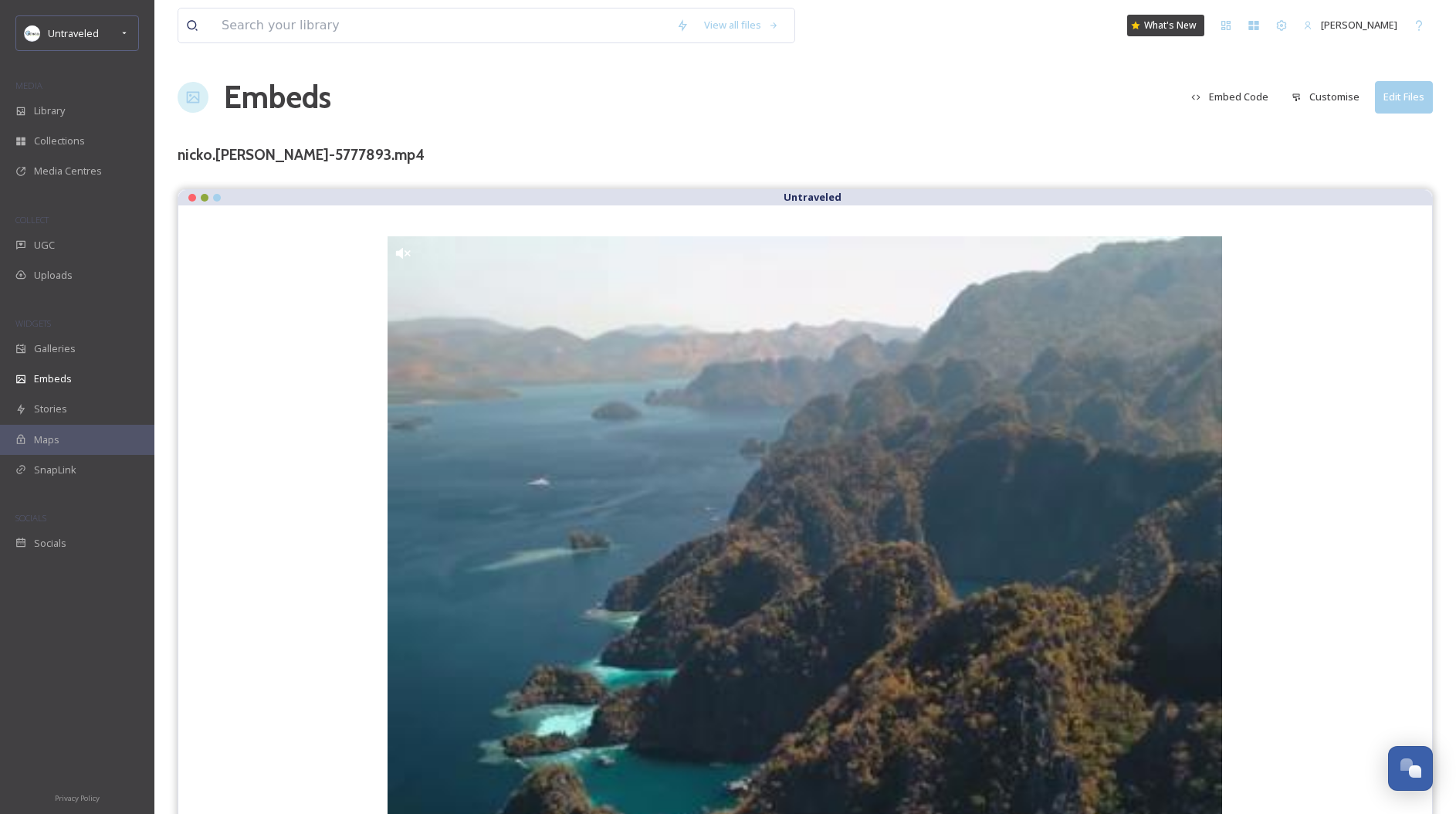
click at [1250, 92] on button "Embed Code" at bounding box center [1230, 96] width 93 height 30
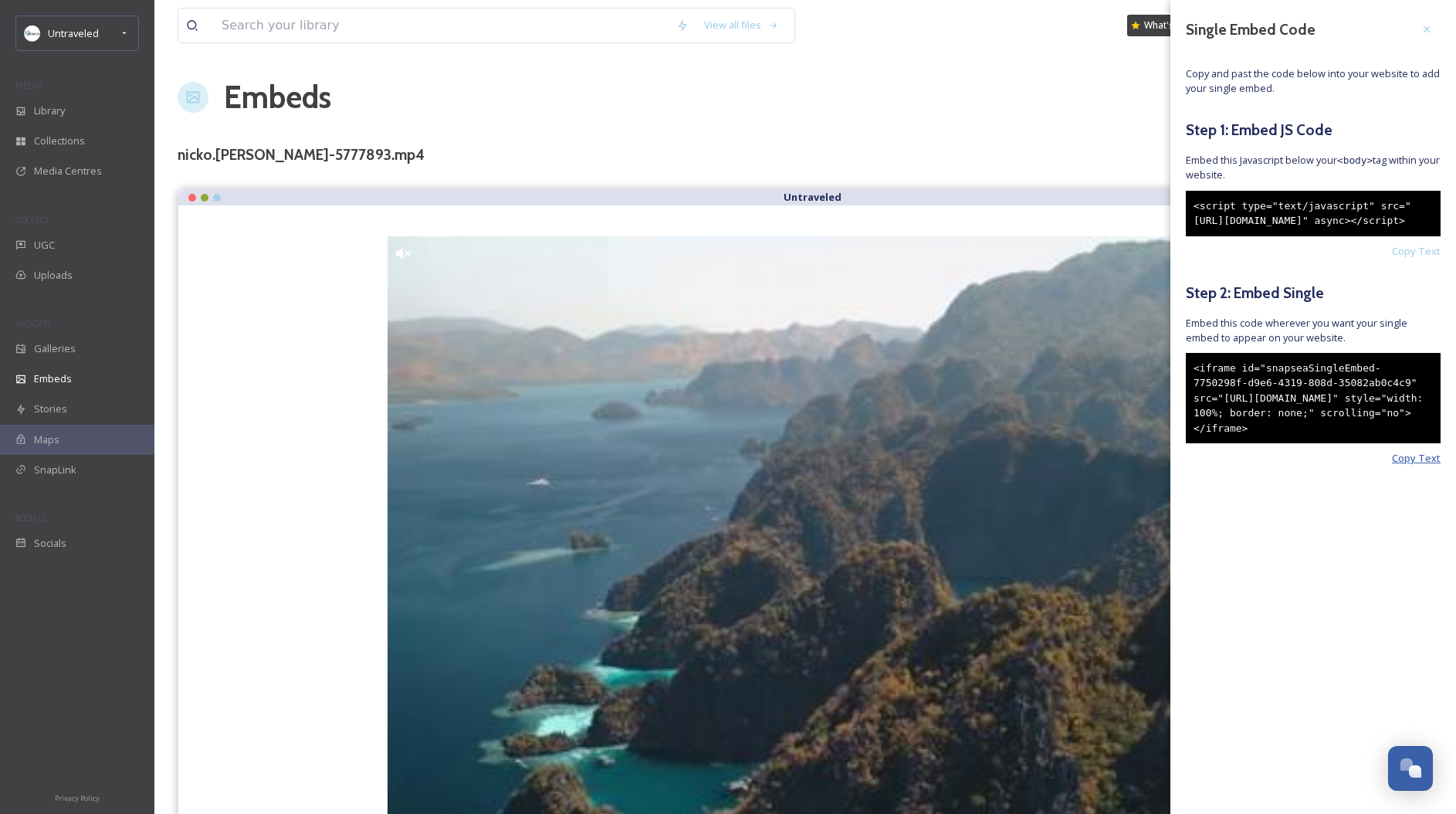
click at [1413, 465] on span "Copy Text" at bounding box center [1416, 458] width 49 height 14
drag, startPoint x: 1411, startPoint y: 507, endPoint x: 1398, endPoint y: 505, distance: 13.2
click at [1411, 465] on span "Copy Text" at bounding box center [1416, 458] width 49 height 14
